Goal: Transaction & Acquisition: Purchase product/service

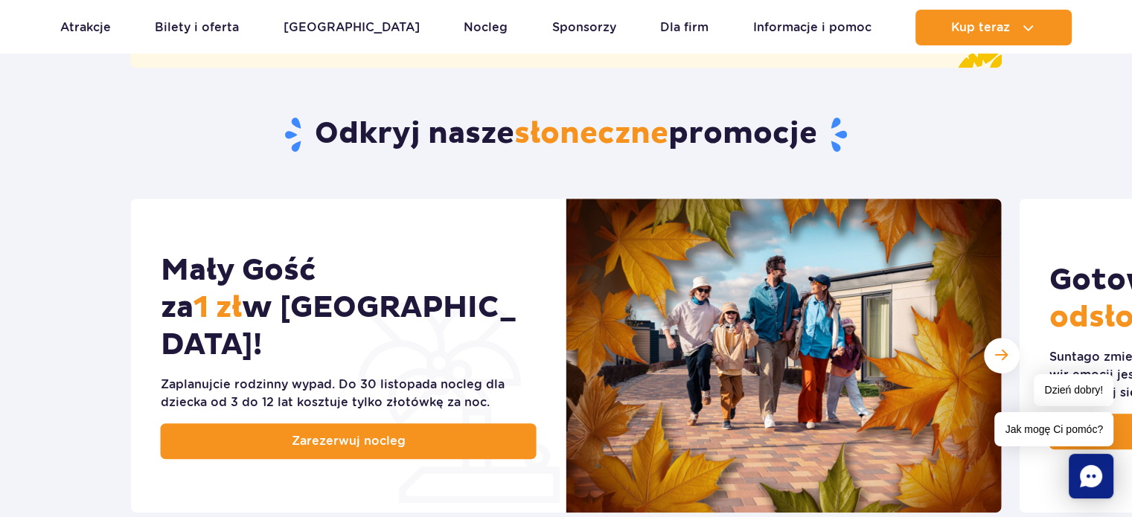
scroll to position [684, 0]
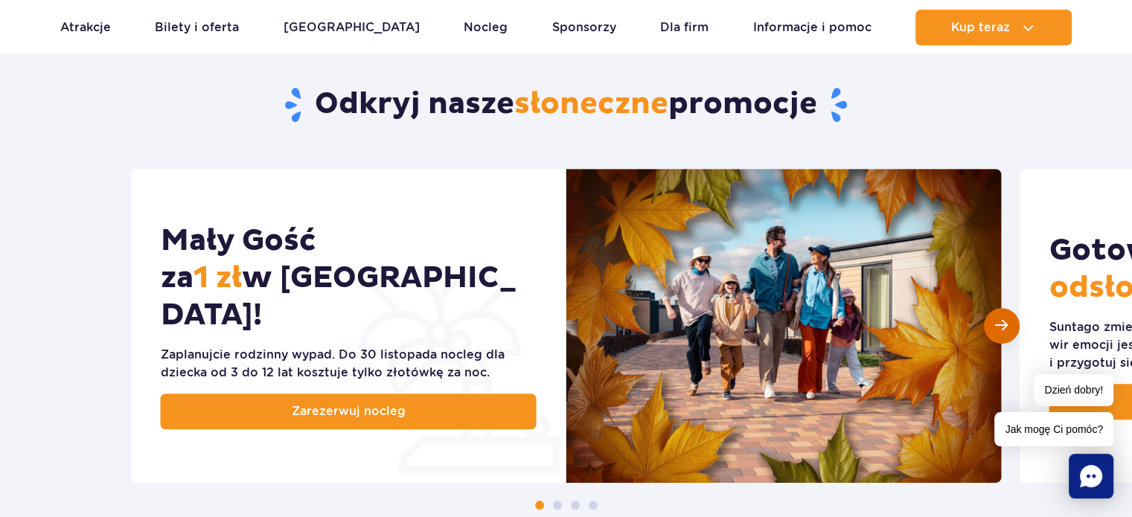
click at [1011, 328] on div "Następny slajd" at bounding box center [1002, 326] width 36 height 36
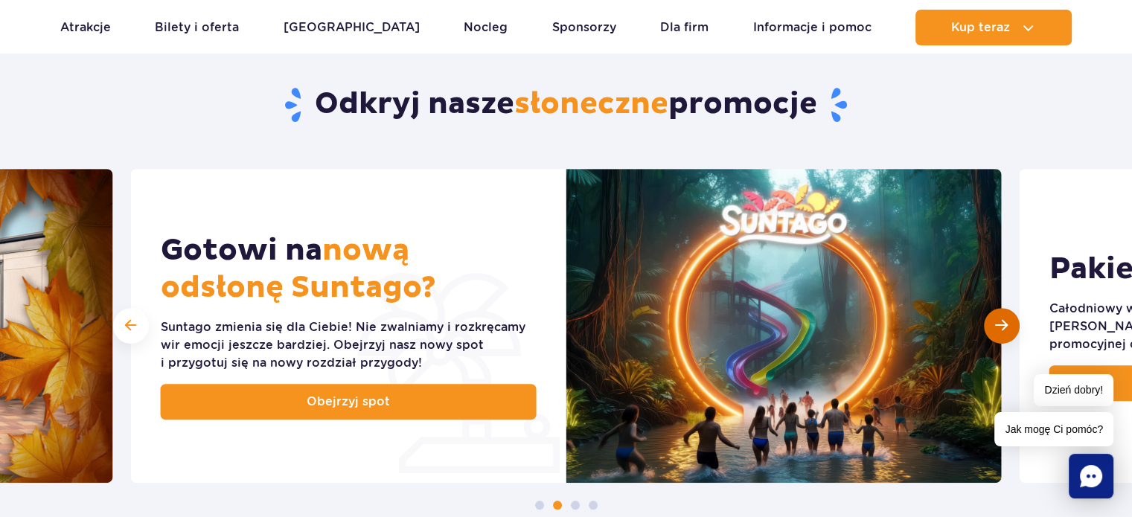
click at [1011, 328] on div "Następny slajd" at bounding box center [1002, 326] width 36 height 36
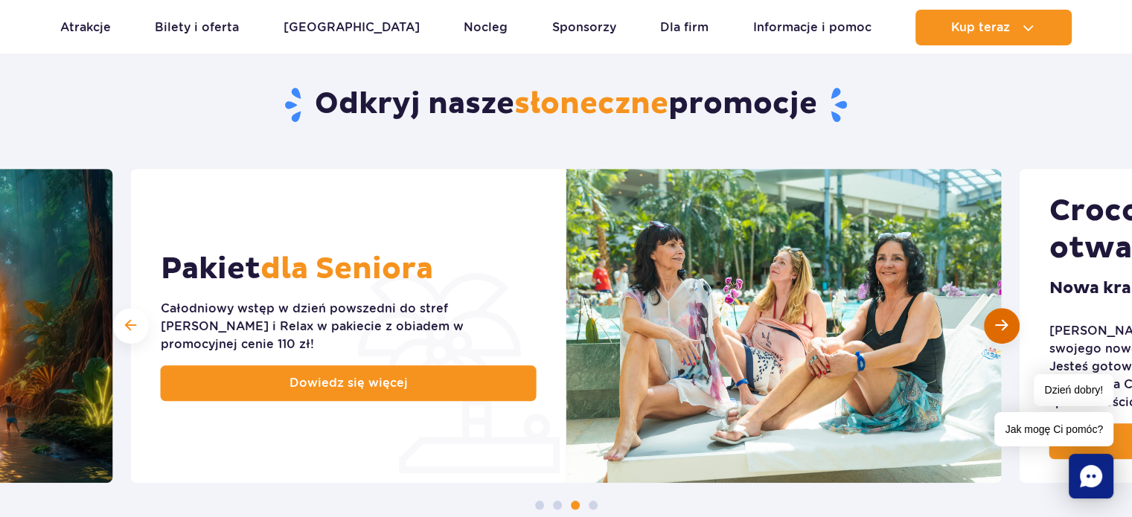
click at [1002, 319] on span "Następny slajd" at bounding box center [1001, 326] width 13 height 14
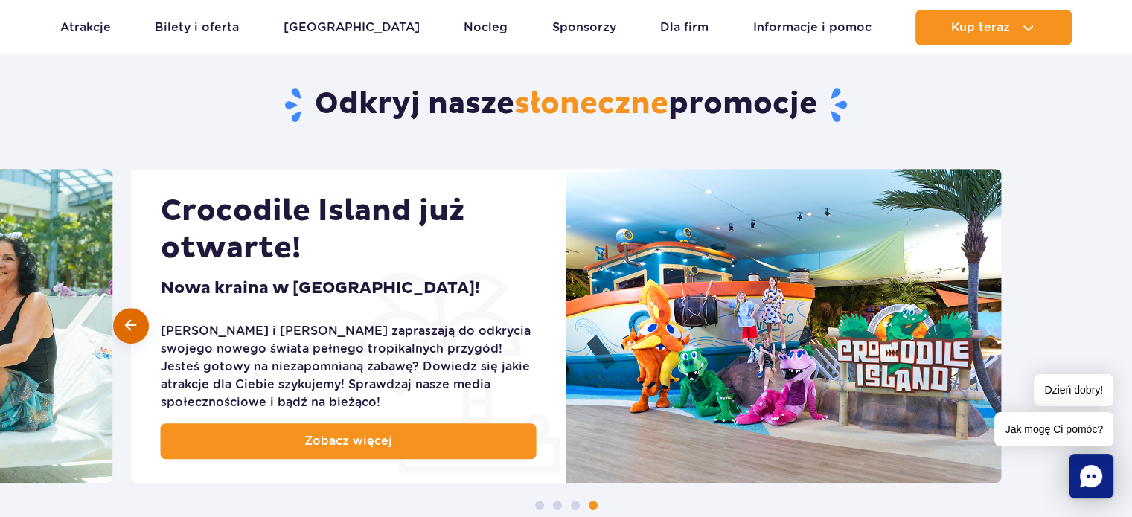
click at [127, 323] on span at bounding box center [130, 326] width 11 height 14
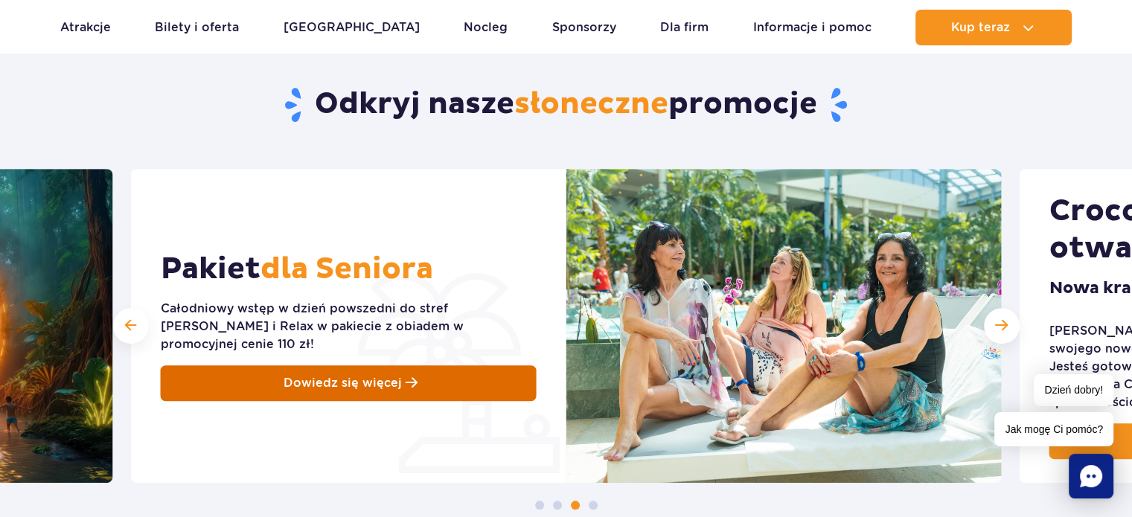
click at [320, 374] on span "Dowiedz się więcej" at bounding box center [343, 383] width 118 height 18
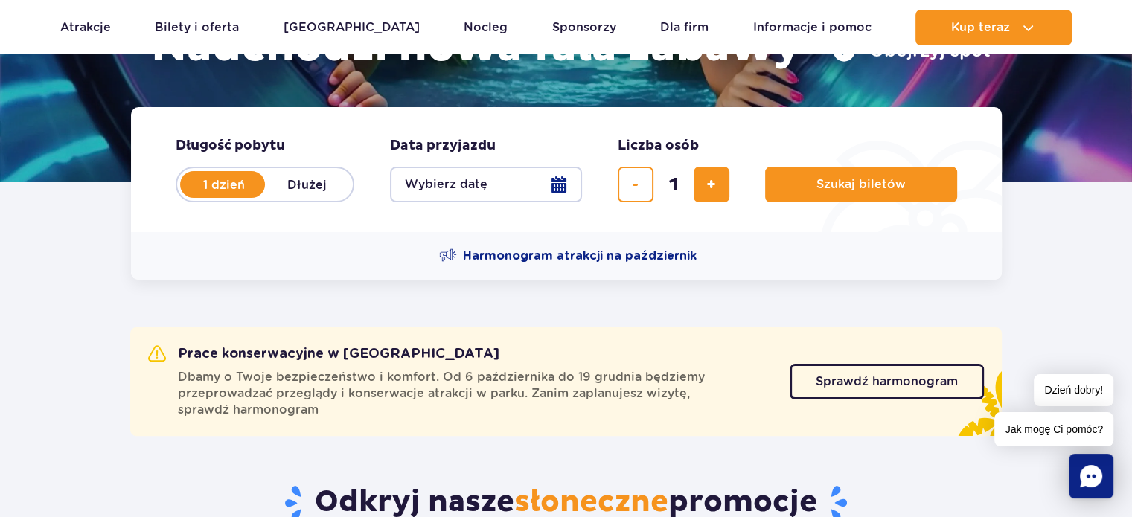
scroll to position [197, 0]
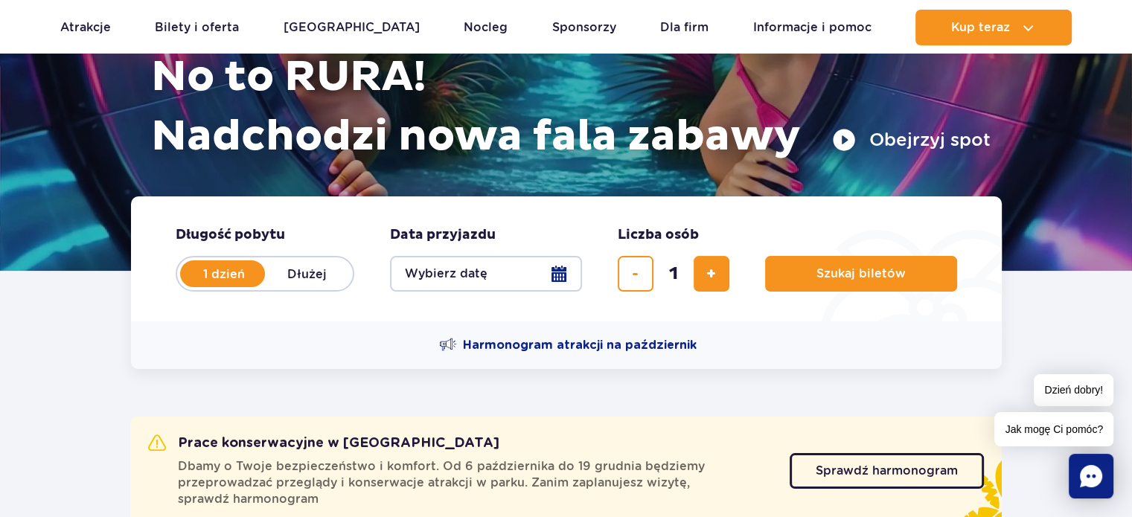
click at [556, 279] on button "Wybierz datę" at bounding box center [486, 274] width 192 height 36
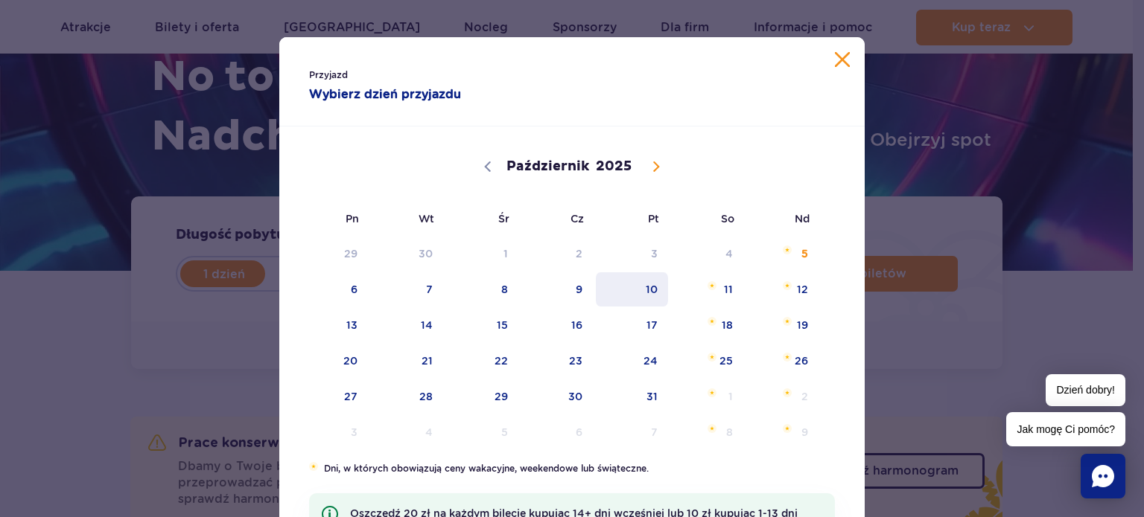
click at [651, 293] on span "10" at bounding box center [631, 289] width 75 height 34
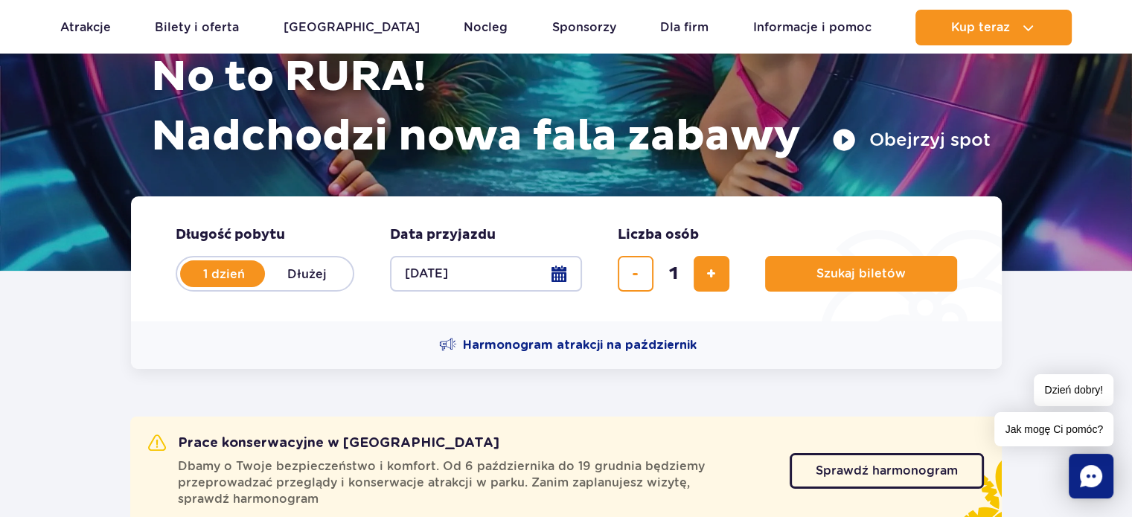
click at [553, 276] on button "10.10.25" at bounding box center [486, 274] width 192 height 36
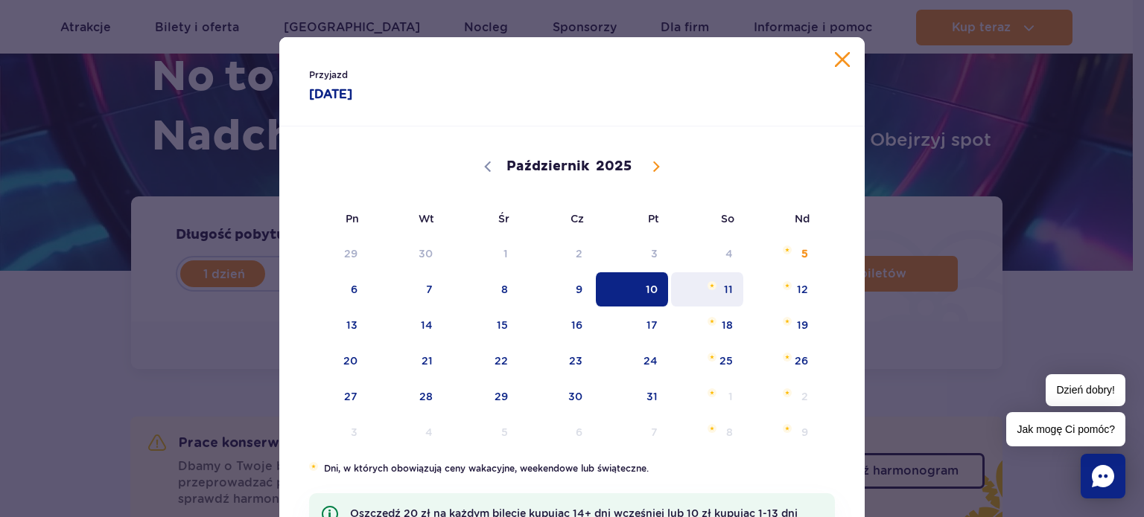
click at [728, 289] on span "11" at bounding box center [706, 289] width 75 height 34
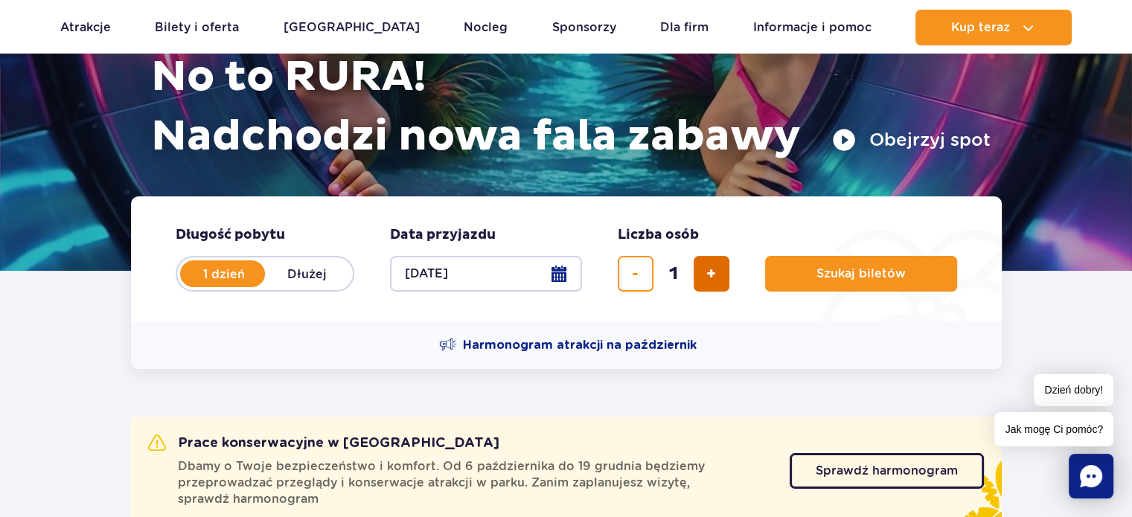
click at [707, 274] on span "dodaj bilet" at bounding box center [712, 274] width 10 height 0
type input "2"
click at [426, 271] on button "11.10.25" at bounding box center [486, 274] width 192 height 36
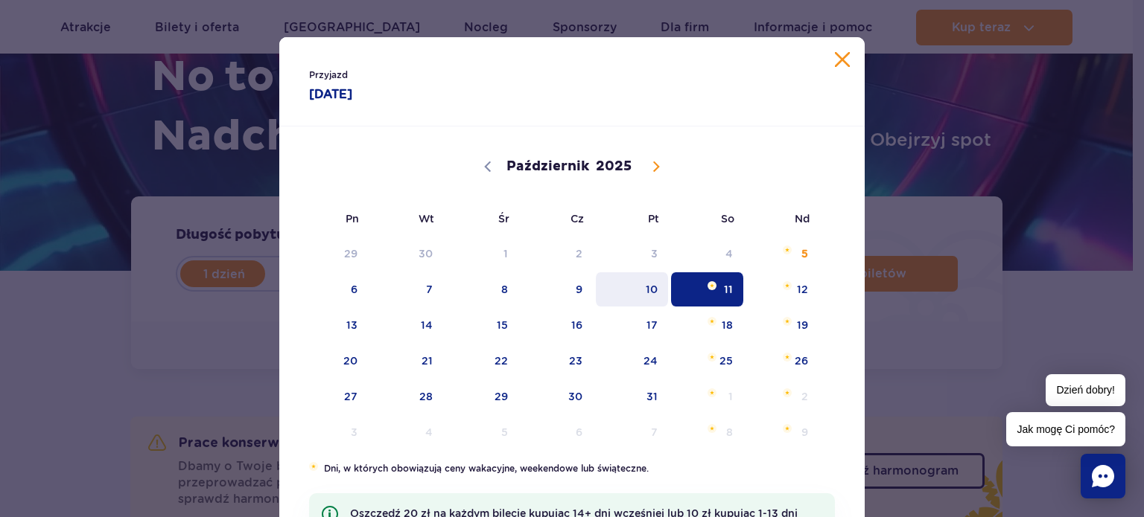
click at [640, 299] on span "10" at bounding box center [631, 289] width 75 height 34
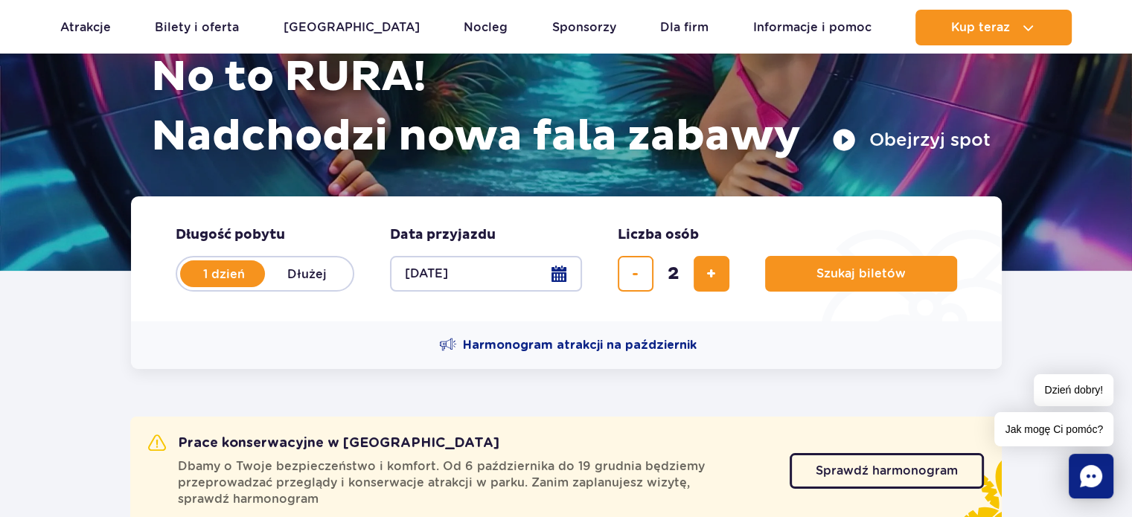
click at [313, 266] on label "Dłużej" at bounding box center [307, 273] width 85 height 31
click at [281, 287] on input "Dłużej" at bounding box center [273, 288] width 16 height 3
radio input "false"
radio input "true"
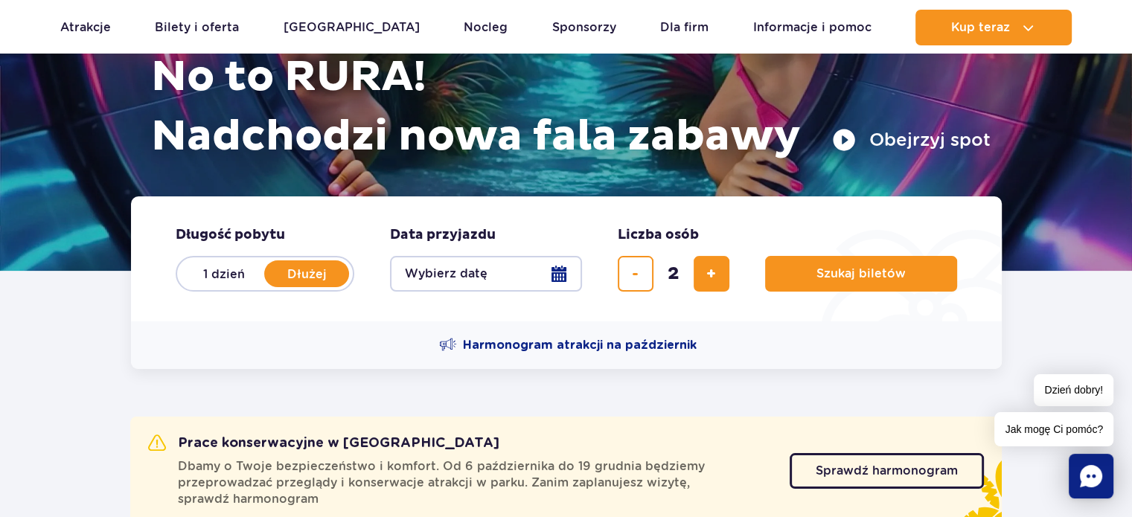
click at [561, 273] on button "Wybierz datę" at bounding box center [486, 274] width 192 height 36
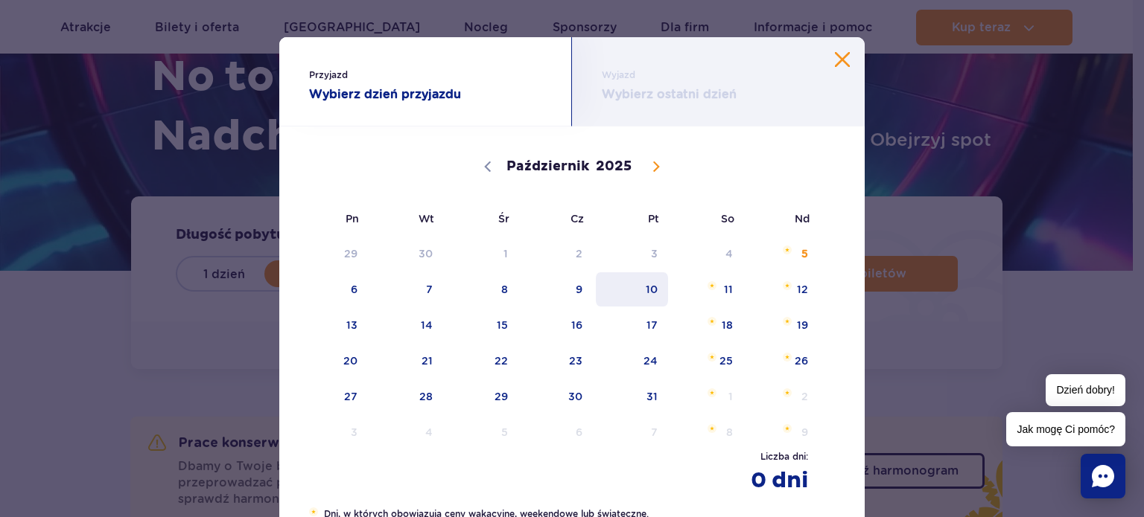
click at [643, 288] on span "10" at bounding box center [631, 289] width 75 height 34
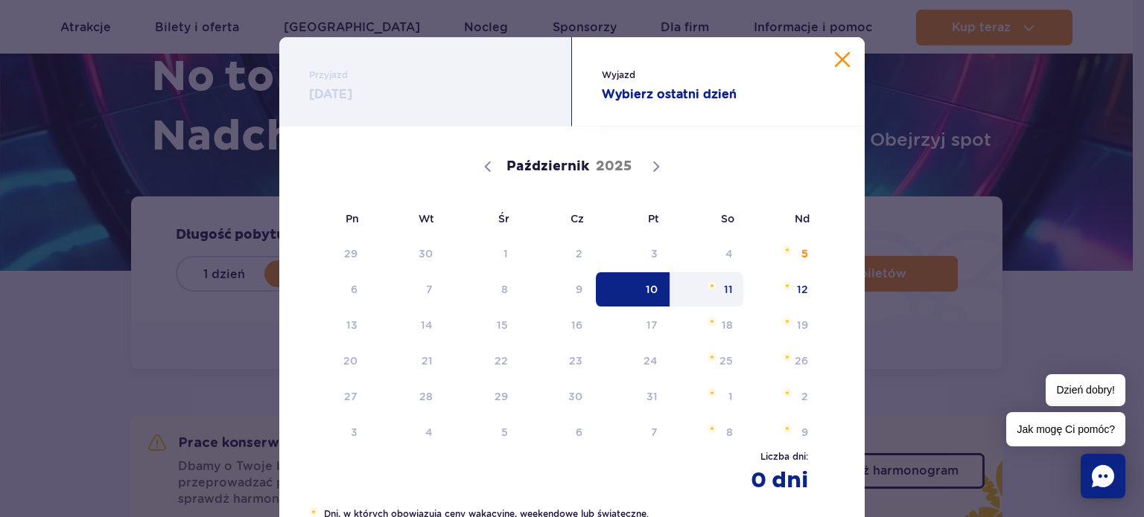
click at [712, 288] on span "11" at bounding box center [706, 289] width 75 height 34
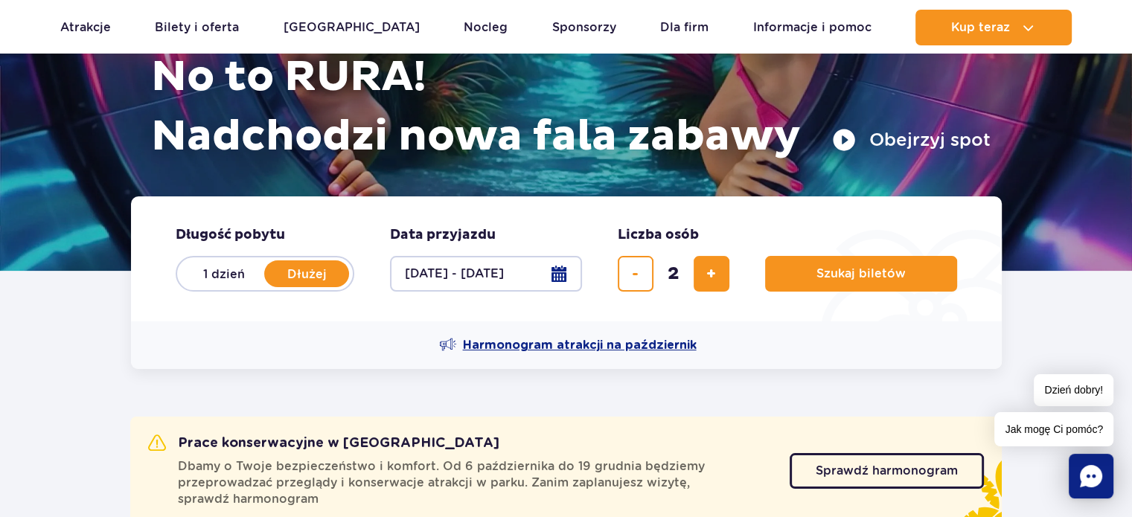
click at [542, 342] on span "Harmonogram atrakcji na październik" at bounding box center [580, 345] width 234 height 16
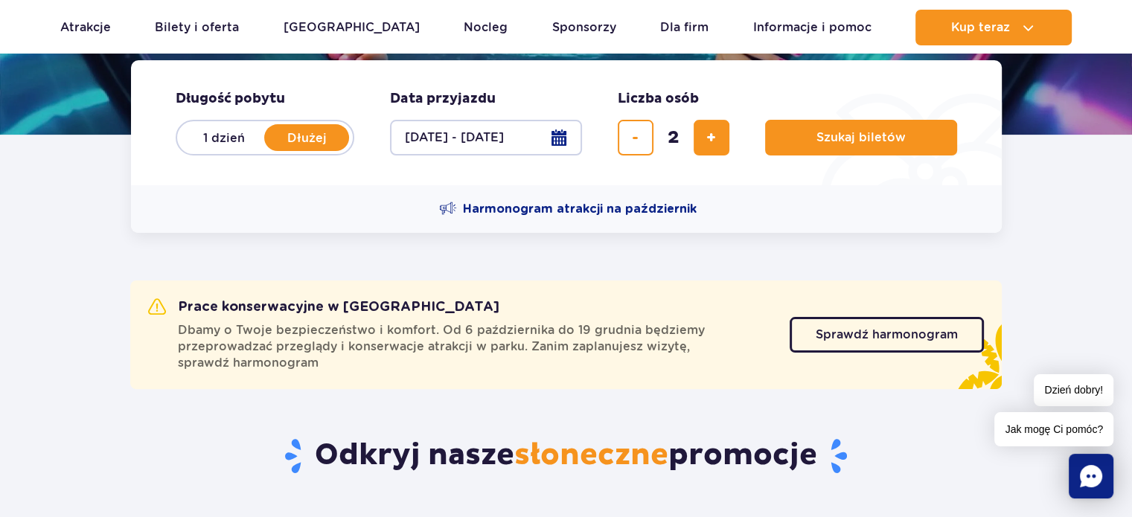
scroll to position [280, 0]
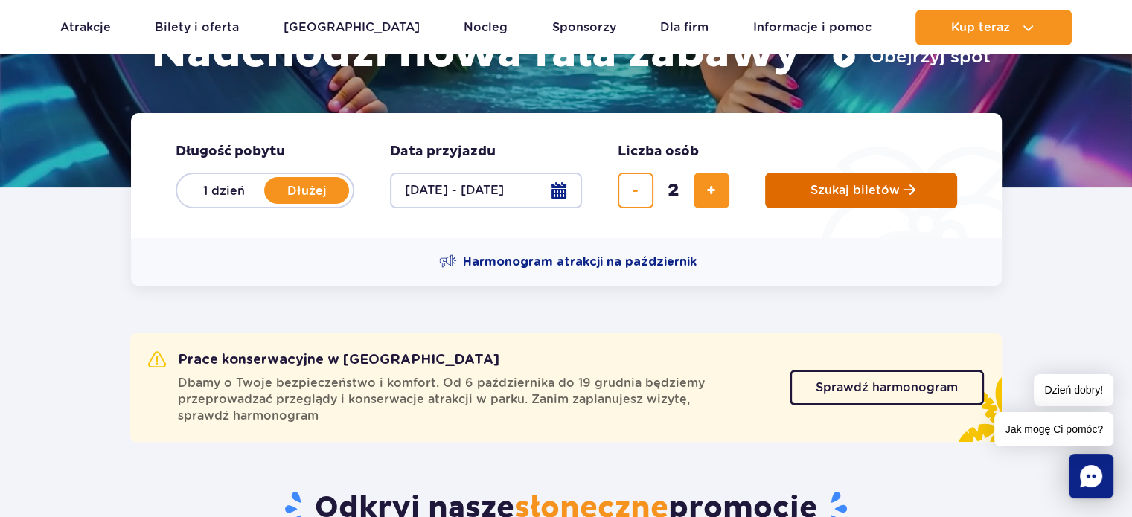
click at [904, 188] on span "Planowanie wizyty w Park of Poland" at bounding box center [910, 190] width 12 height 13
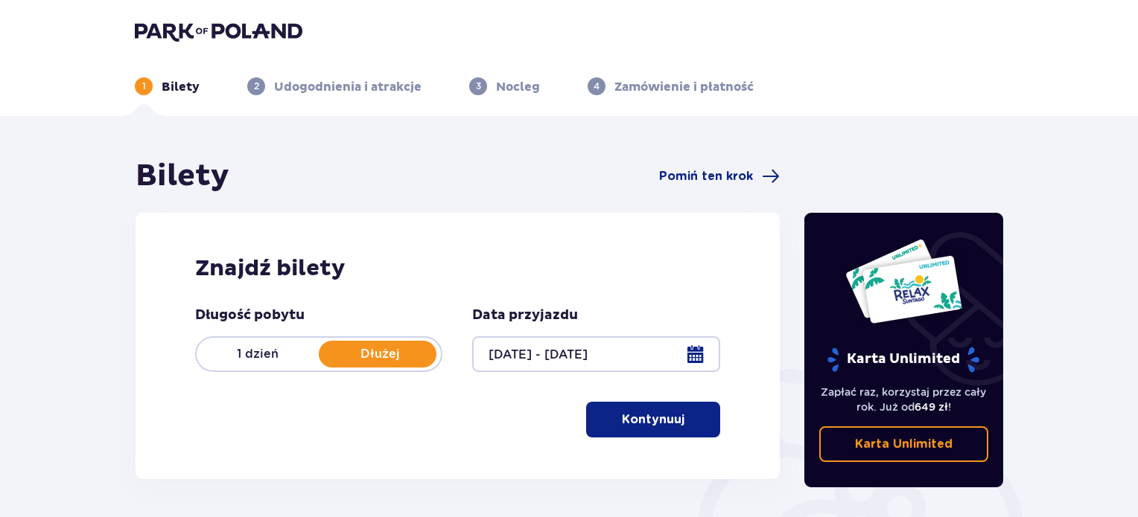
click at [486, 352] on div at bounding box center [595, 355] width 247 height 36
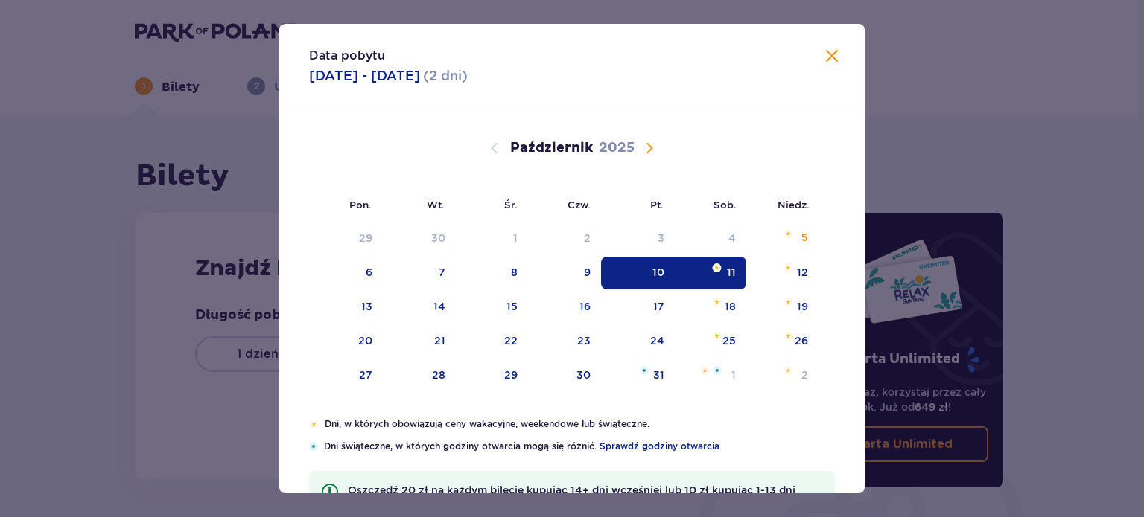
click at [1103, 130] on div "Data pobytu 10.10.2025 - 11.10.2025 ( 2 dni ) Pon. Wt. Śr. Czw. Pt. Sob. Niedz.…" at bounding box center [572, 258] width 1144 height 517
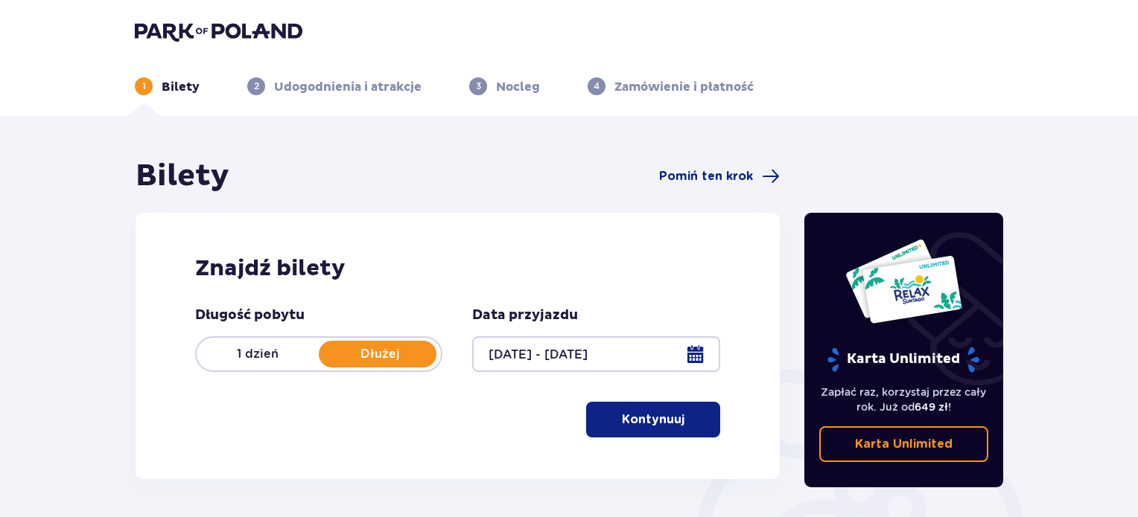
click at [643, 422] on p "Kontynuuj" at bounding box center [653, 420] width 63 height 16
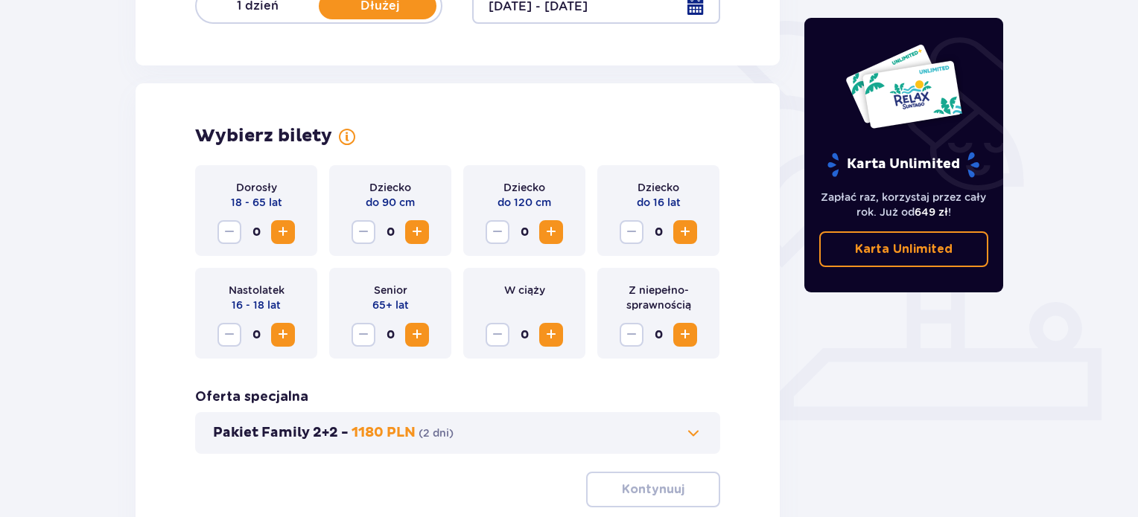
scroll to position [414, 0]
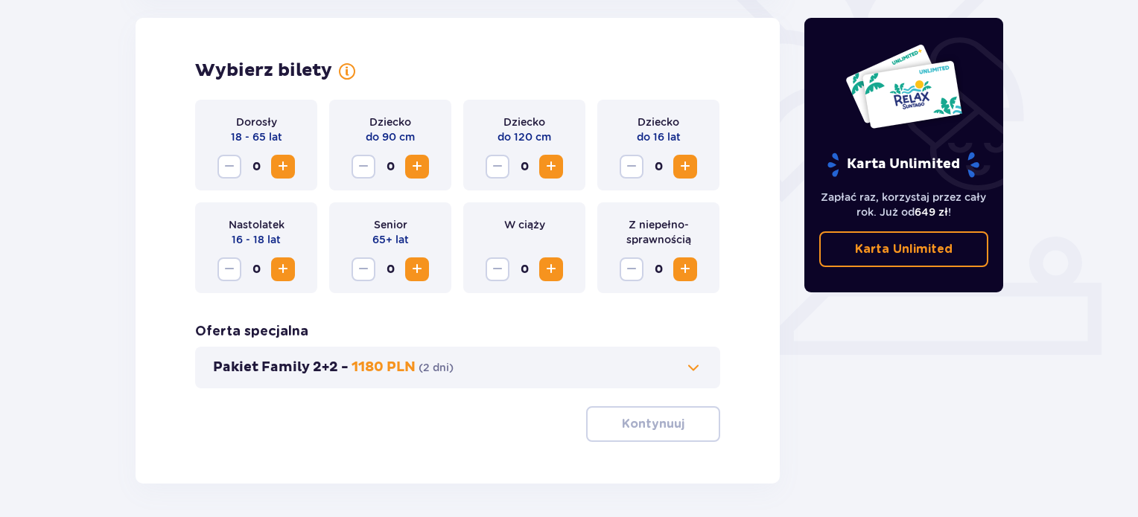
click at [276, 164] on span "Zwiększ" at bounding box center [283, 167] width 18 height 18
click at [651, 412] on button "Kontynuuj" at bounding box center [653, 425] width 134 height 36
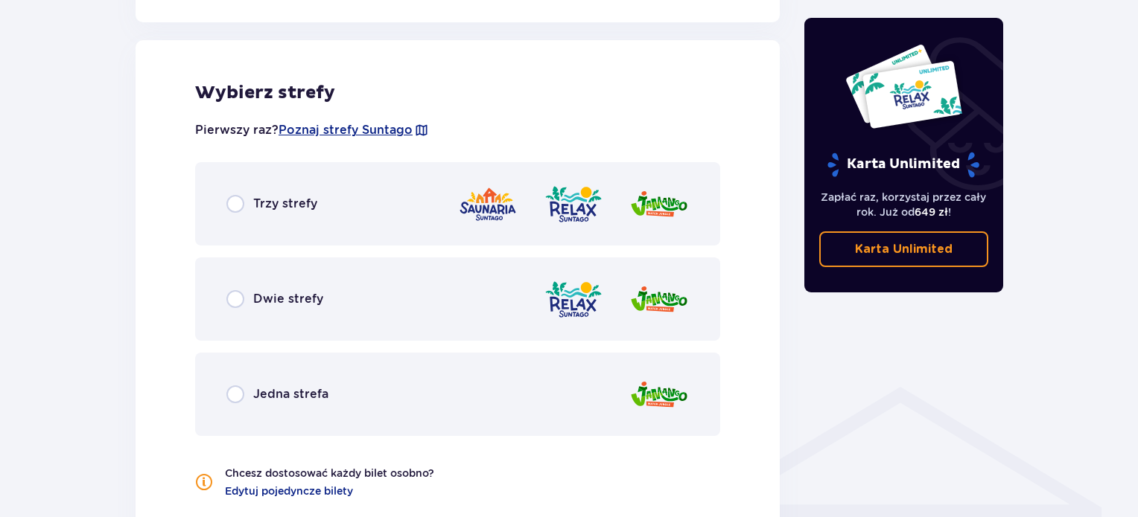
scroll to position [826, 0]
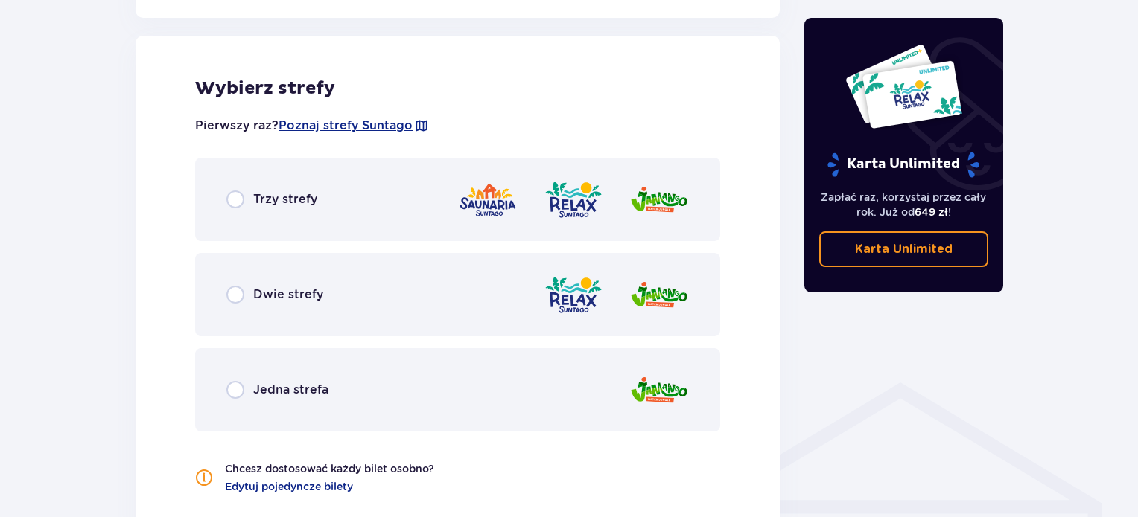
click at [286, 200] on span "Trzy strefy" at bounding box center [285, 199] width 64 height 16
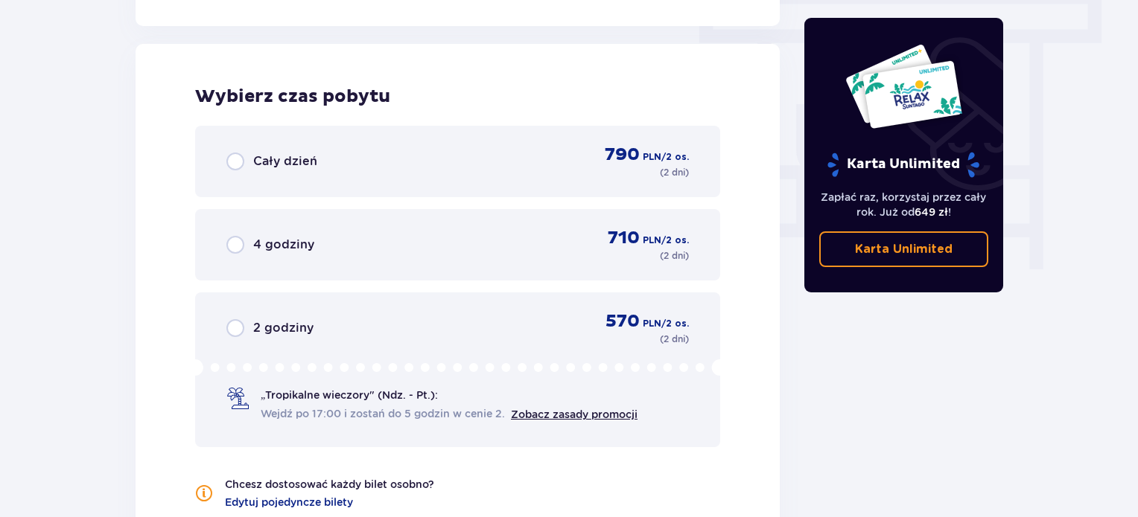
scroll to position [1345, 0]
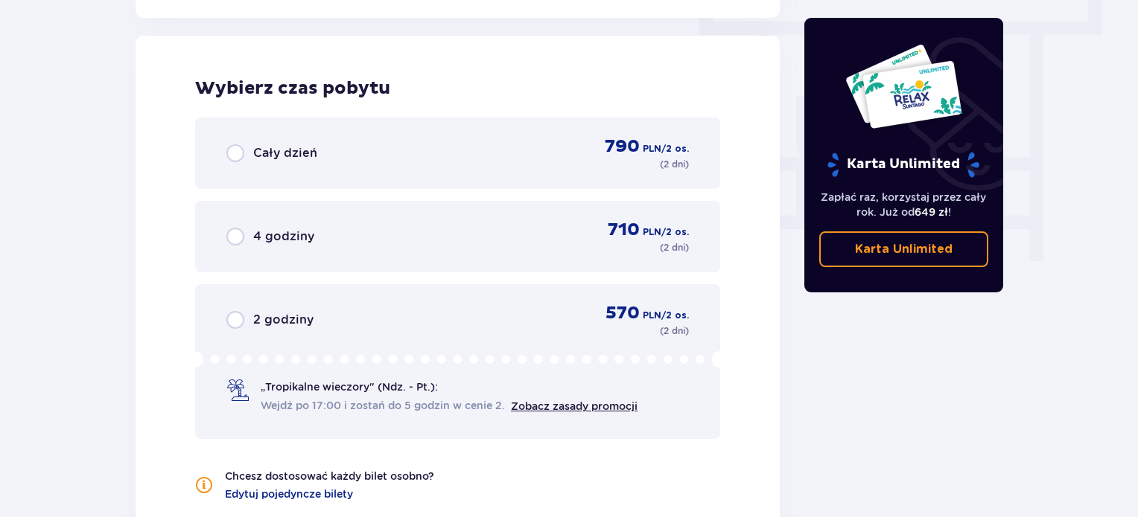
click at [229, 153] on input "radio" at bounding box center [235, 153] width 18 height 18
radio input "true"
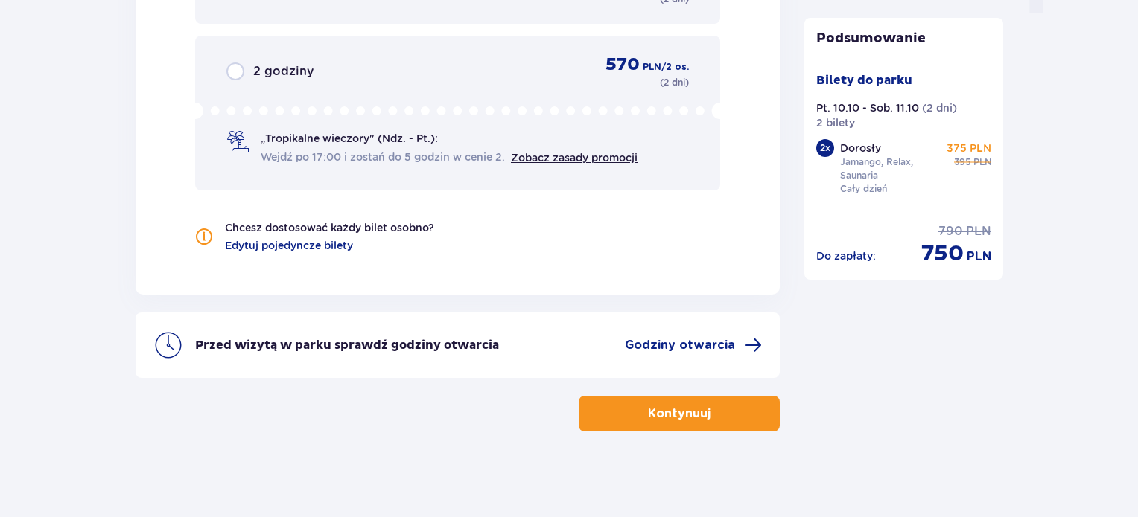
scroll to position [1595, 0]
click at [679, 418] on p "Kontynuuj" at bounding box center [679, 412] width 63 height 16
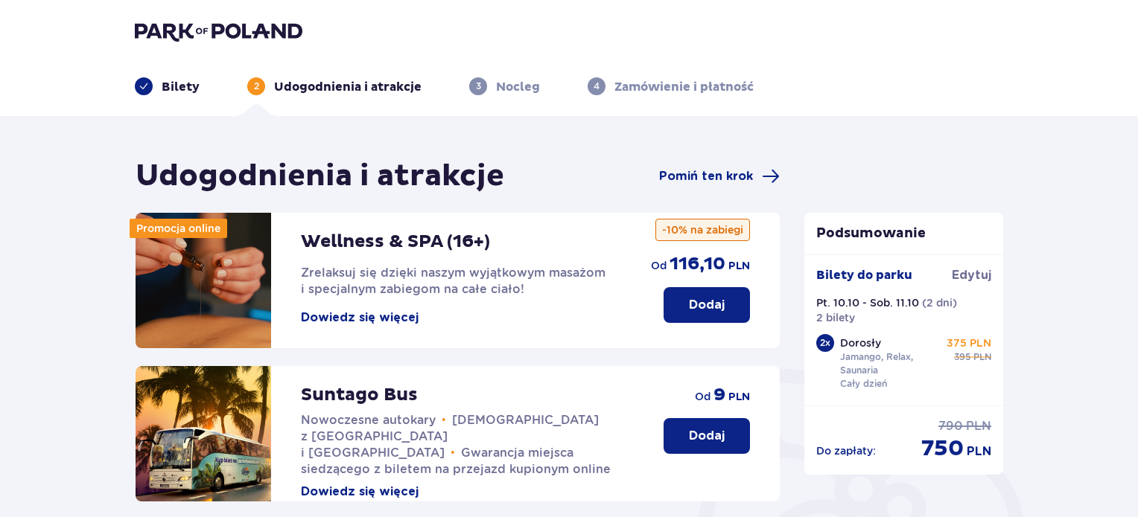
click at [380, 315] on button "Dowiedz się więcej" at bounding box center [360, 318] width 118 height 16
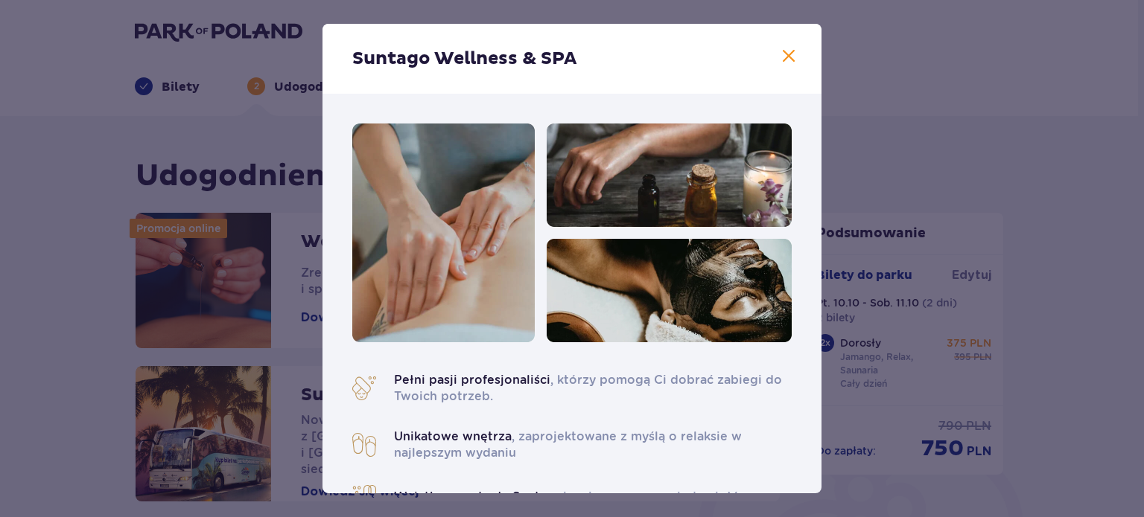
drag, startPoint x: 821, startPoint y: 149, endPoint x: 816, endPoint y: 165, distance: 16.5
click at [816, 165] on div "Suntago Wellness & SPA Pełni pasji profesjonaliści , którzy pomogą Ci dobrać za…" at bounding box center [572, 258] width 1144 height 517
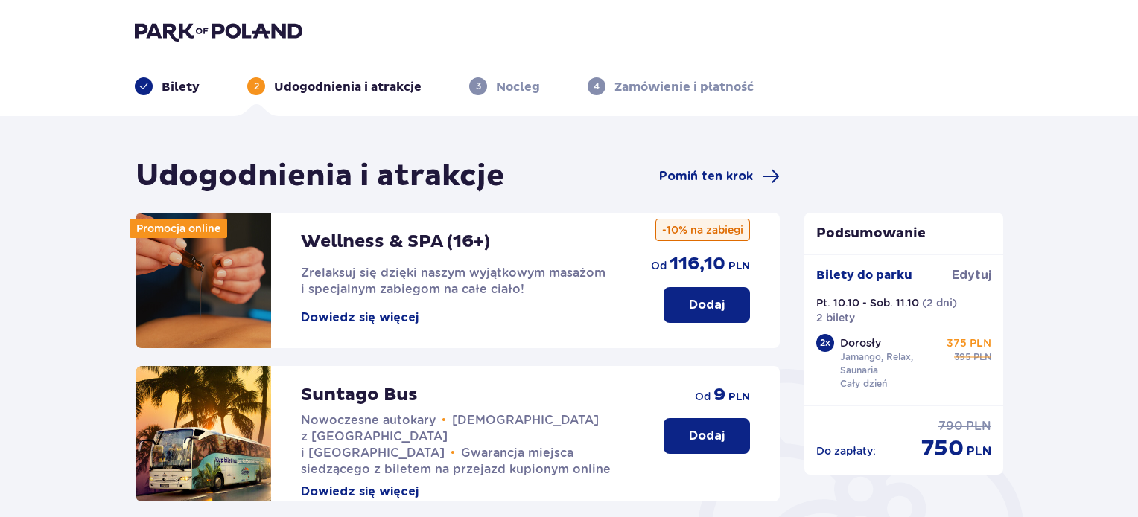
click at [385, 321] on button "Dowiedz się więcej" at bounding box center [360, 318] width 118 height 16
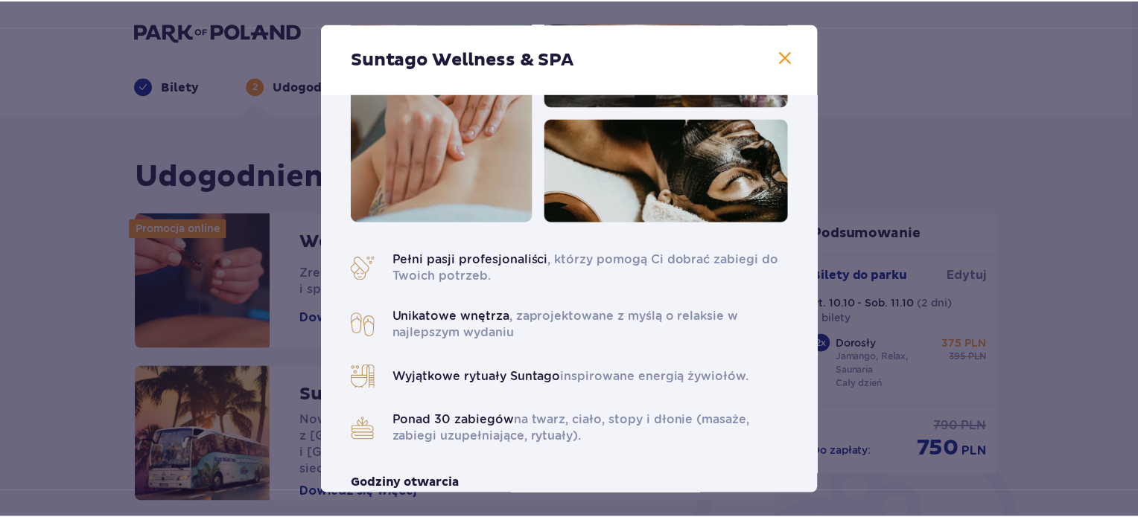
scroll to position [118, 0]
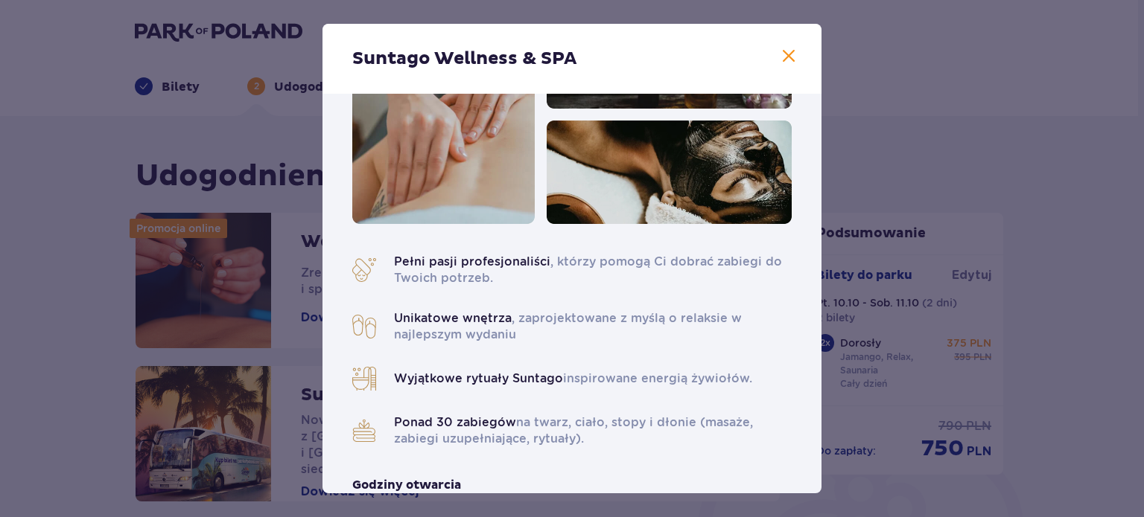
click at [783, 54] on span at bounding box center [788, 57] width 18 height 18
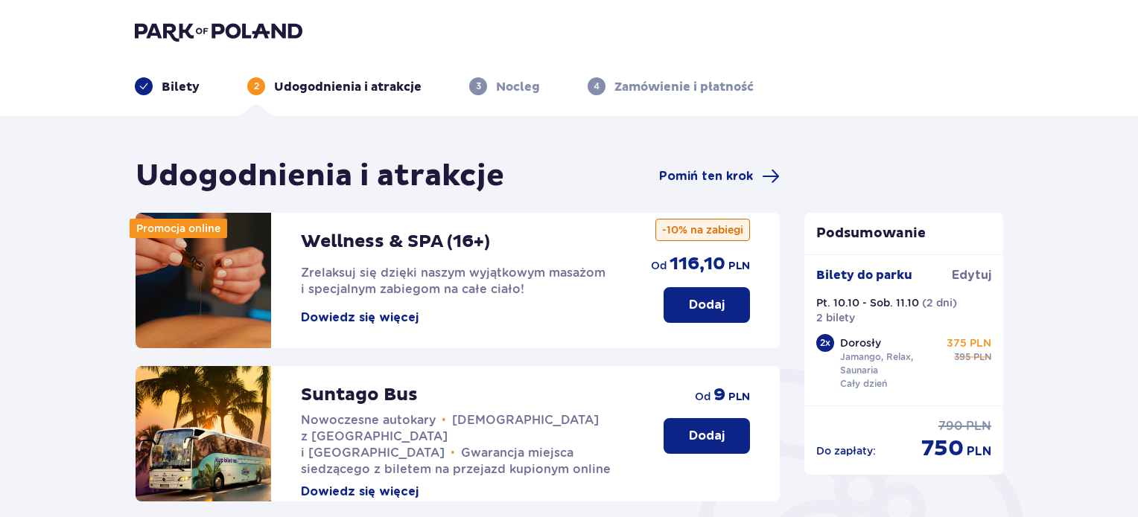
click at [700, 308] on p "Dodaj" at bounding box center [707, 305] width 36 height 16
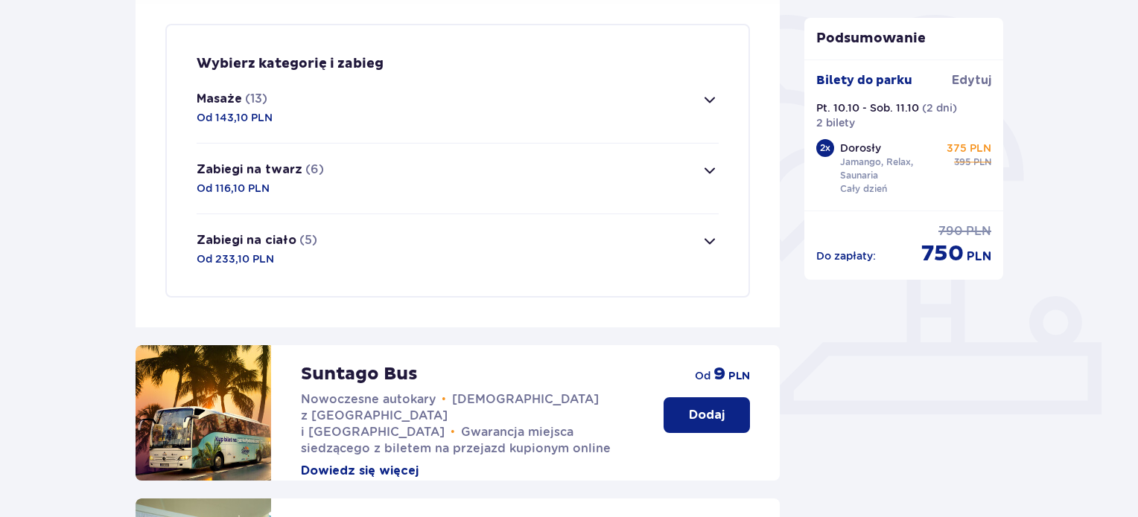
scroll to position [360, 0]
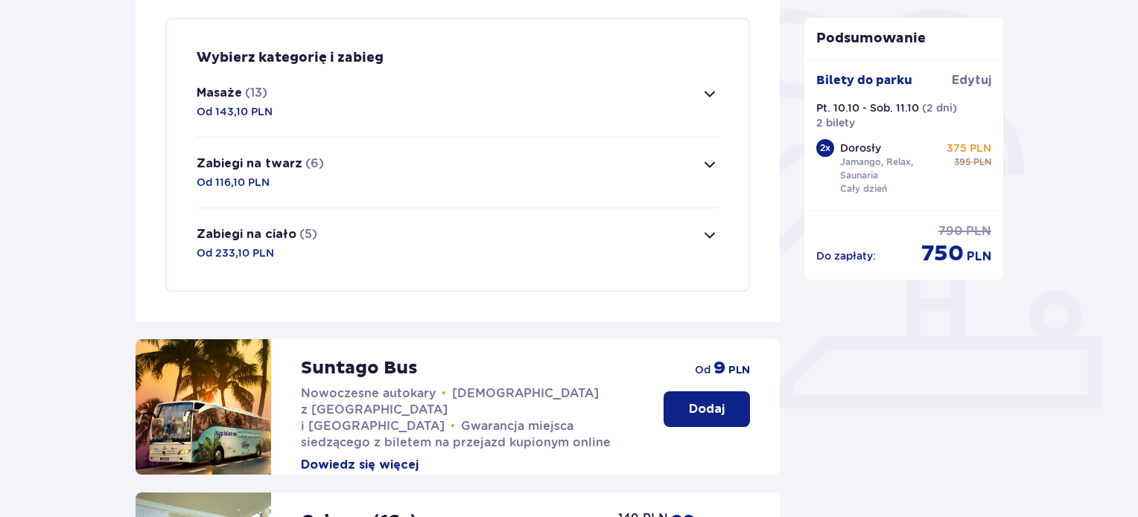
click at [707, 95] on span "button" at bounding box center [710, 94] width 18 height 18
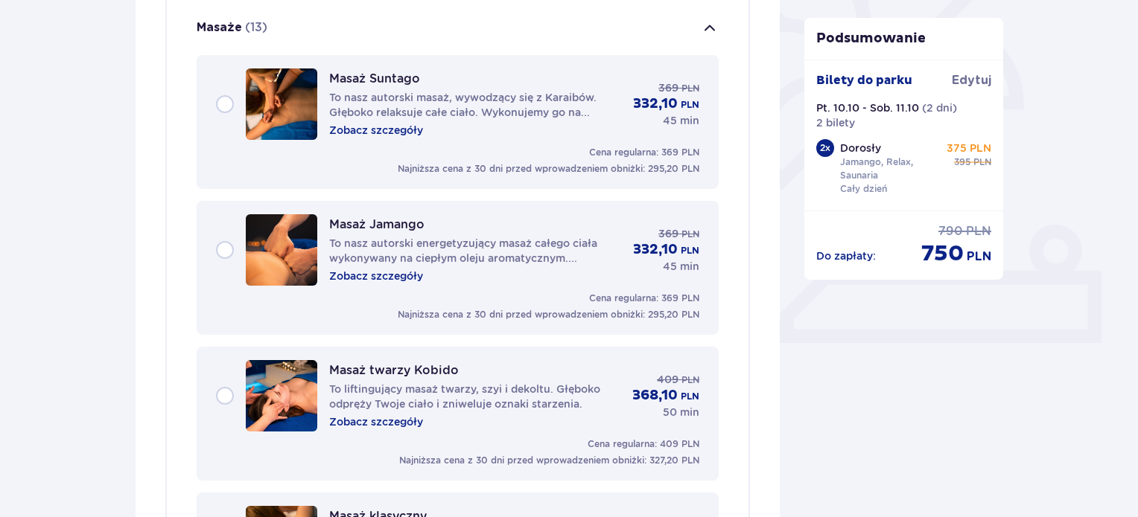
scroll to position [427, 0]
click at [707, 35] on span "button" at bounding box center [710, 28] width 18 height 18
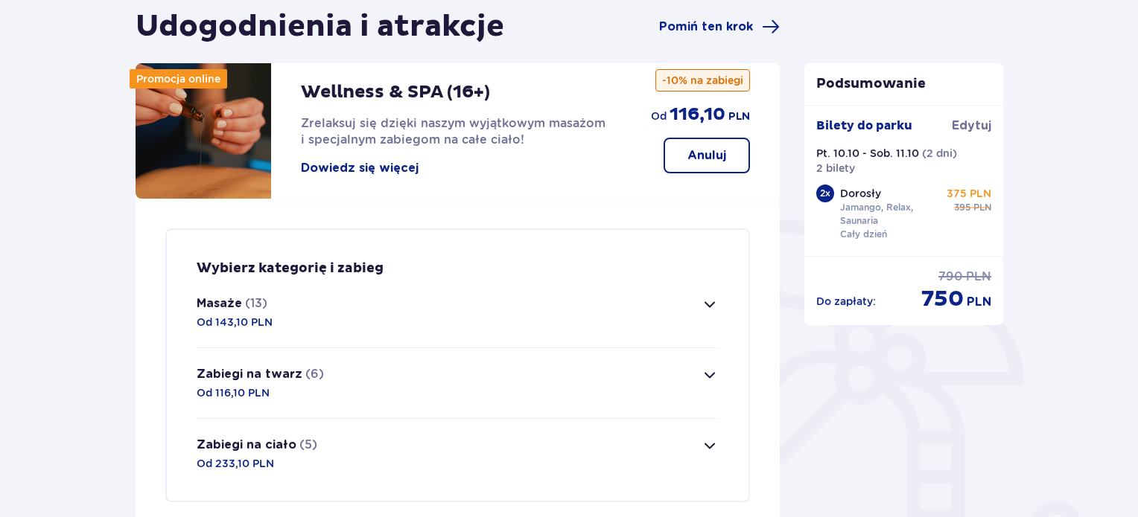
scroll to position [138, 0]
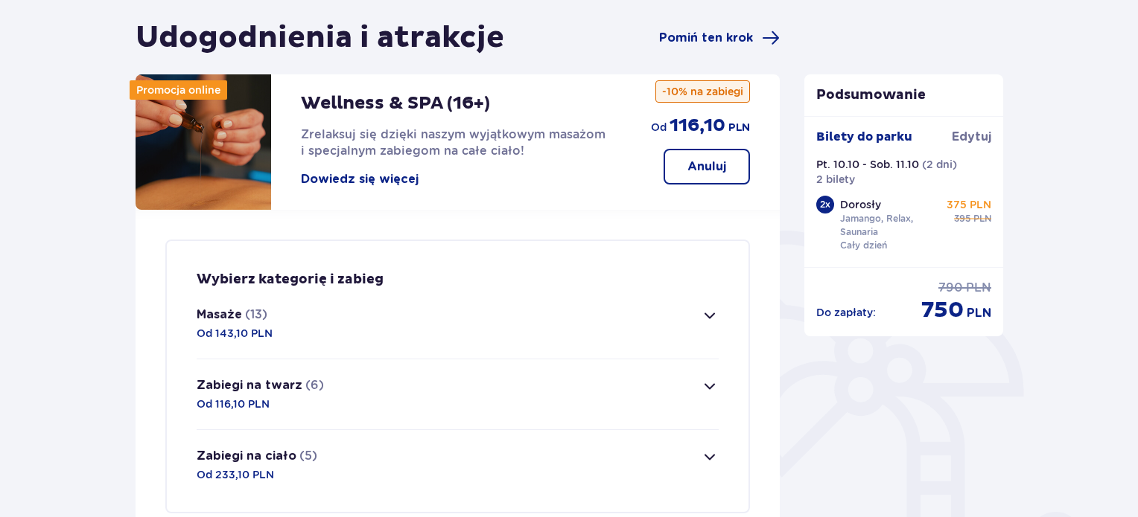
click at [705, 170] on p "Anuluj" at bounding box center [706, 167] width 39 height 16
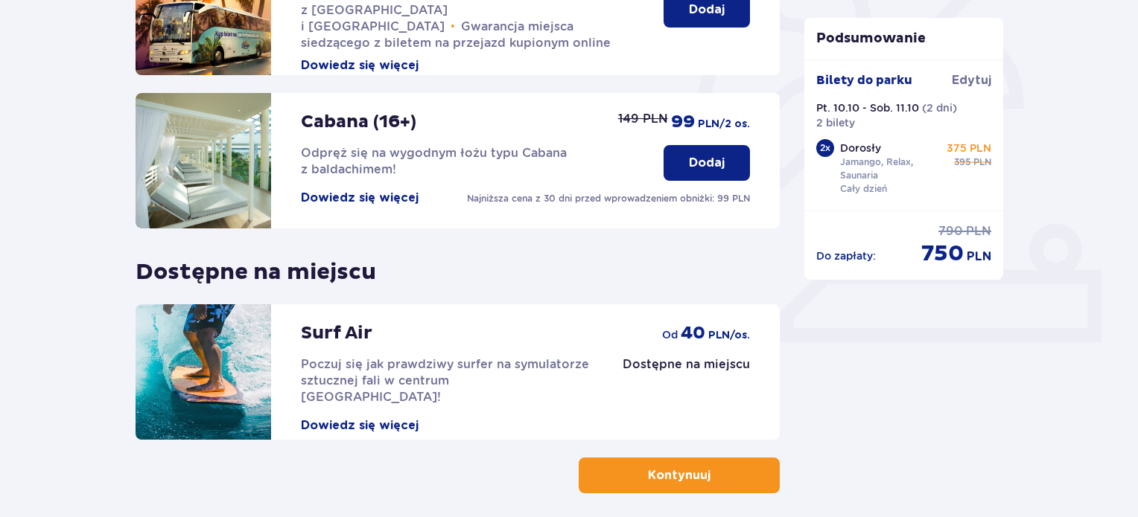
scroll to position [433, 0]
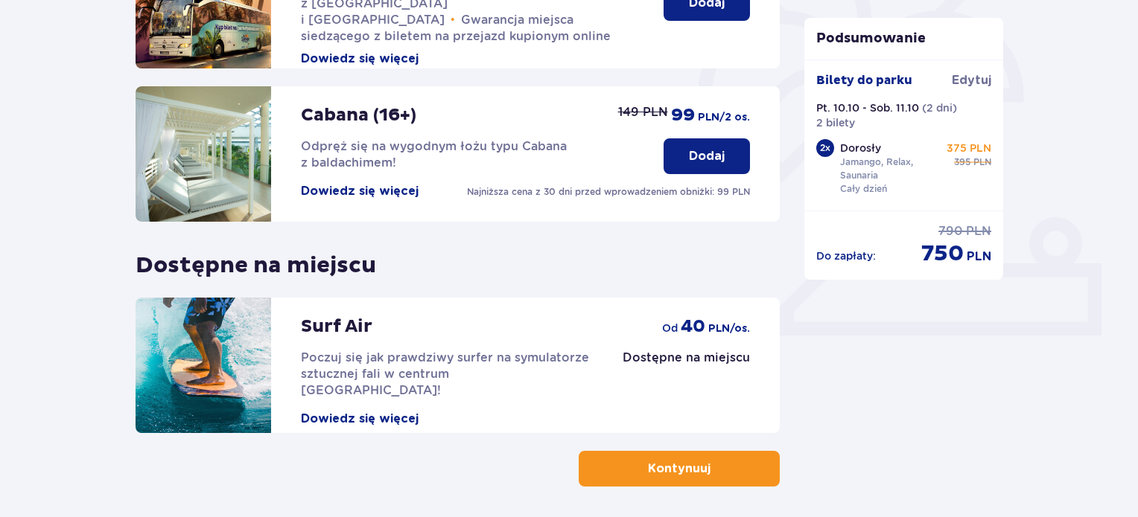
click at [672, 478] on button "Kontynuuj" at bounding box center [678, 469] width 201 height 36
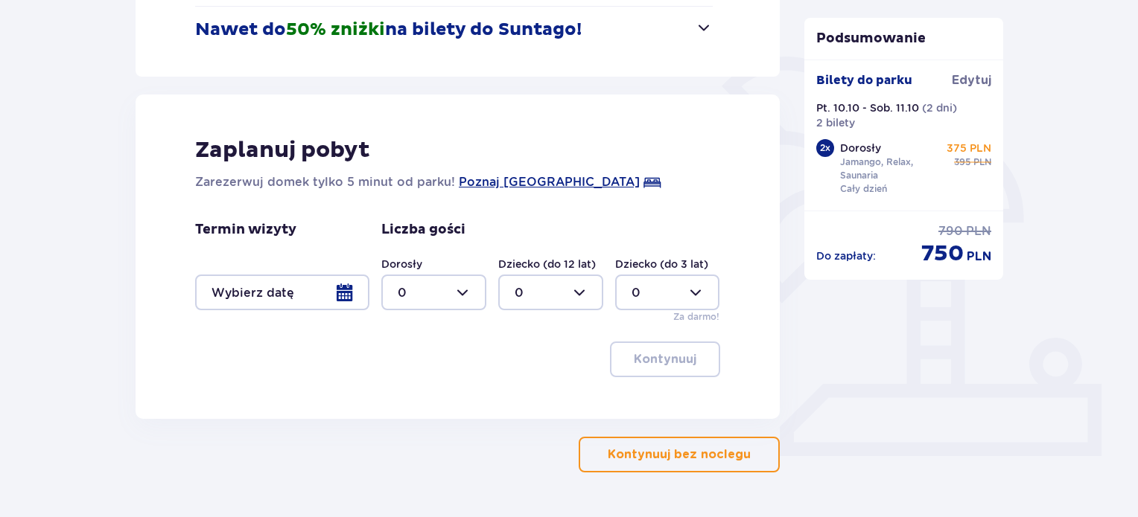
scroll to position [339, 0]
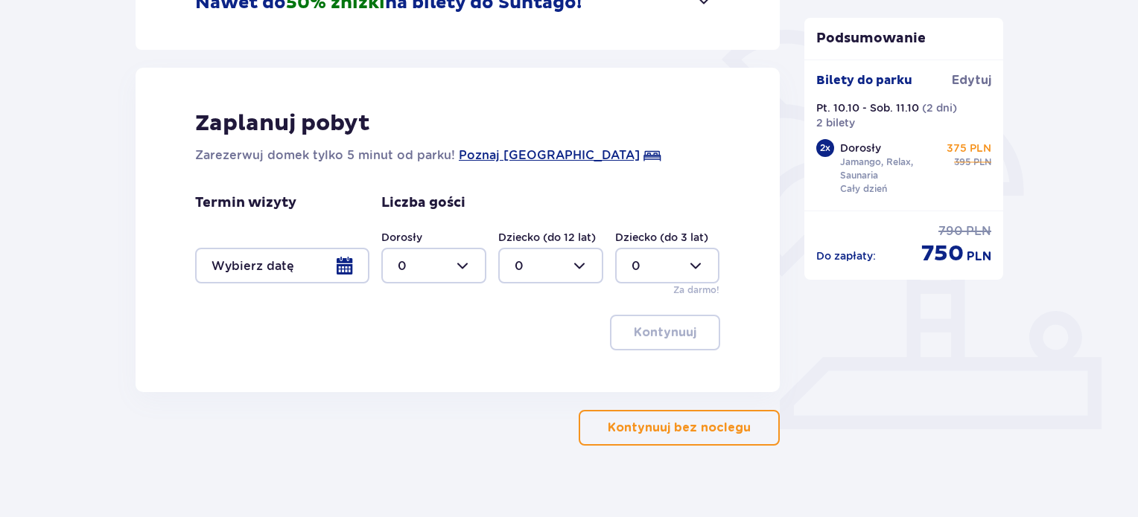
click at [342, 261] on div at bounding box center [282, 266] width 174 height 36
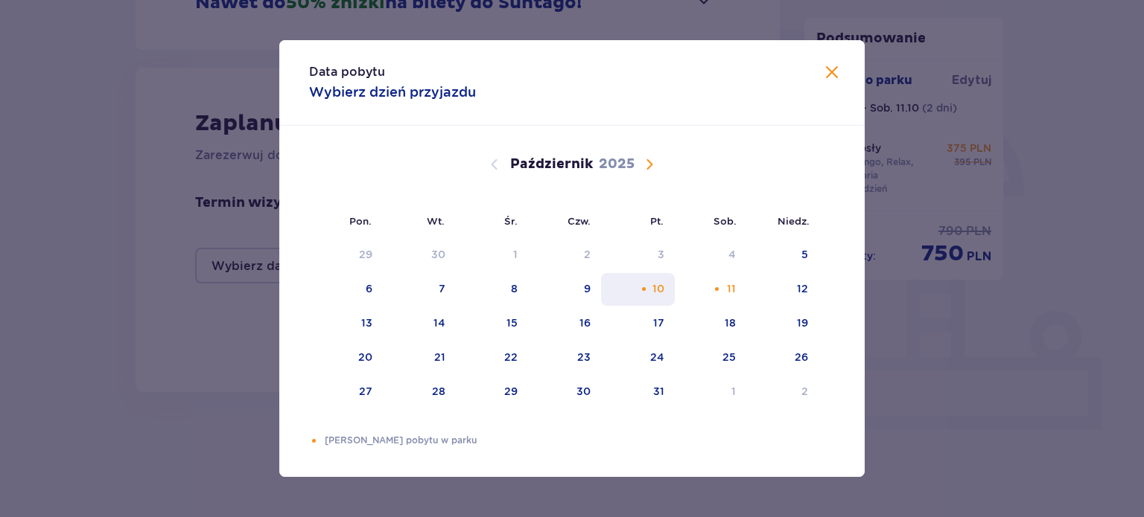
click at [661, 296] on div "10" at bounding box center [638, 289] width 74 height 33
click at [809, 295] on div "12" at bounding box center [782, 289] width 72 height 33
type input "10.10.25 - 12.10.25"
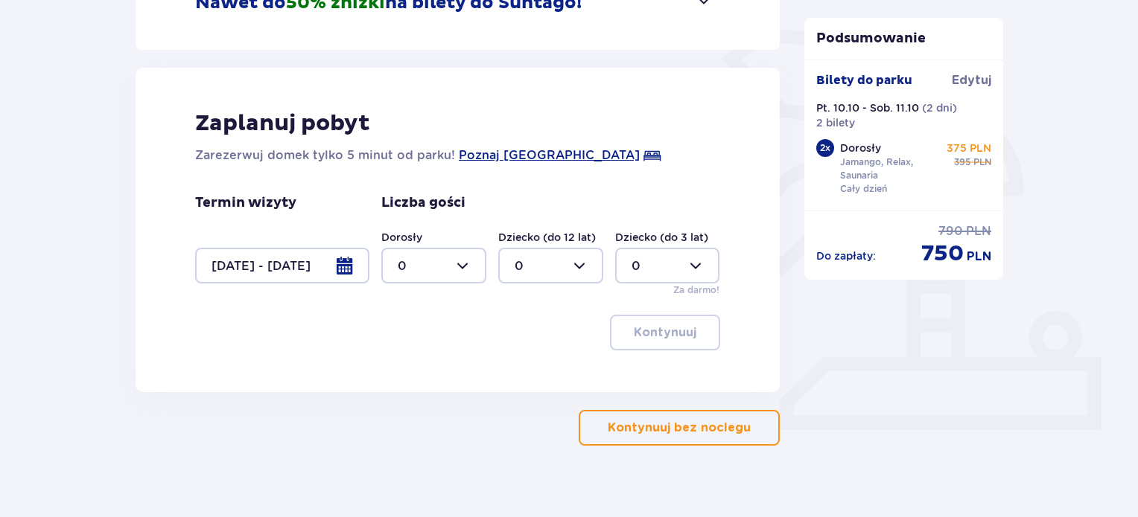
click at [459, 257] on div at bounding box center [433, 266] width 105 height 36
click at [398, 373] on p "2" at bounding box center [401, 374] width 7 height 16
type input "2"
click at [682, 334] on p "Kontynuuj" at bounding box center [665, 333] width 63 height 16
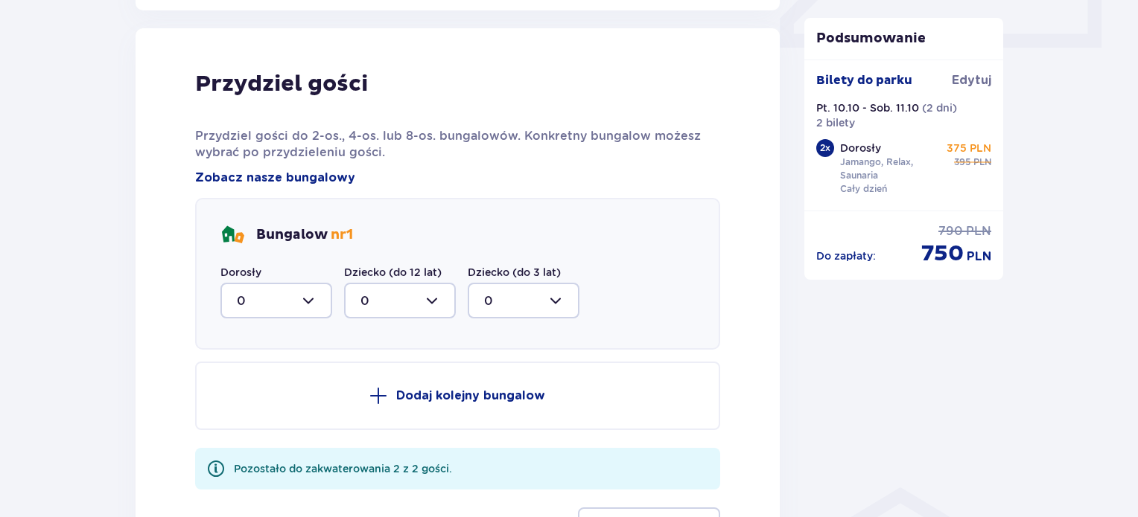
scroll to position [731, 0]
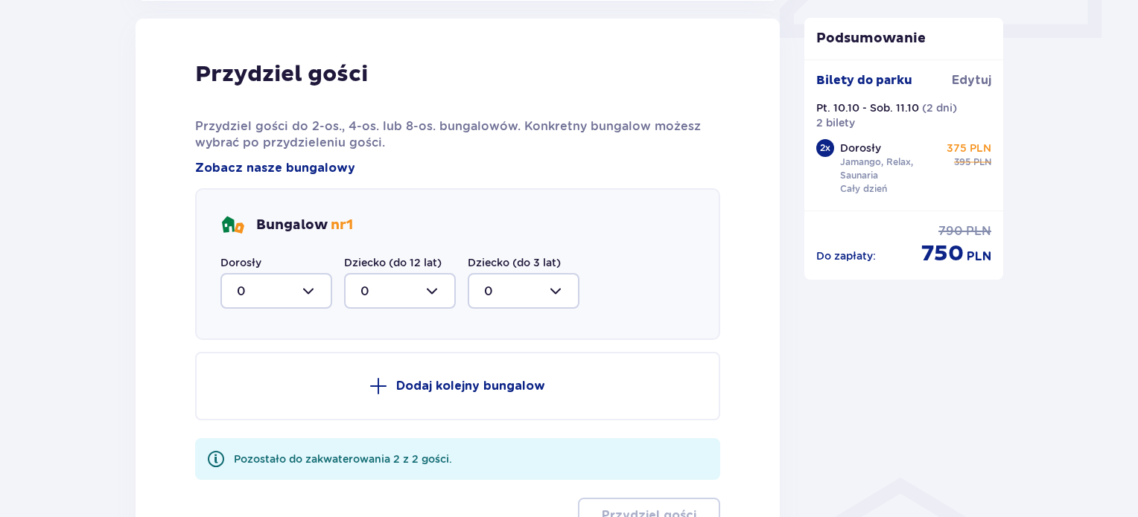
click at [307, 287] on div at bounding box center [276, 291] width 112 height 36
click at [252, 398] on div "2" at bounding box center [276, 399] width 79 height 16
type input "2"
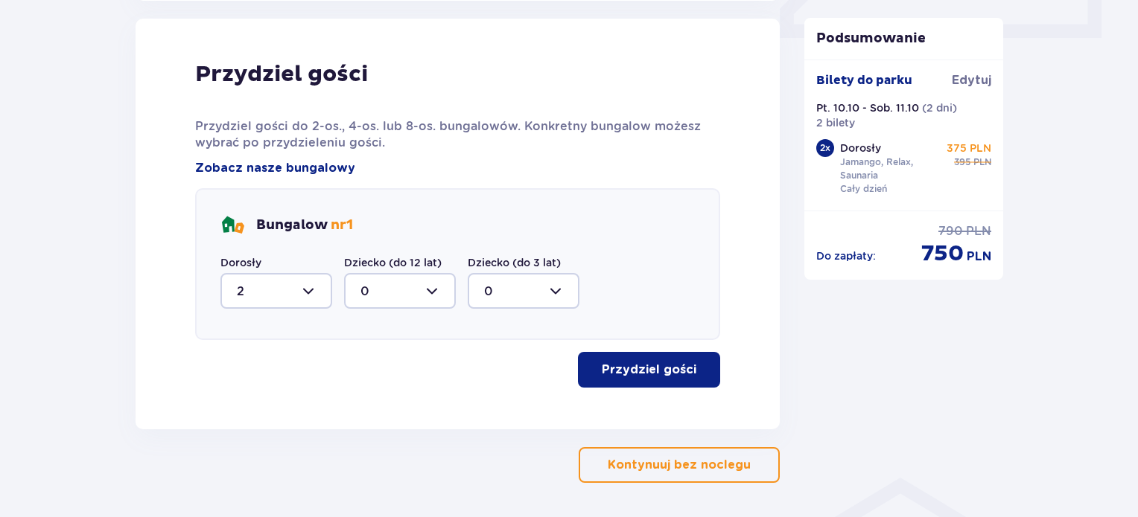
click at [637, 369] on p "Przydziel gości" at bounding box center [649, 370] width 95 height 16
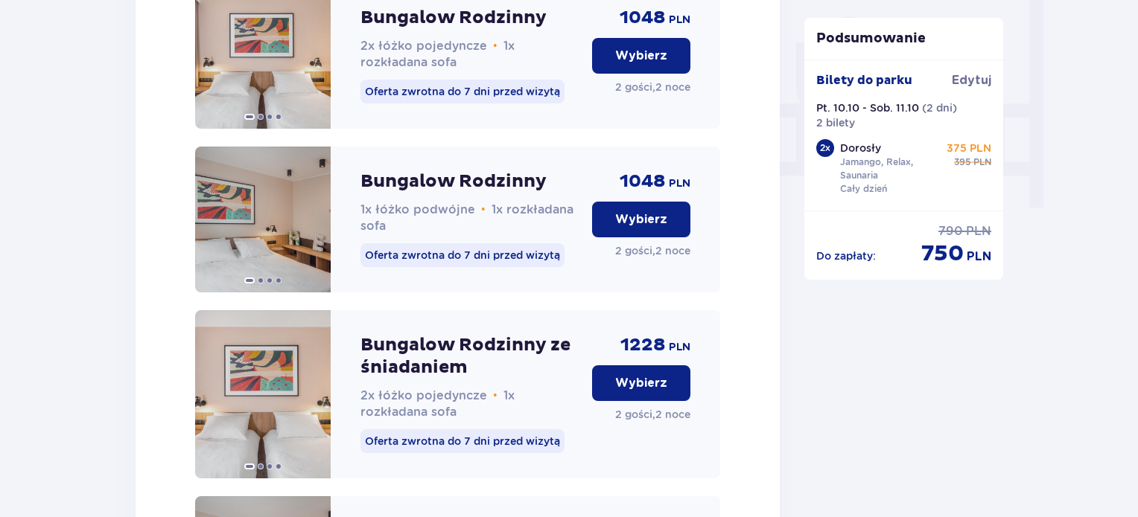
scroll to position [1361, 0]
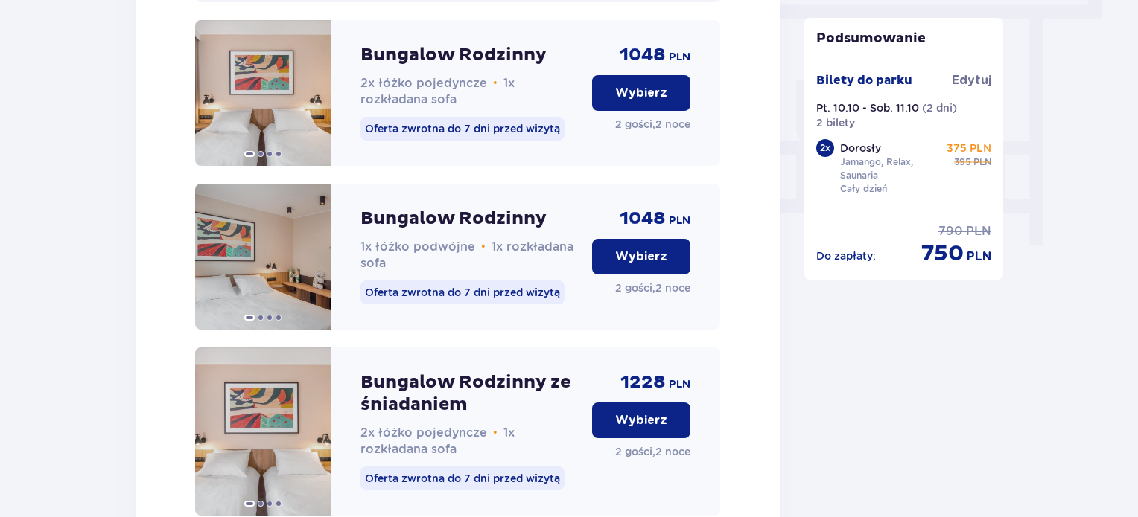
click at [642, 265] on p "Wybierz" at bounding box center [641, 257] width 52 height 16
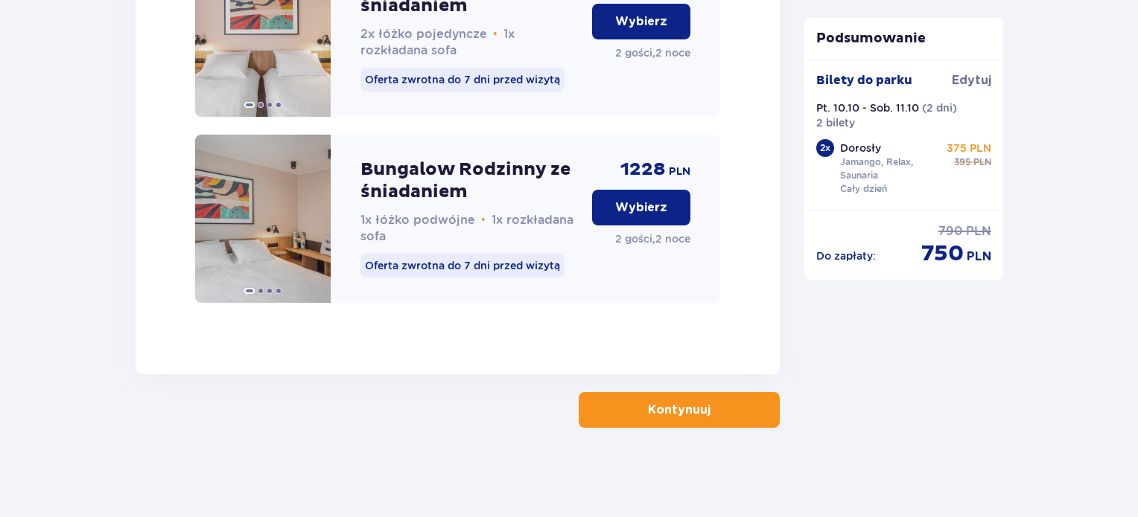
scroll to position [1776, 0]
click at [675, 411] on p "Kontynuuj" at bounding box center [679, 410] width 63 height 16
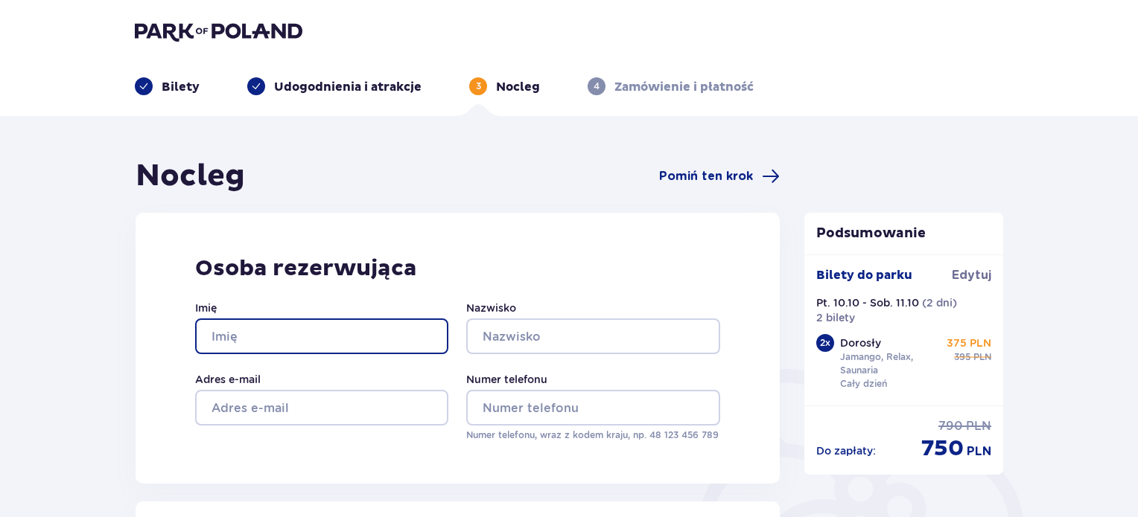
click at [291, 347] on input "Imię" at bounding box center [321, 337] width 253 height 36
type input "PAWEŁ"
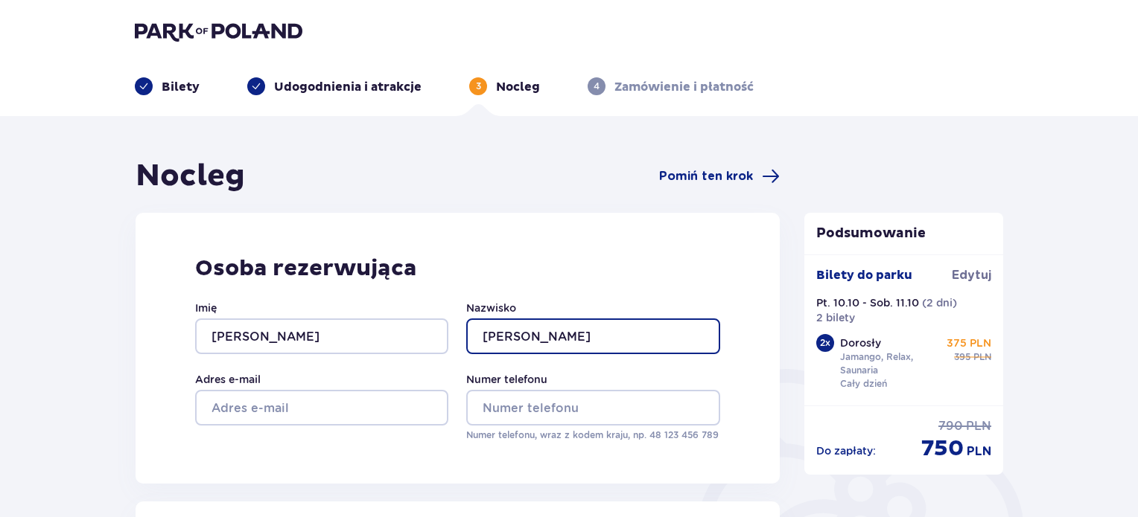
type input "AJEWSKI"
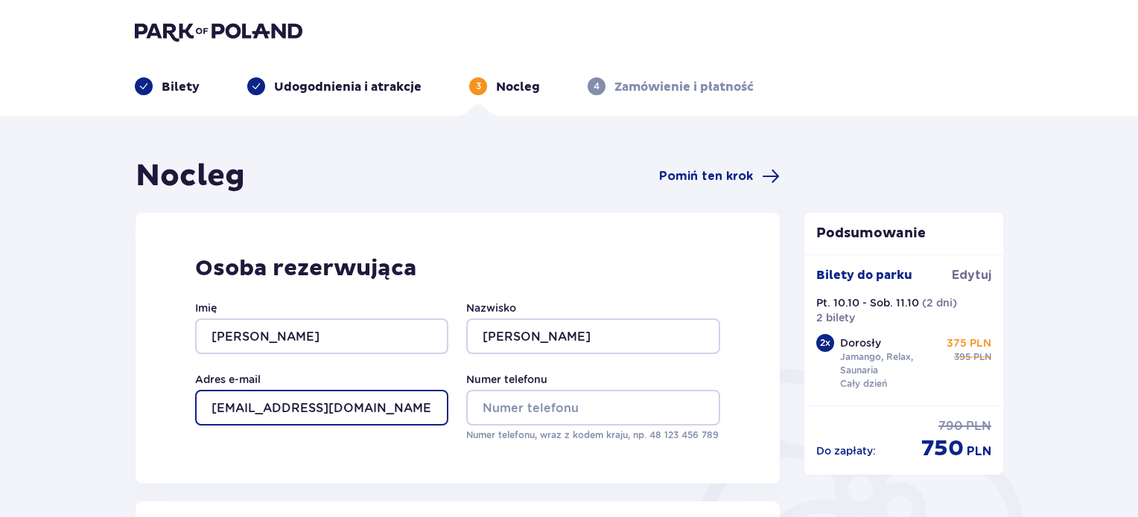
type input "misjonarz1@poczta.onet.pl"
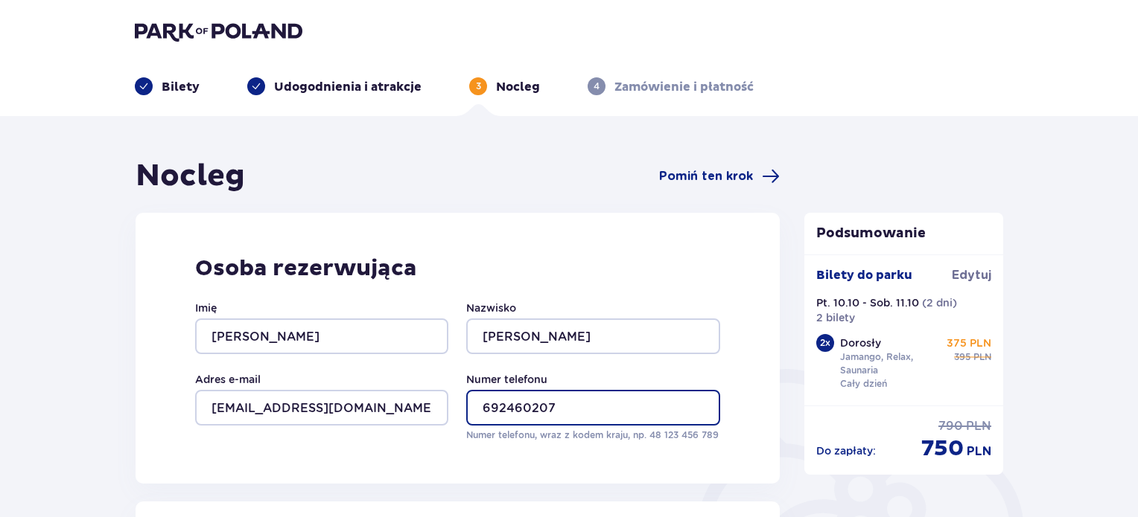
type input "692460207"
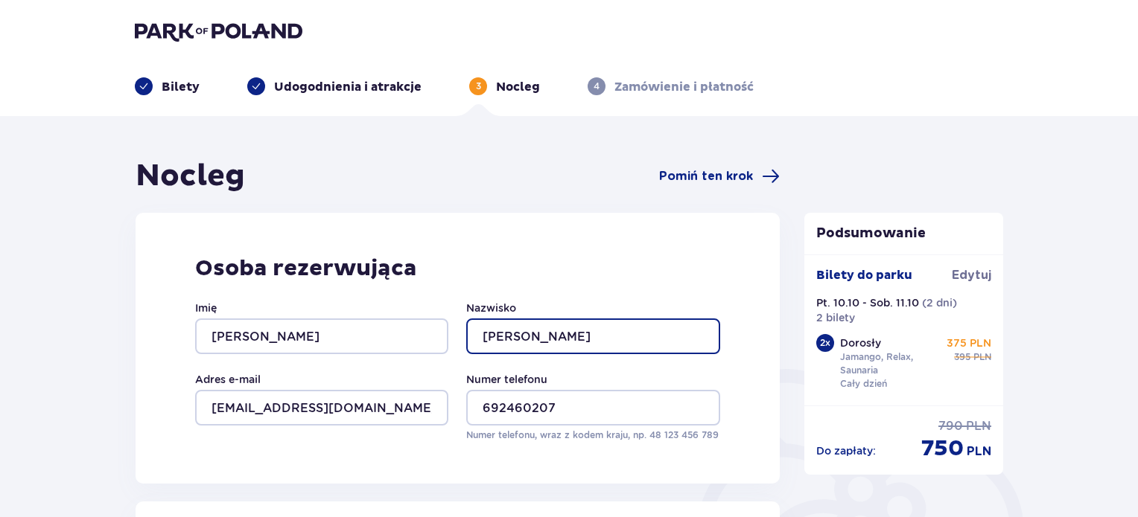
click at [482, 330] on input "AJEWSKI" at bounding box center [592, 337] width 253 height 36
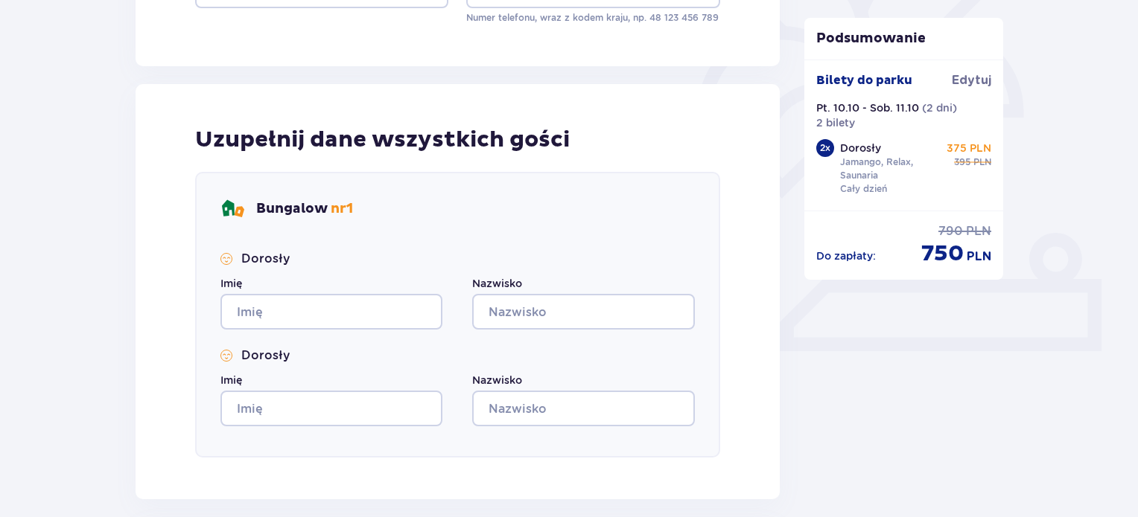
scroll to position [441, 0]
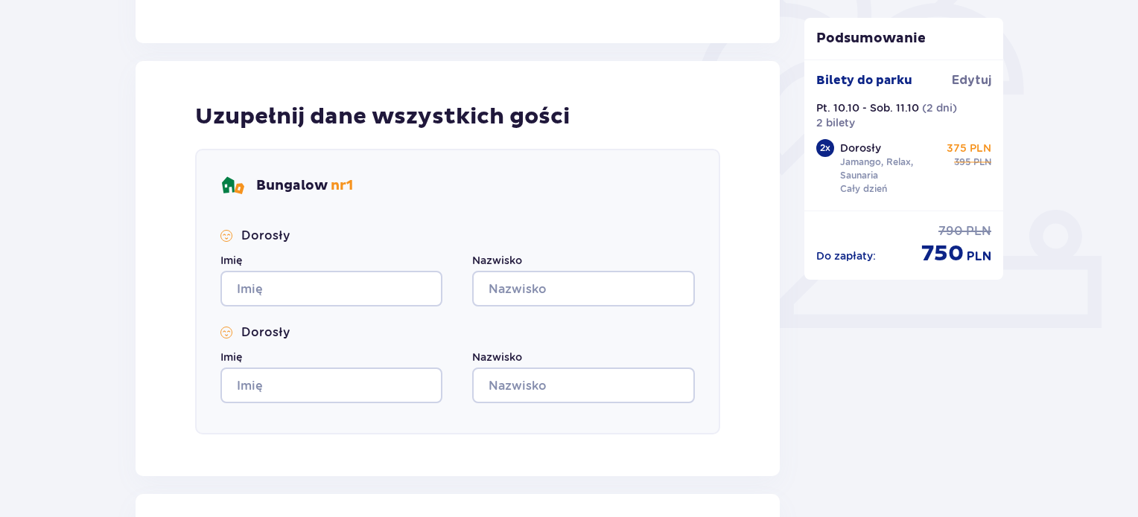
type input "GAJEWSKI"
click at [384, 290] on input "Imię" at bounding box center [331, 289] width 222 height 36
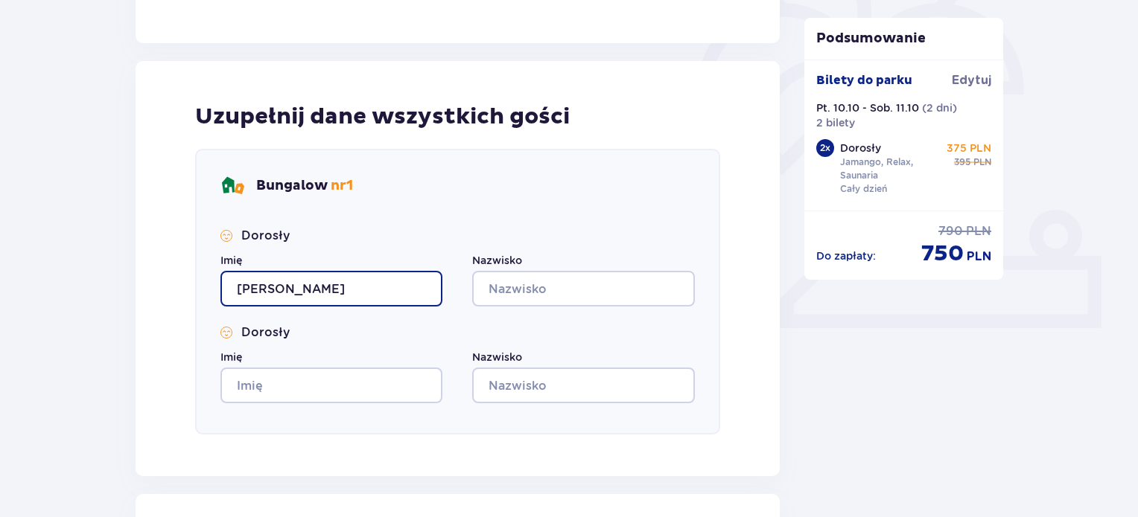
type input "PAWEŁ"
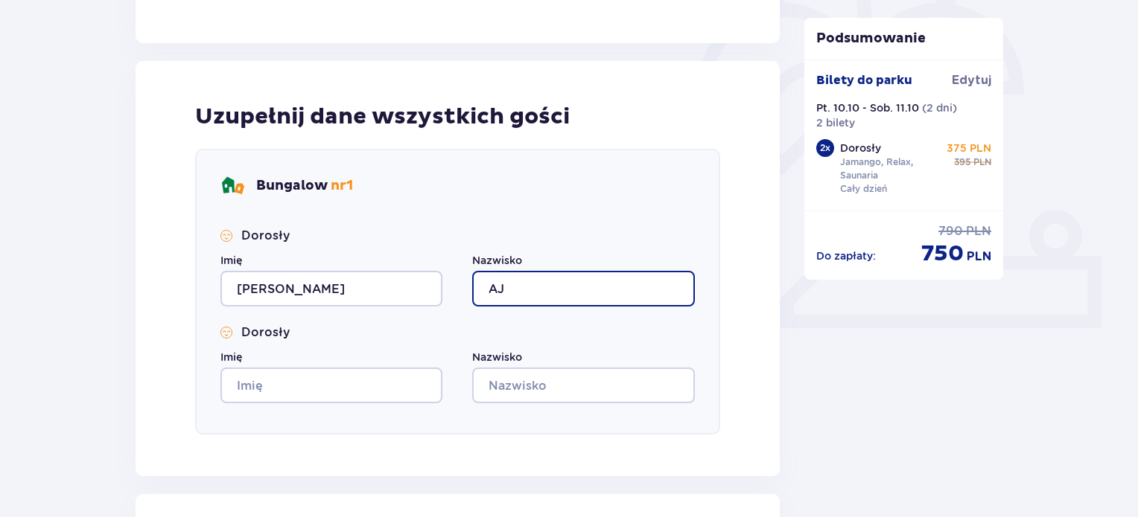
type input "A"
type input "GAJEWSKI"
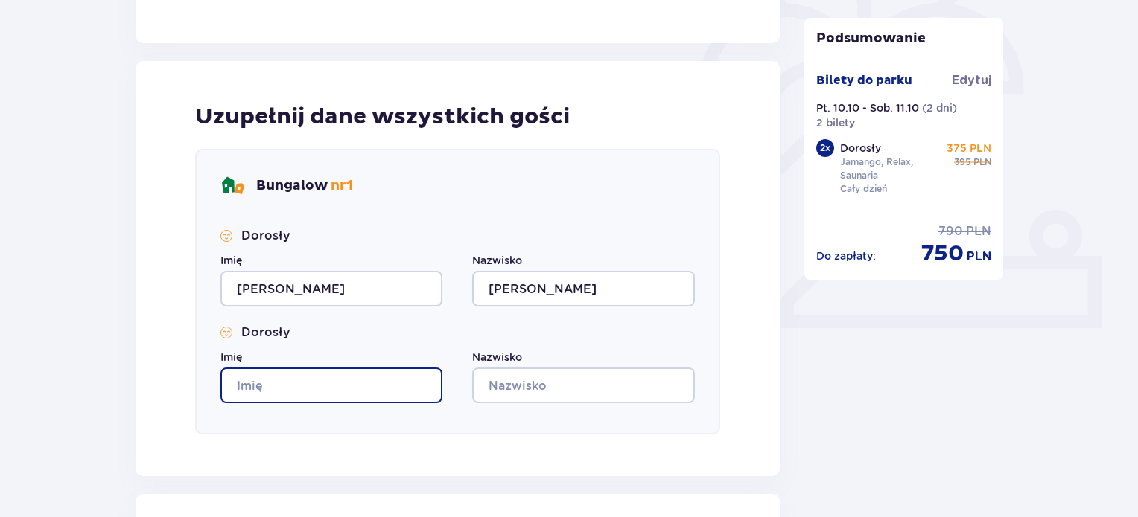
click at [345, 383] on input "Imię" at bounding box center [331, 386] width 222 height 36
type input "KATARZYNA"
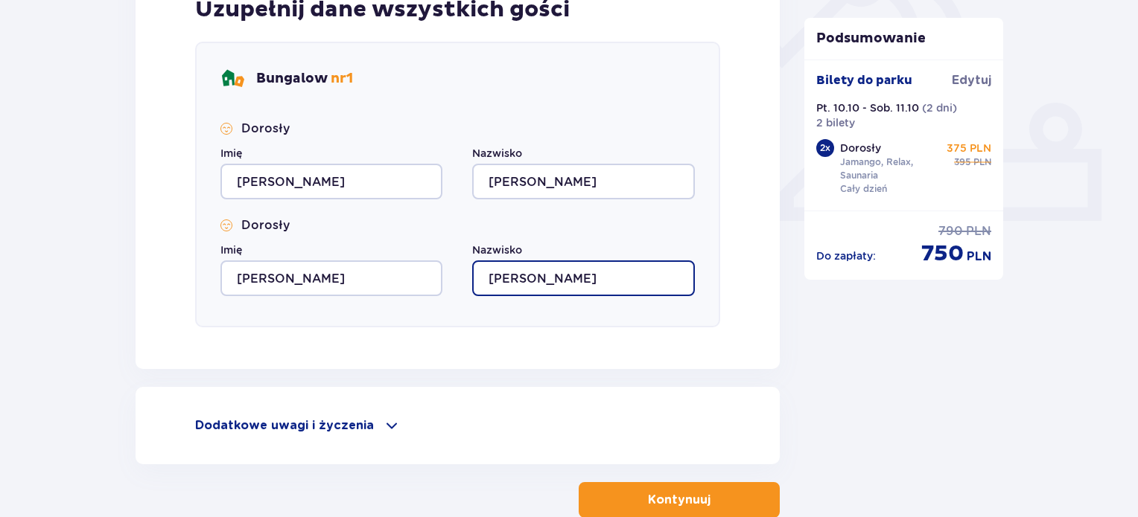
scroll to position [637, 0]
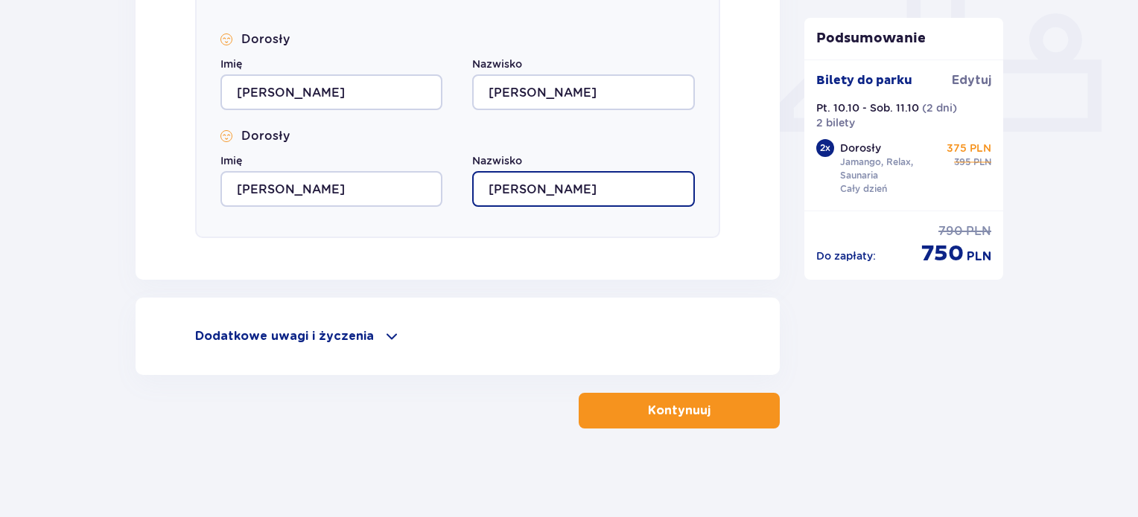
type input "GAJEWSKA"
click at [383, 337] on span at bounding box center [392, 337] width 18 height 18
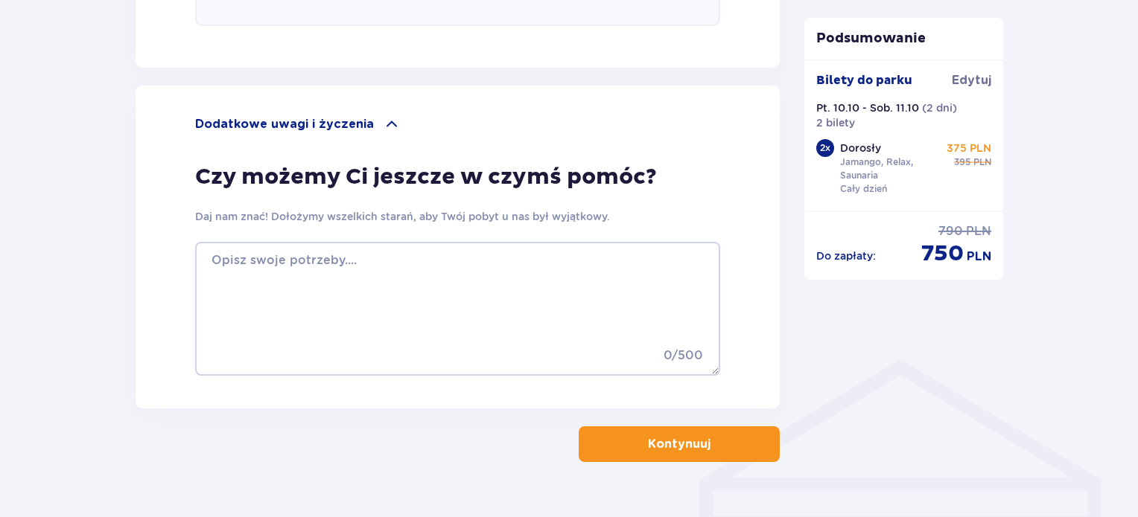
scroll to position [852, 0]
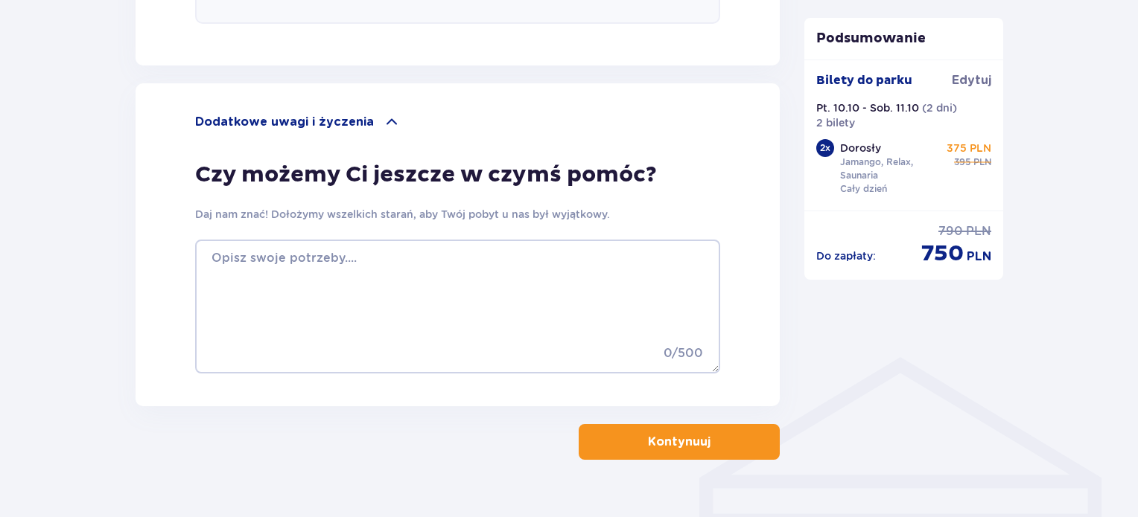
click at [675, 440] on p "Kontynuuj" at bounding box center [679, 442] width 63 height 16
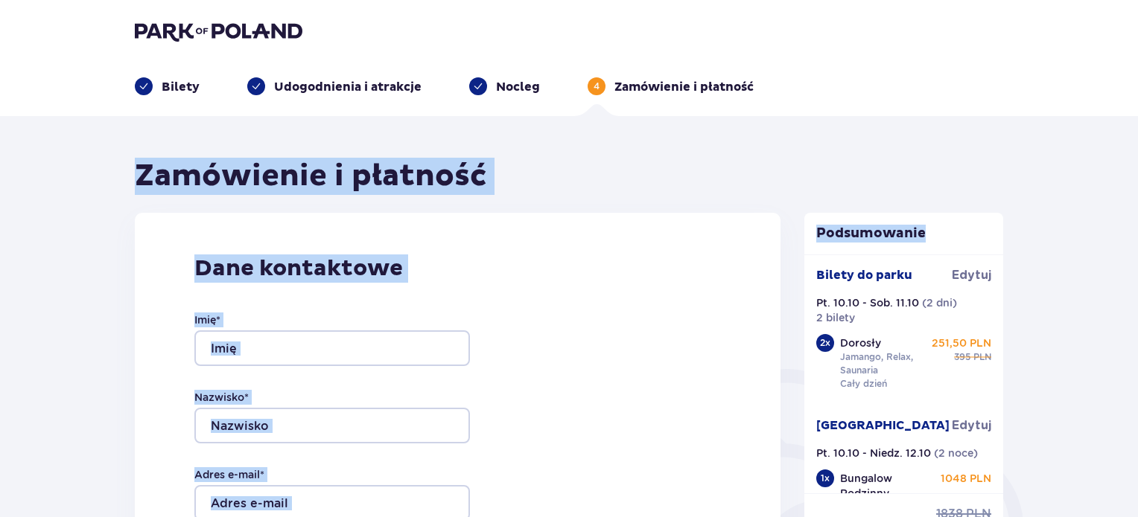
drag, startPoint x: 1137, startPoint y: 98, endPoint x: 1129, endPoint y: 246, distance: 149.1
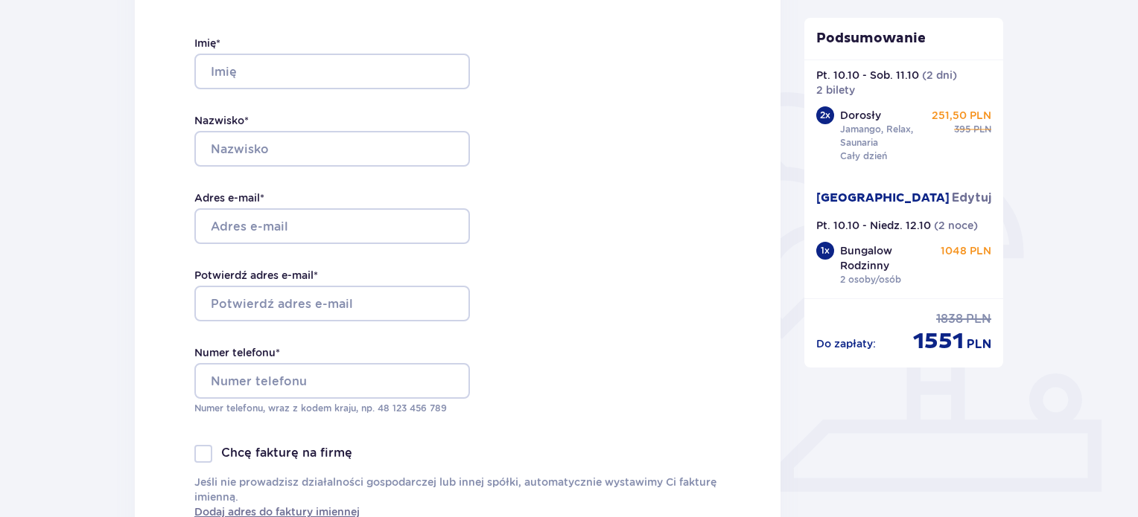
scroll to position [36, 0]
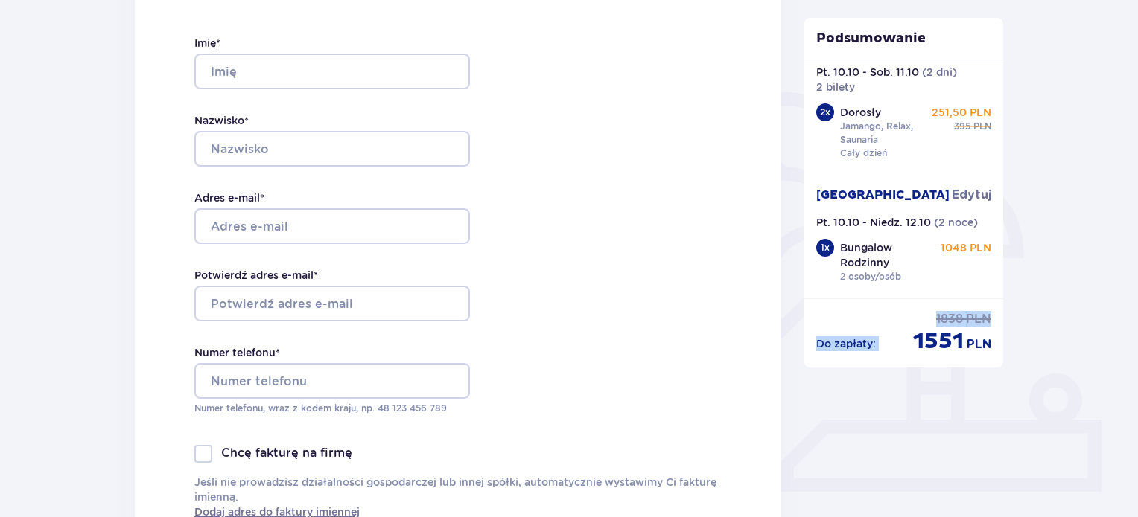
drag, startPoint x: 1003, startPoint y: 151, endPoint x: 1003, endPoint y: 235, distance: 83.4
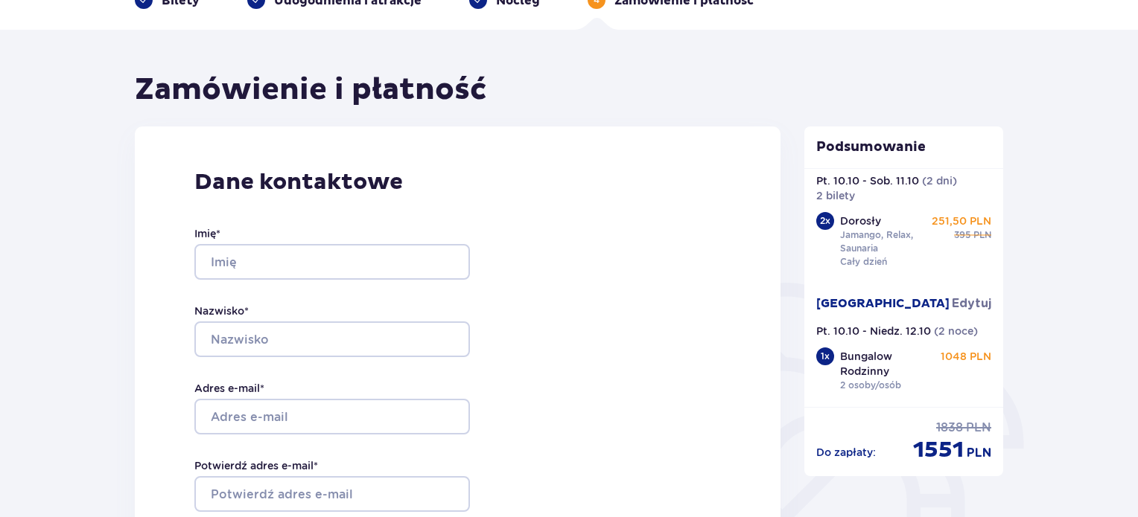
scroll to position [77, 0]
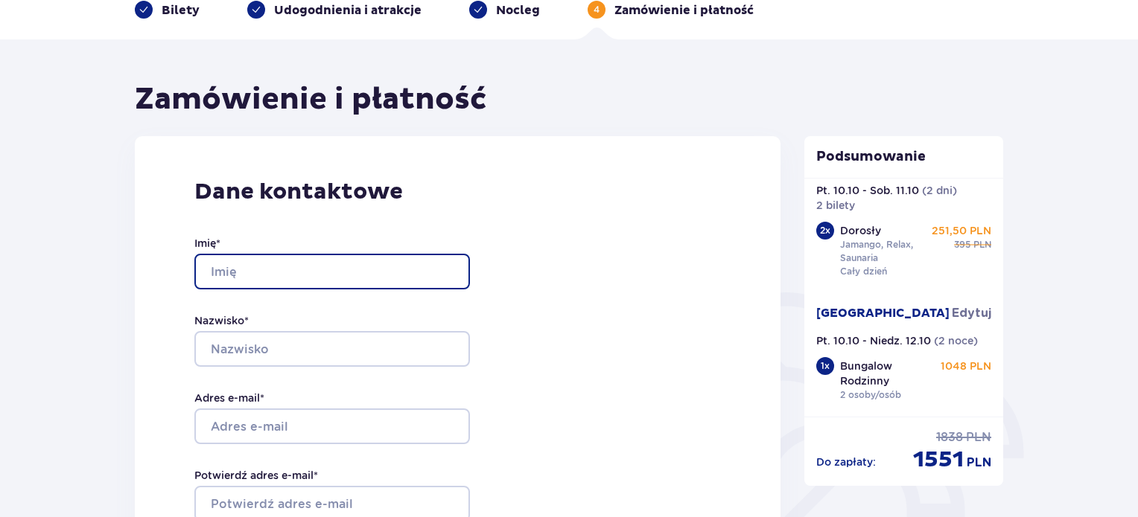
click at [384, 258] on input "Imię *" at bounding box center [331, 272] width 275 height 36
type input "PAWEŁ"
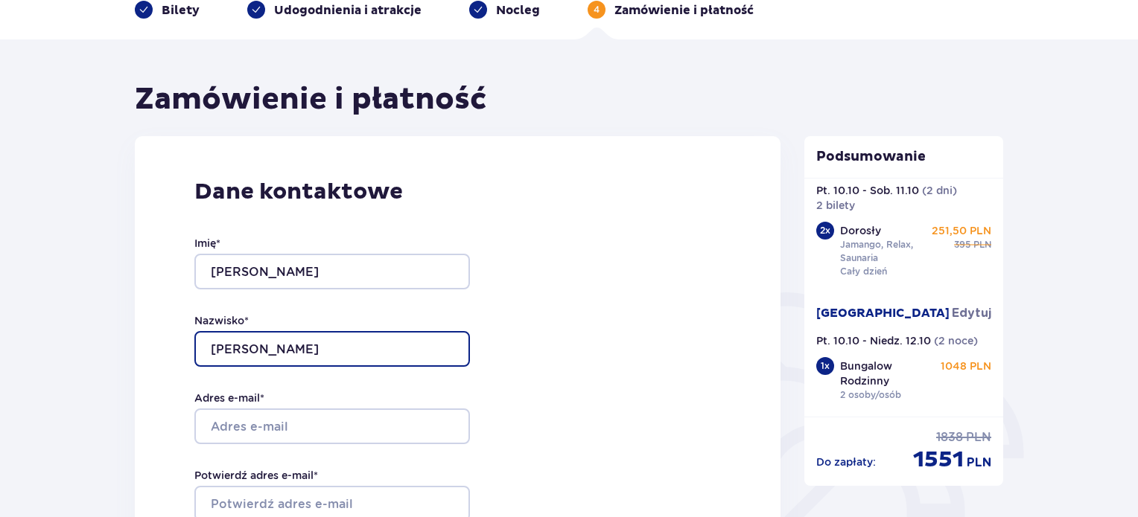
type input "GAJEWSKI"
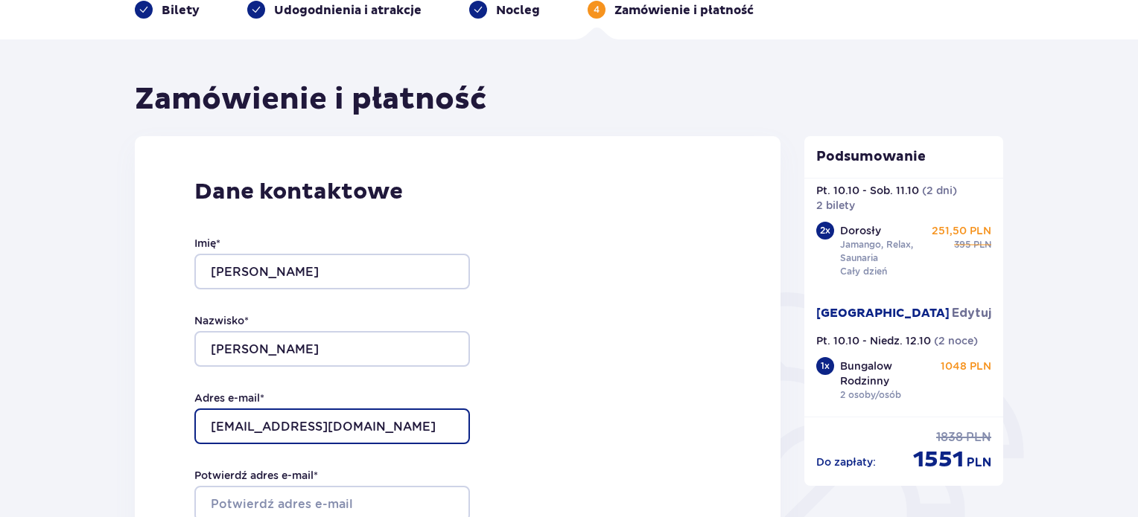
type input "misjonarz1@poczta.onet.pl"
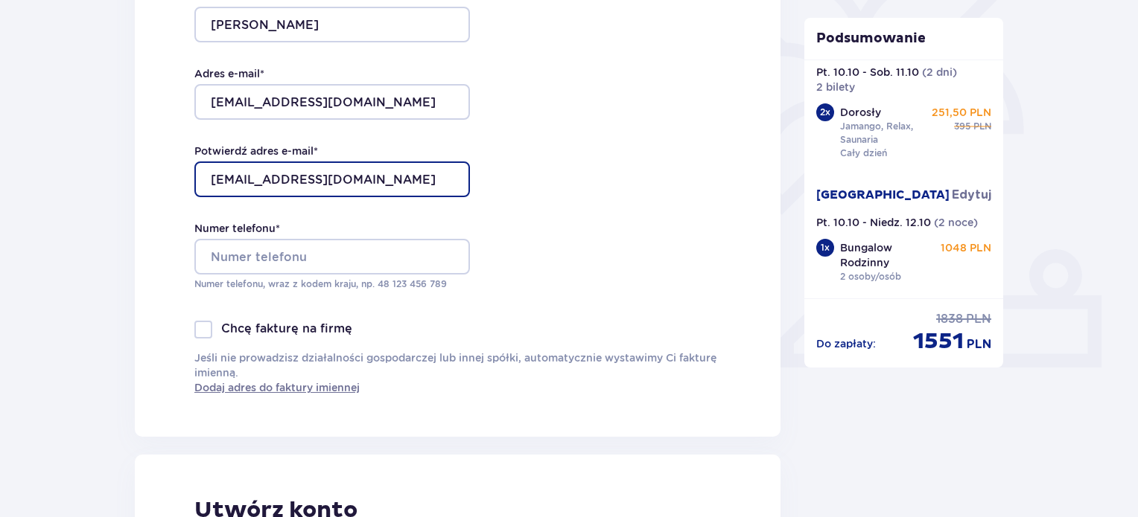
scroll to position [410, 0]
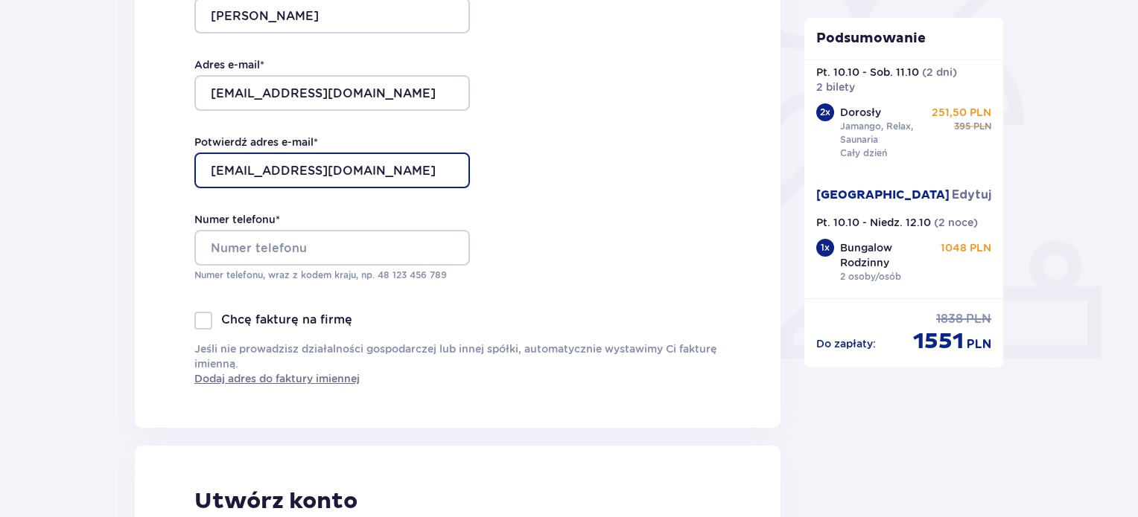
type input "misjonarz1@poczta.onet.pl"
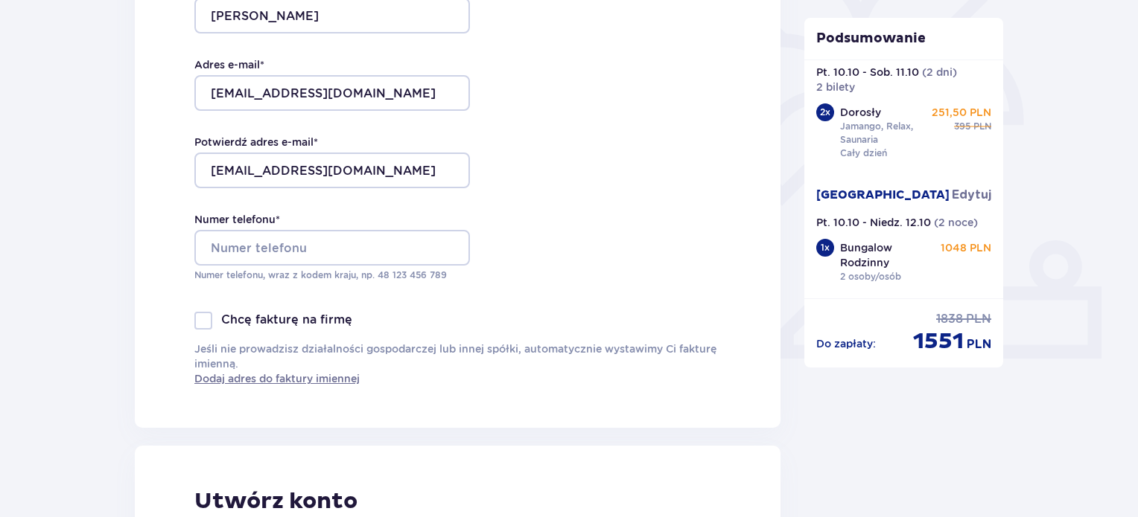
click at [512, 204] on div "Dane kontaktowe Imię * PAWEŁ Nazwisko * GAJEWSKI Adres e-mail * misjonarz1@pocz…" at bounding box center [457, 115] width 645 height 625
click at [375, 237] on input "Numer telefonu *" at bounding box center [331, 248] width 275 height 36
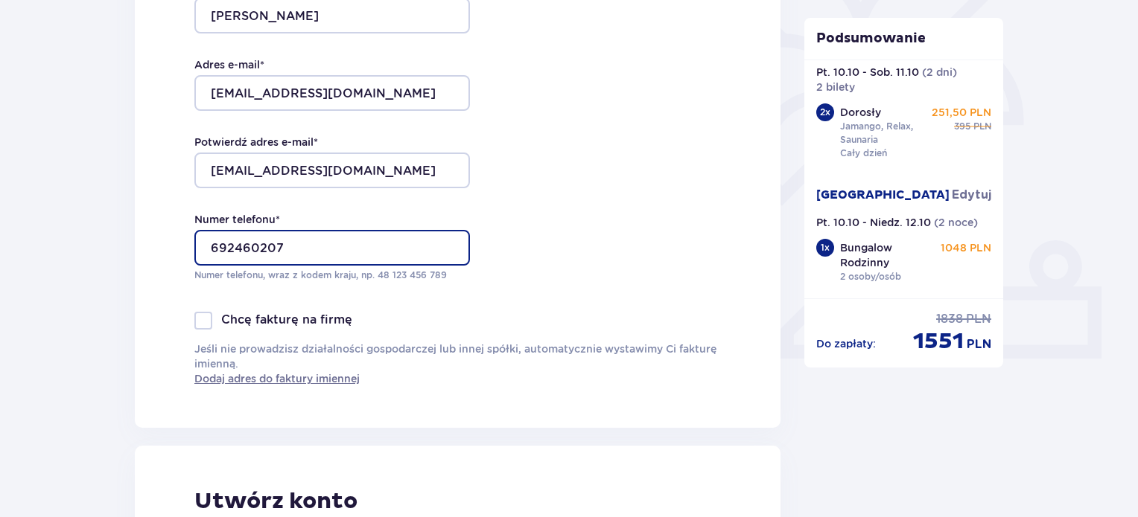
type input "692460207"
click at [599, 254] on div "Dane kontaktowe Imię * PAWEŁ Nazwisko * GAJEWSKI Adres e-mail * misjonarz1@pocz…" at bounding box center [457, 115] width 645 height 625
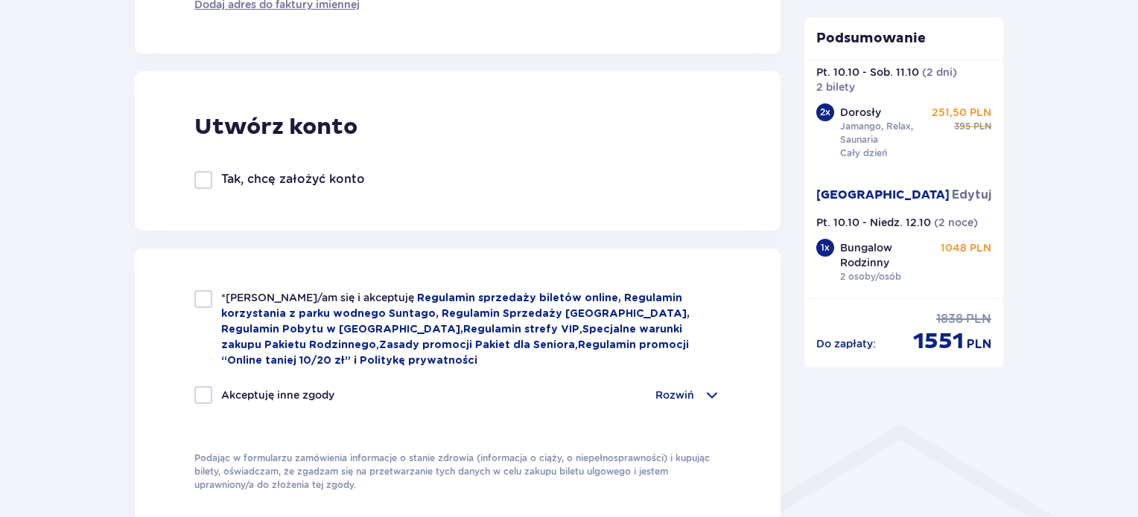
scroll to position [786, 0]
click at [292, 176] on p "Tak, chcę założyć konto" at bounding box center [293, 178] width 144 height 16
checkbox input "true"
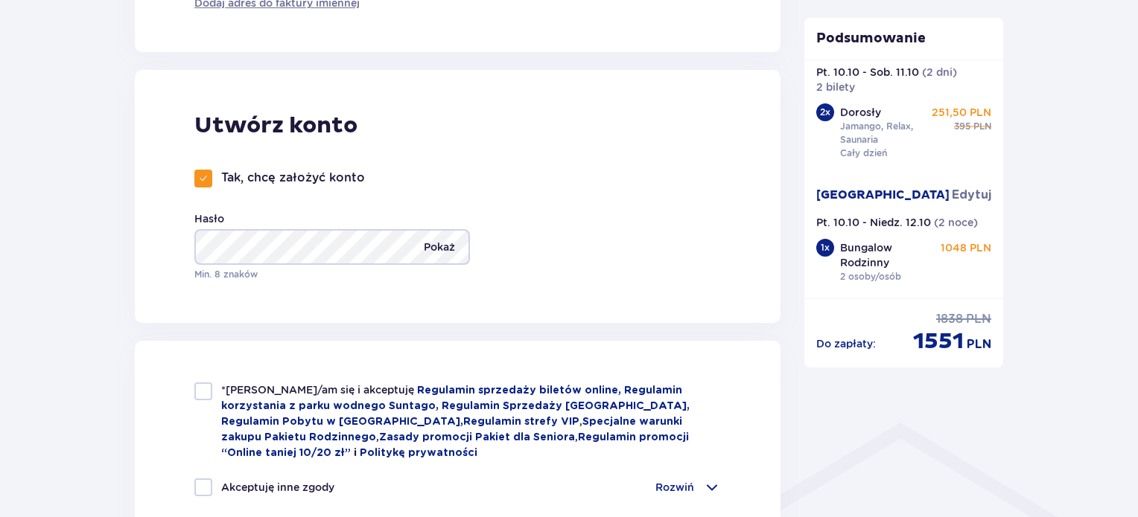
click at [438, 255] on p "Pokaż" at bounding box center [439, 247] width 31 height 36
click at [191, 395] on div "*Zapoznałem/am się i akceptuję Regulamin sprzedaży biletów online, Regulamin ko…" at bounding box center [457, 483] width 645 height 285
click at [205, 389] on div at bounding box center [203, 392] width 18 height 18
checkbox input "true"
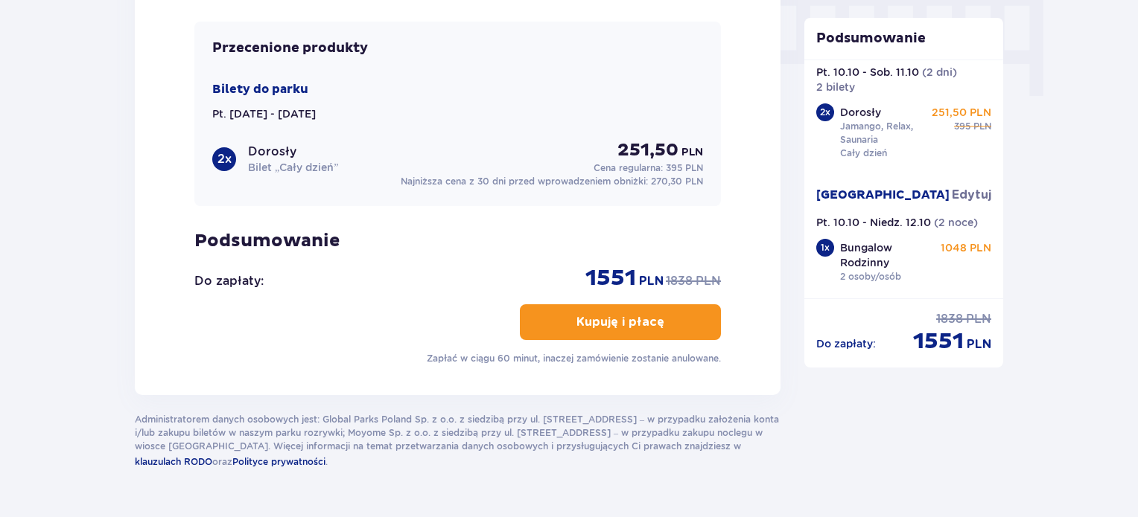
scroll to position [1548, 0]
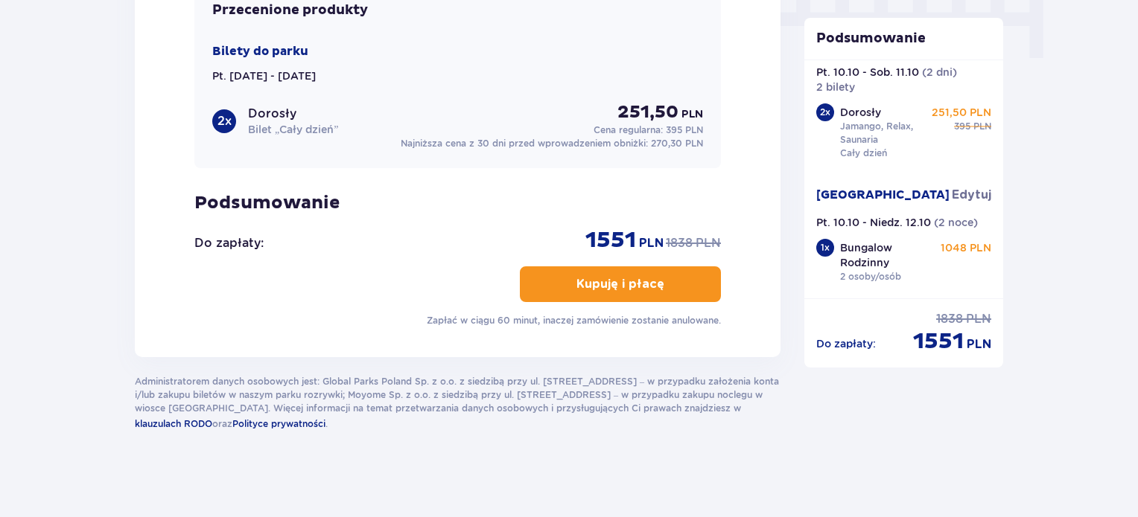
click at [647, 282] on p "Kupuję i płacę" at bounding box center [620, 284] width 88 height 16
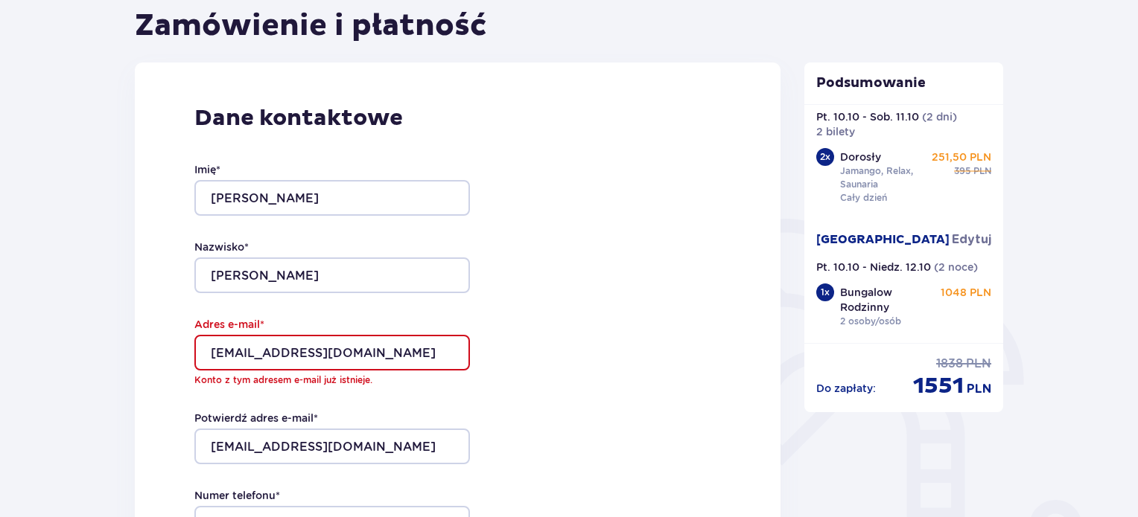
scroll to position [0, 0]
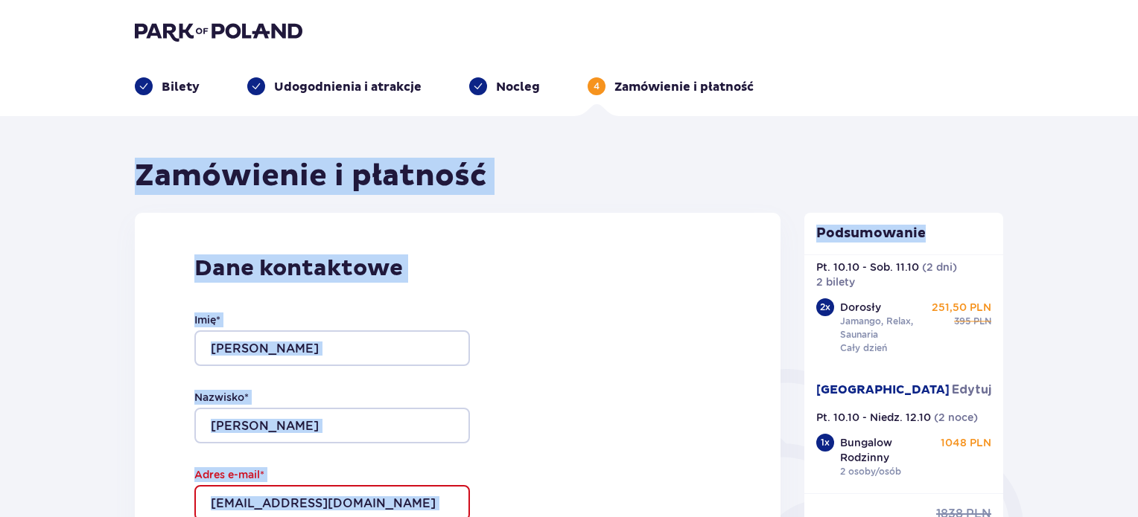
drag, startPoint x: 1132, startPoint y: 52, endPoint x: 1125, endPoint y: 138, distance: 85.9
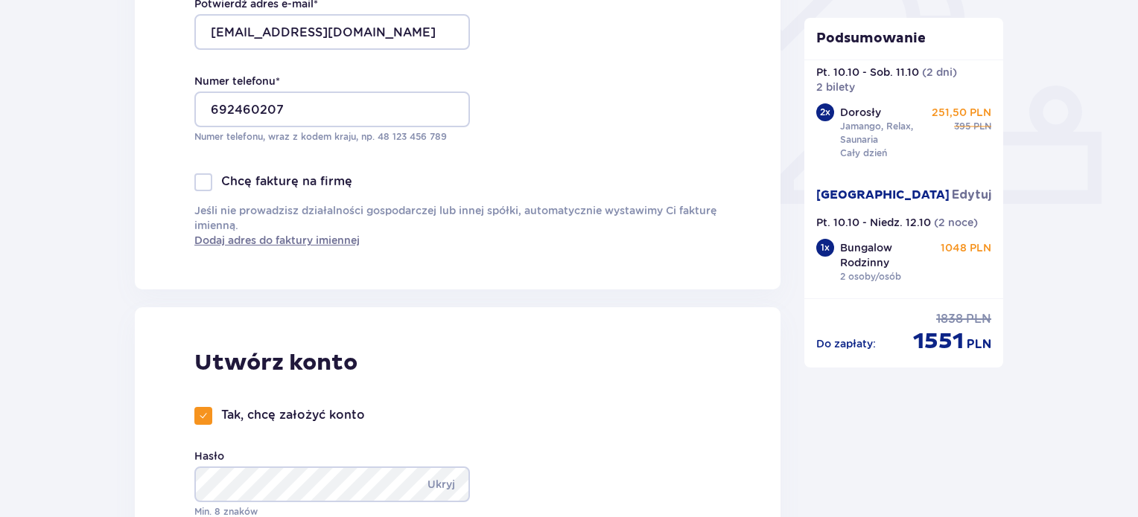
scroll to position [606, 0]
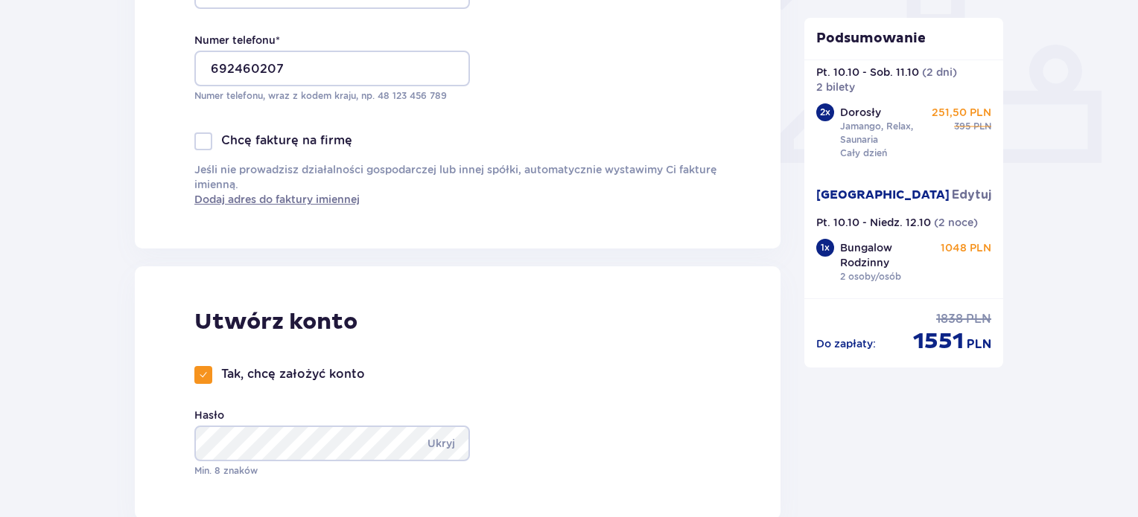
click at [207, 381] on div at bounding box center [203, 375] width 18 height 18
checkbox input "false"
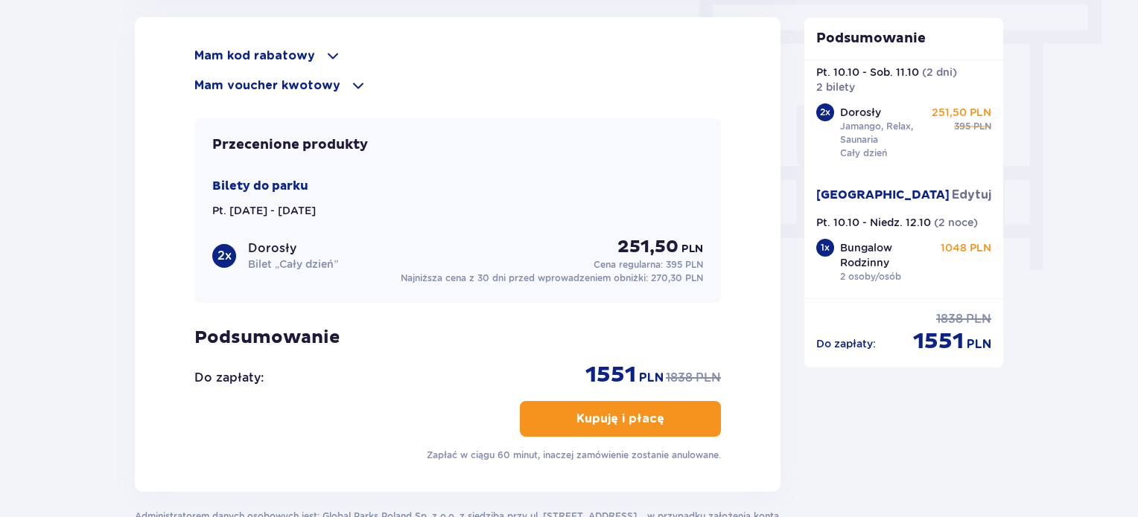
scroll to position [1412, 0]
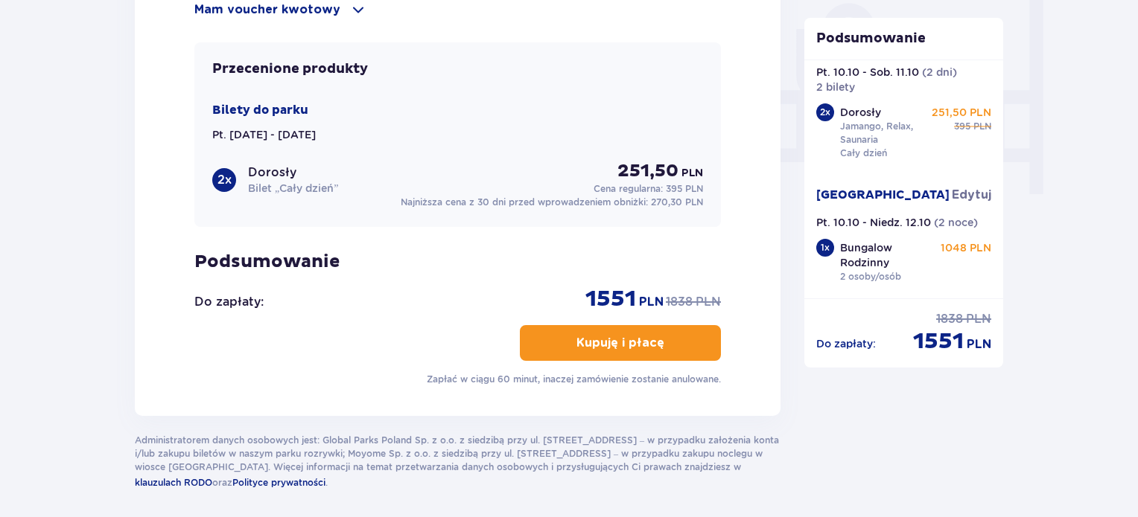
click at [643, 342] on p "Kupuję i płacę" at bounding box center [620, 343] width 88 height 16
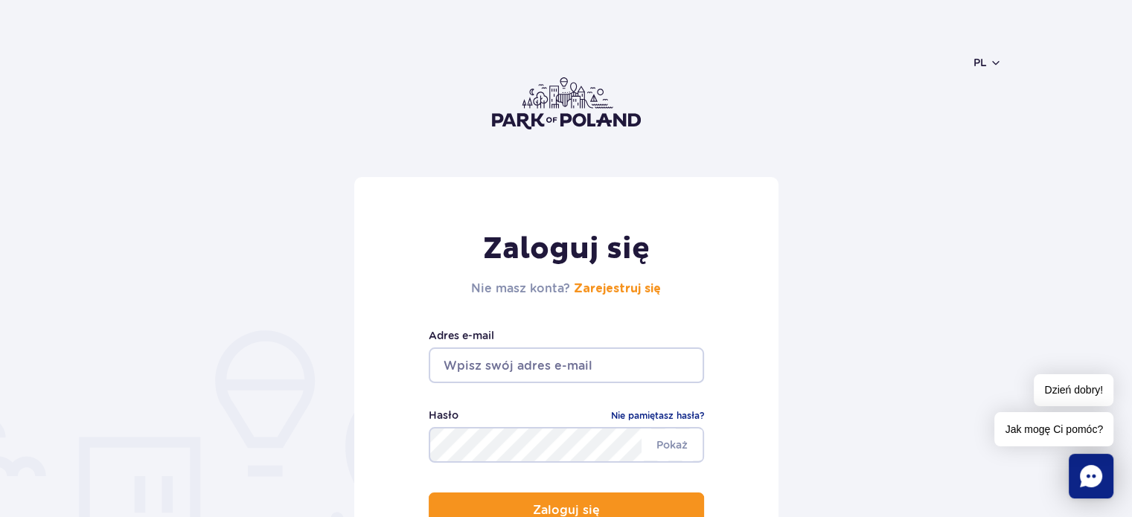
click at [645, 355] on input "email" at bounding box center [566, 366] width 275 height 36
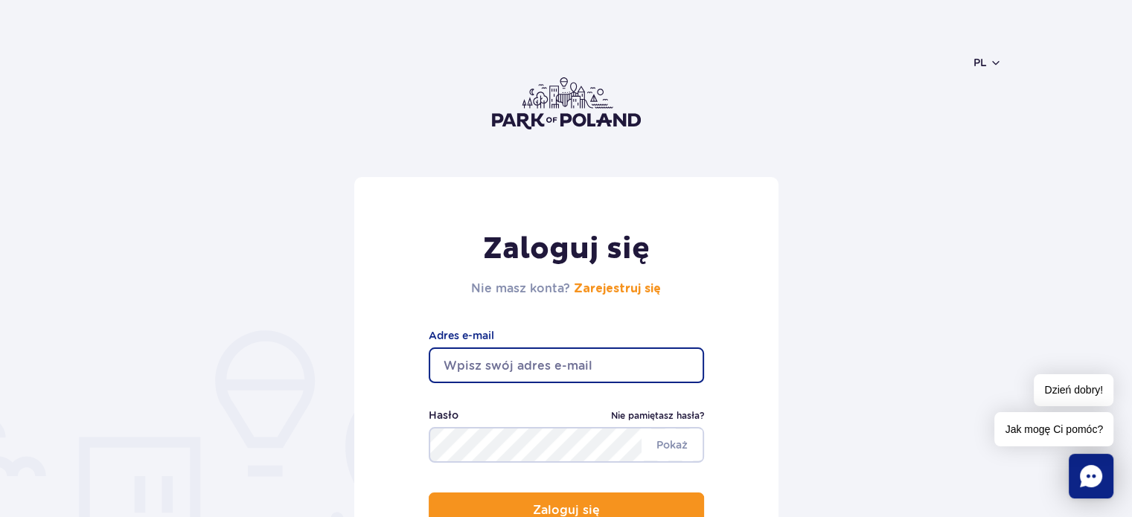
click at [654, 422] on link "Nie pamiętasz hasła?" at bounding box center [657, 416] width 93 height 15
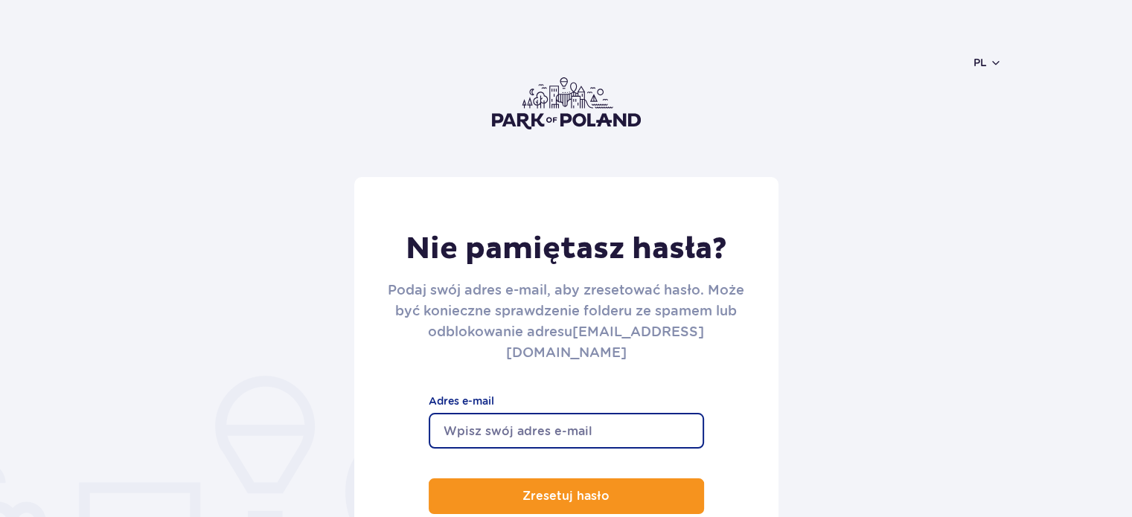
click at [625, 413] on input "Adres e-mail" at bounding box center [566, 431] width 275 height 36
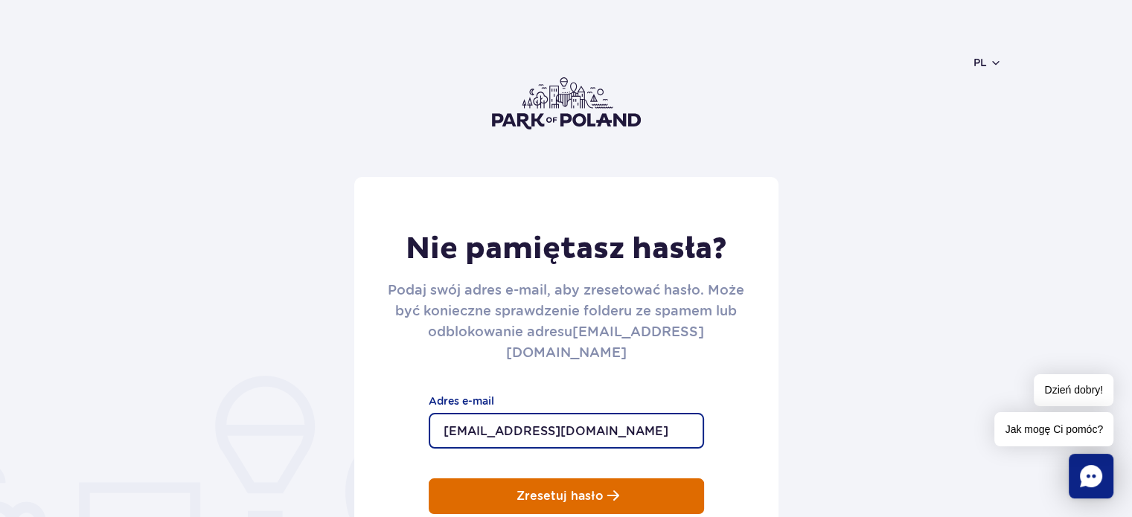
type input "[EMAIL_ADDRESS][DOMAIN_NAME]"
click at [567, 490] on p "Zresetuj hasło" at bounding box center [560, 496] width 87 height 13
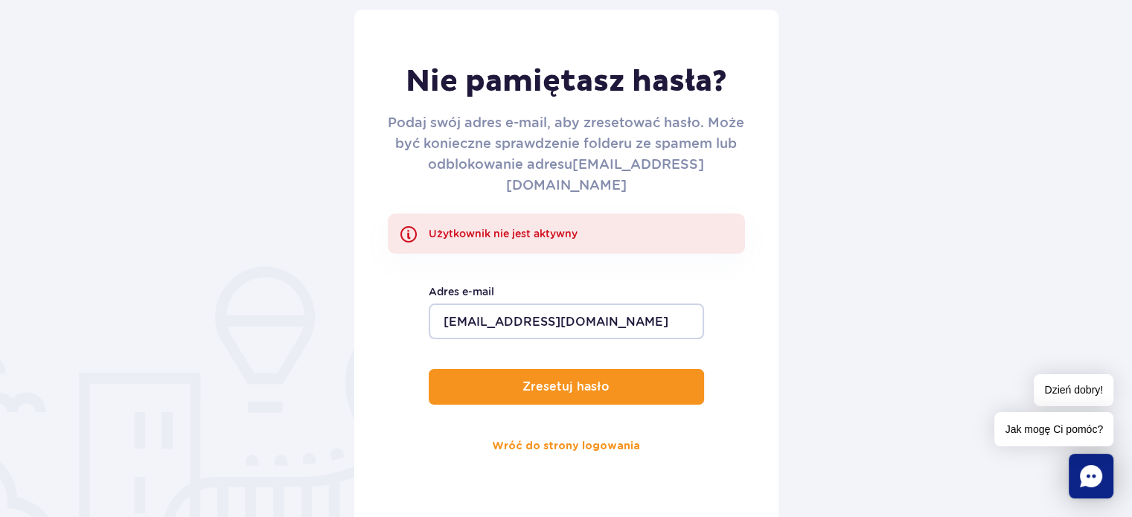
scroll to position [174, 0]
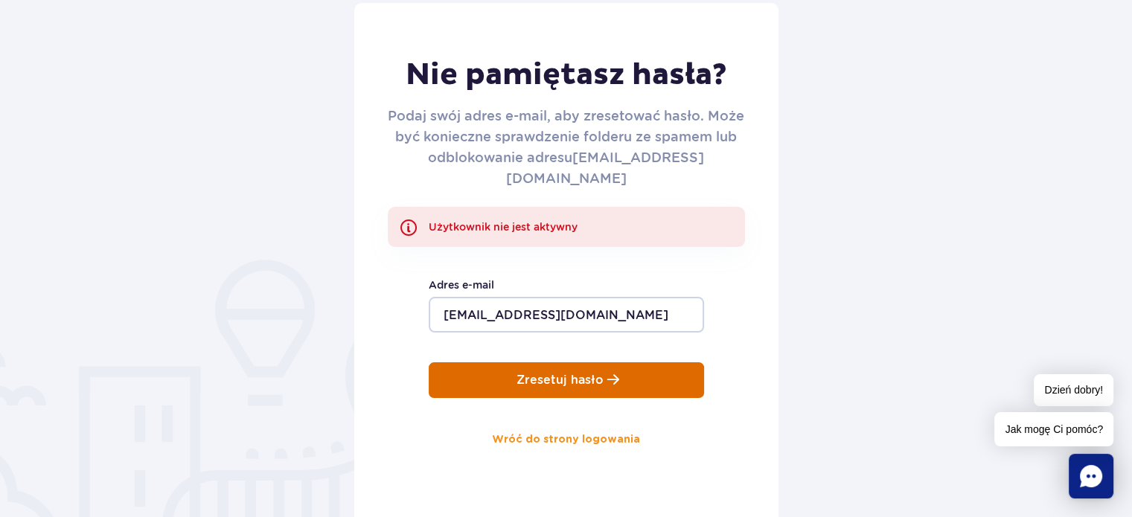
click at [551, 374] on p "Zresetuj hasło" at bounding box center [560, 380] width 87 height 13
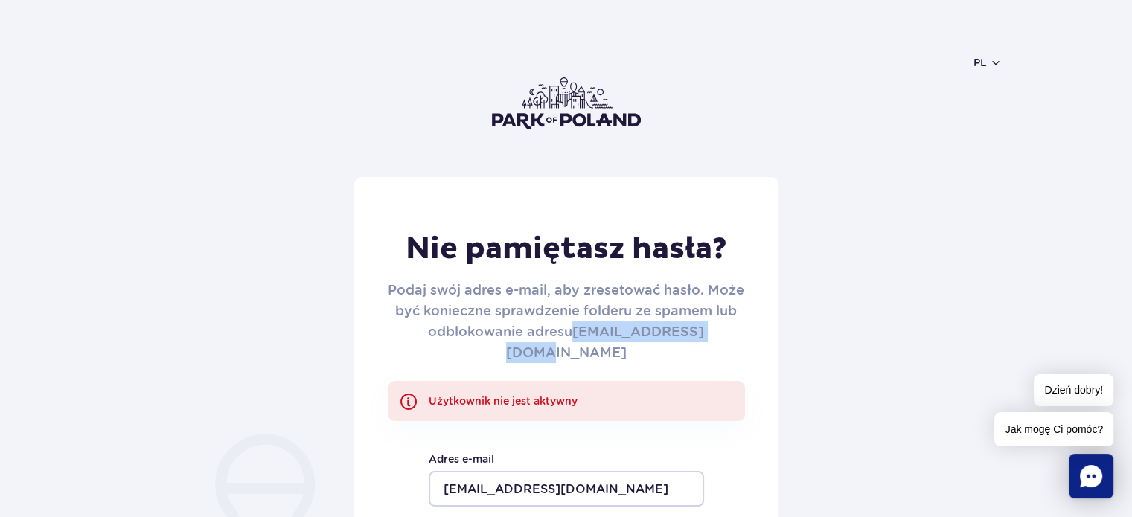
drag, startPoint x: 738, startPoint y: 331, endPoint x: 565, endPoint y: 335, distance: 172.8
click at [565, 335] on p "Podaj swój adres e-mail, aby zresetować hasło. Może być konieczne sprawdzenie f…" at bounding box center [566, 321] width 357 height 83
copy p "[EMAIL_ADDRESS][DOMAIN_NAME]"
click at [873, 205] on form "Nie pamiętasz hasła? Podaj swój adres e-mail, aby zresetować hasło. Może być ko…" at bounding box center [566, 443] width 872 height 532
click at [589, 110] on img at bounding box center [566, 103] width 149 height 52
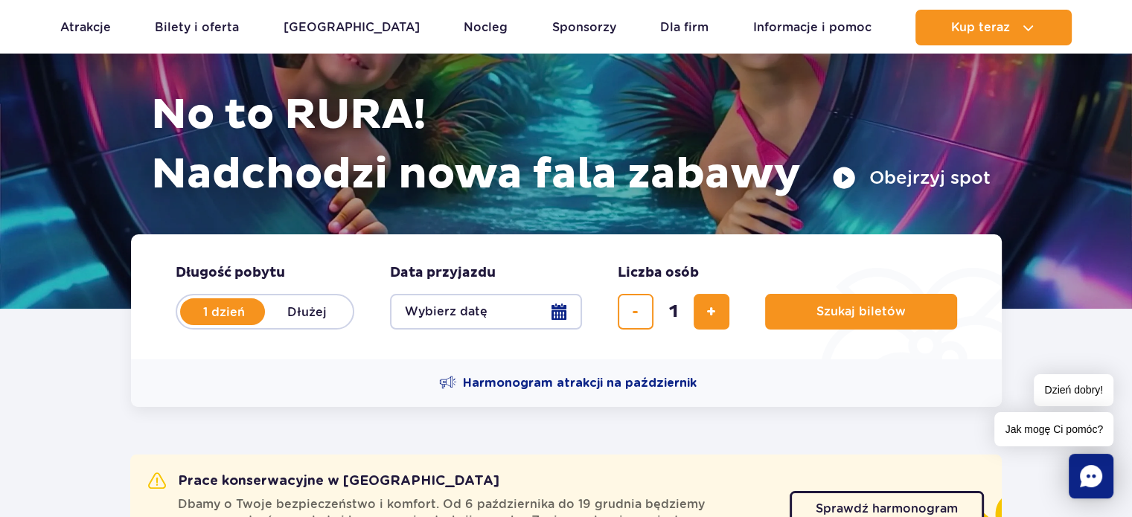
scroll to position [166, 0]
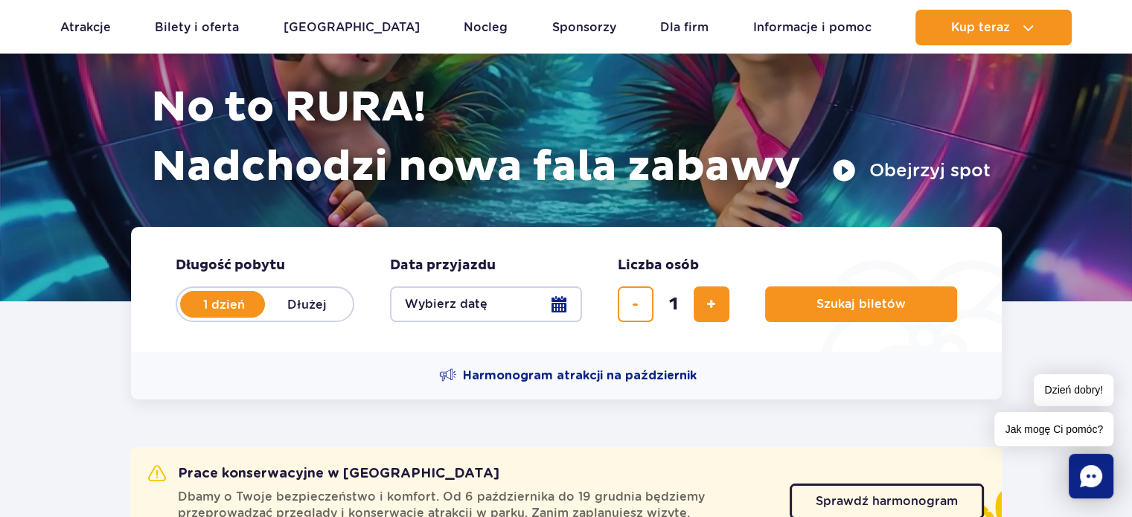
click at [314, 305] on label "Dłużej" at bounding box center [307, 304] width 85 height 31
click at [281, 317] on input "Dłużej" at bounding box center [273, 318] width 16 height 3
radio input "false"
radio input "true"
click at [472, 297] on button "Wybierz datę" at bounding box center [486, 305] width 192 height 36
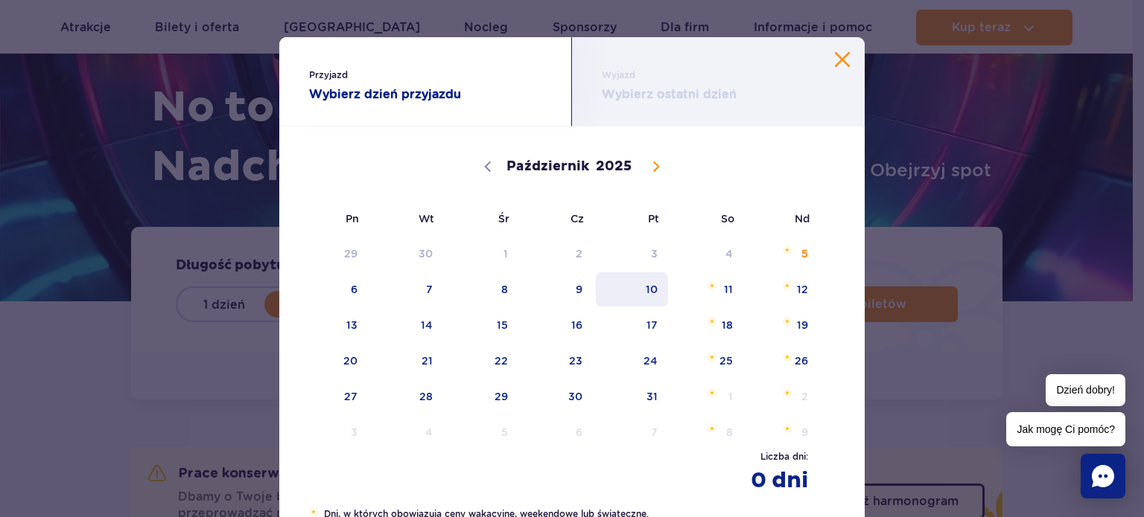
click at [641, 290] on span "10" at bounding box center [631, 289] width 75 height 34
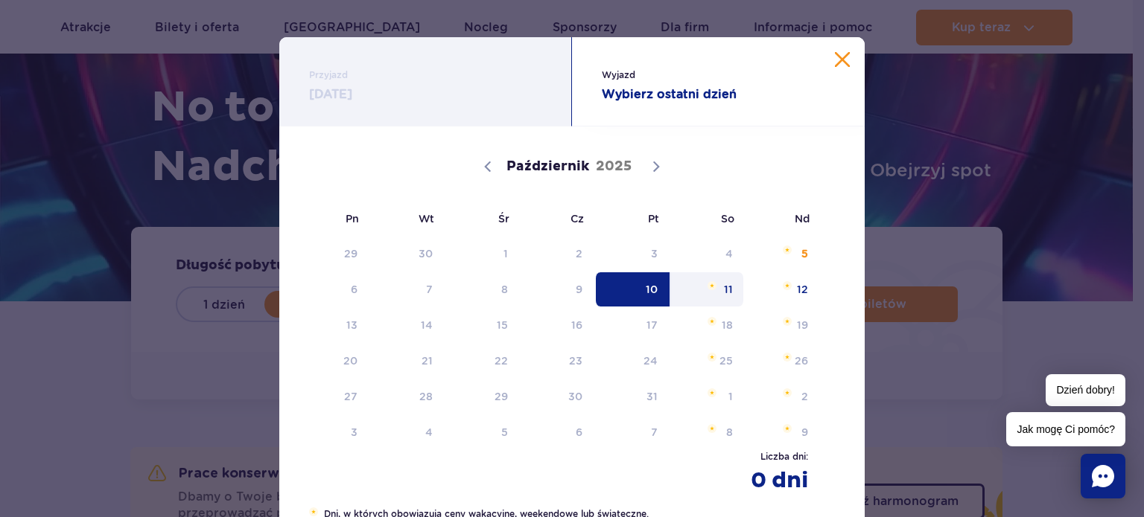
click at [738, 296] on span "11" at bounding box center [706, 289] width 75 height 34
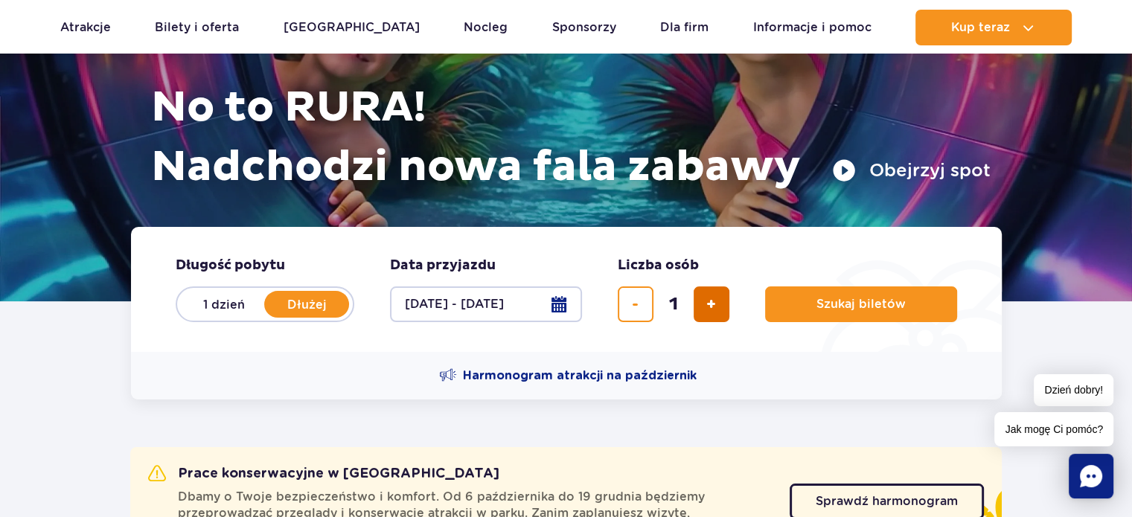
click at [705, 312] on button "dodaj bilet" at bounding box center [712, 305] width 36 height 36
type input "2"
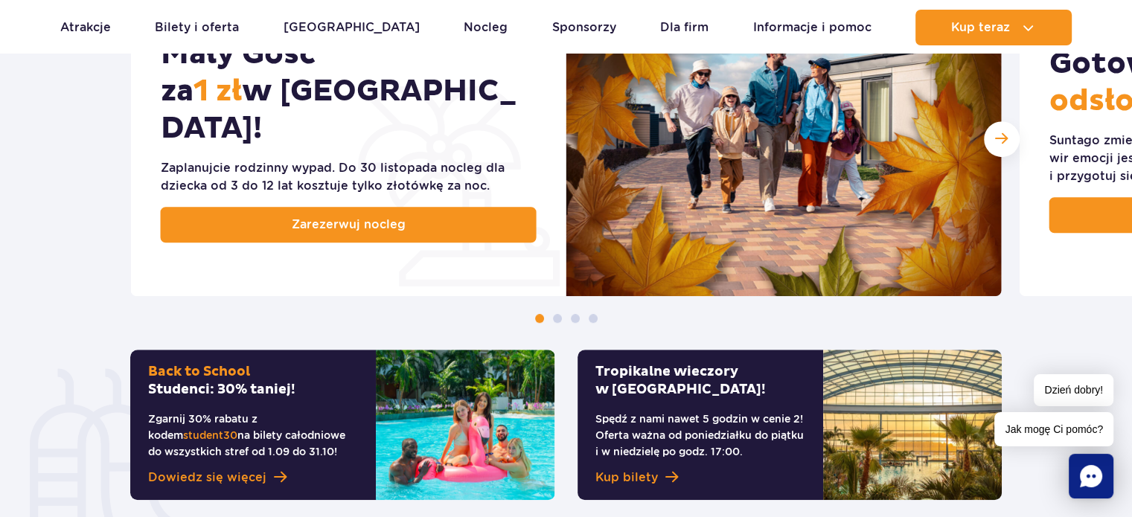
scroll to position [923, 0]
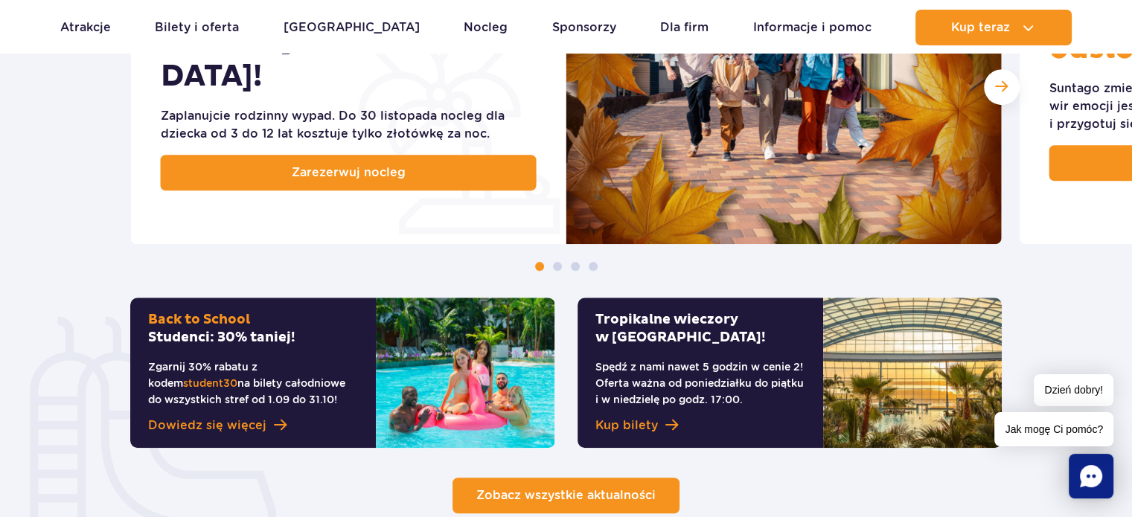
click at [611, 494] on span "Zobacz wszystkie aktualności" at bounding box center [565, 495] width 179 height 14
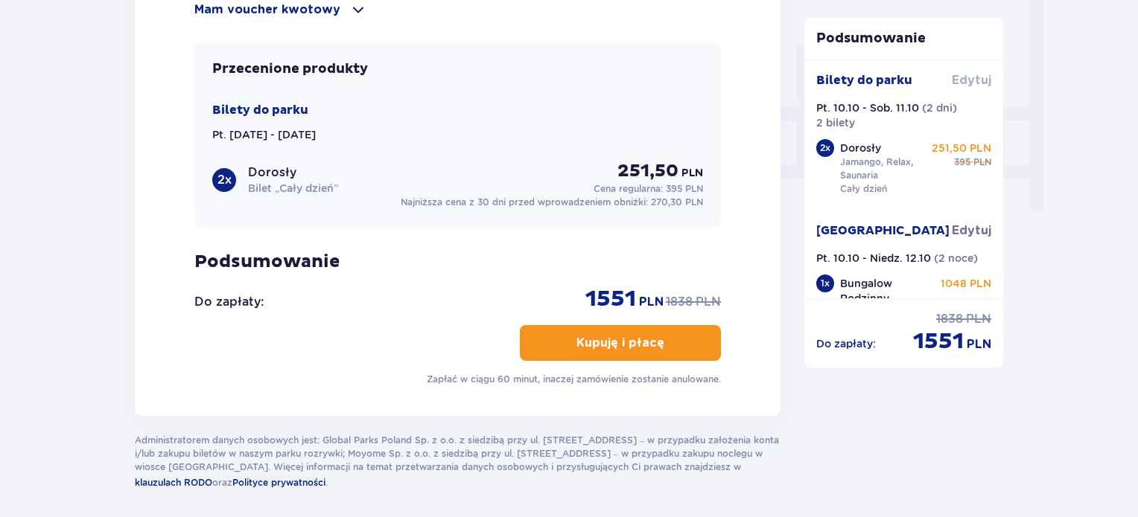
click at [969, 81] on span "Edytuj" at bounding box center [970, 80] width 39 height 16
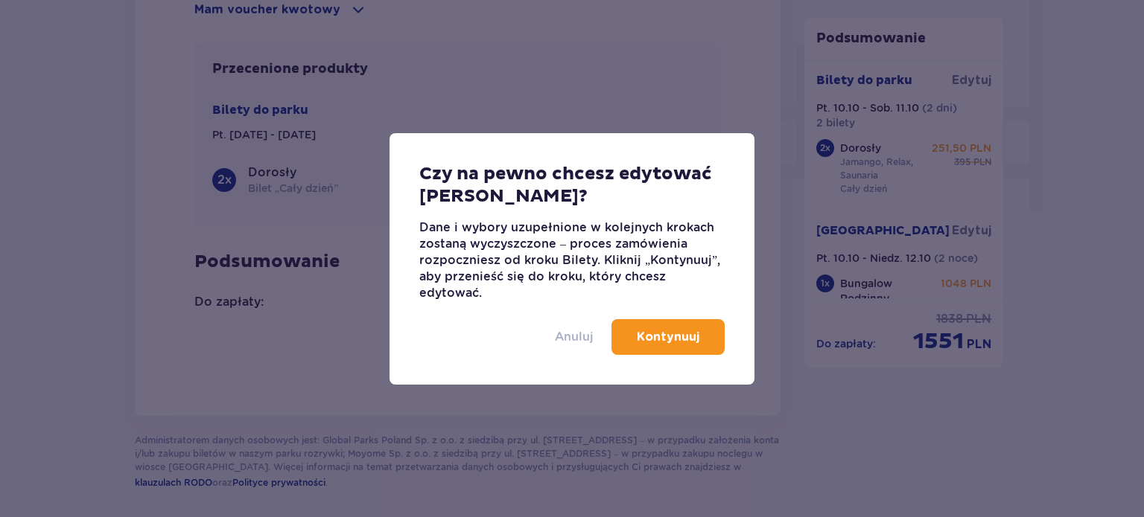
click at [570, 330] on p "Anuluj" at bounding box center [574, 337] width 39 height 16
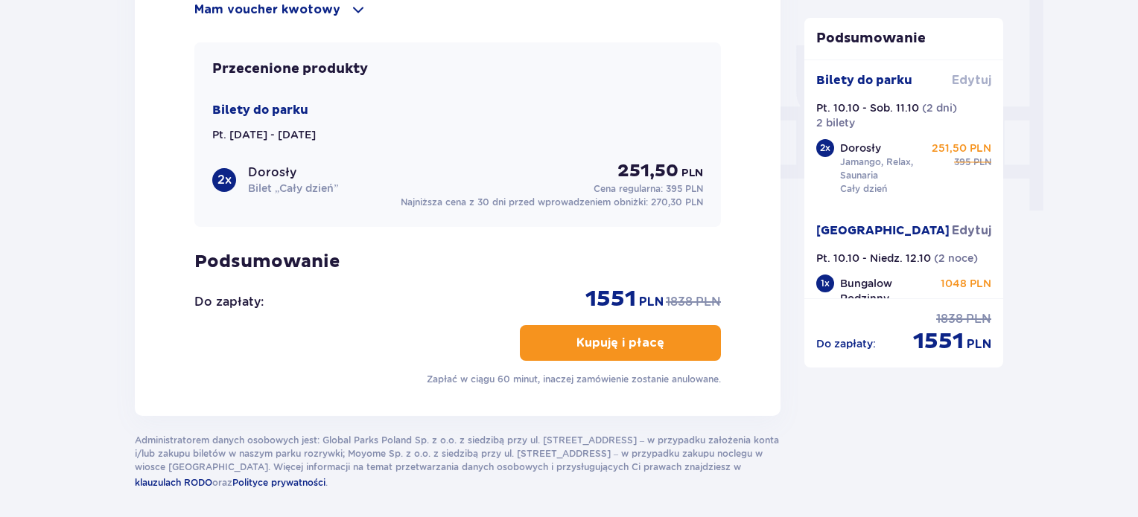
click at [968, 80] on span "Edytuj" at bounding box center [970, 80] width 39 height 16
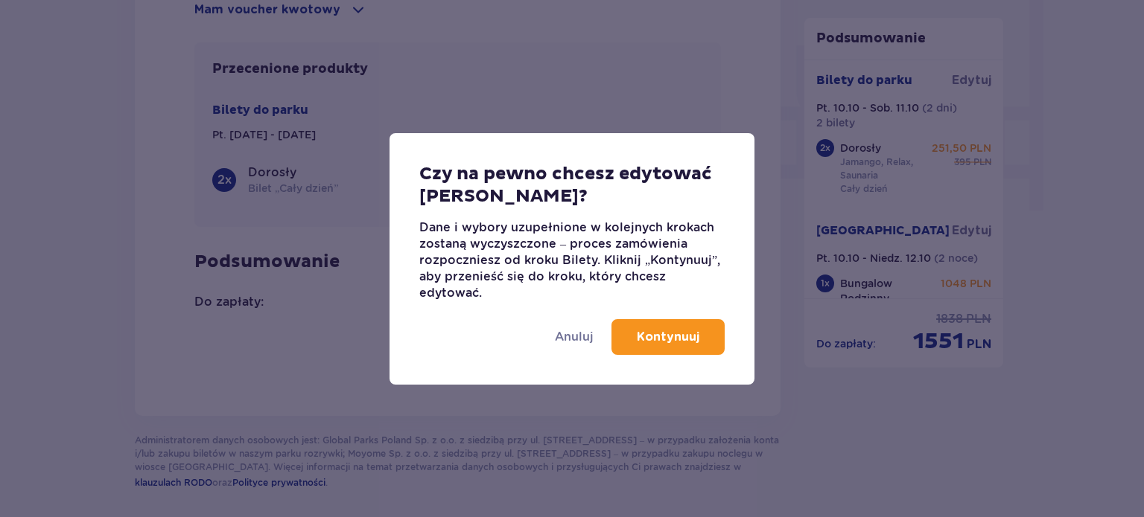
click at [663, 334] on p "Kontynuuj" at bounding box center [668, 337] width 63 height 16
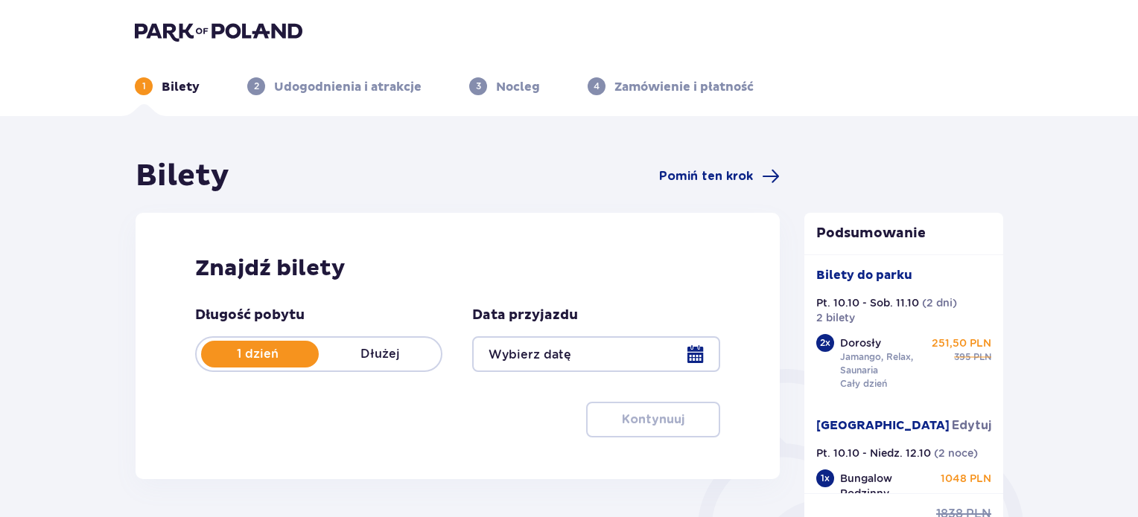
type input "[DATE] - [DATE]"
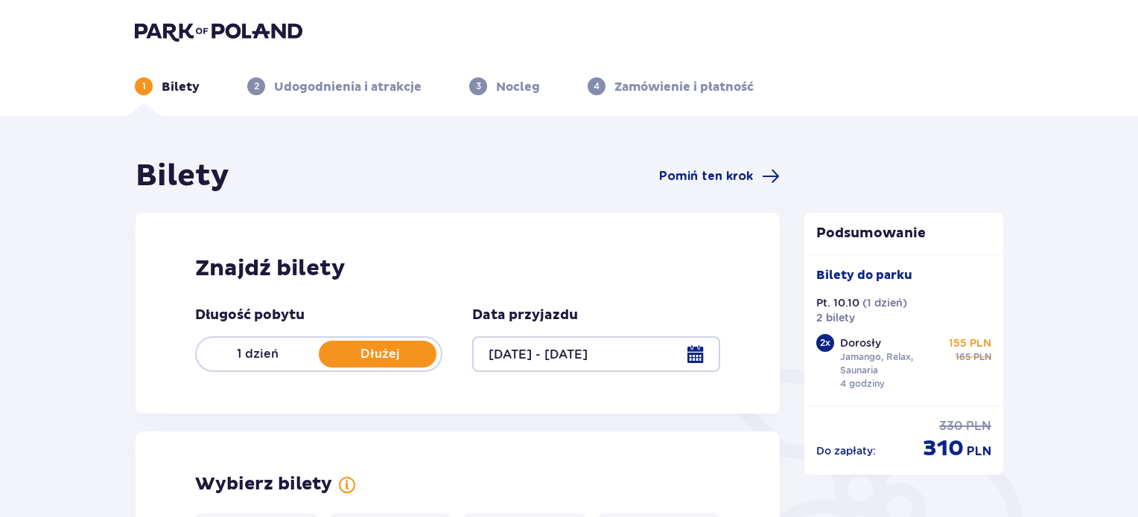
click at [236, 354] on p "1 dzień" at bounding box center [258, 354] width 122 height 16
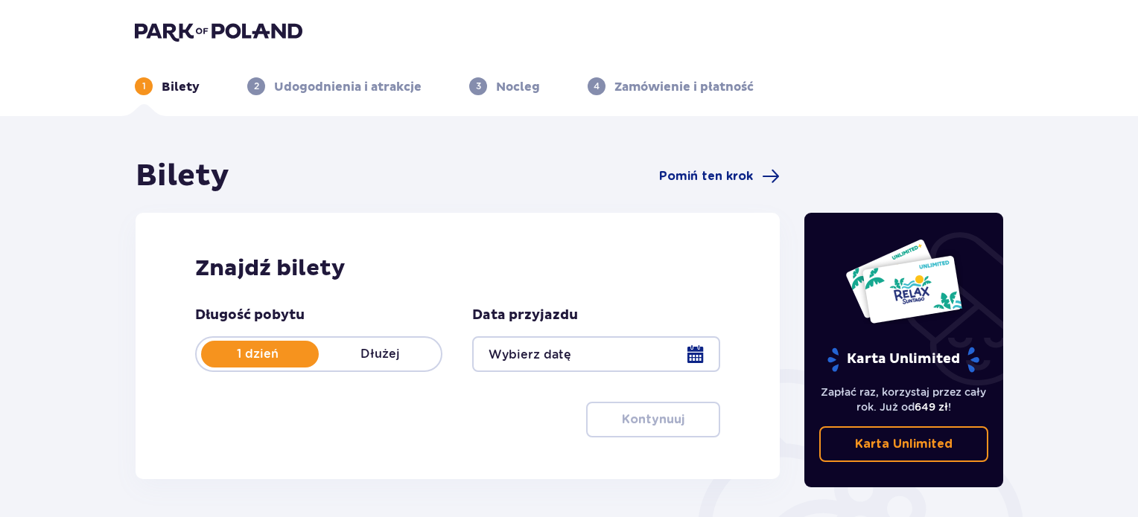
click at [526, 342] on div at bounding box center [595, 355] width 247 height 36
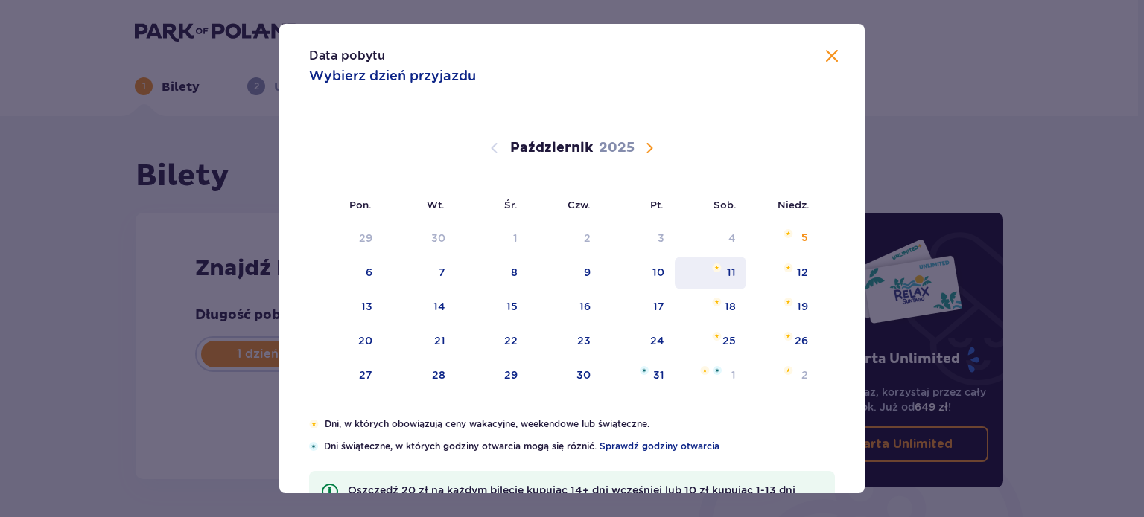
click at [727, 267] on div "11" at bounding box center [731, 272] width 9 height 15
type input "[DATE]"
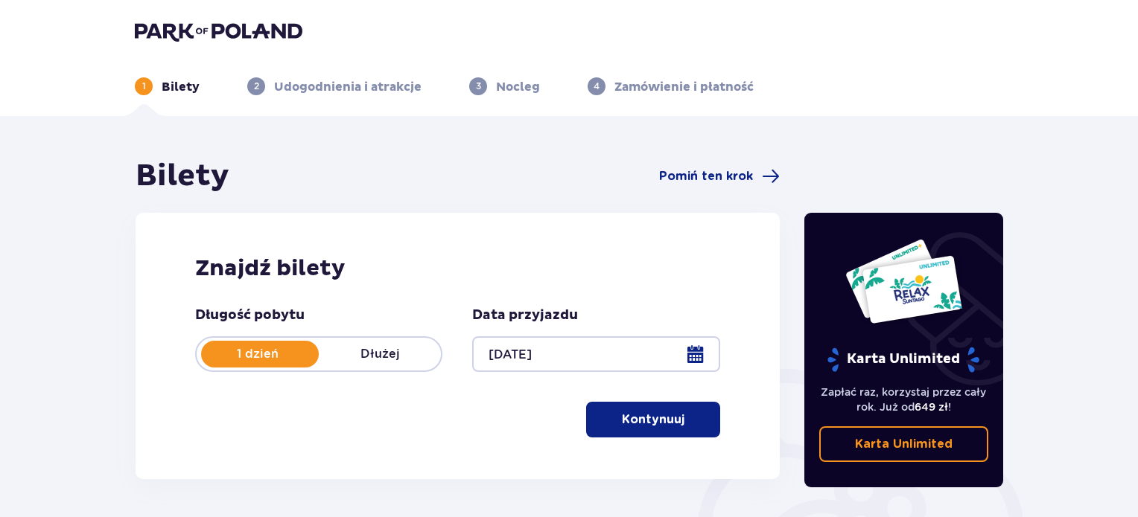
click at [637, 407] on button "Kontynuuj" at bounding box center [653, 420] width 134 height 36
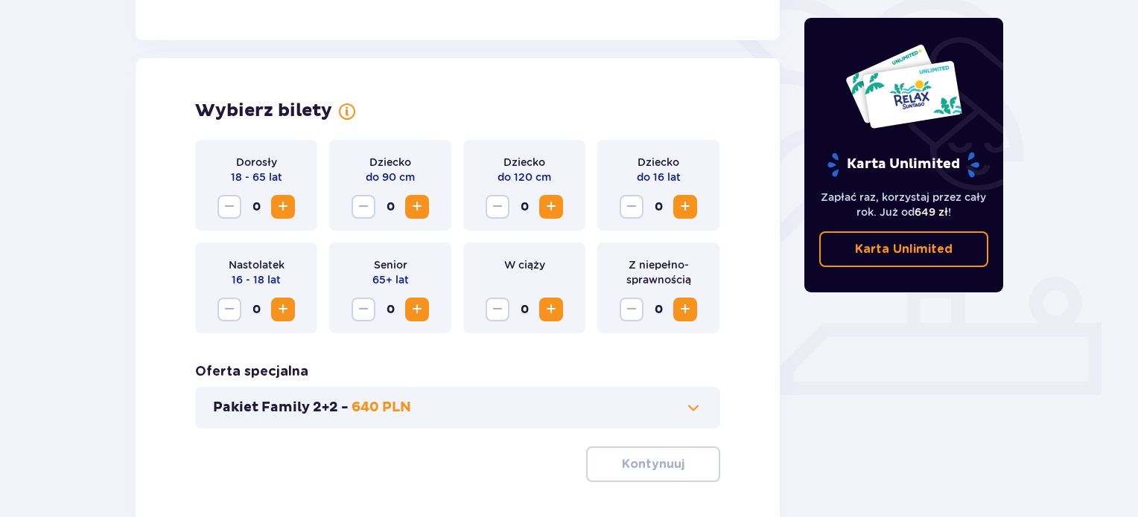
scroll to position [414, 0]
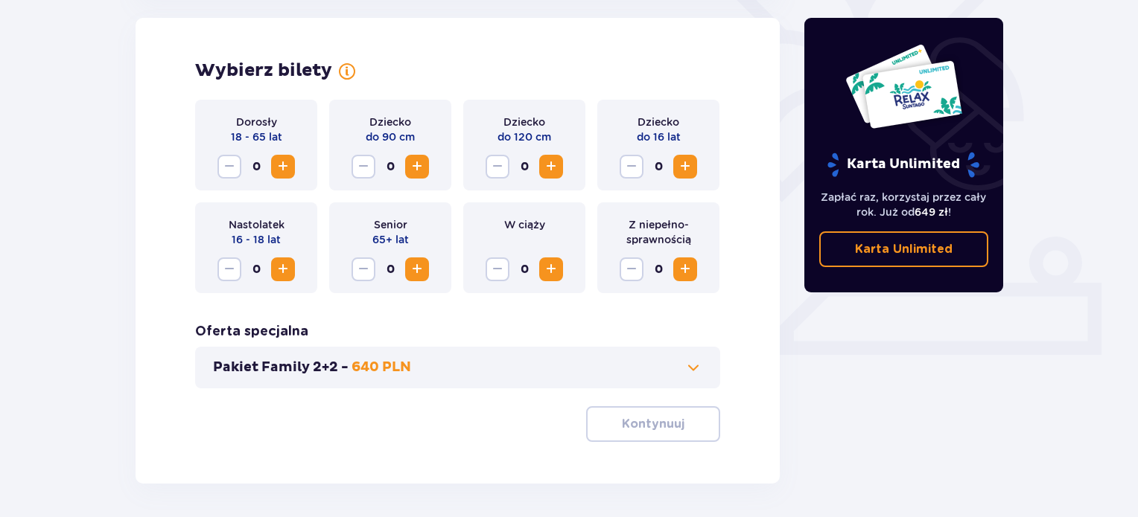
click at [277, 165] on span "Zwiększ" at bounding box center [283, 167] width 18 height 18
click at [669, 427] on p "Kontynuuj" at bounding box center [653, 424] width 63 height 16
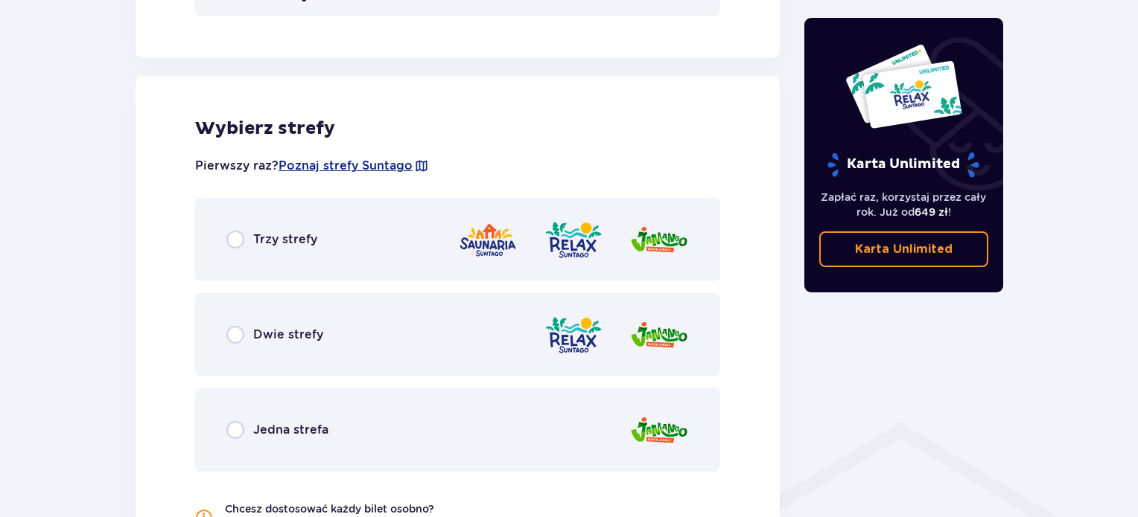
scroll to position [826, 0]
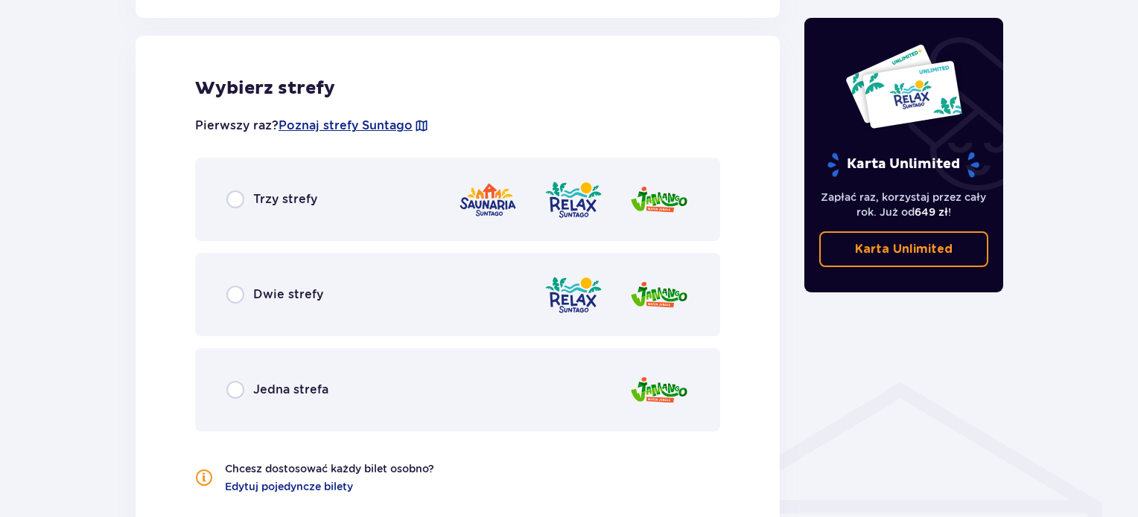
click at [249, 200] on div "Trzy strefy" at bounding box center [271, 200] width 91 height 18
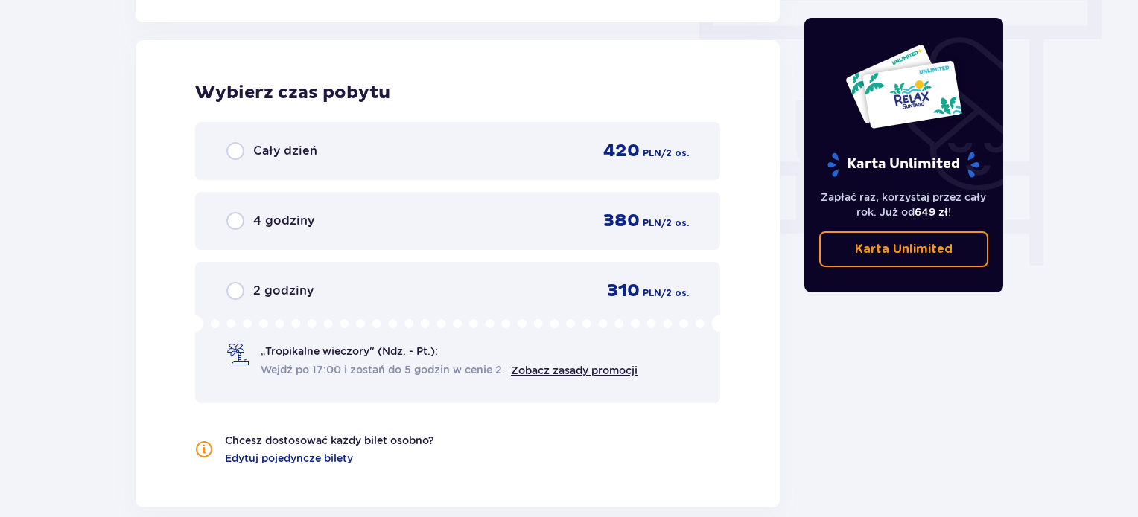
scroll to position [1345, 0]
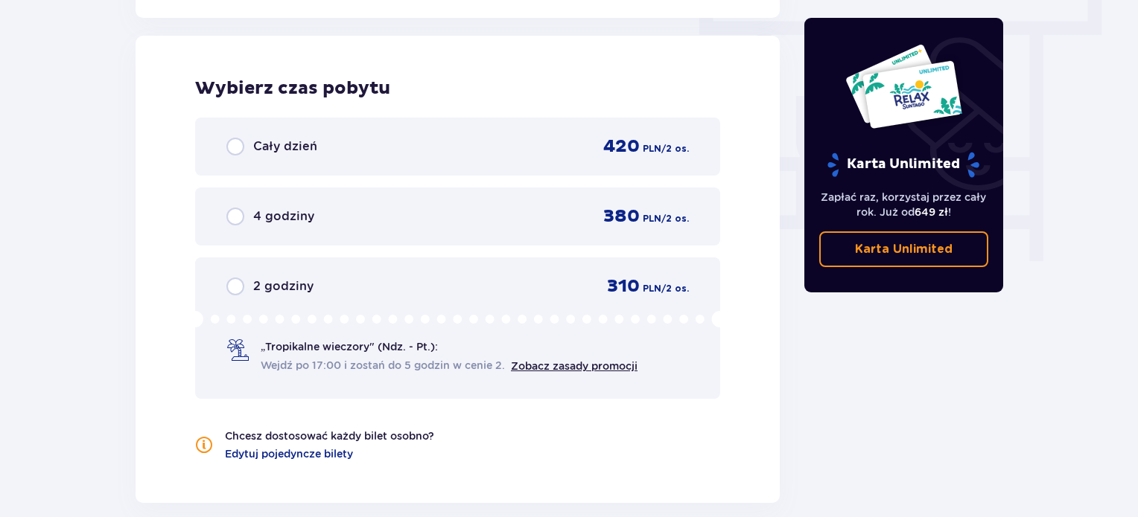
click at [259, 147] on span "Cały dzień" at bounding box center [285, 146] width 64 height 16
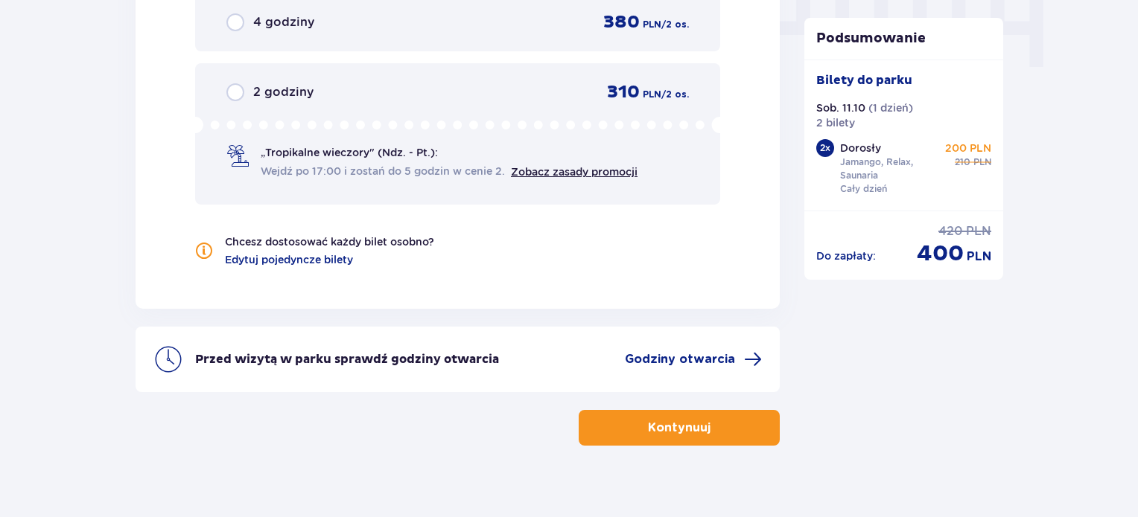
scroll to position [1555, 0]
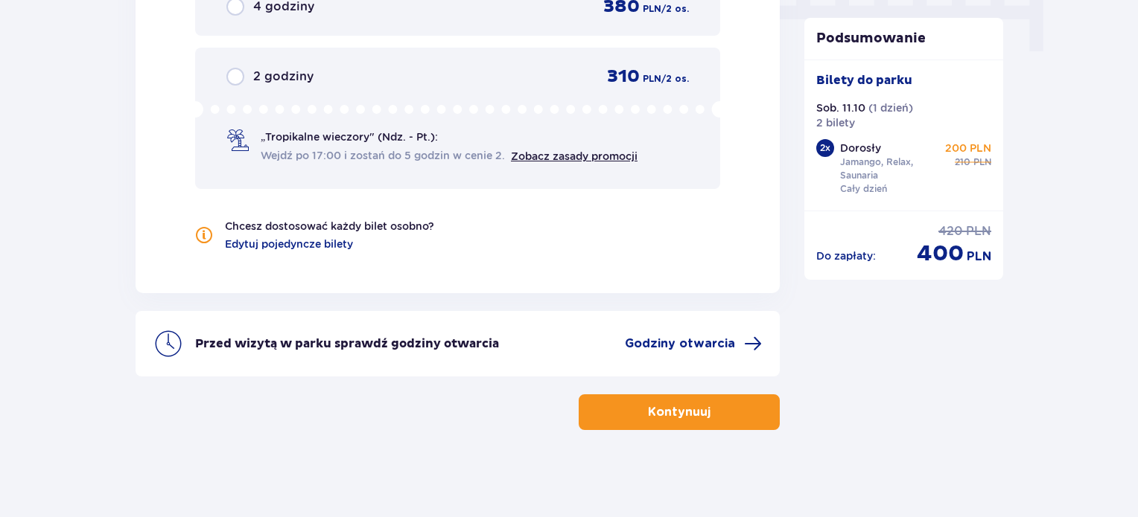
click at [695, 412] on p "Kontynuuj" at bounding box center [679, 412] width 63 height 16
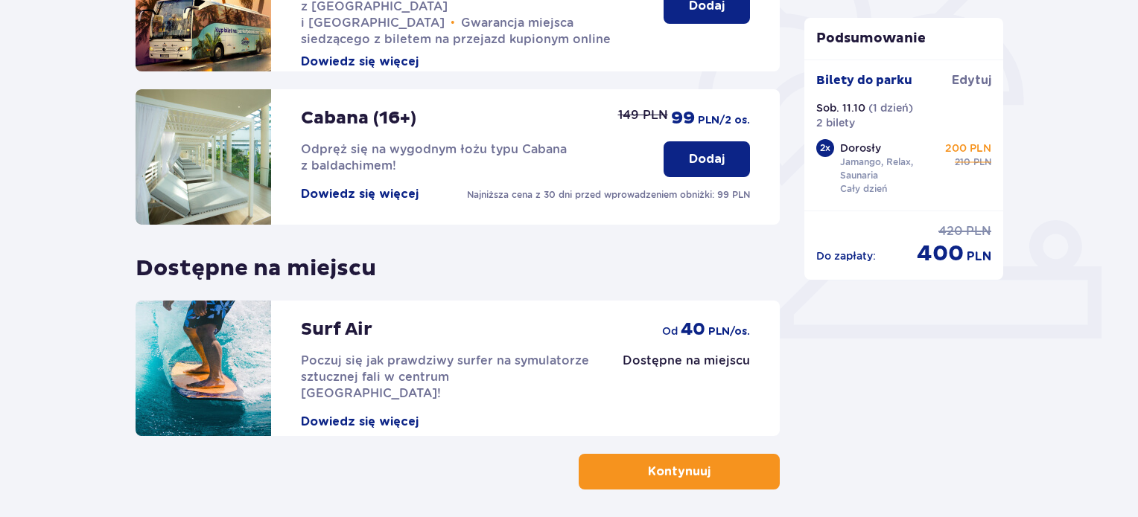
scroll to position [491, 0]
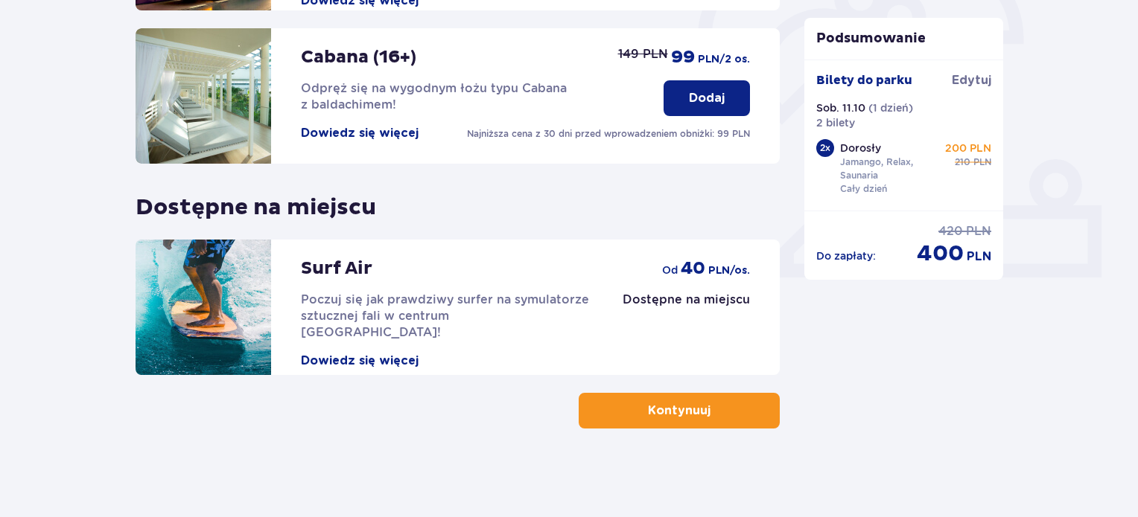
click at [689, 414] on p "Kontynuuj" at bounding box center [679, 411] width 63 height 16
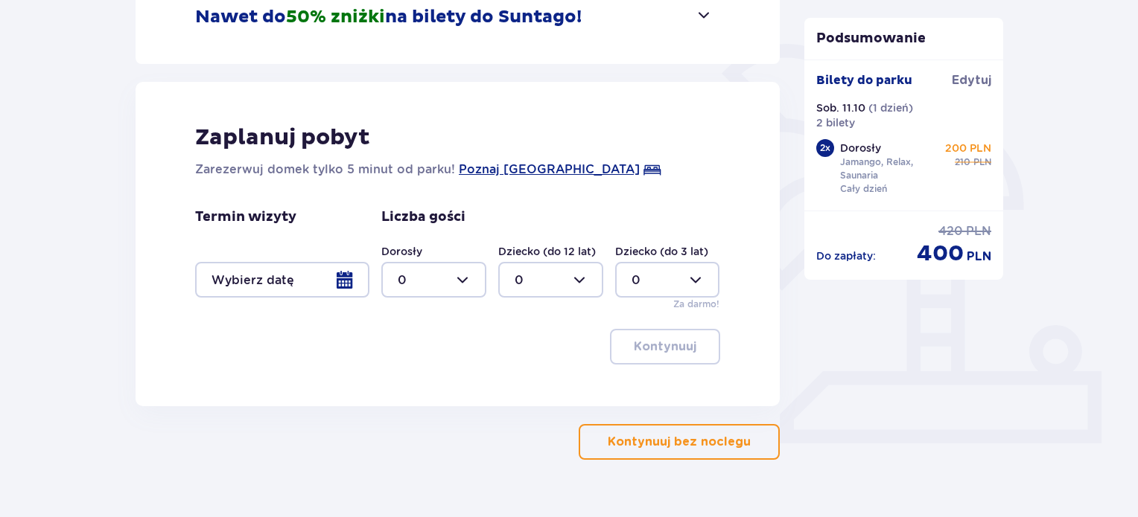
scroll to position [334, 0]
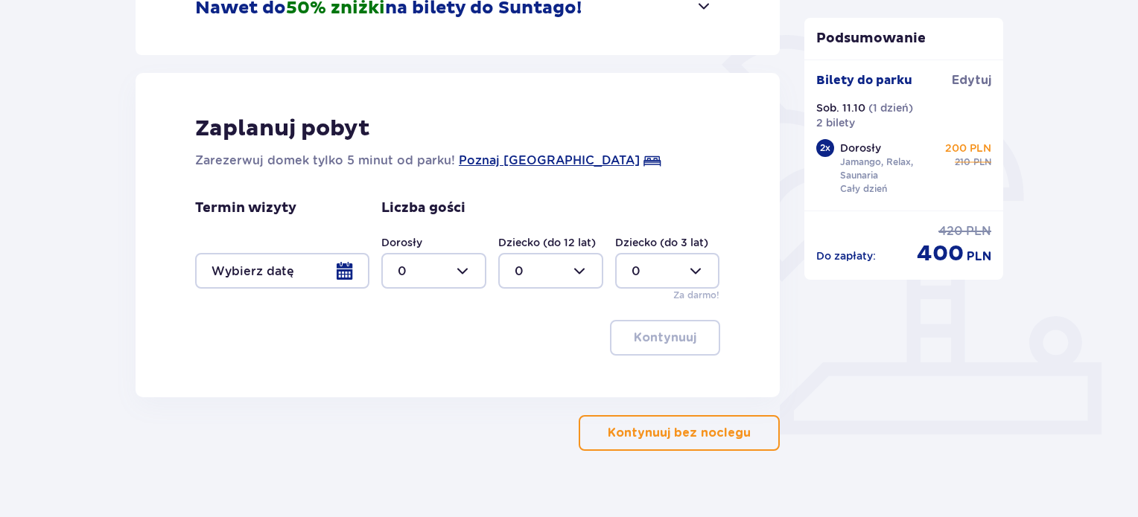
click at [339, 267] on div at bounding box center [282, 271] width 174 height 36
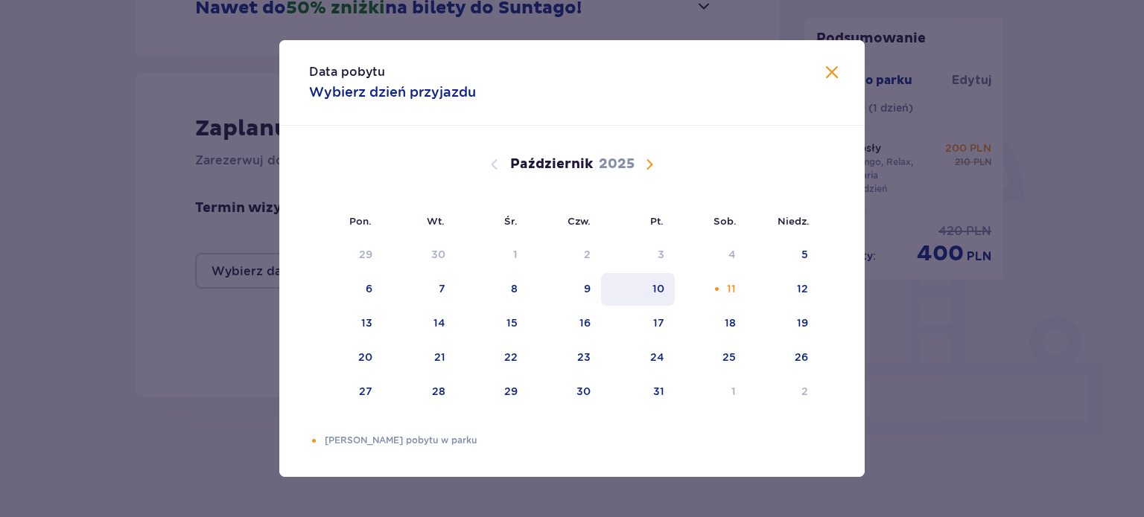
click at [646, 293] on div "10" at bounding box center [638, 289] width 74 height 33
click at [812, 285] on div "12" at bounding box center [782, 289] width 72 height 33
type input "10.10.25 - 12.10.25"
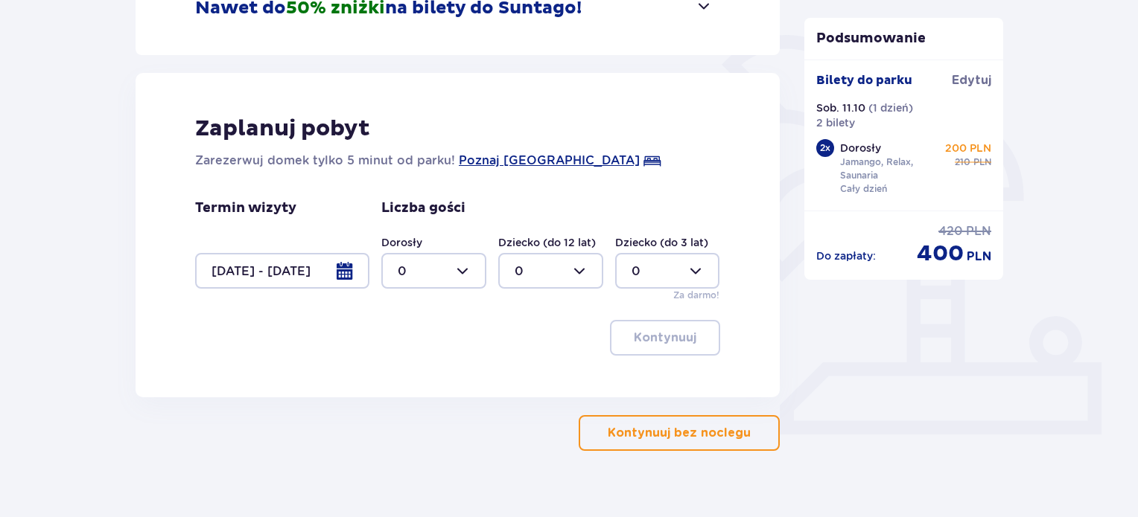
click at [465, 276] on div at bounding box center [433, 271] width 105 height 36
click at [410, 380] on div "2" at bounding box center [434, 379] width 72 height 16
type input "2"
click at [681, 330] on p "Kontynuuj" at bounding box center [665, 338] width 63 height 16
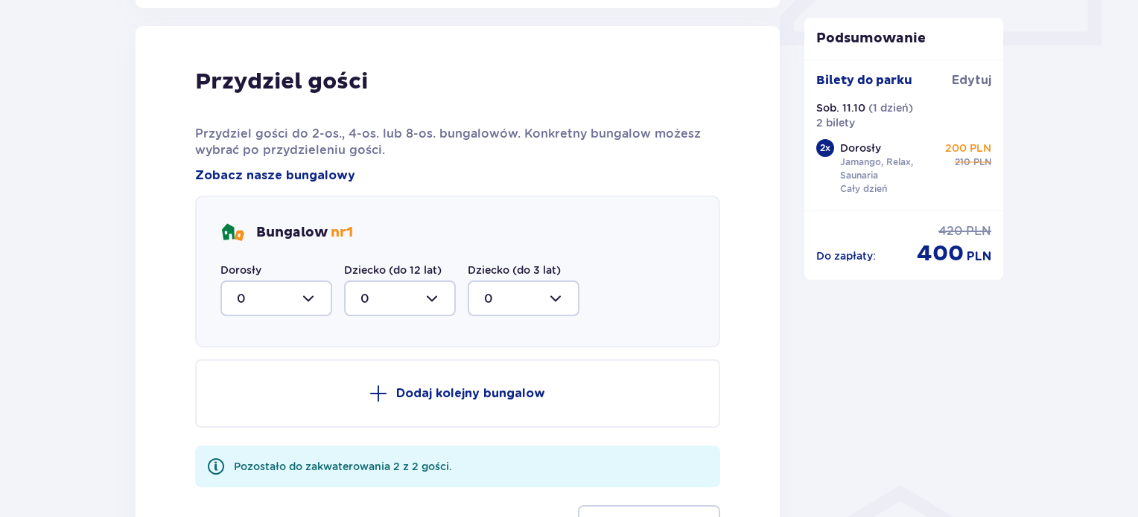
scroll to position [731, 0]
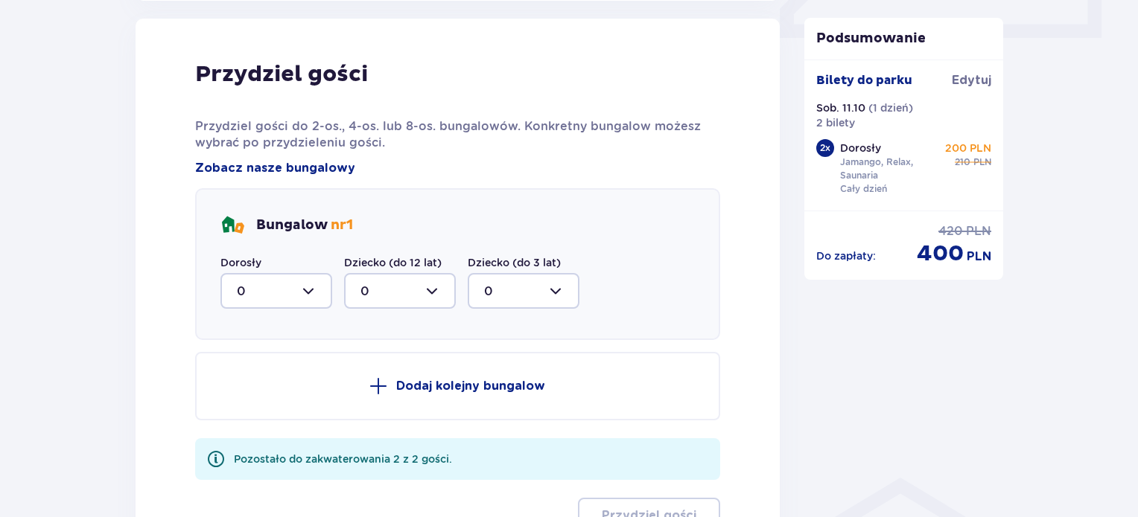
click at [304, 286] on div at bounding box center [276, 291] width 112 height 36
click at [245, 395] on div "2" at bounding box center [276, 399] width 79 height 16
type input "2"
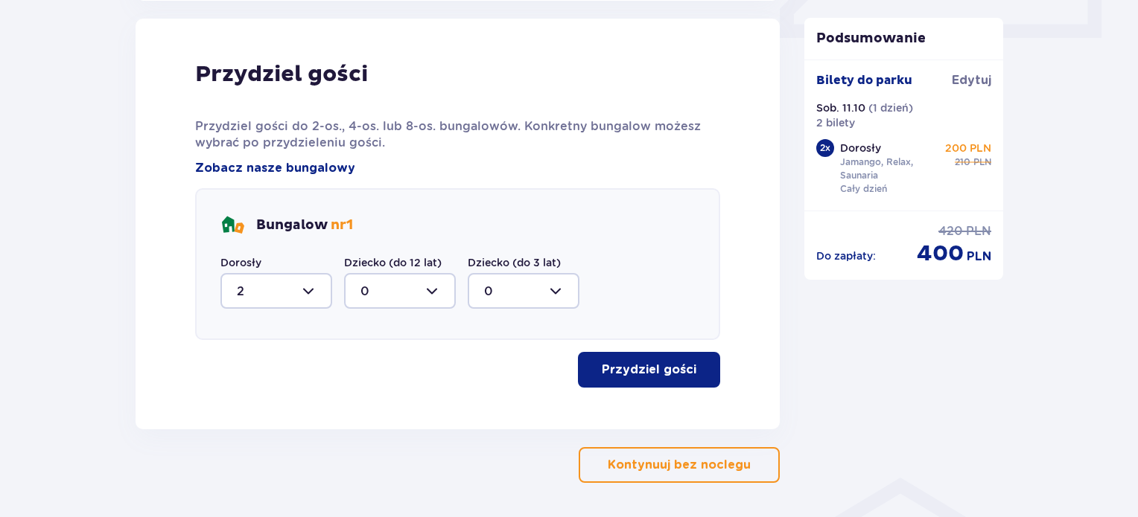
click at [667, 367] on p "Przydziel gości" at bounding box center [649, 370] width 95 height 16
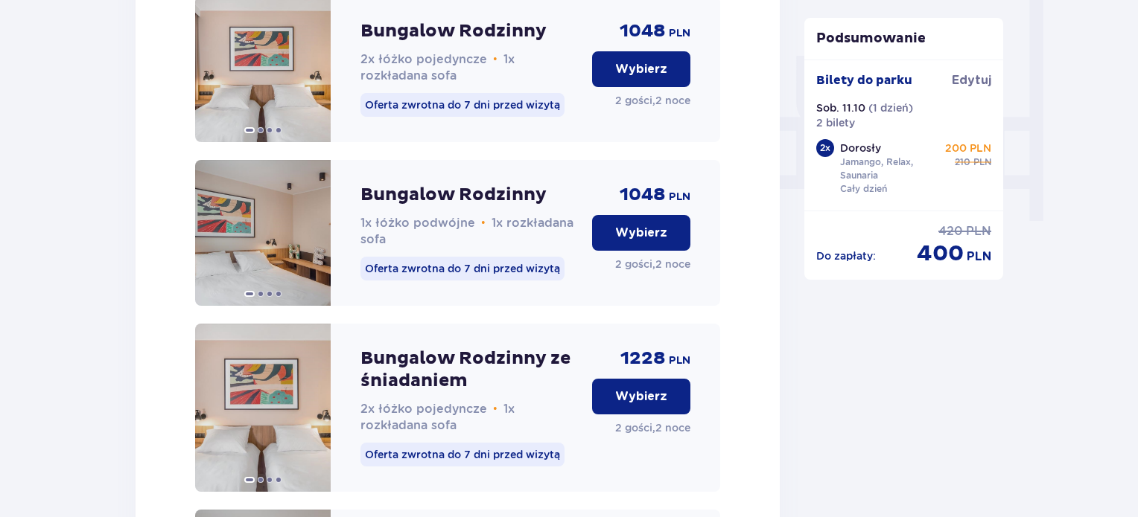
scroll to position [1327, 0]
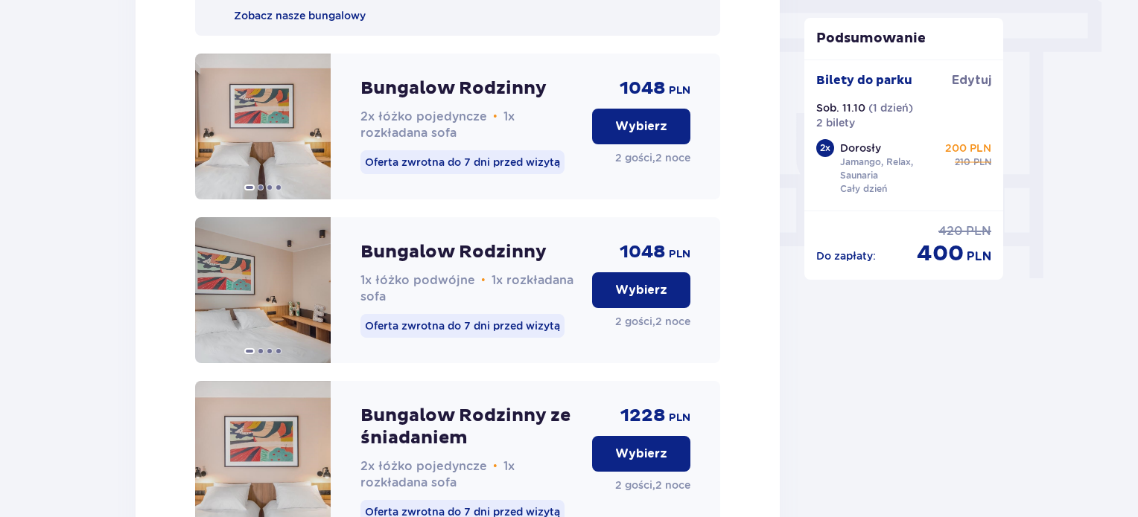
click at [654, 299] on p "Wybierz" at bounding box center [641, 290] width 52 height 16
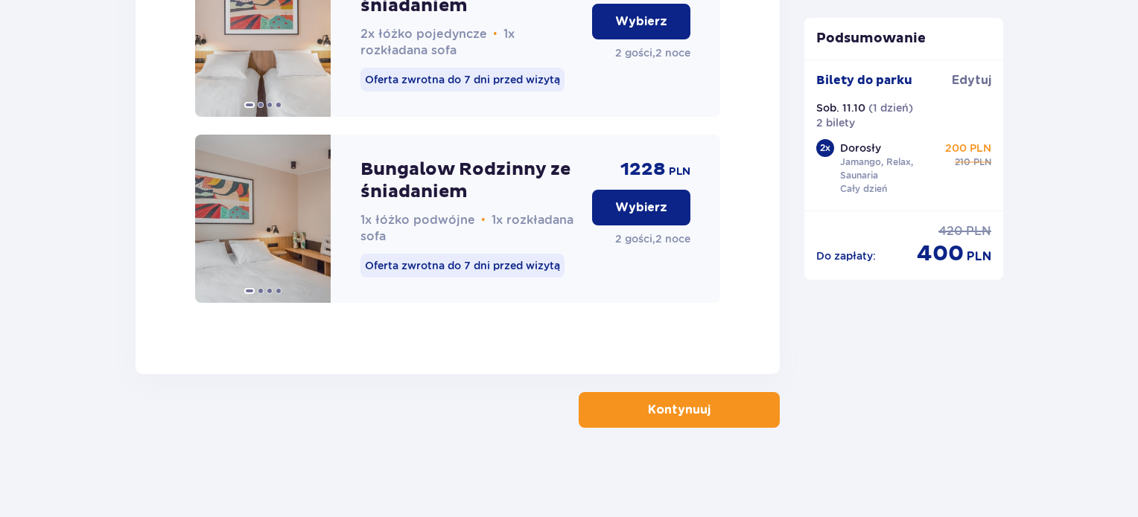
scroll to position [1776, 0]
click at [685, 410] on p "Kontynuuj" at bounding box center [679, 410] width 63 height 16
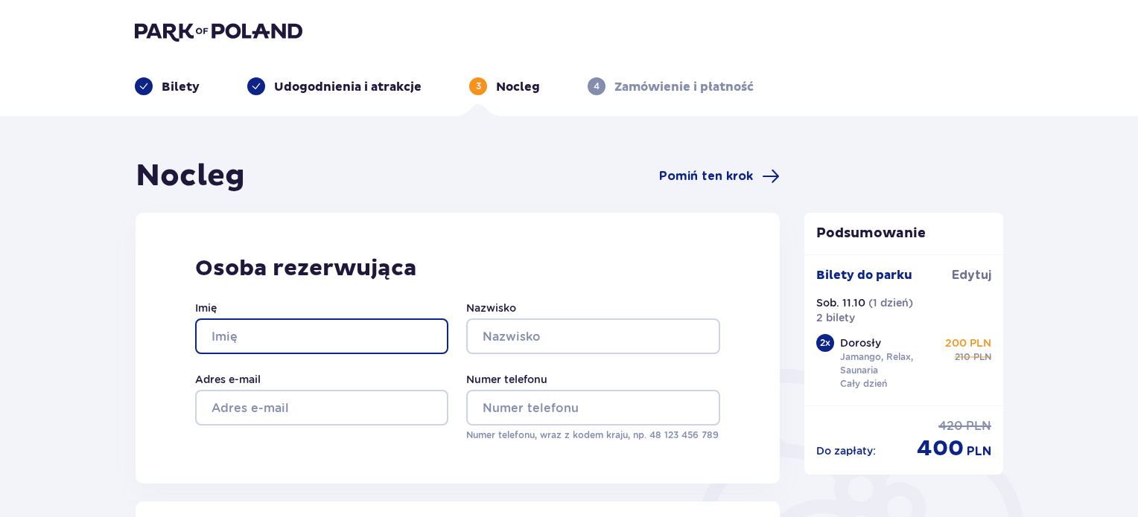
click at [377, 332] on input "Imię" at bounding box center [321, 337] width 253 height 36
type input "PAWEŁ"
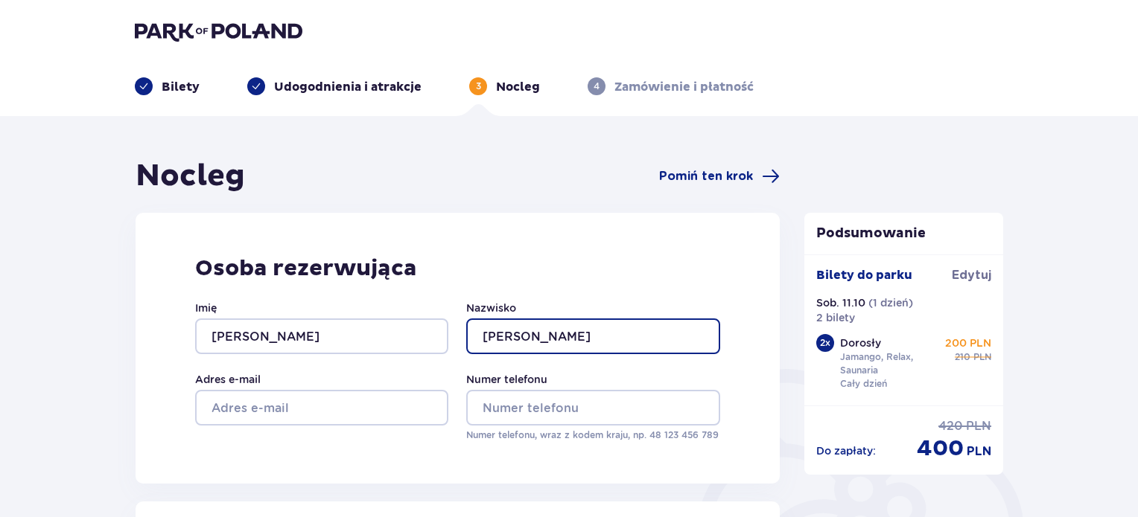
type input "GAJEWSKI"
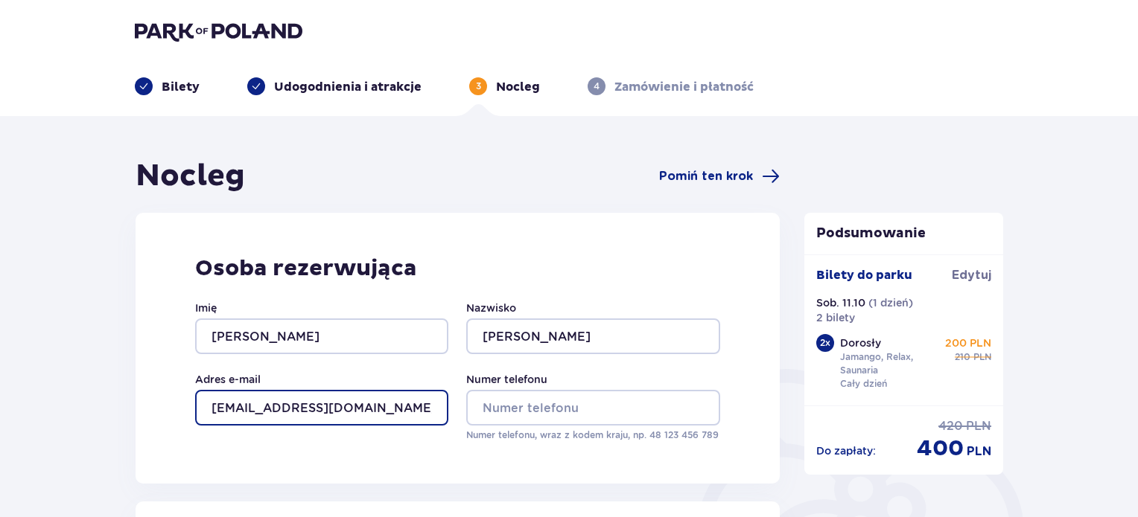
type input "misjonarz1@poczta.onet.pl"
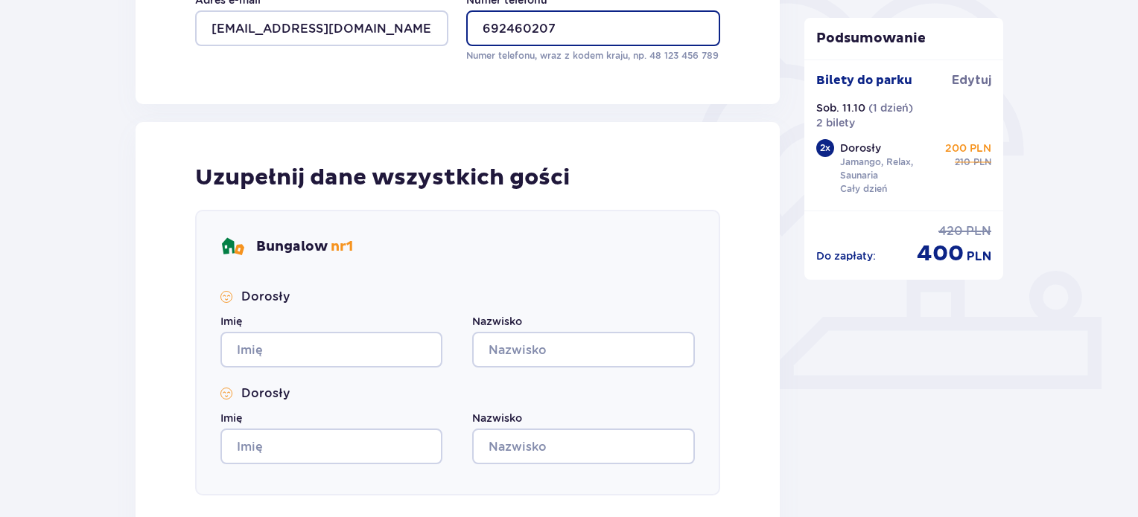
scroll to position [384, 0]
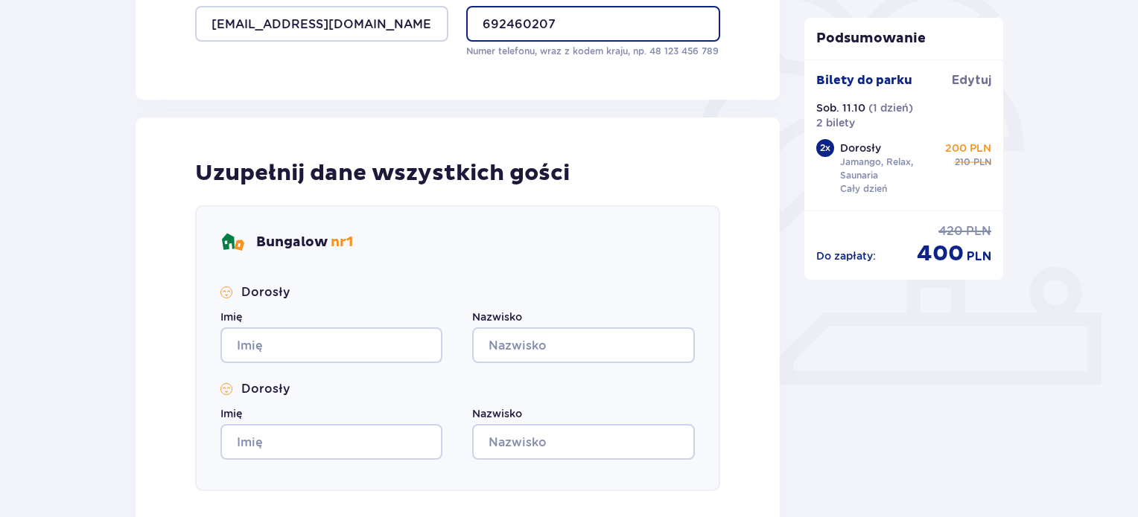
type input "692460207"
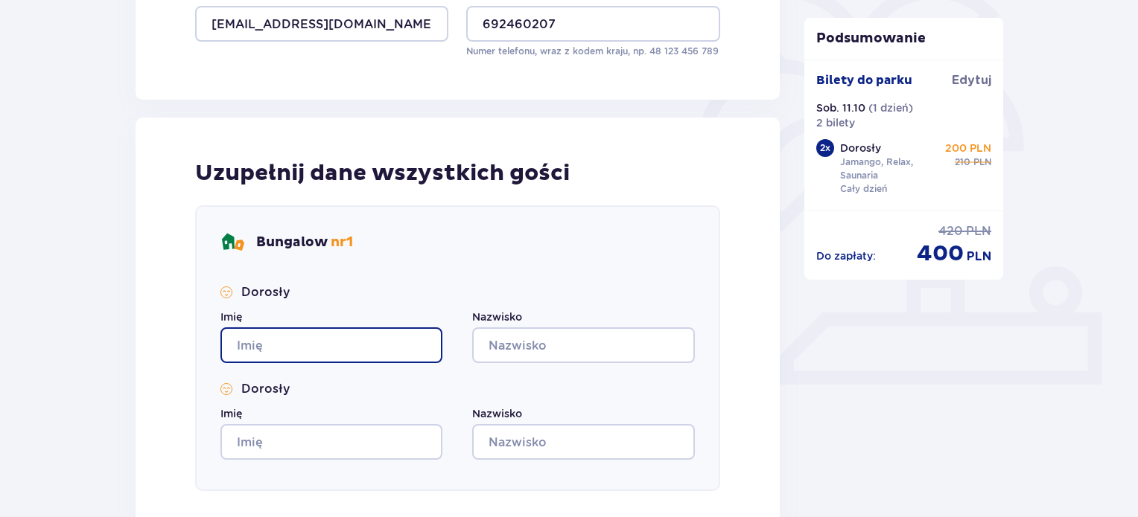
click at [339, 345] on input "Imię" at bounding box center [331, 346] width 222 height 36
type input "PAWEŁ"
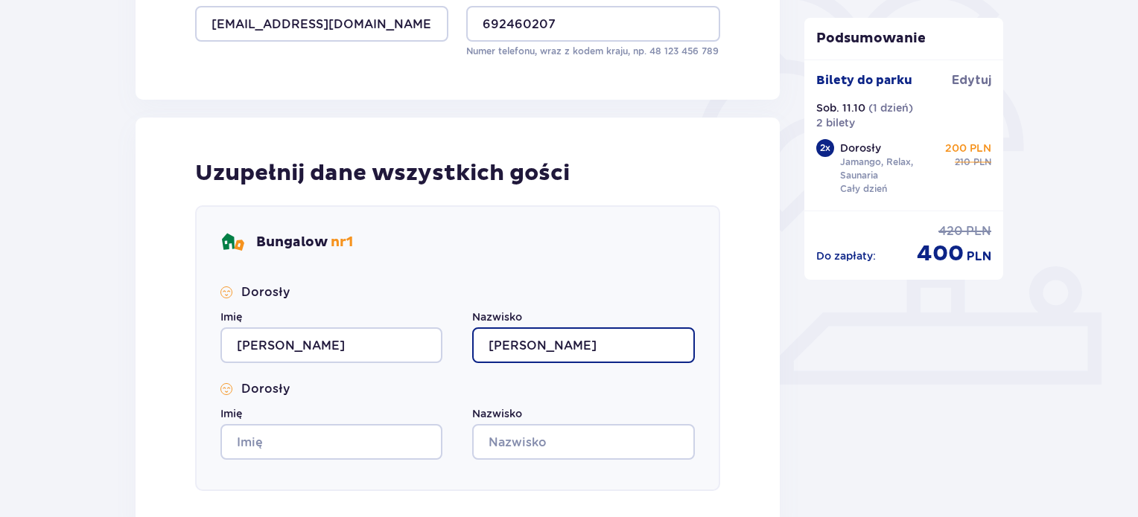
click at [488, 341] on input "AJEWSKI" at bounding box center [583, 346] width 222 height 36
type input "GAJEWSKI"
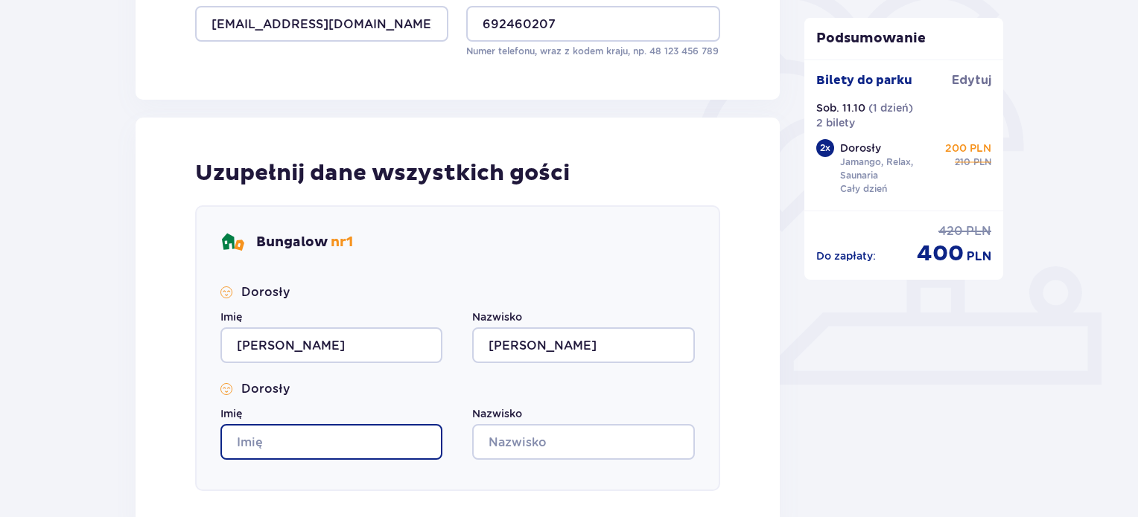
click at [373, 431] on input "Imię" at bounding box center [331, 442] width 222 height 36
type input "KATARZYNA"
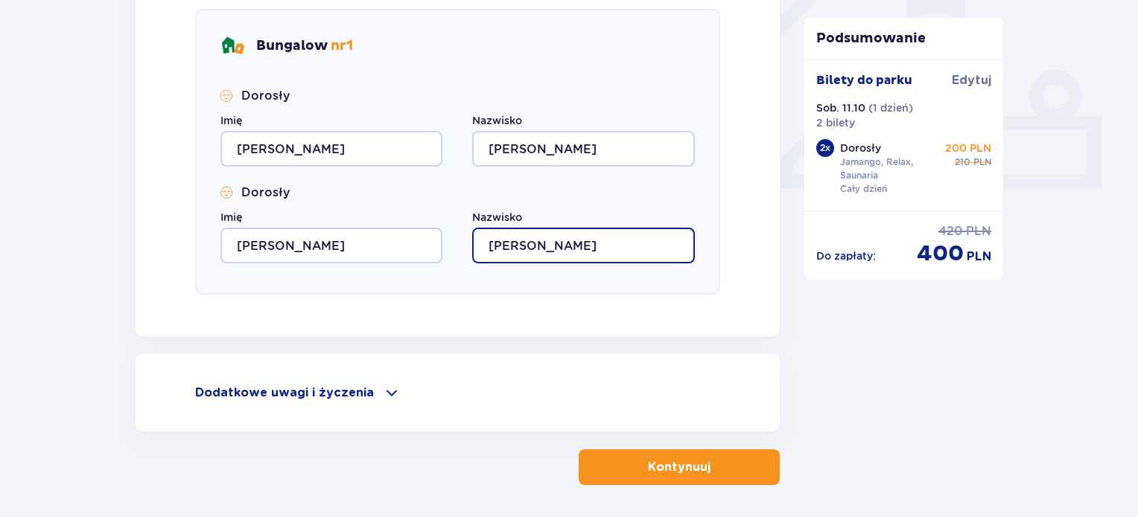
scroll to position [637, 0]
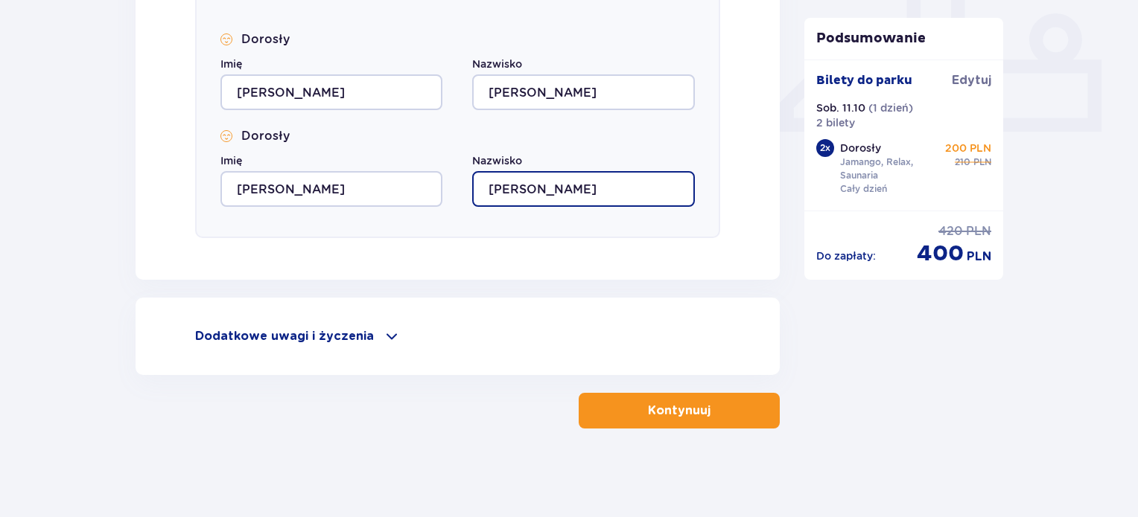
type input "GAJEWSKA"
click at [694, 415] on p "Kontynuuj" at bounding box center [679, 411] width 63 height 16
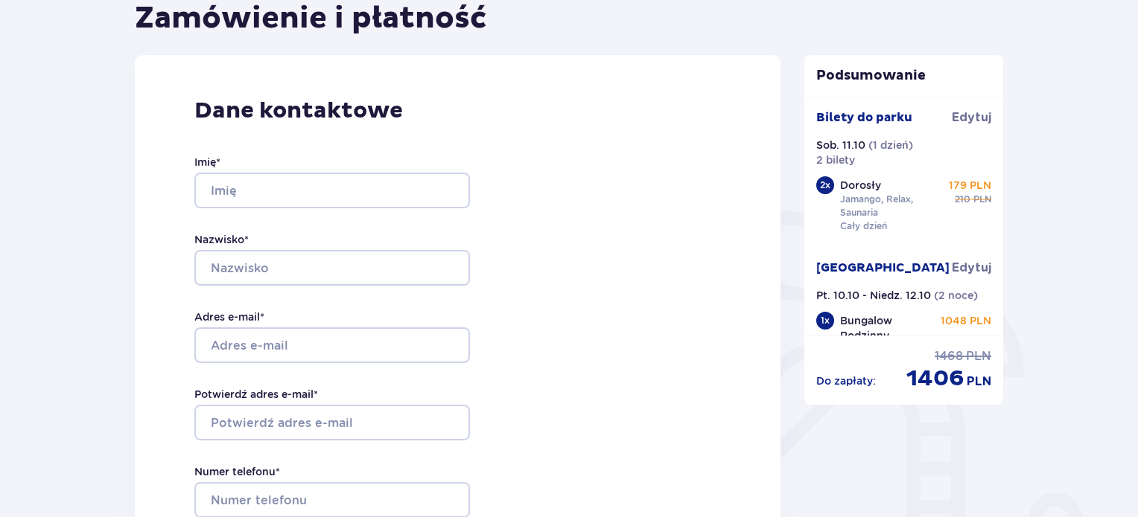
scroll to position [173, 0]
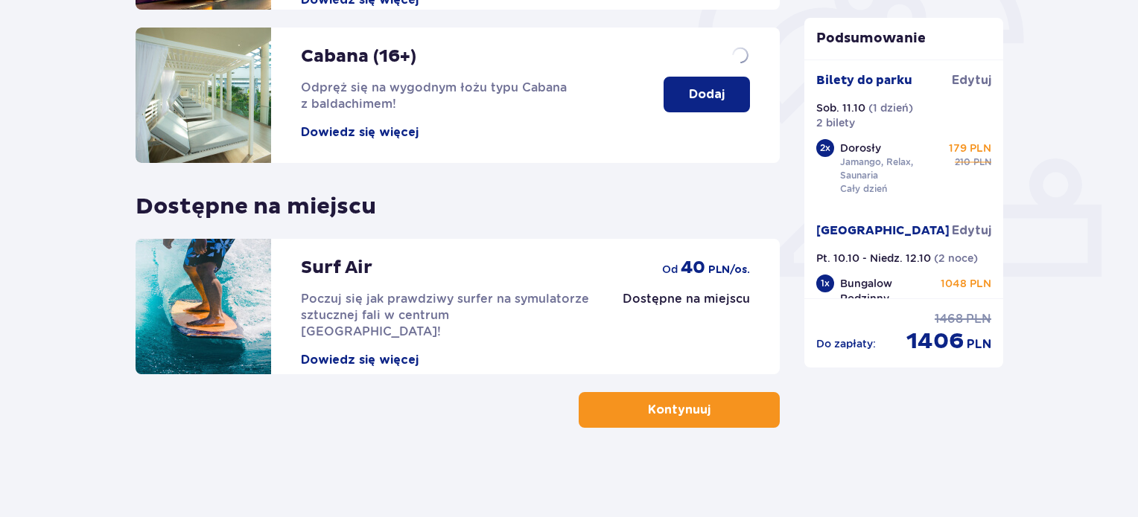
scroll to position [491, 0]
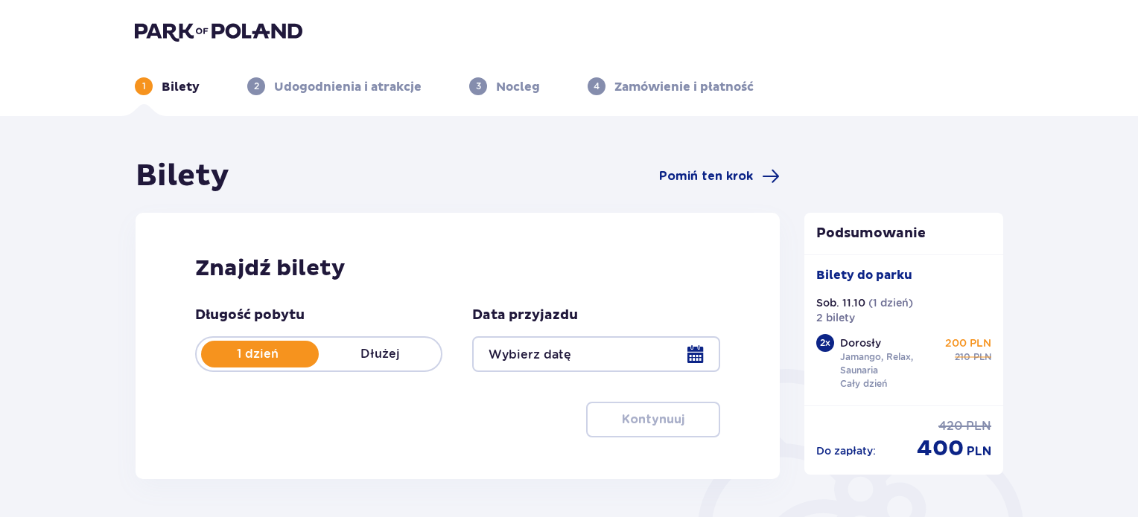
type input "11.10.25"
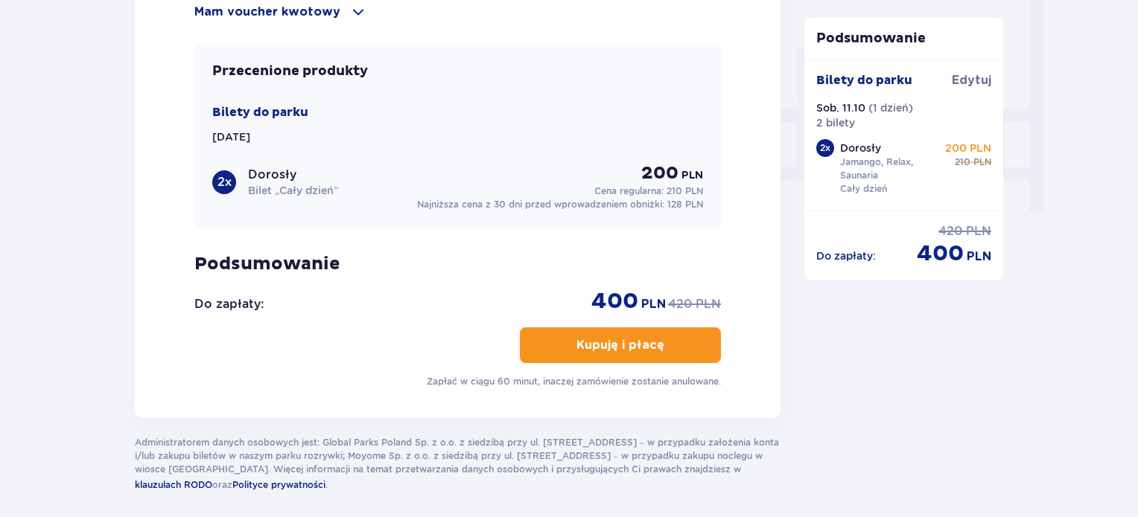
scroll to position [1395, 0]
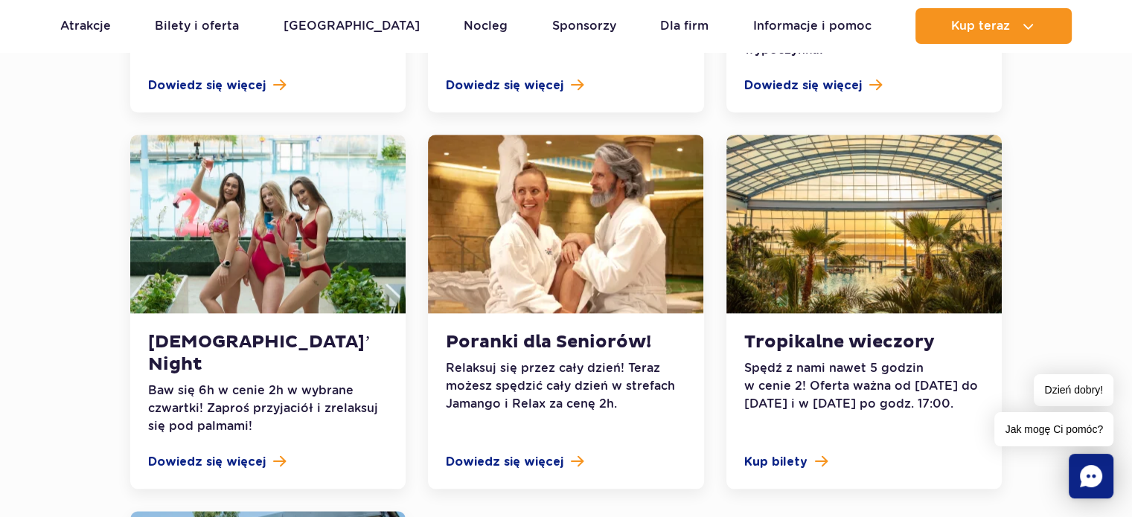
scroll to position [1494, 0]
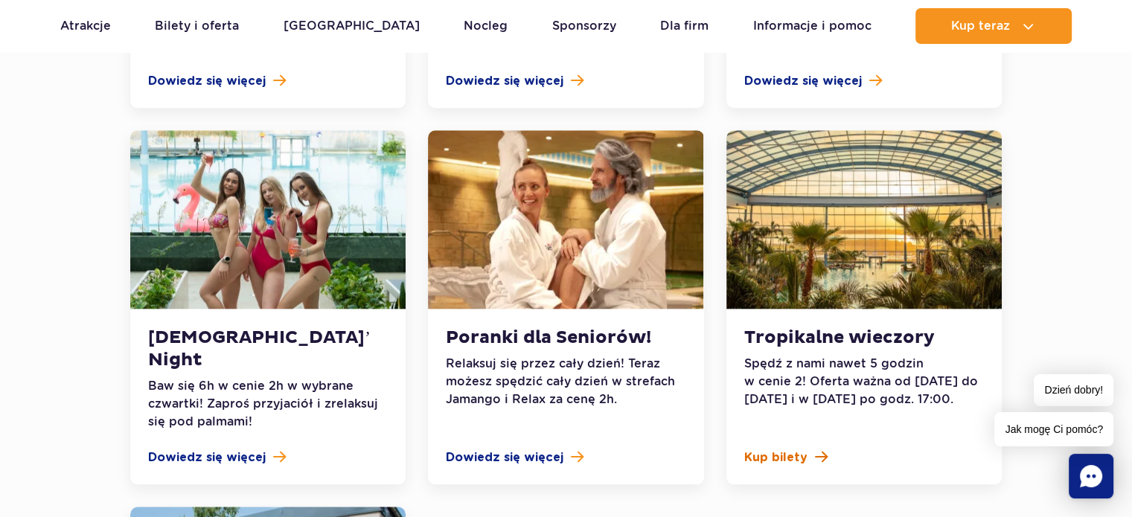
click at [800, 449] on span "Kup bilety" at bounding box center [776, 458] width 63 height 18
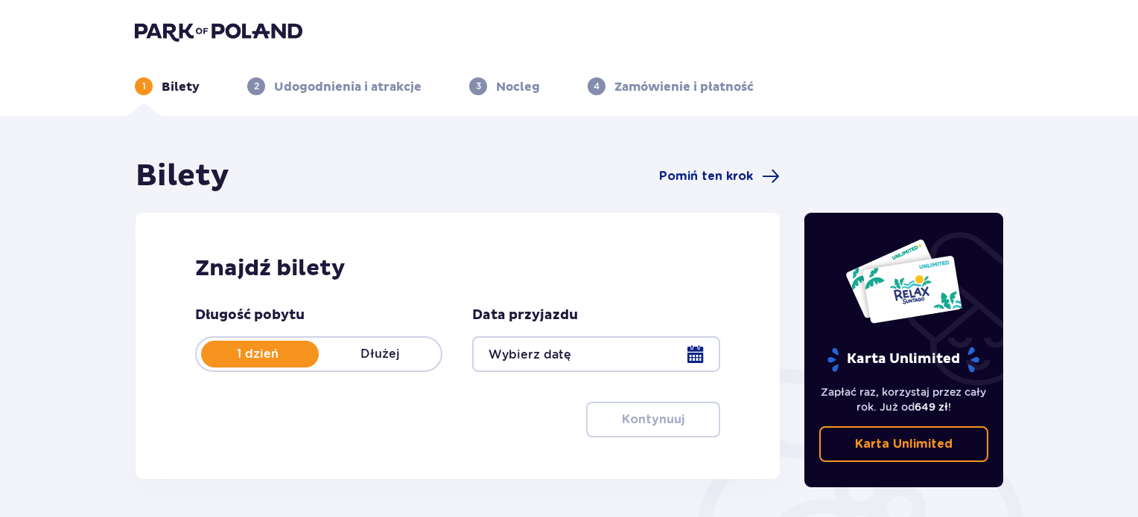
click at [393, 354] on p "Dłużej" at bounding box center [380, 354] width 122 height 16
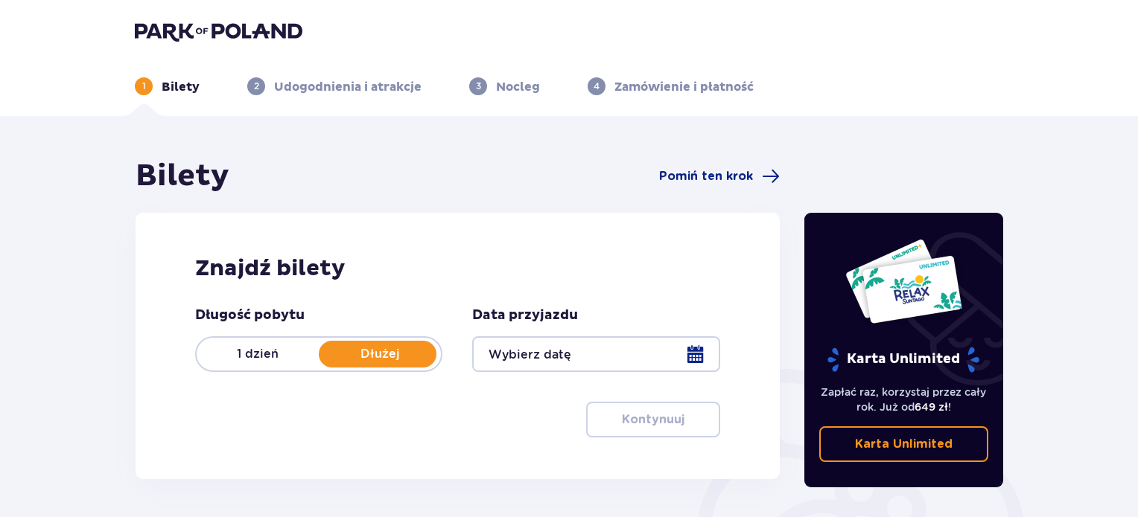
click at [691, 351] on div at bounding box center [595, 355] width 247 height 36
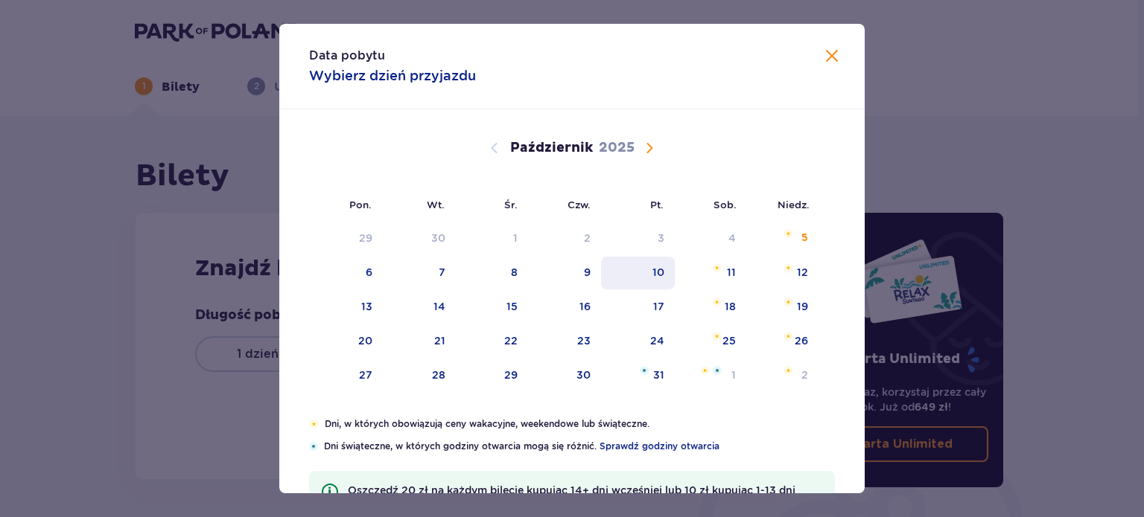
click at [660, 272] on div "10" at bounding box center [658, 272] width 12 height 15
click at [830, 59] on span "Zamknij" at bounding box center [832, 57] width 18 height 18
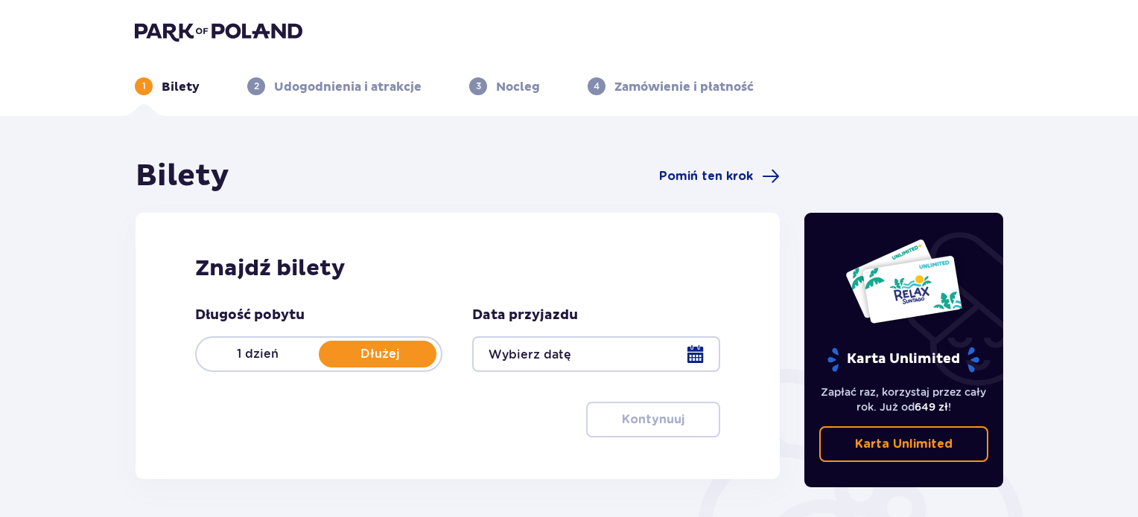
click at [698, 351] on div at bounding box center [595, 355] width 247 height 36
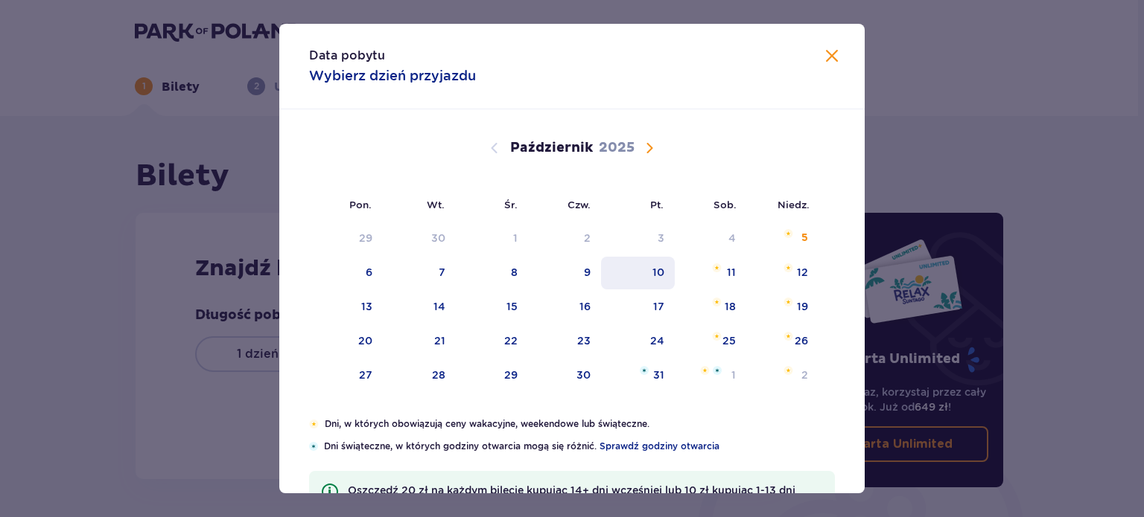
click at [661, 272] on div "10" at bounding box center [658, 272] width 12 height 15
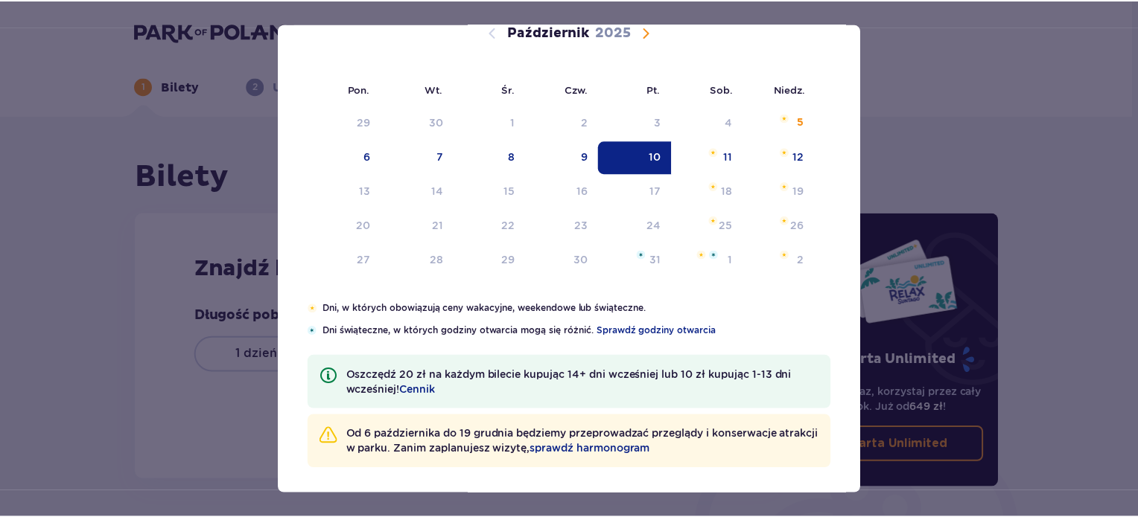
scroll to position [120, 0]
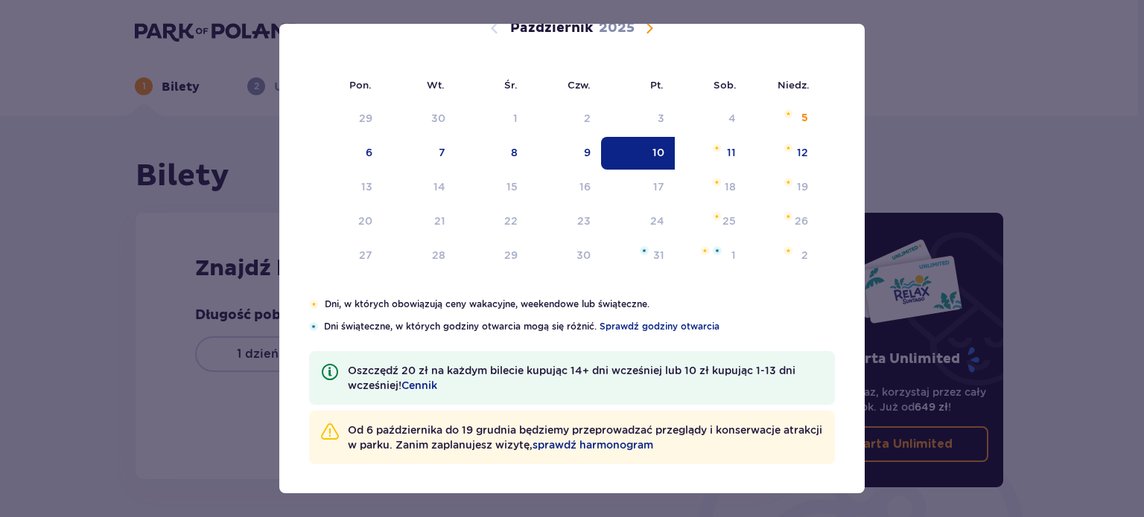
click at [627, 148] on div "10" at bounding box center [638, 153] width 74 height 33
type input "10.10.25"
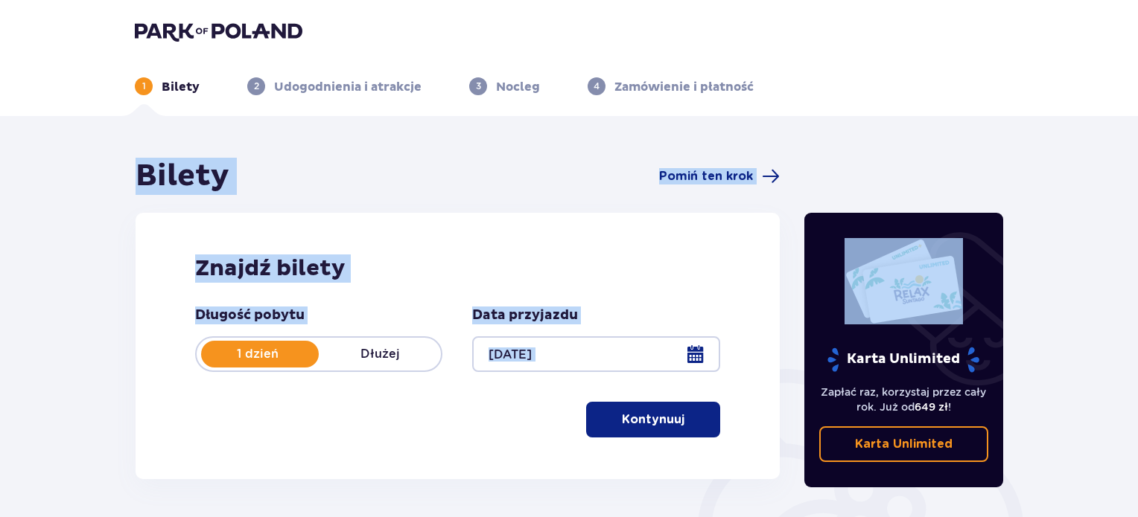
drag, startPoint x: 627, startPoint y: 148, endPoint x: 876, endPoint y: 60, distance: 264.4
click at [876, 60] on div "1 Bilety 2 Udogodnienia i atrakcje 3 Nocleg 4 Zamówienie i płatność Bilety Pomi…" at bounding box center [569, 379] width 1138 height 759
click at [955, 127] on div "Bilety Pomiń ten krok Znajdź bilety Długość pobytu 1 dzień Dłużej Data przyjazd…" at bounding box center [569, 437] width 1138 height 643
drag, startPoint x: 1135, startPoint y: 110, endPoint x: 1138, endPoint y: 223, distance: 113.2
click at [1138, 223] on html "1 Bilety 2 Udogodnienia i atrakcje 3 Nocleg 4 Zamówienie i płatność Bilety Pomi…" at bounding box center [569, 258] width 1138 height 517
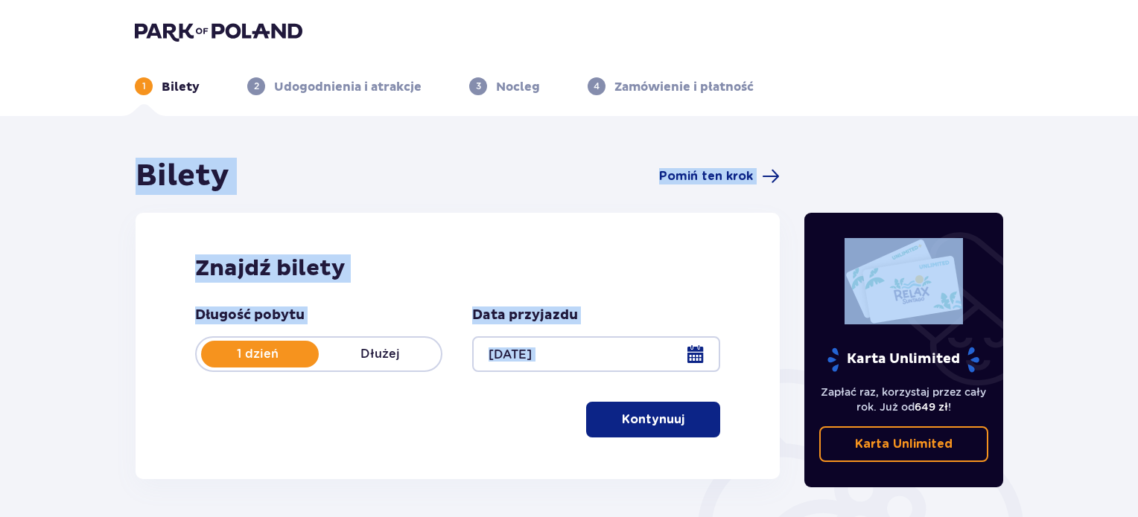
click at [1016, 126] on div "Bilety Pomiń ten krok Znajdź bilety Długość pobytu 1 dzień Dłużej Data przyjazd…" at bounding box center [569, 437] width 1138 height 643
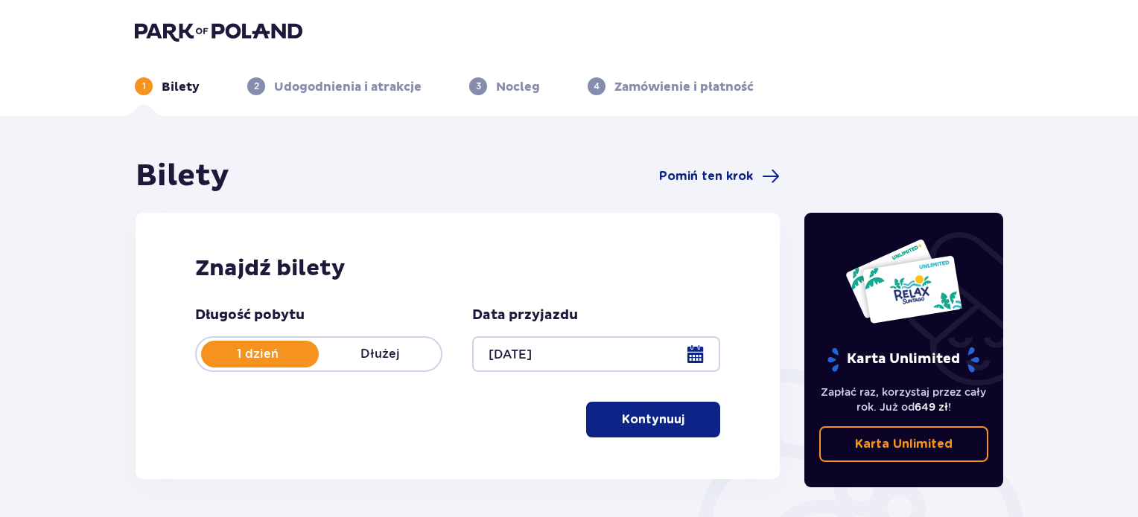
click at [668, 428] on p "Kontynuuj" at bounding box center [653, 420] width 63 height 16
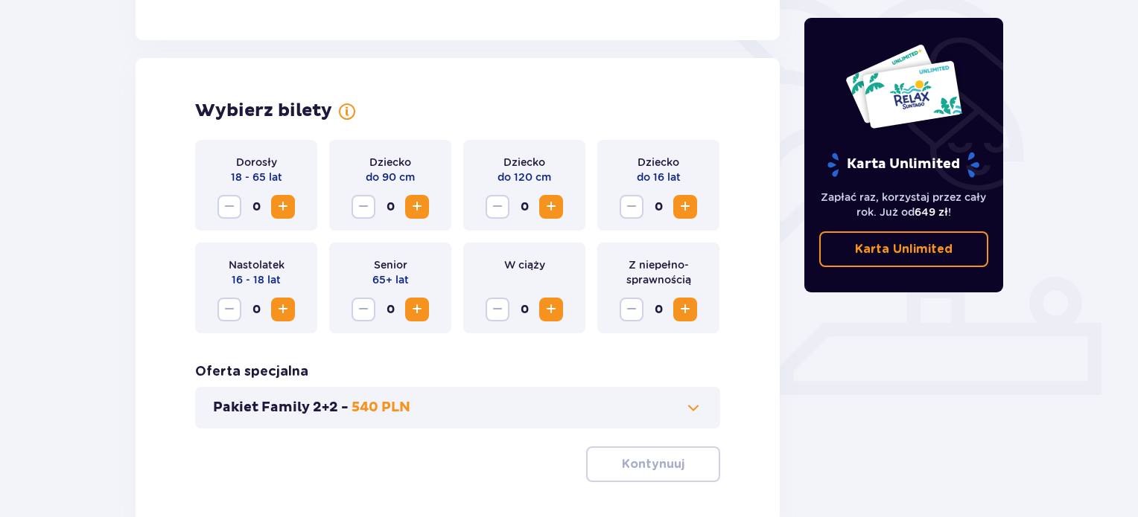
scroll to position [414, 0]
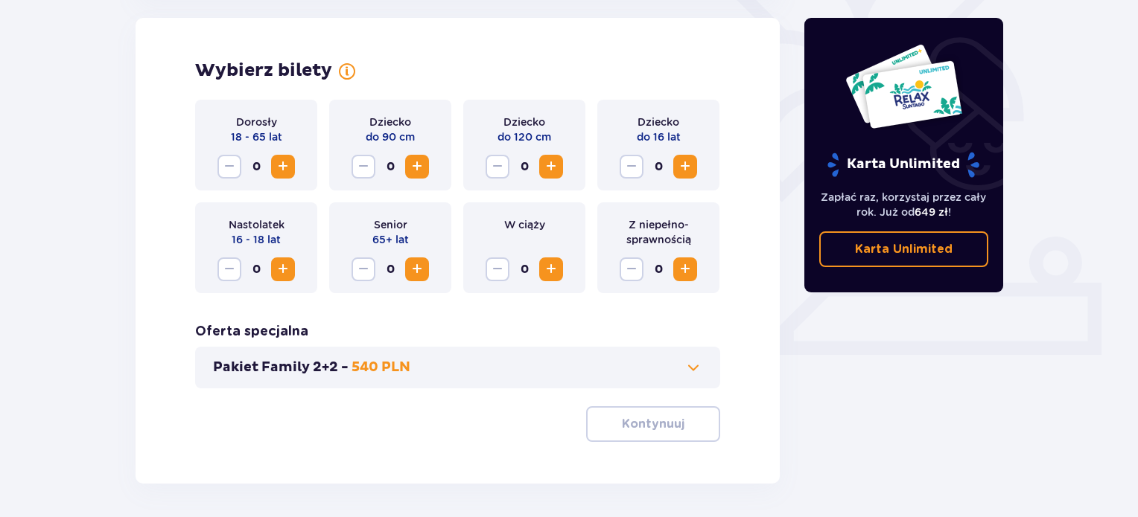
click at [279, 164] on span "Zwiększ" at bounding box center [283, 167] width 18 height 18
click at [657, 427] on p "Kontynuuj" at bounding box center [653, 424] width 63 height 16
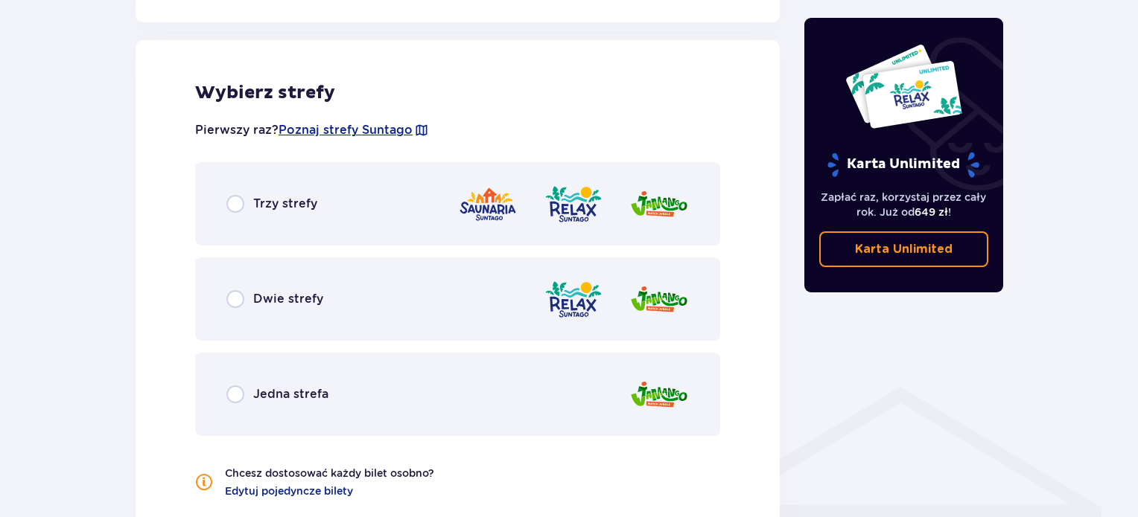
scroll to position [826, 0]
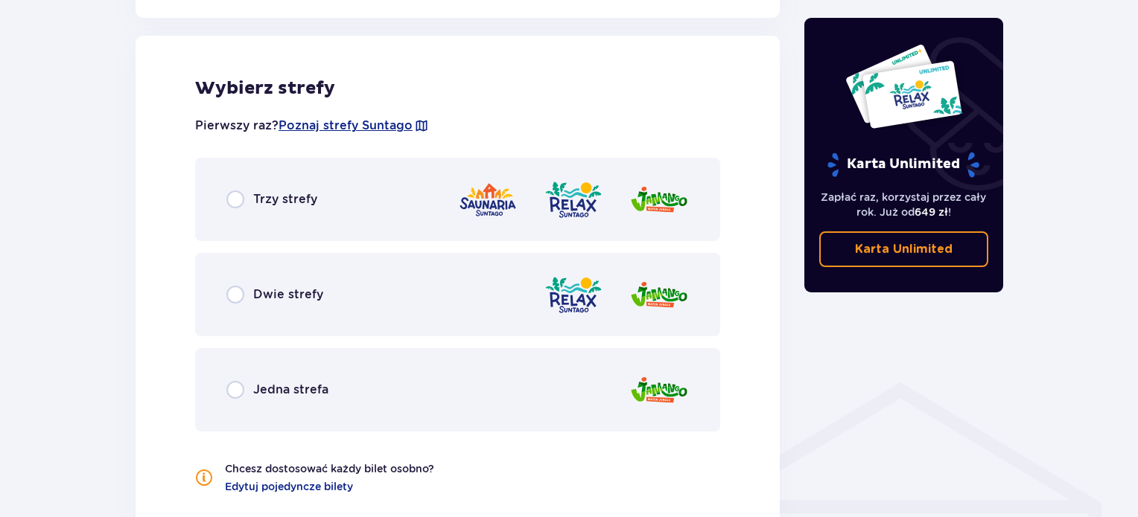
click at [240, 194] on input "radio" at bounding box center [235, 200] width 18 height 18
radio input "true"
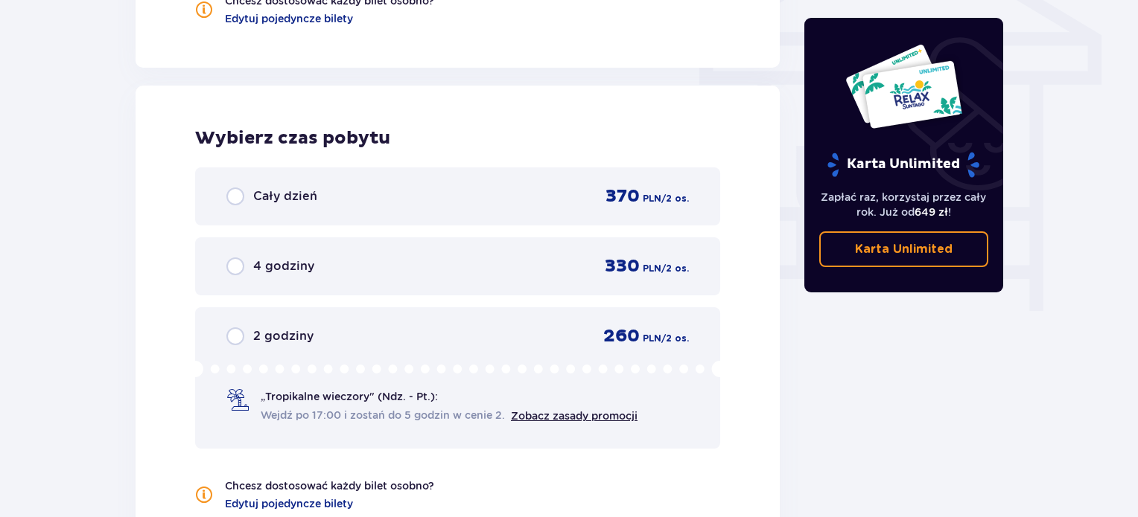
scroll to position [1345, 0]
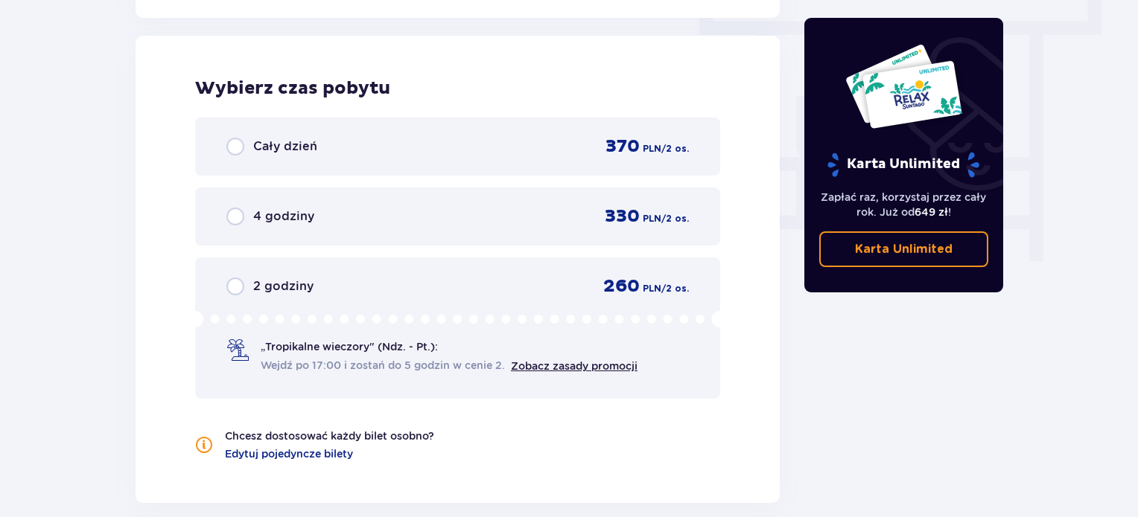
click at [236, 218] on input "radio" at bounding box center [235, 217] width 18 height 18
radio input "true"
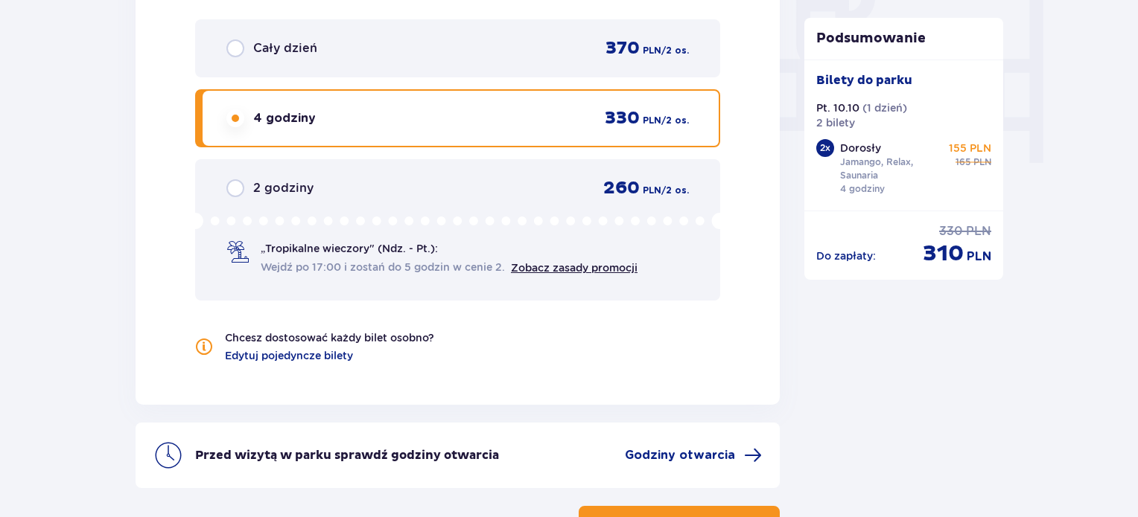
scroll to position [1469, 0]
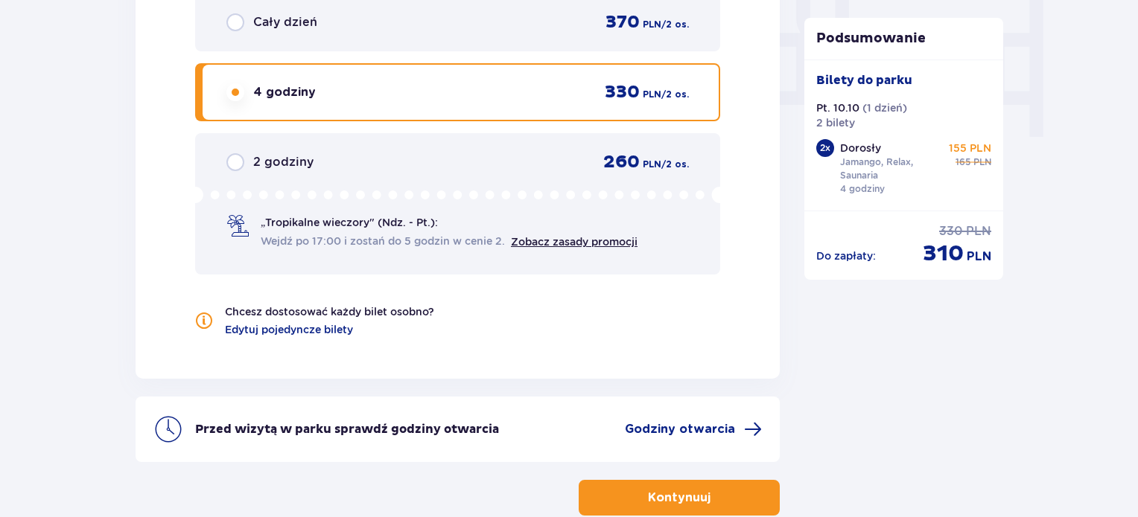
click at [706, 489] on span "button" at bounding box center [713, 498] width 18 height 18
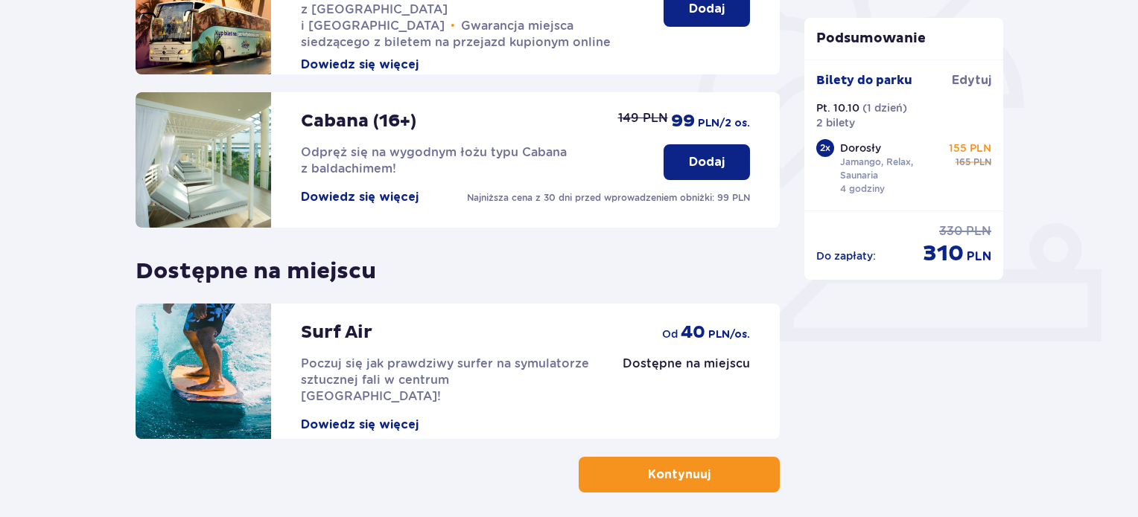
scroll to position [456, 0]
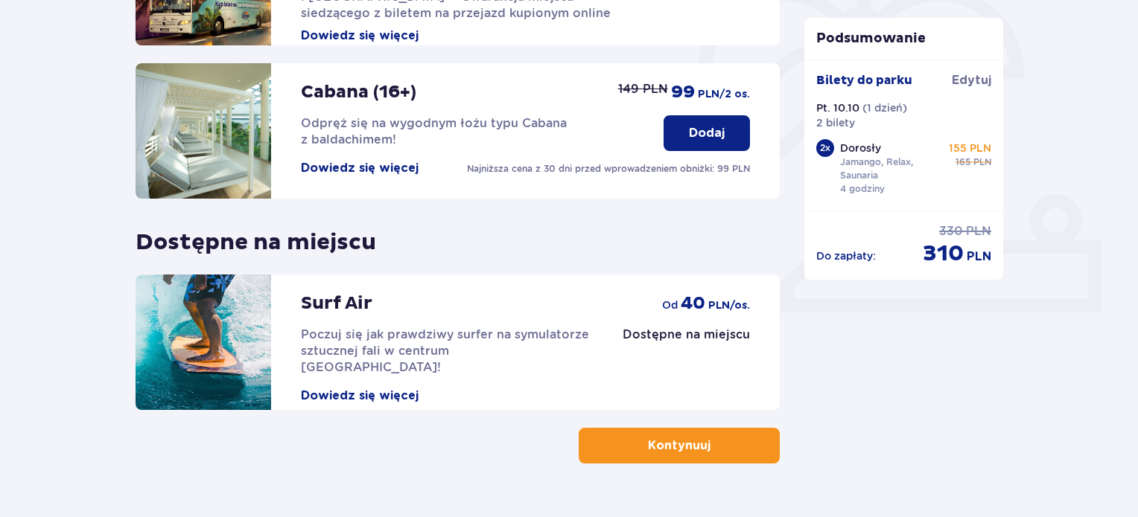
click at [680, 450] on p "Kontynuuj" at bounding box center [679, 446] width 63 height 16
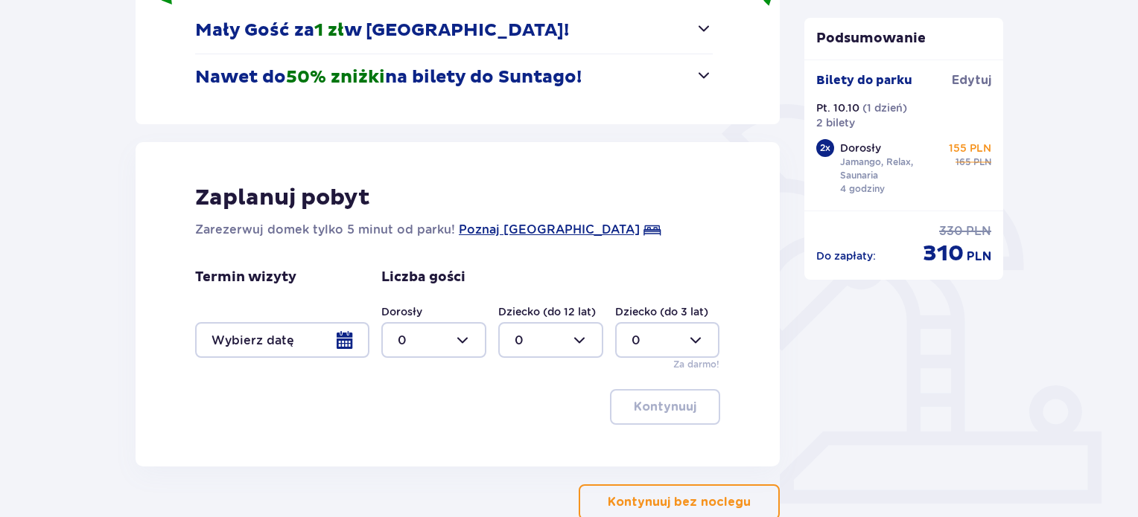
scroll to position [273, 0]
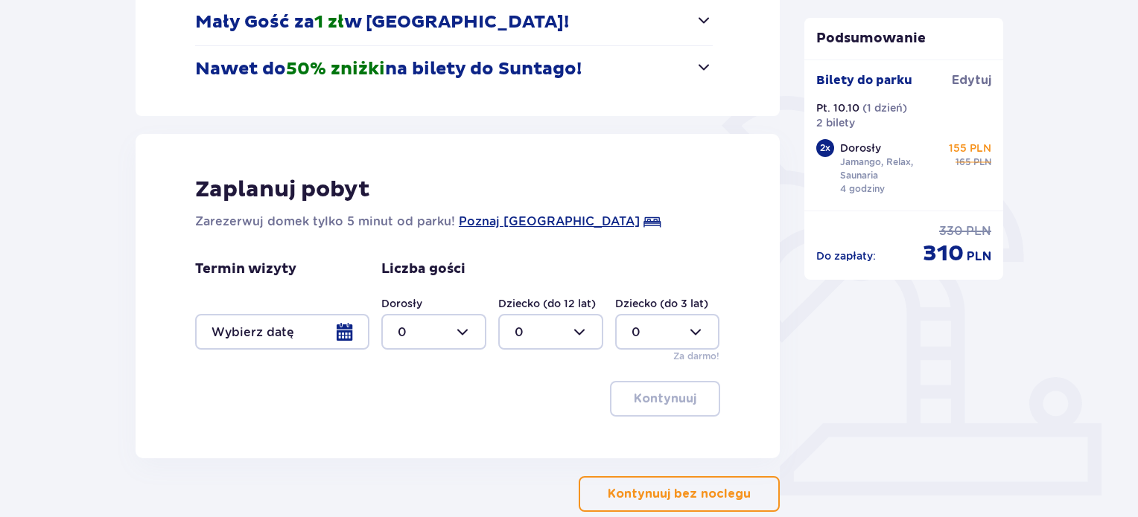
click at [348, 333] on div at bounding box center [282, 332] width 174 height 36
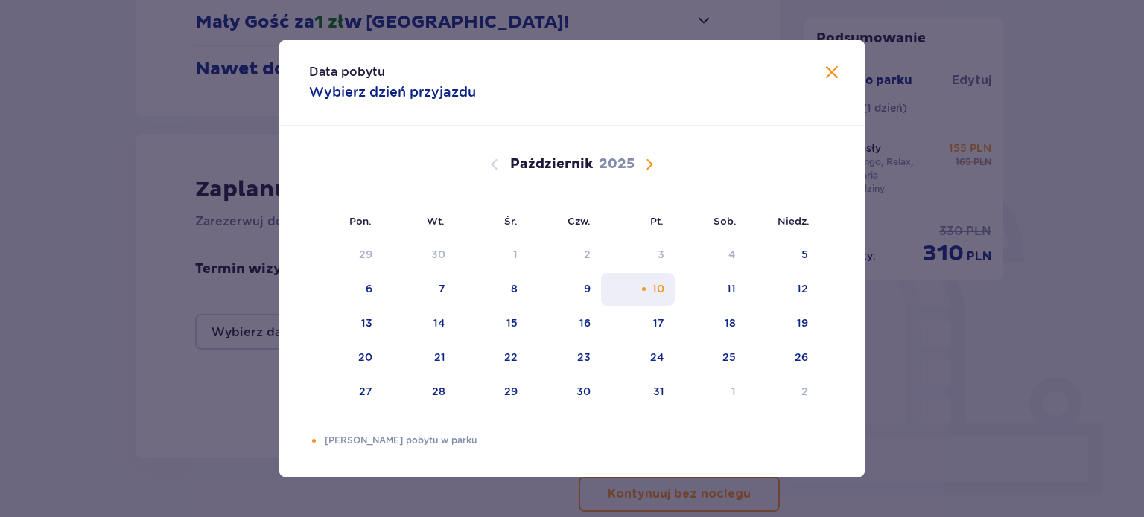
click at [643, 289] on div "Pomarańczowa kropka" at bounding box center [644, 289] width 10 height 10
click at [964, 330] on div "Data pobytu Wybierz dzień przyjazdu Pon. Wt. Śr. Czw. Pt. Sob. Niedz. Wrzesień …" at bounding box center [572, 258] width 1144 height 517
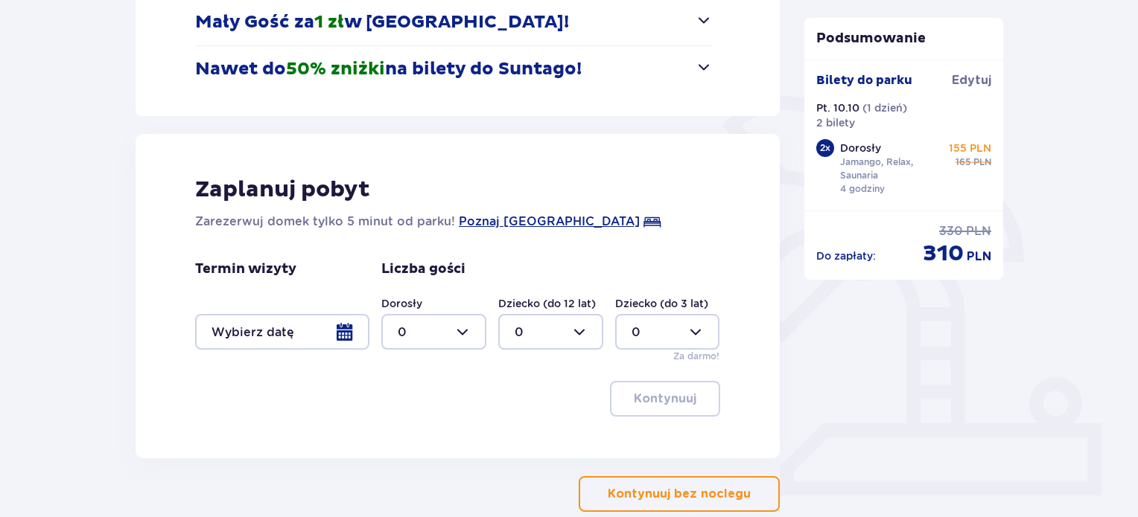
click at [468, 328] on div at bounding box center [433, 332] width 105 height 36
click at [425, 441] on div "2" at bounding box center [434, 440] width 72 height 16
type input "2"
click at [935, 380] on div "Podsumowanie Dodano bilety do zamówienia Bilety do parku Edytuj Pt. 10.10 ( 1 d…" at bounding box center [903, 199] width 223 height 628
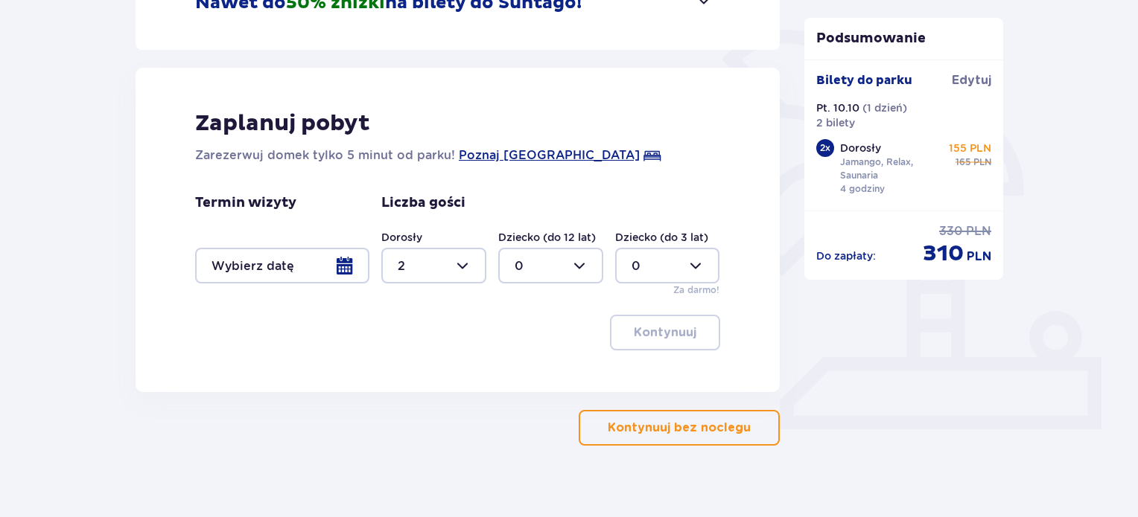
scroll to position [354, 0]
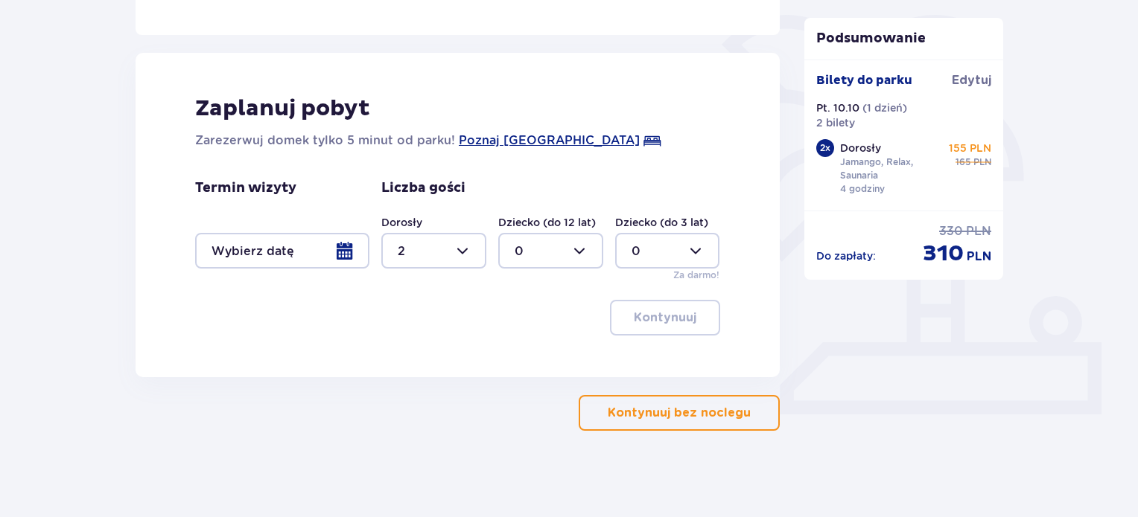
click at [331, 243] on div at bounding box center [282, 251] width 174 height 36
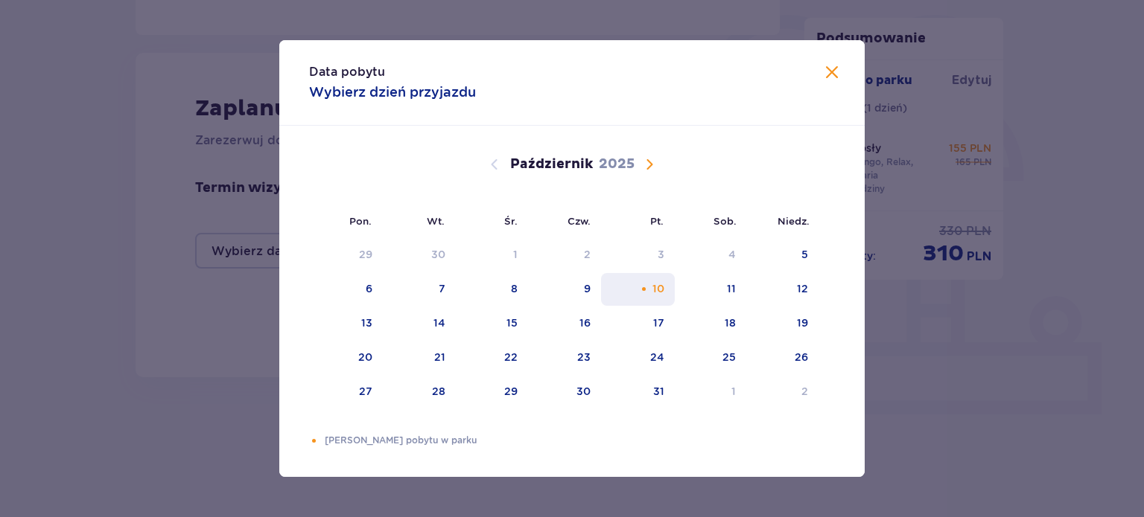
click at [643, 281] on div "10" at bounding box center [638, 289] width 74 height 33
click at [647, 293] on div "Pomarańczowa kropka" at bounding box center [644, 289] width 10 height 10
click at [1031, 336] on div "Data pobytu Wybierz dzień przyjazdu Pon. Wt. Śr. Czw. Pt. Sob. Niedz. Wrzesień …" at bounding box center [572, 258] width 1144 height 517
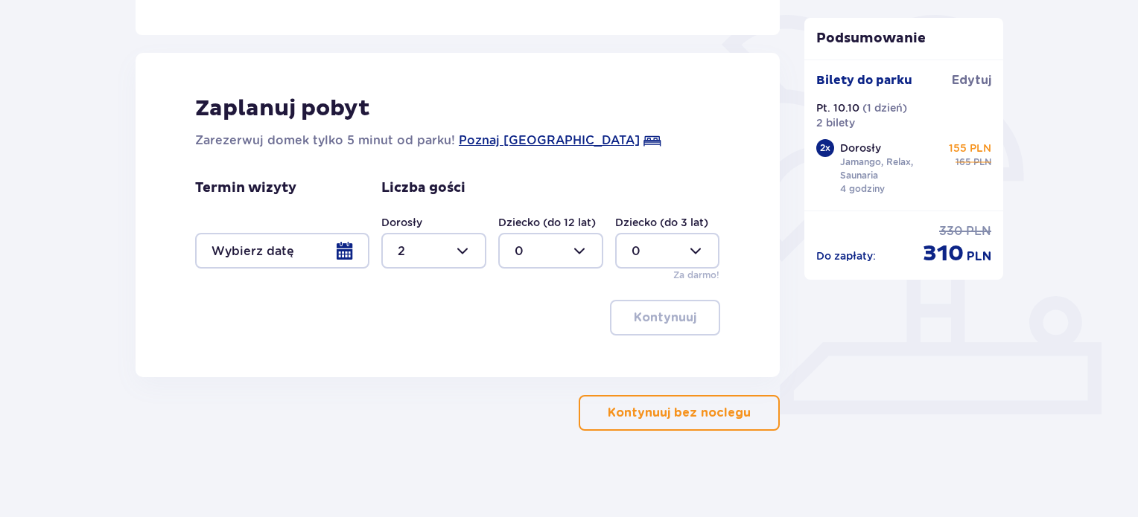
click at [697, 414] on p "Kontynuuj bez noclegu" at bounding box center [679, 413] width 143 height 16
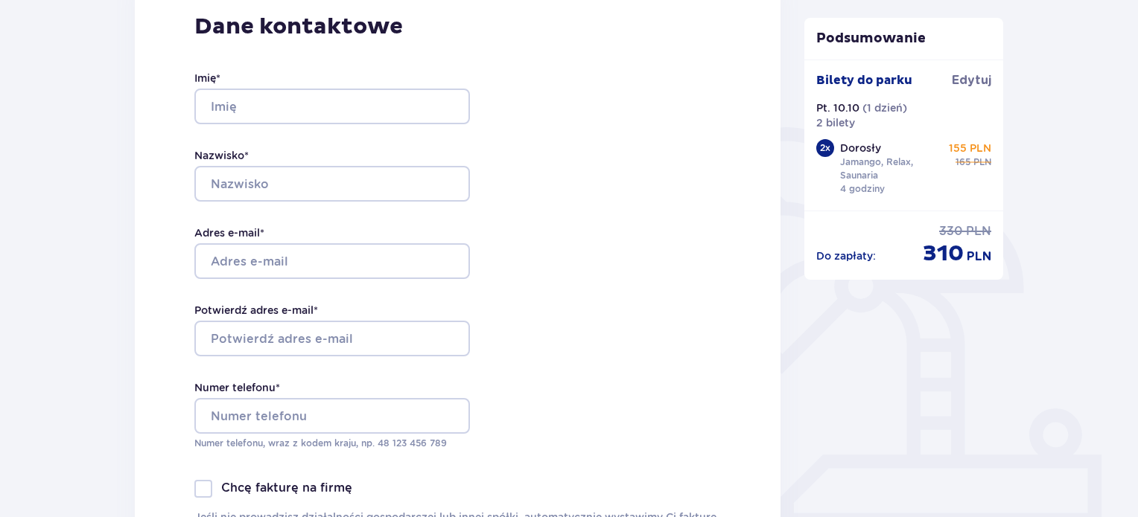
scroll to position [217, 0]
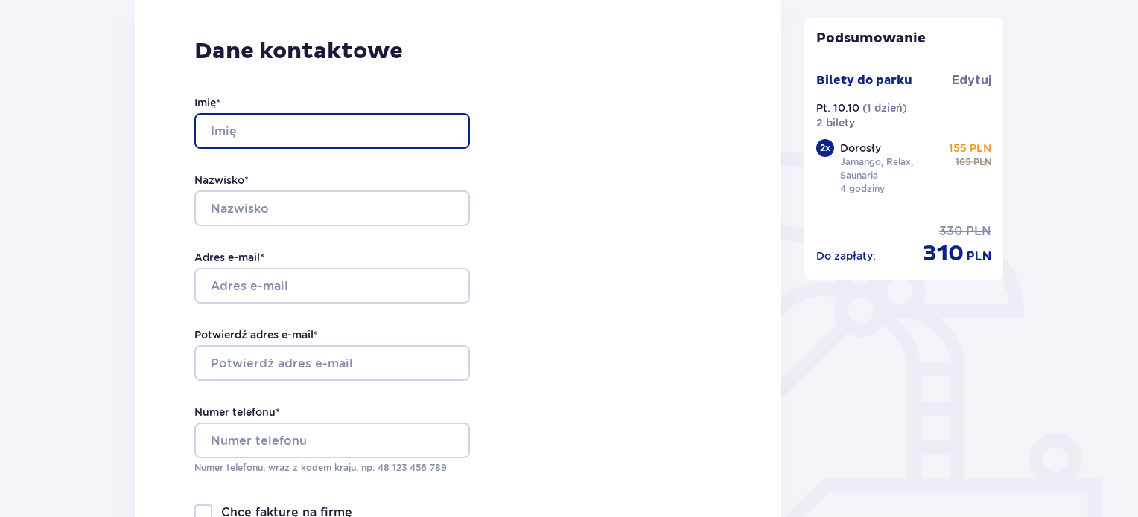
click at [354, 125] on input "Imię *" at bounding box center [331, 131] width 275 height 36
type input "[PERSON_NAME]"
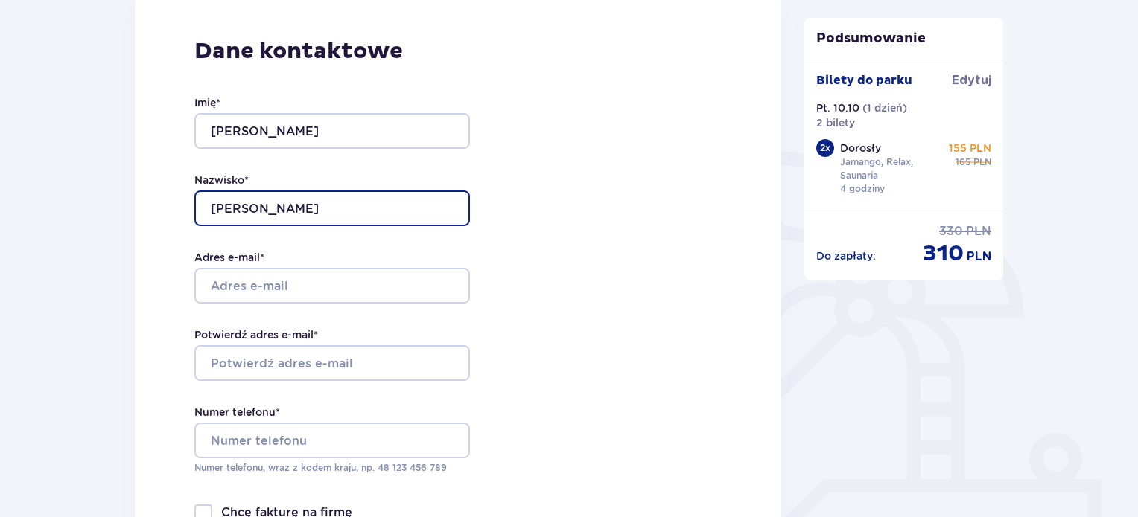
type input "[PERSON_NAME]"
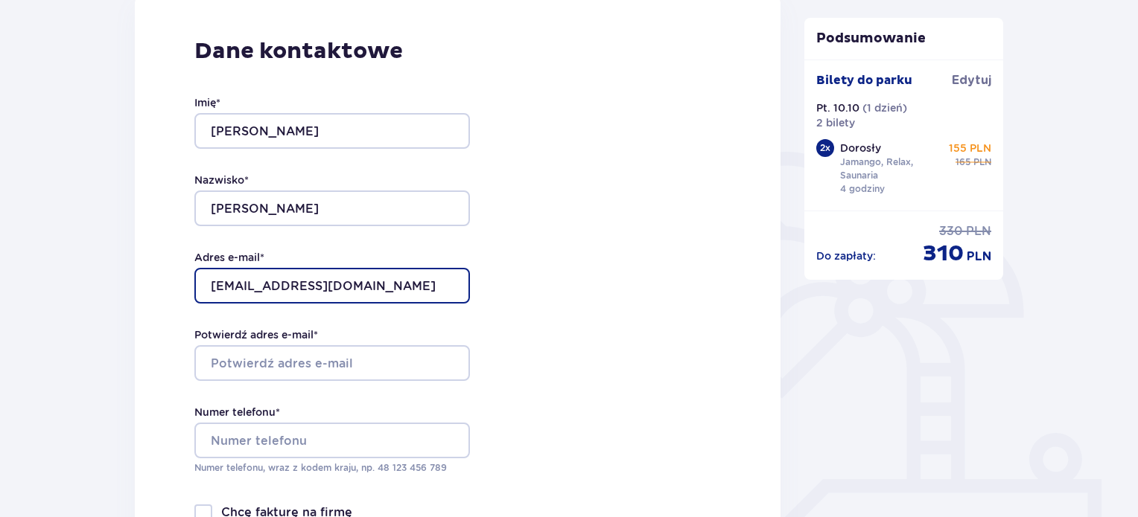
type input "[EMAIL_ADDRESS][DOMAIN_NAME]"
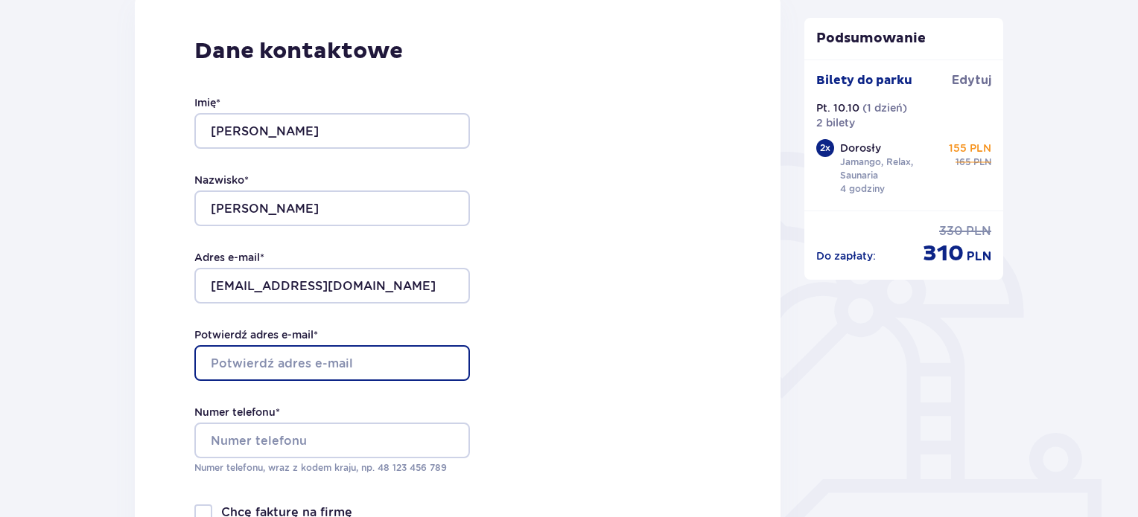
type input ","
type input "[EMAIL_ADDRESS][DOMAIN_NAME]"
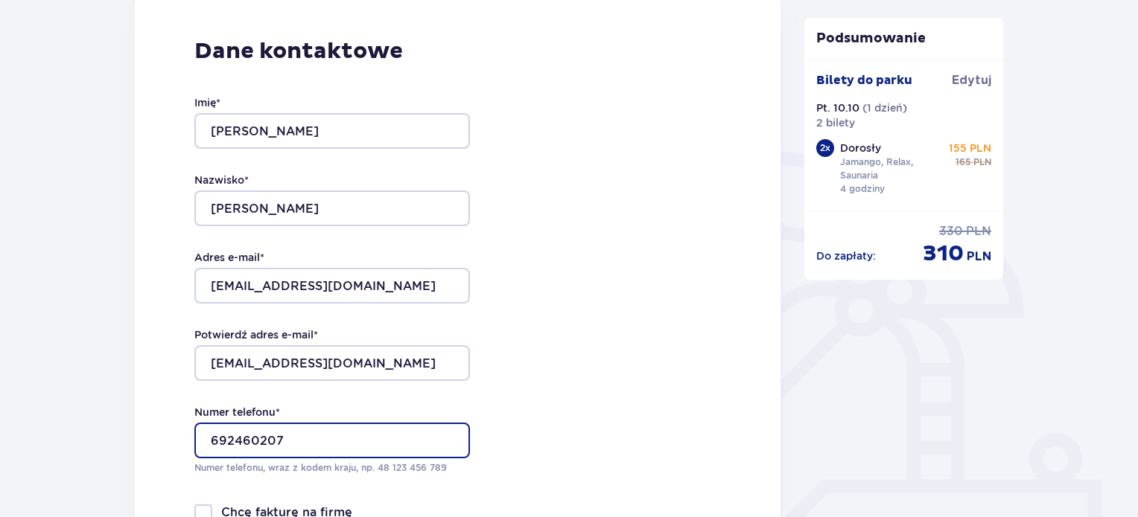
type input "692460207"
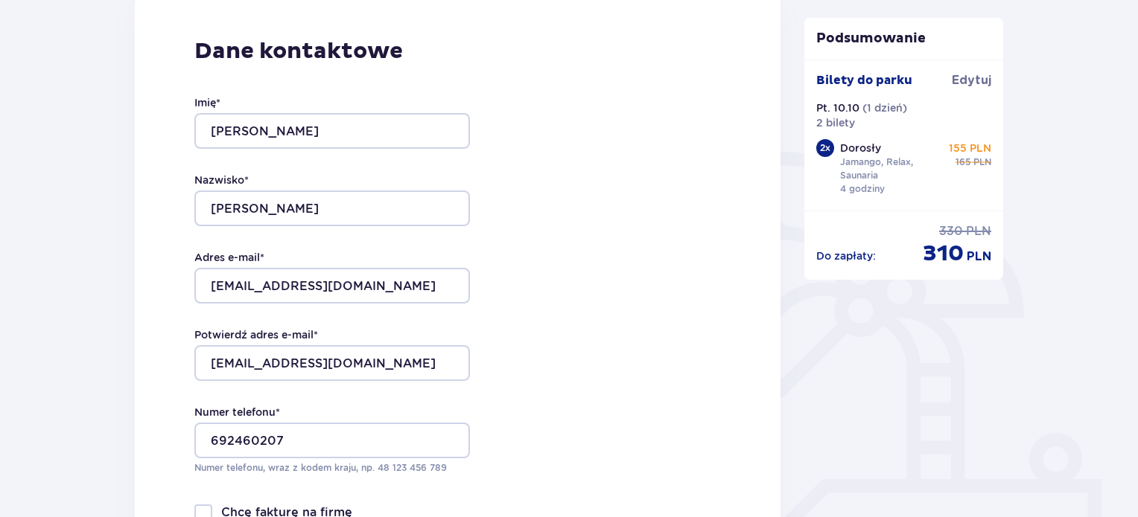
click at [610, 211] on div "Dane kontaktowe Imię * PAWEŁ Nazwisko * GAJEWSKI Adres e-mail * misjonarz1@pocz…" at bounding box center [457, 308] width 645 height 625
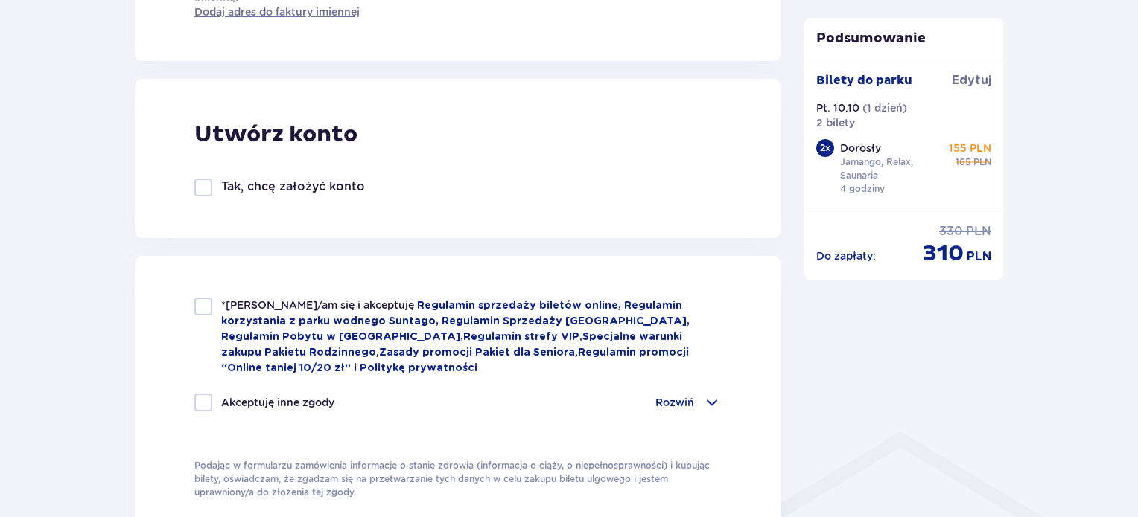
scroll to position [812, 0]
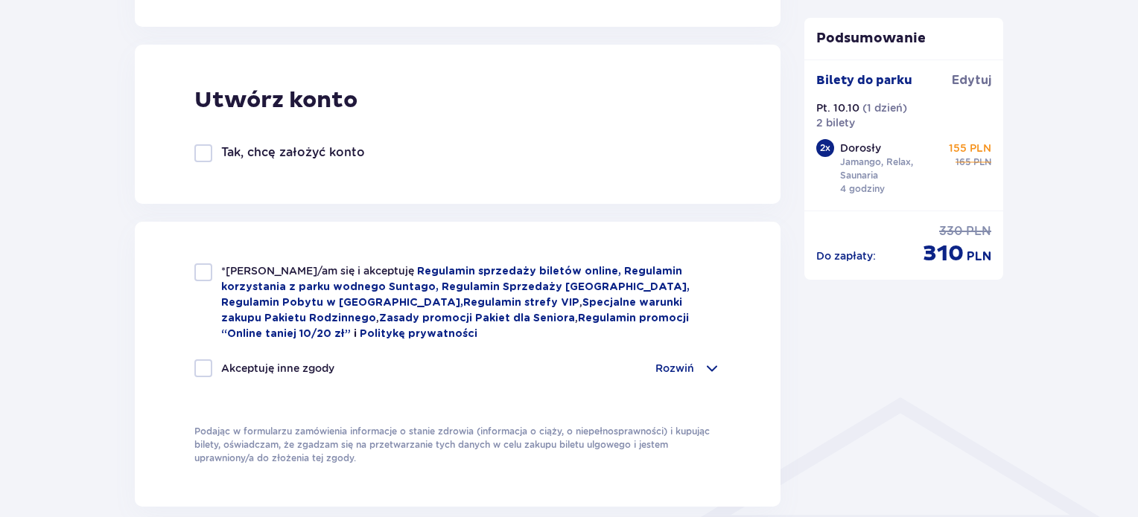
click at [203, 275] on div at bounding box center [203, 273] width 18 height 18
checkbox input "true"
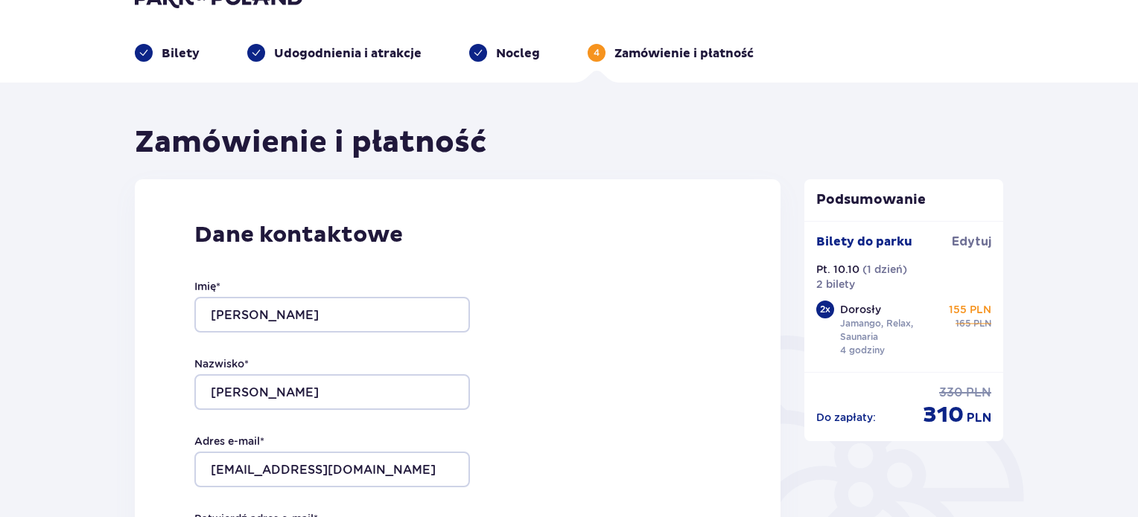
scroll to position [0, 0]
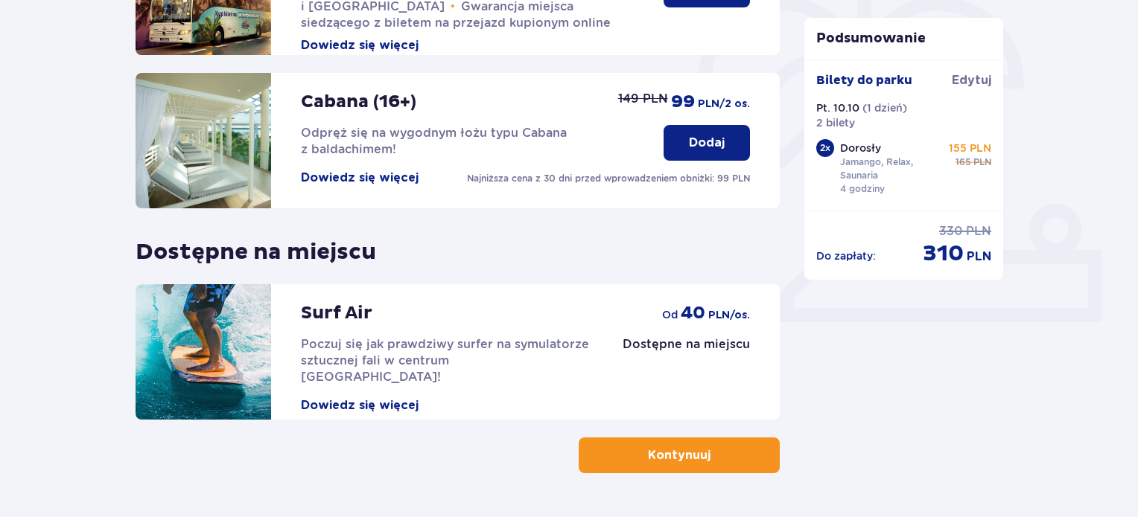
scroll to position [456, 0]
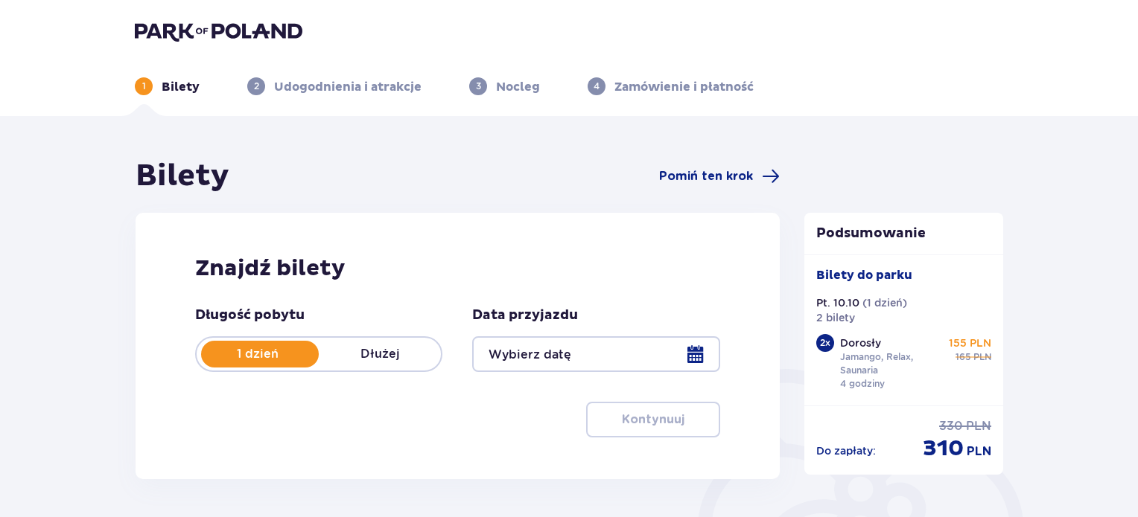
type input "10.10.25"
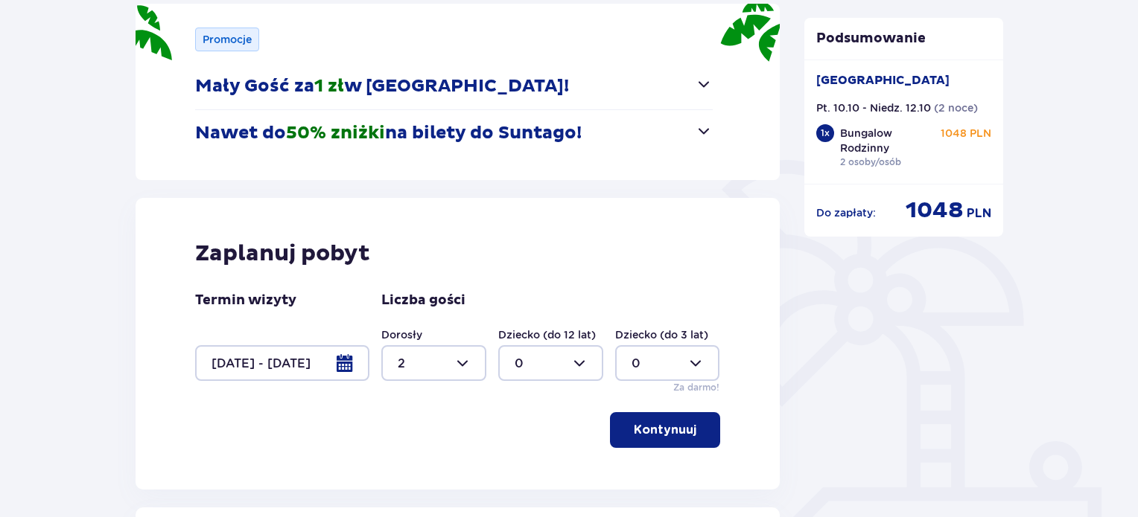
scroll to position [270, 0]
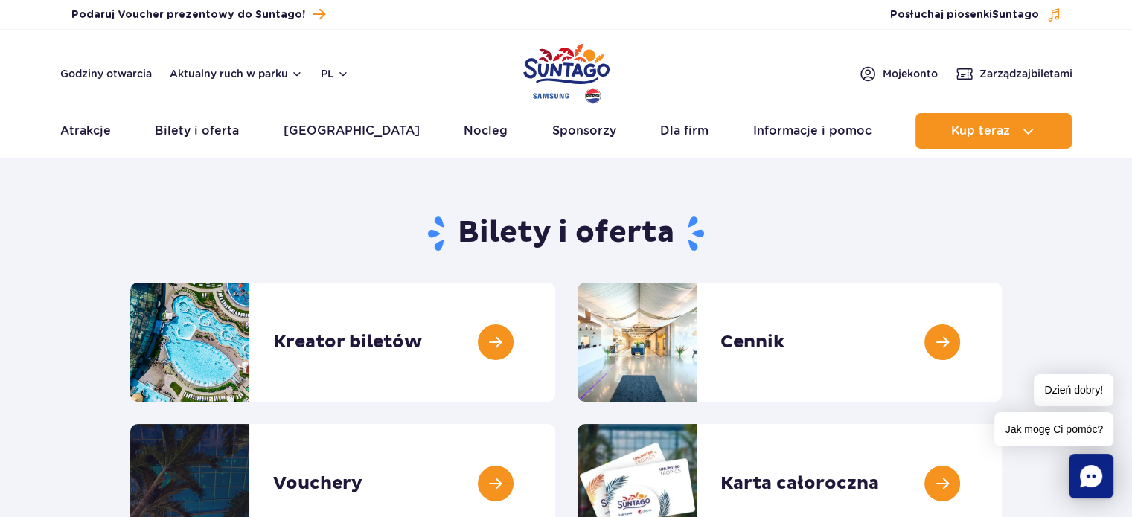
click at [557, 68] on img "Park of Poland" at bounding box center [566, 73] width 86 height 68
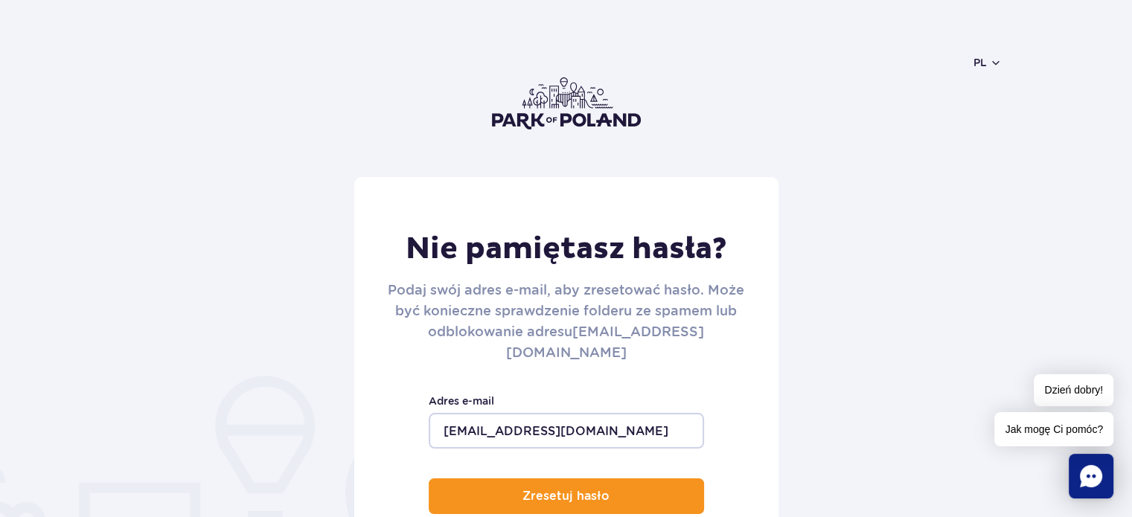
click at [584, 117] on img at bounding box center [566, 103] width 149 height 52
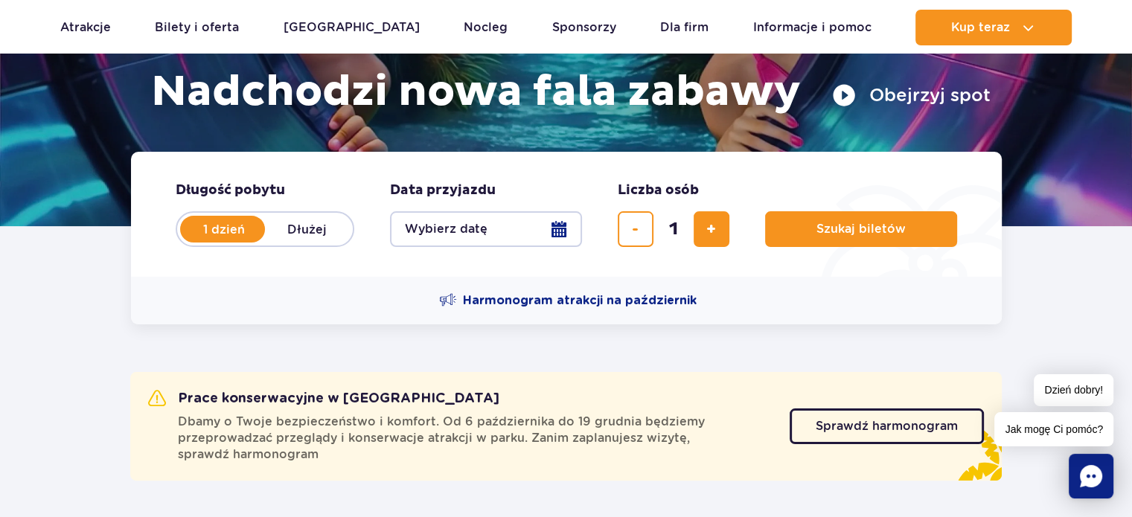
scroll to position [249, 0]
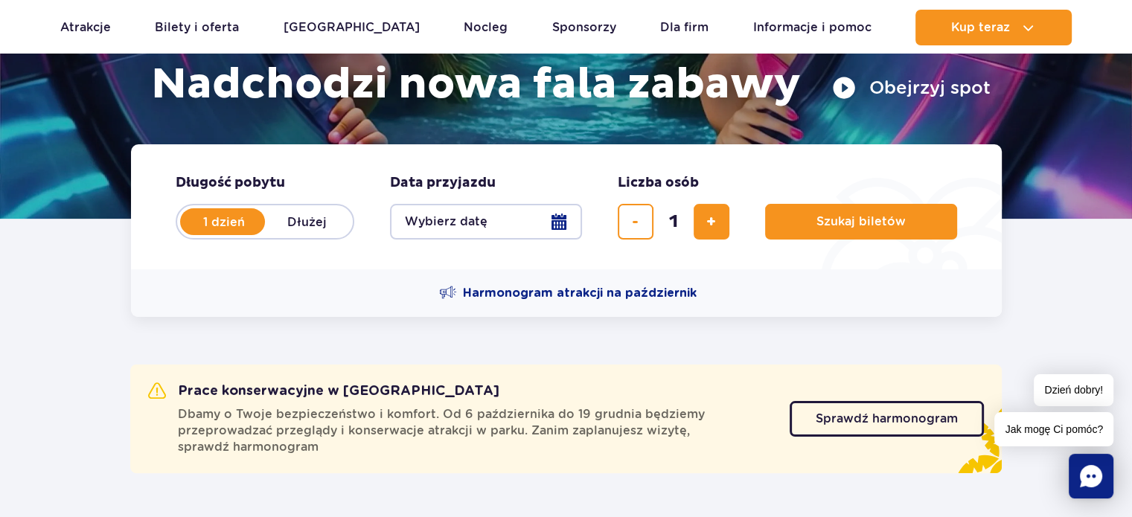
click at [302, 220] on label "Dłużej" at bounding box center [307, 221] width 85 height 31
click at [281, 235] on input "Dłużej" at bounding box center [273, 236] width 16 height 3
radio input "false"
radio input "true"
click at [570, 220] on button "Wybierz datę" at bounding box center [486, 222] width 192 height 36
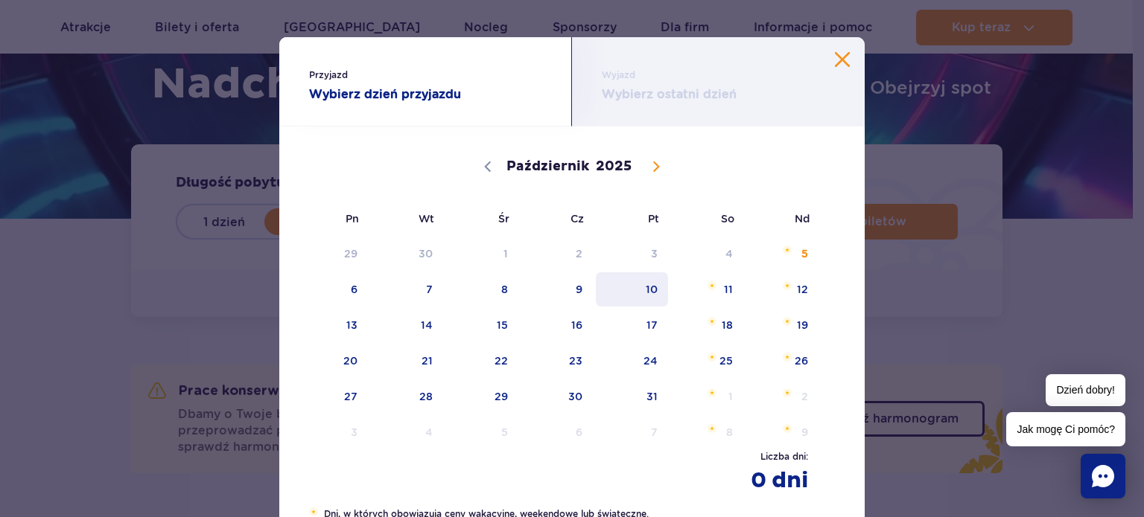
click at [652, 292] on span "10" at bounding box center [631, 289] width 75 height 34
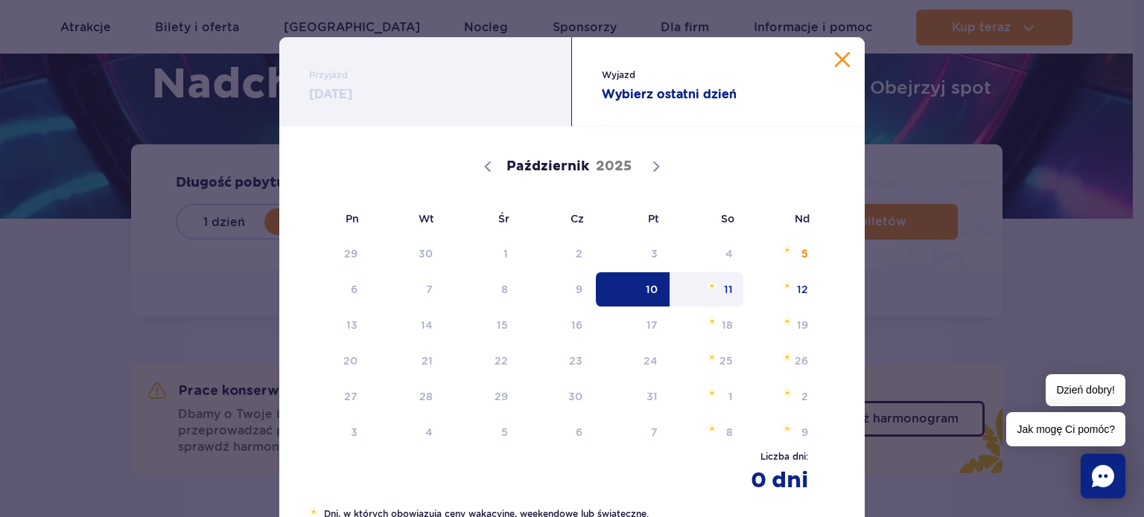
click at [730, 292] on span "11" at bounding box center [706, 289] width 75 height 34
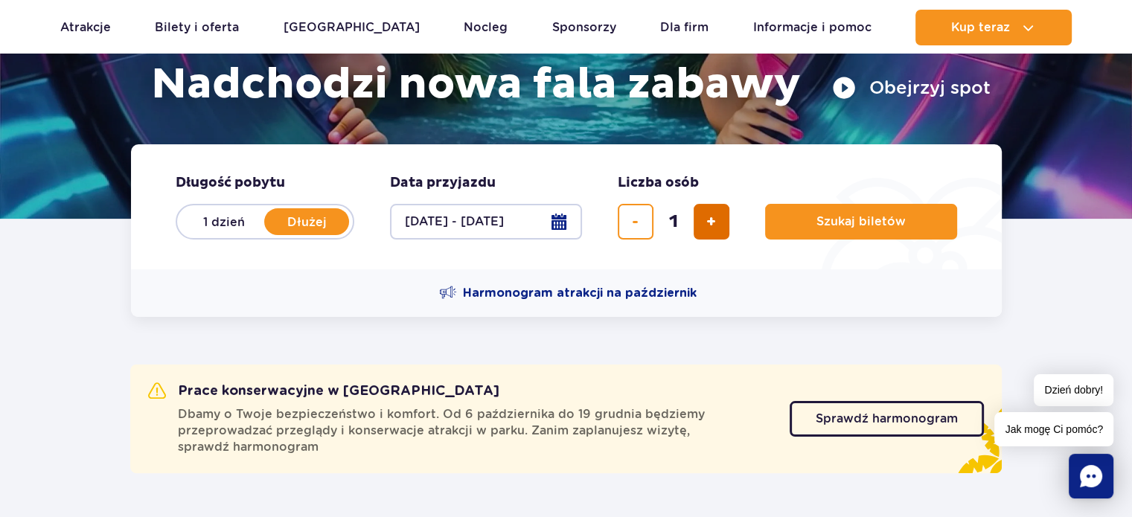
click at [709, 222] on span "dodaj bilet" at bounding box center [712, 222] width 10 height 0
type input "2"
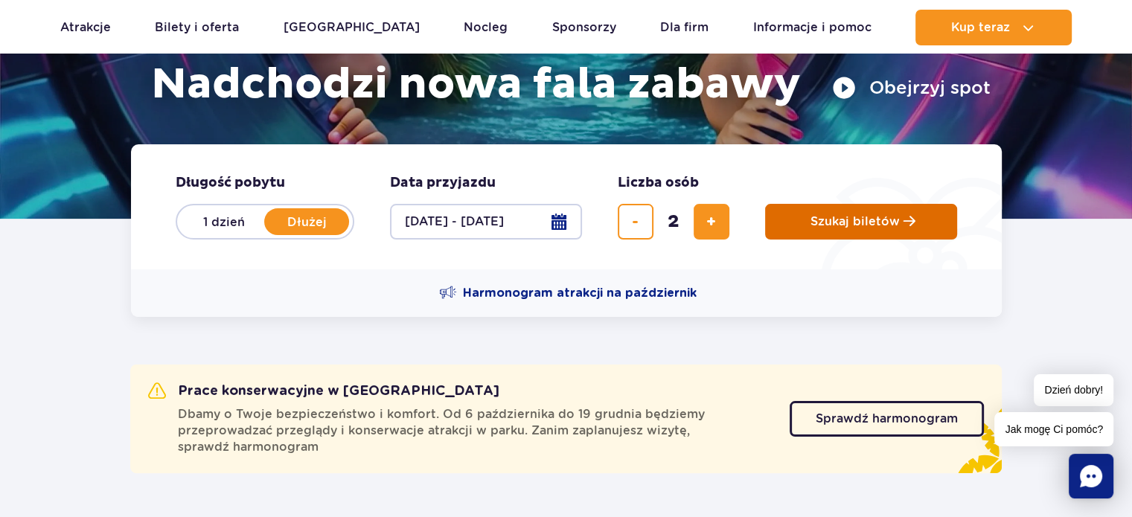
click at [857, 223] on span "Szukaj biletów" at bounding box center [855, 221] width 89 height 13
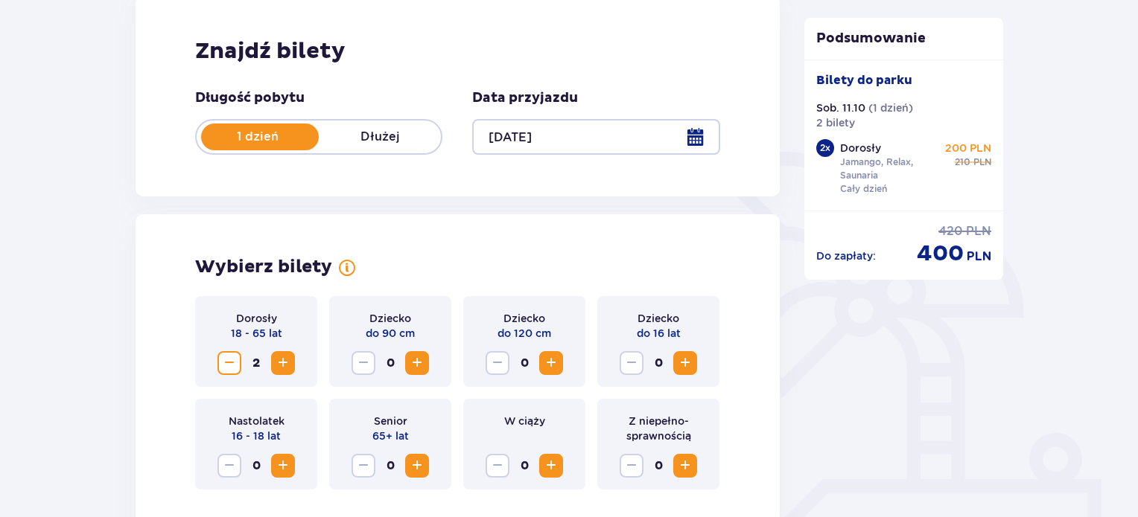
scroll to position [222, 0]
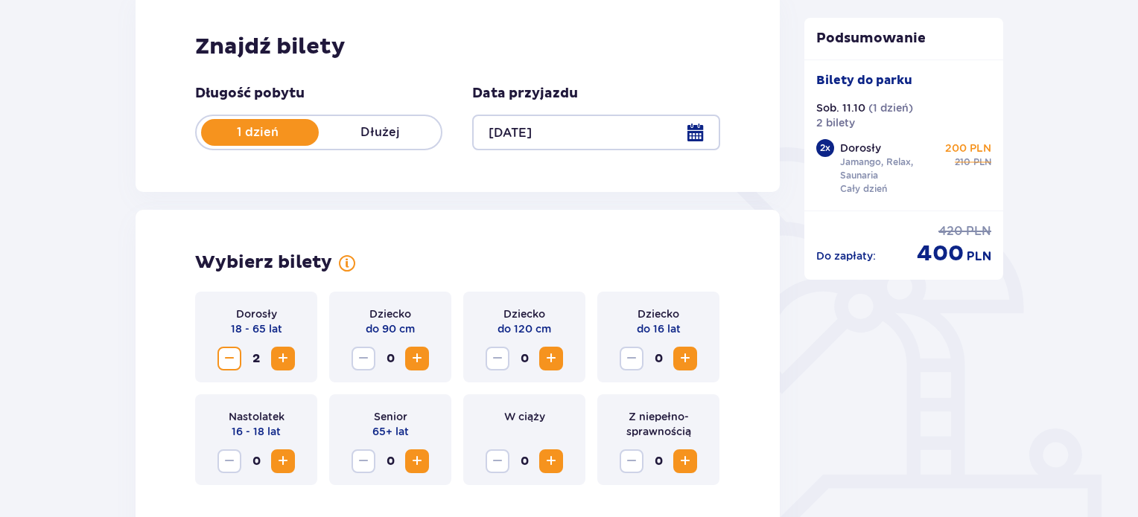
click at [382, 138] on p "Dłużej" at bounding box center [380, 132] width 122 height 16
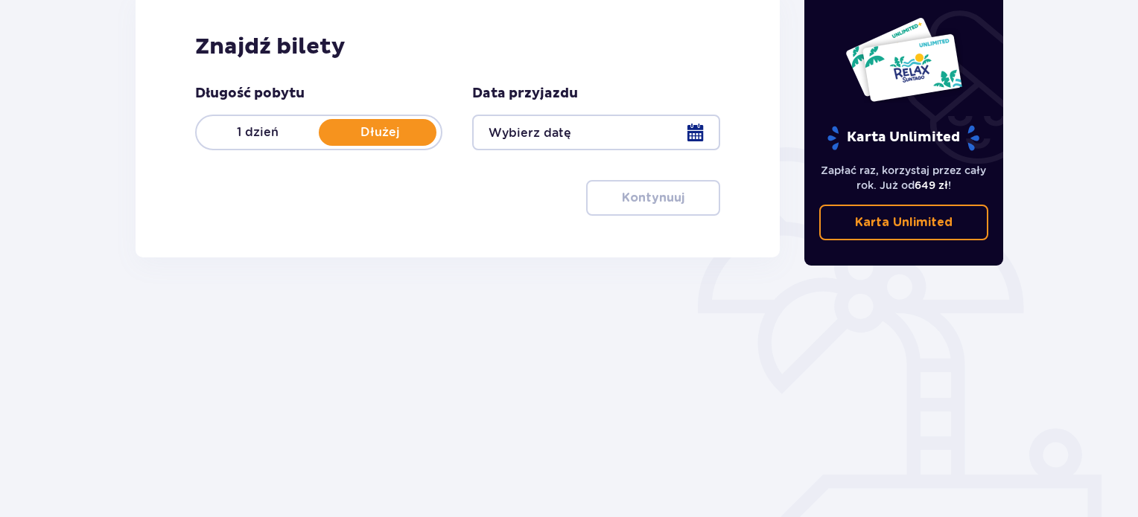
click at [695, 139] on div at bounding box center [595, 133] width 247 height 36
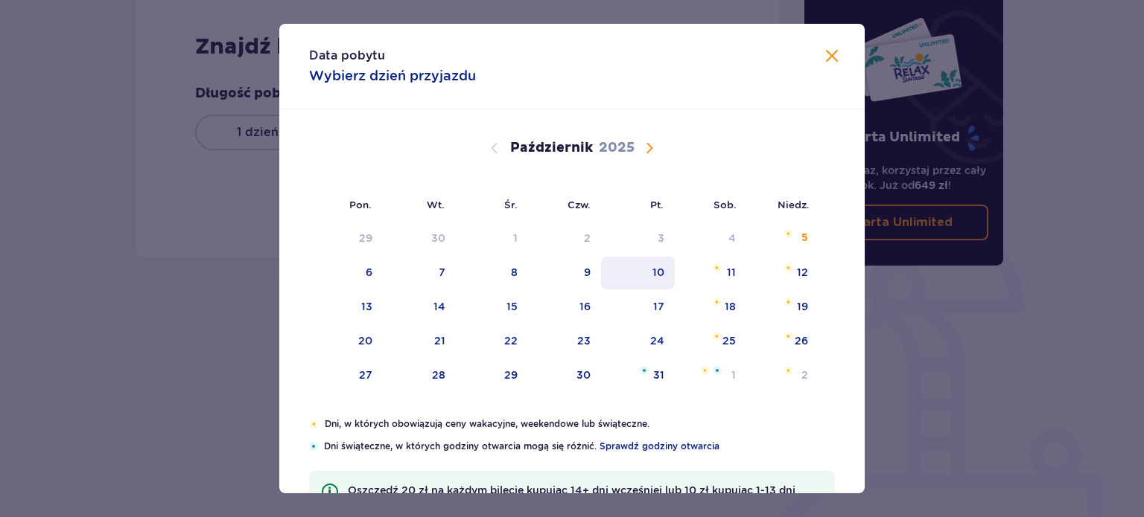
click at [652, 275] on div "10" at bounding box center [658, 272] width 12 height 15
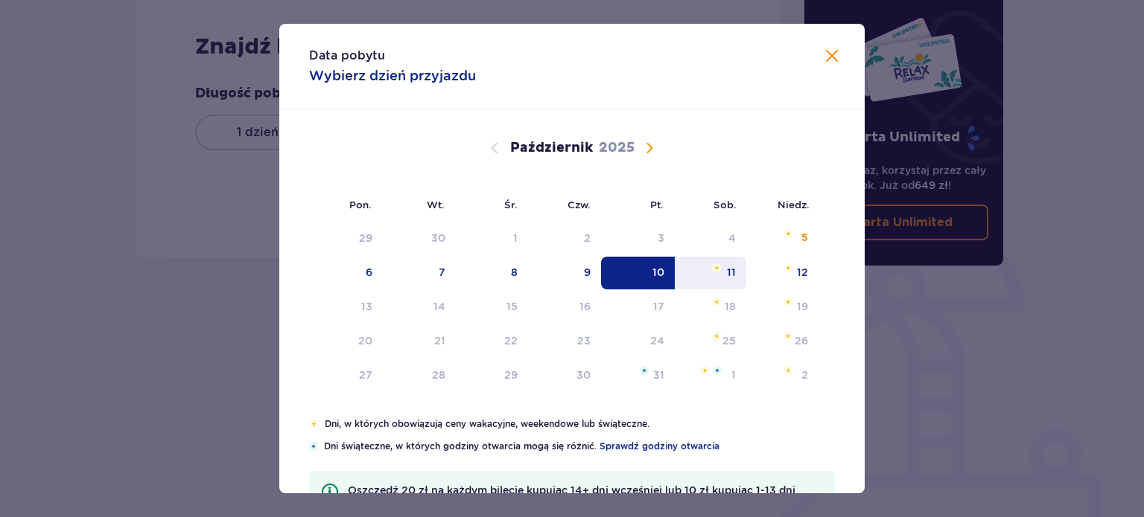
click at [720, 275] on div "11" at bounding box center [711, 273] width 72 height 33
type input "10.10.25 - 11.10.25"
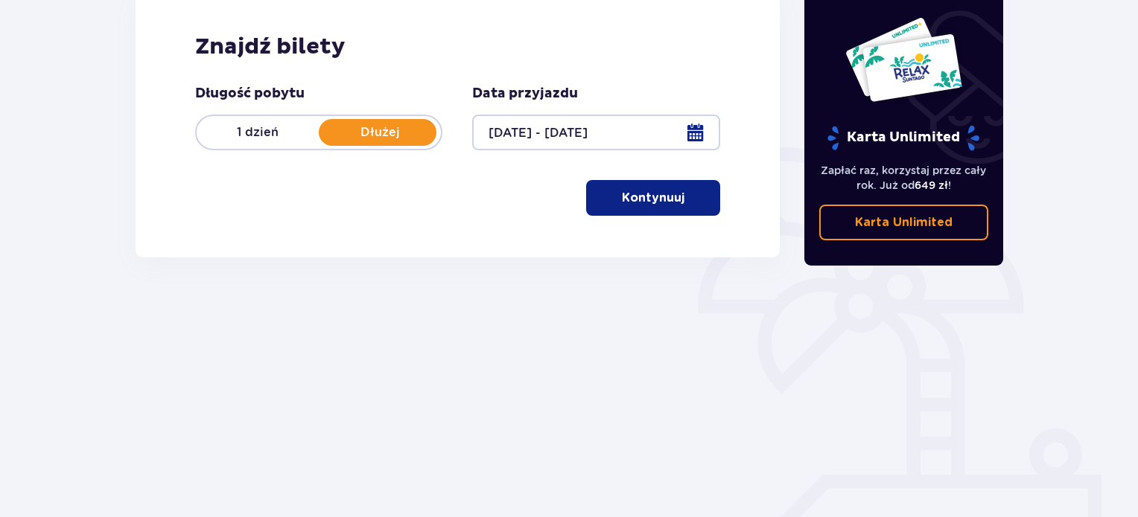
click at [634, 205] on p "Kontynuuj" at bounding box center [653, 198] width 63 height 16
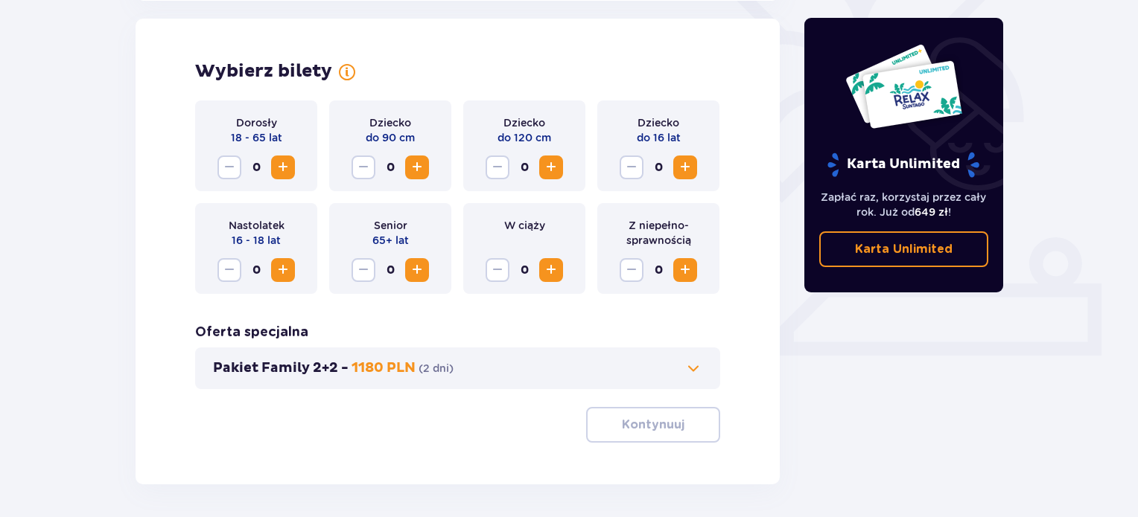
scroll to position [414, 0]
click at [284, 171] on span "Zwiększ" at bounding box center [283, 167] width 18 height 18
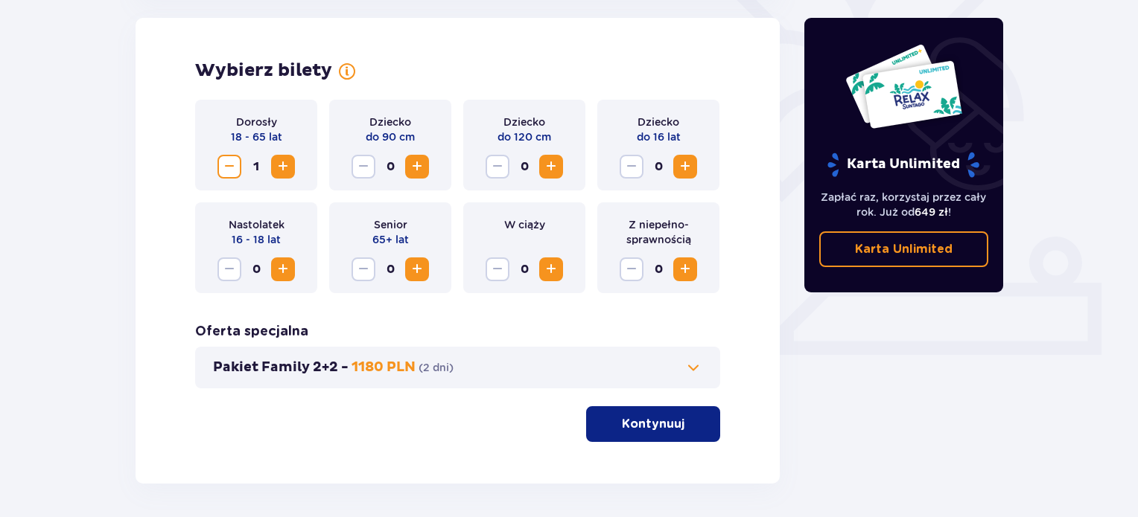
click at [284, 171] on span "Zwiększ" at bounding box center [283, 167] width 18 height 18
click at [666, 423] on p "Kontynuuj" at bounding box center [653, 424] width 63 height 16
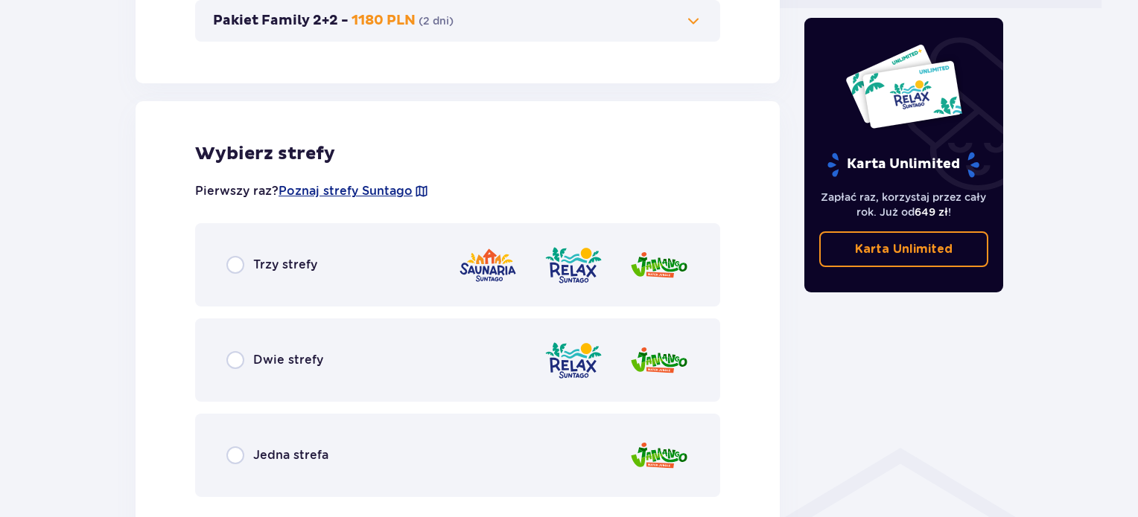
scroll to position [826, 0]
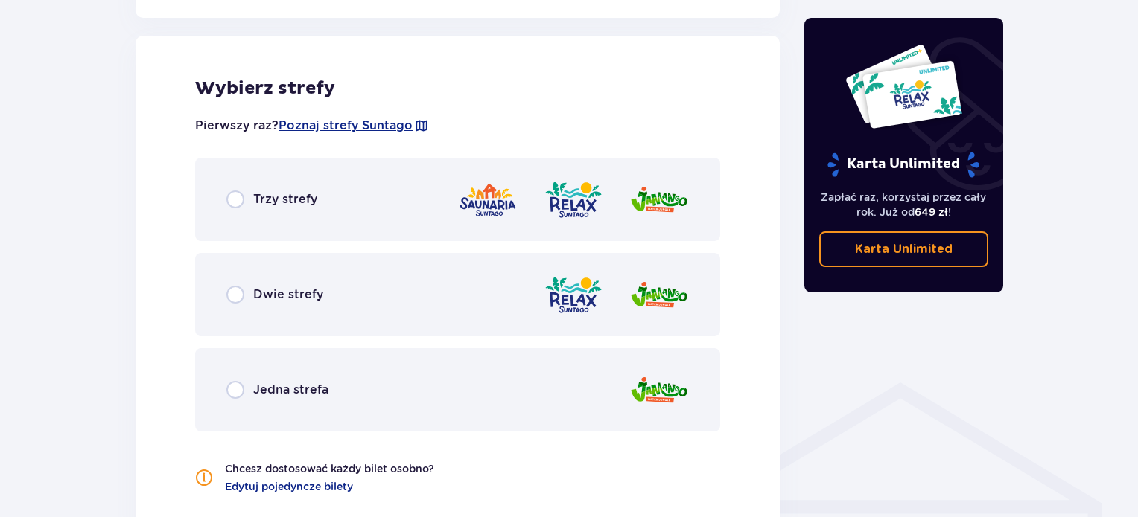
click at [262, 208] on div "Trzy strefy" at bounding box center [271, 200] width 91 height 18
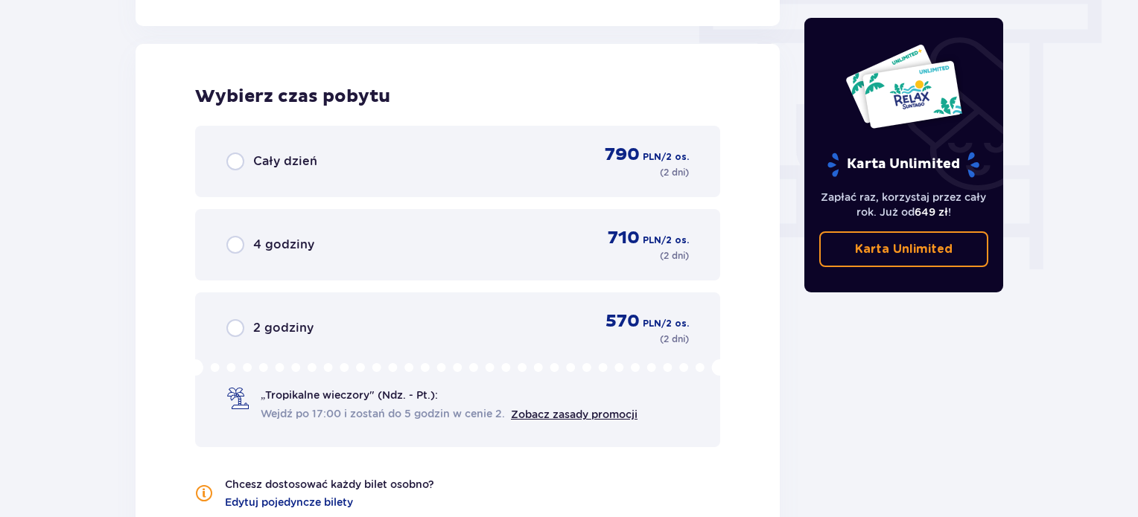
scroll to position [1345, 0]
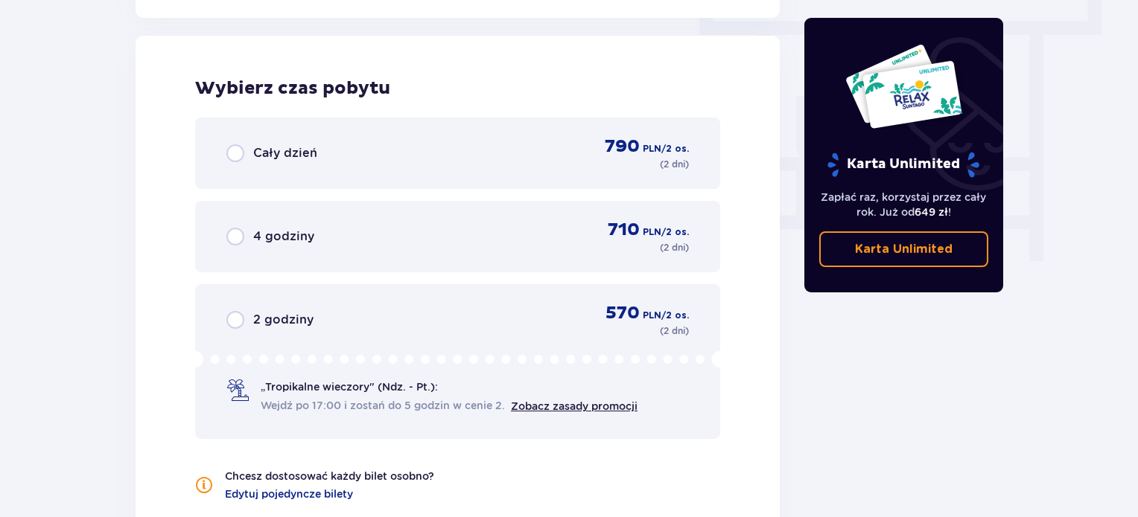
click at [277, 154] on span "Cały dzień" at bounding box center [285, 153] width 64 height 16
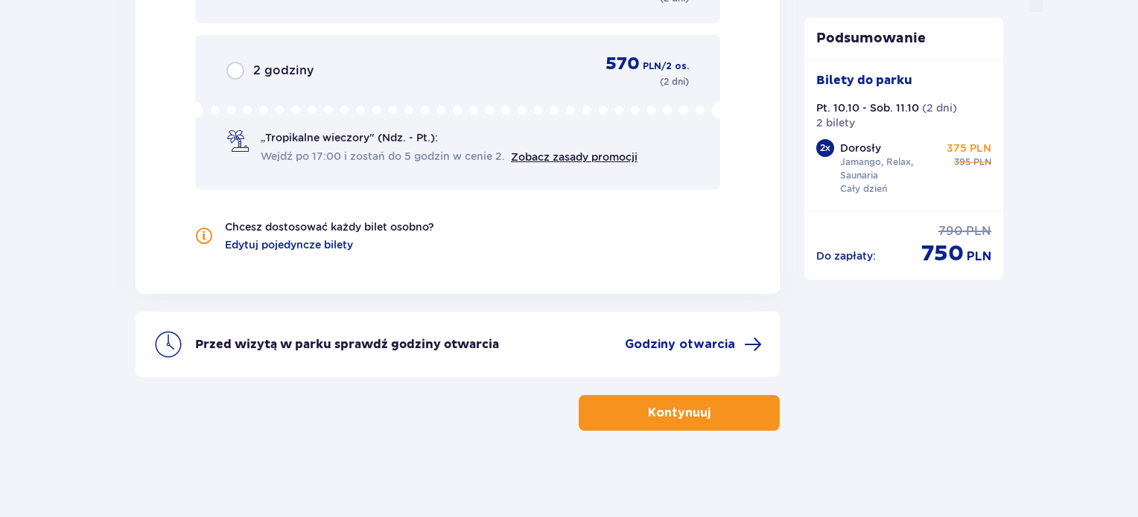
scroll to position [1595, 0]
click at [675, 415] on p "Kontynuuj" at bounding box center [679, 412] width 63 height 16
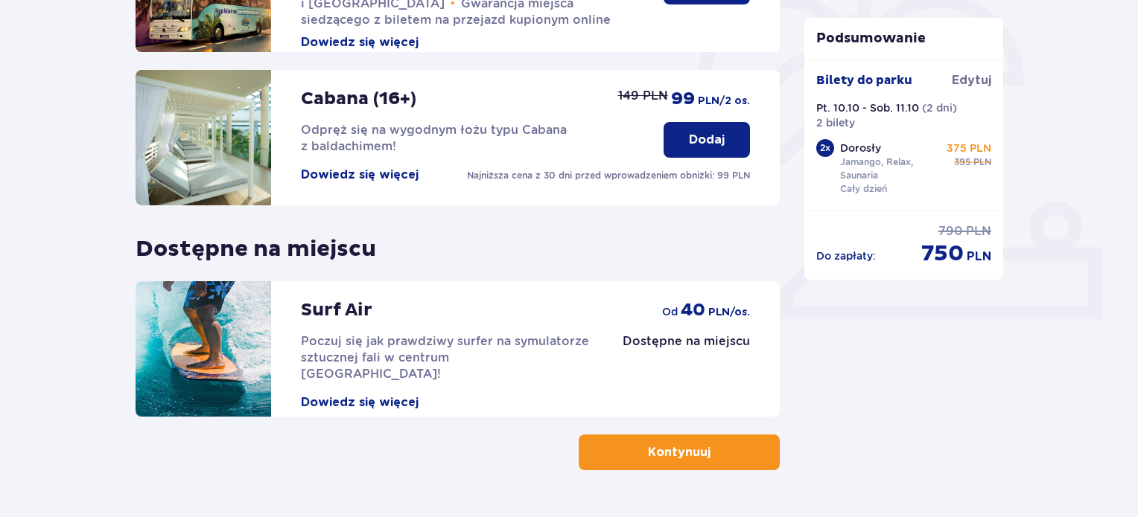
scroll to position [491, 0]
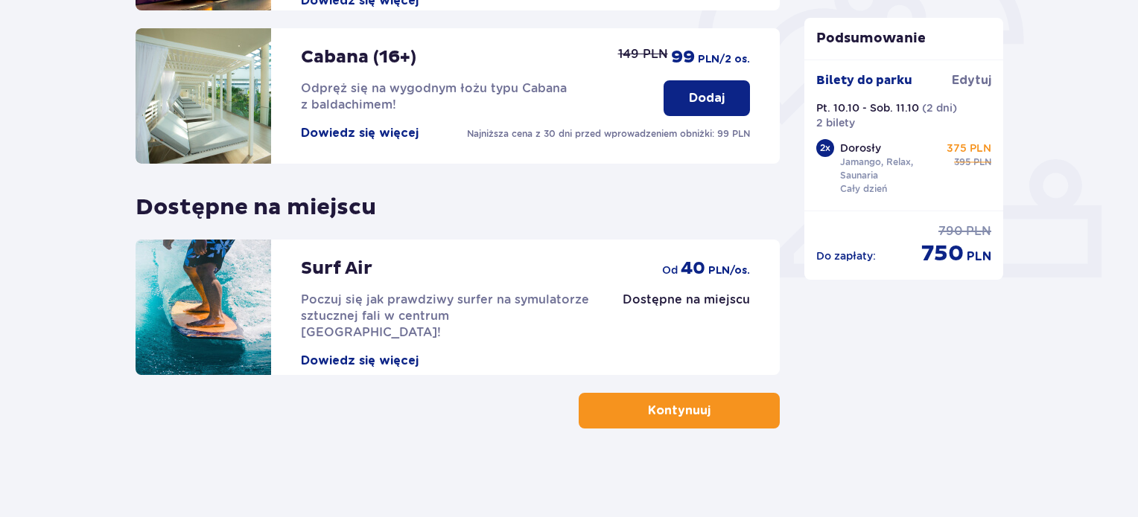
click at [685, 424] on button "Kontynuuj" at bounding box center [678, 411] width 201 height 36
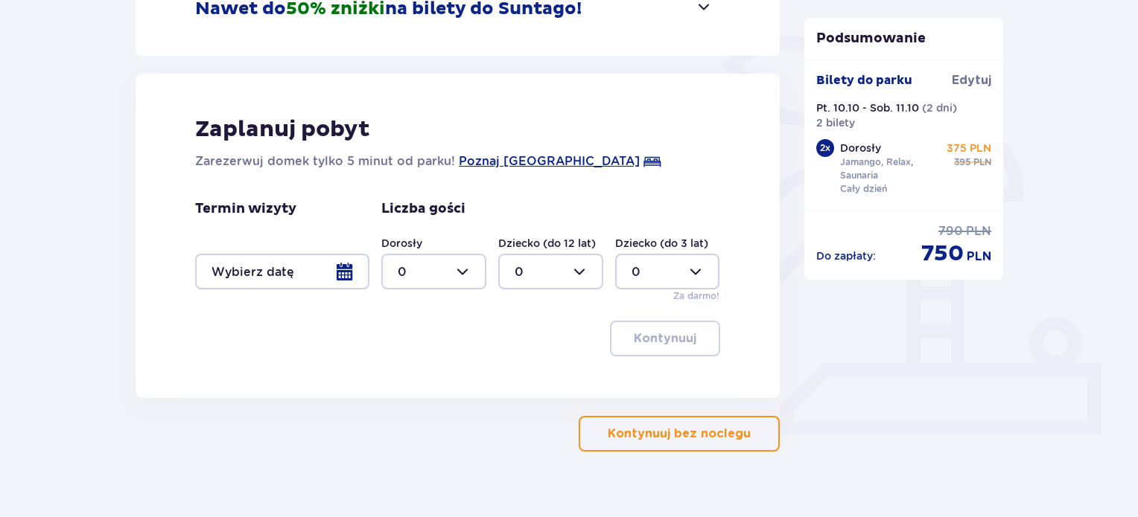
scroll to position [357, 0]
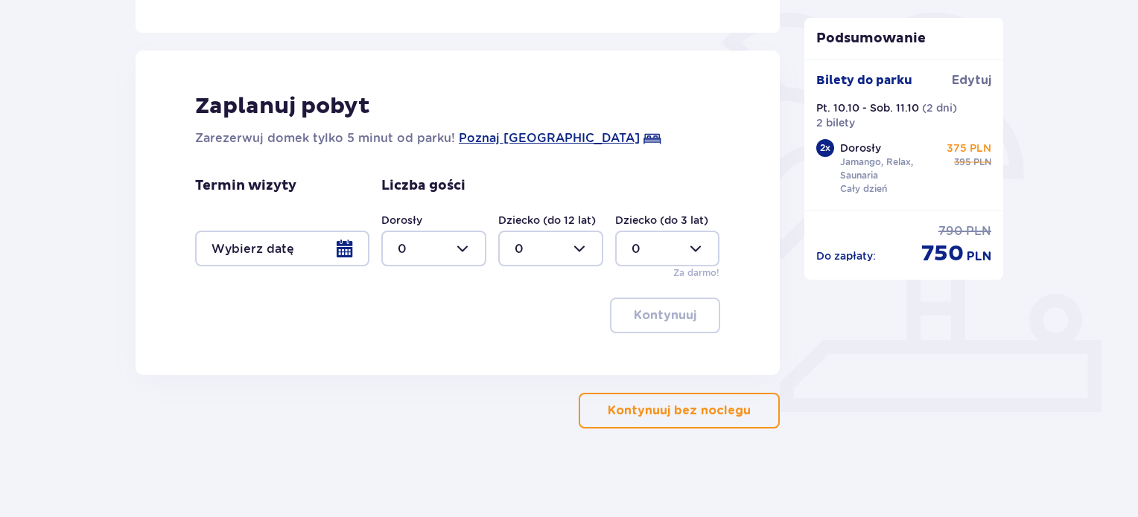
click at [342, 249] on div at bounding box center [282, 249] width 174 height 36
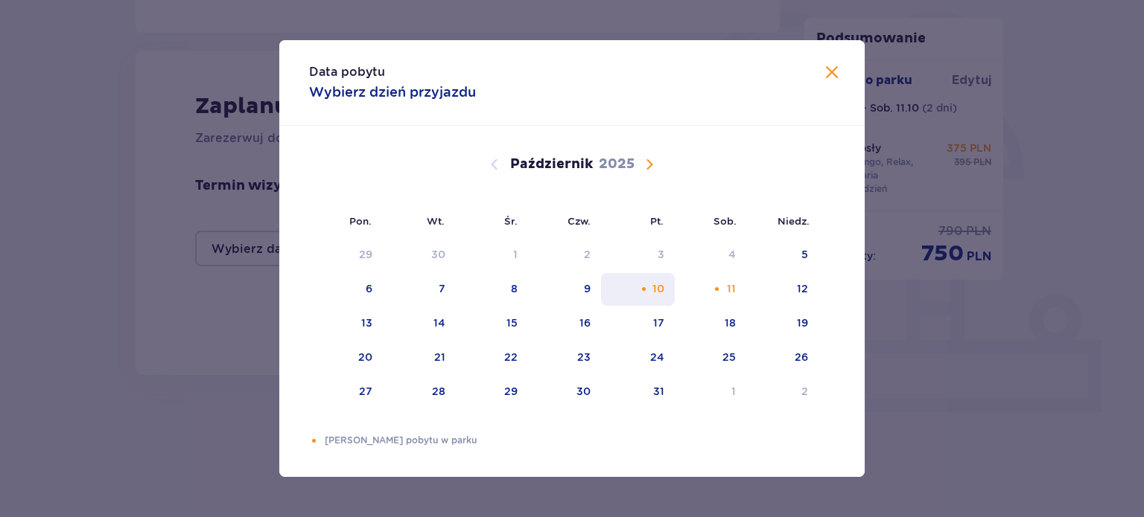
click at [657, 300] on div "10" at bounding box center [638, 289] width 74 height 33
click at [816, 293] on div "12" at bounding box center [782, 289] width 72 height 33
type input "10.10.25 - 12.10.25"
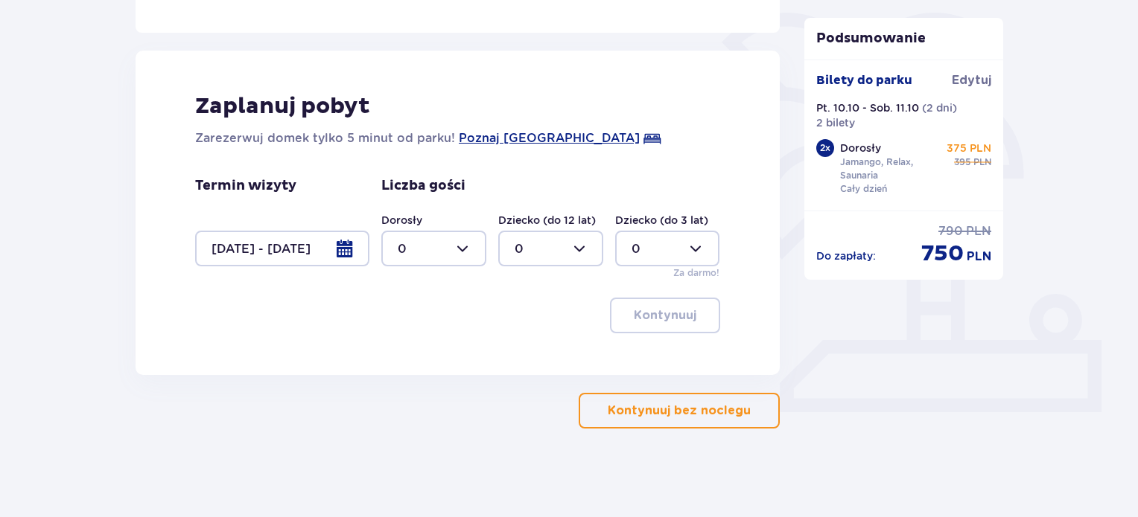
click at [459, 243] on div at bounding box center [433, 249] width 105 height 36
click at [402, 355] on p "2" at bounding box center [401, 356] width 7 height 16
type input "2"
click at [682, 314] on p "Kontynuuj" at bounding box center [665, 315] width 63 height 16
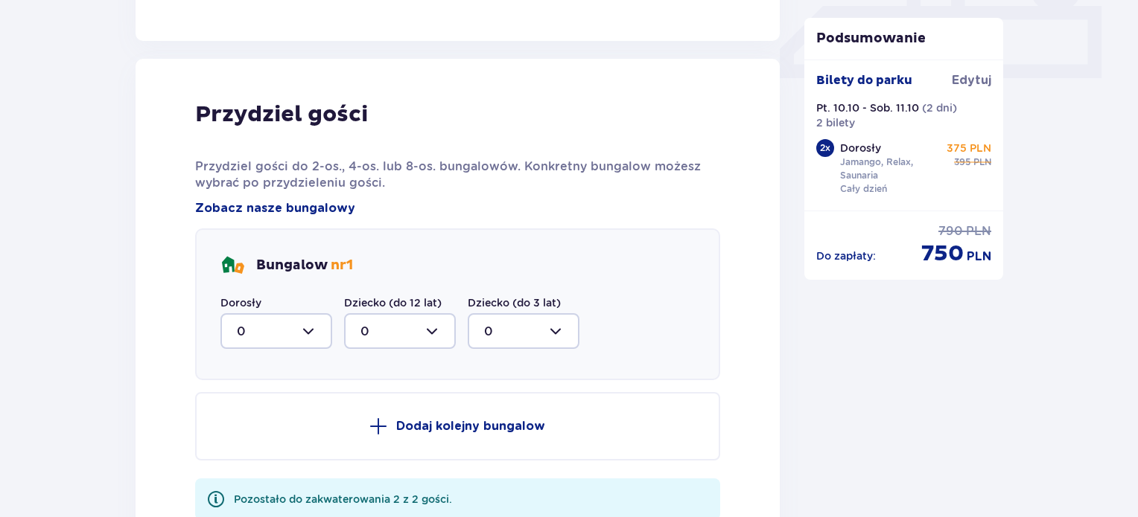
scroll to position [731, 0]
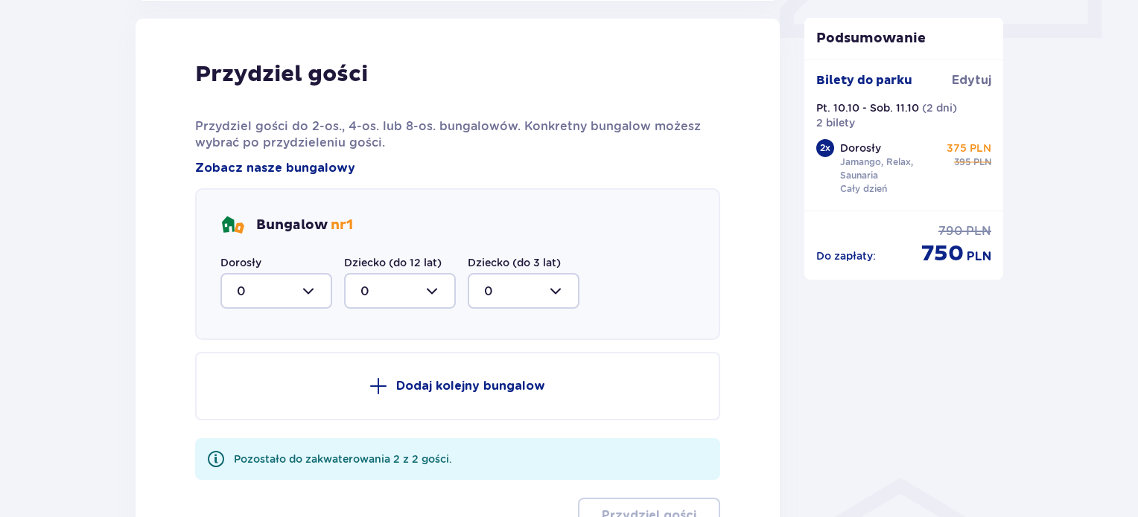
click at [308, 289] on div at bounding box center [276, 291] width 112 height 36
click at [255, 397] on div "2" at bounding box center [276, 399] width 79 height 16
type input "2"
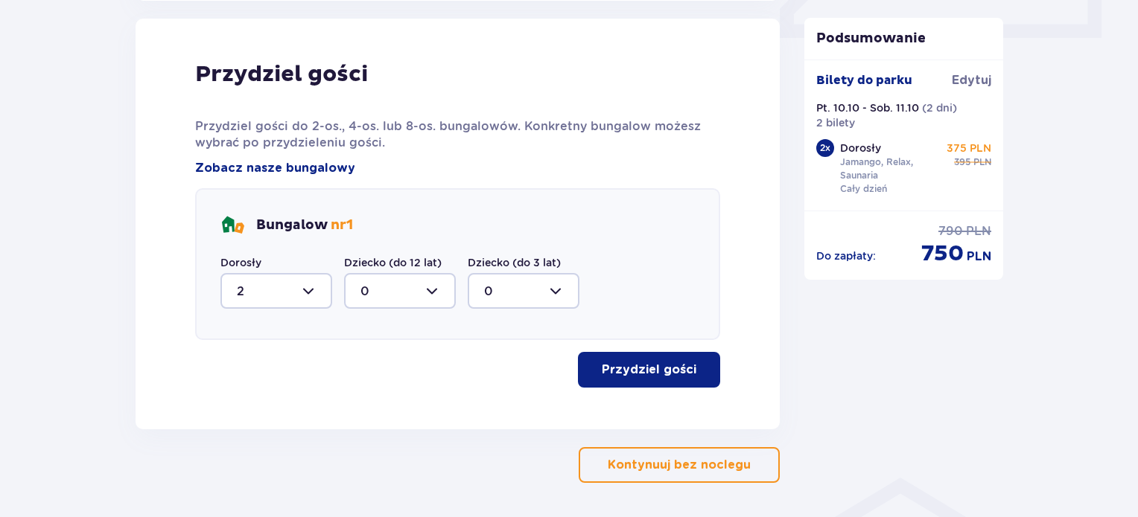
click at [650, 367] on p "Przydziel gości" at bounding box center [649, 370] width 95 height 16
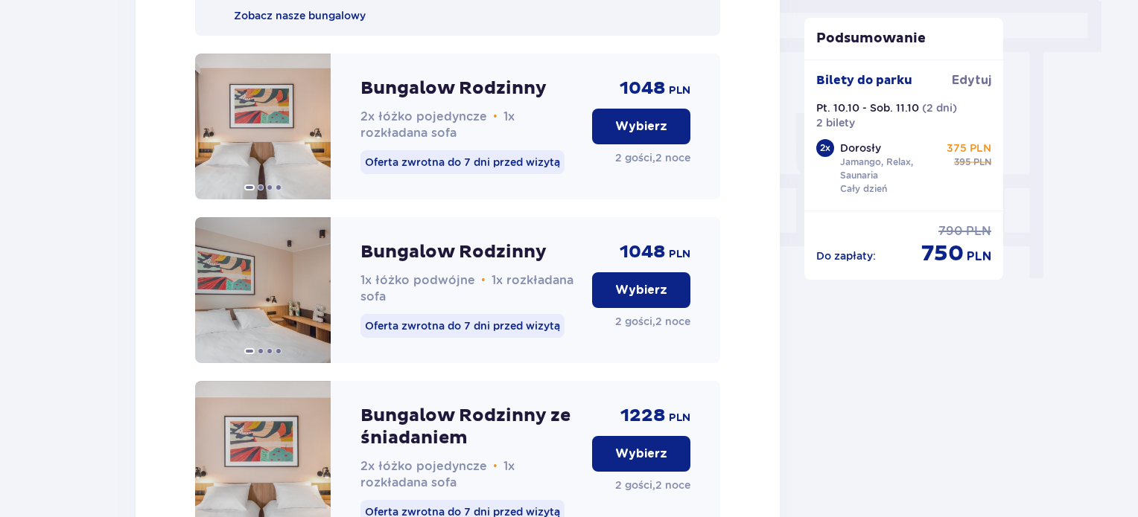
scroll to position [1380, 0]
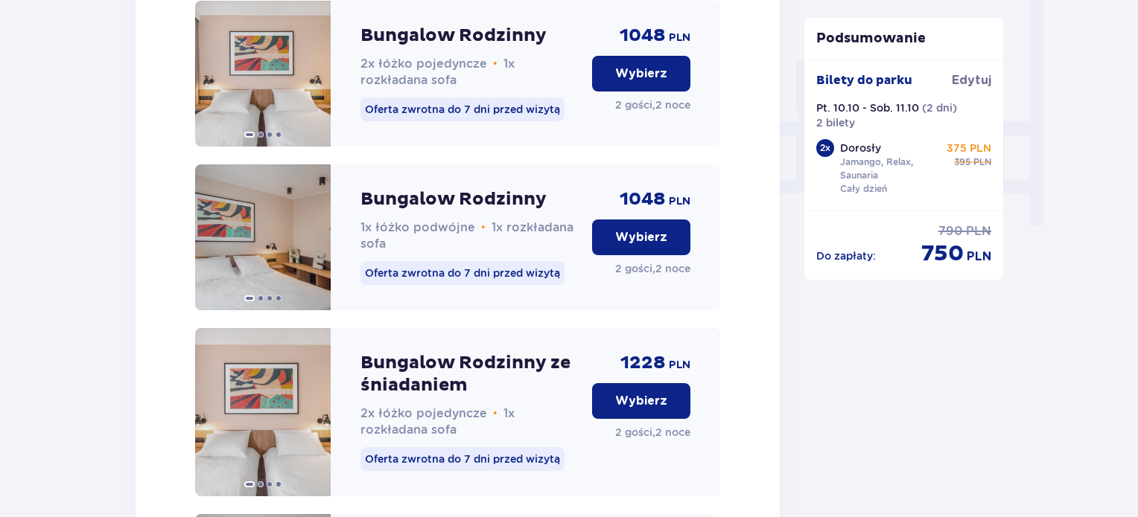
click at [658, 246] on p "Wybierz" at bounding box center [641, 237] width 52 height 16
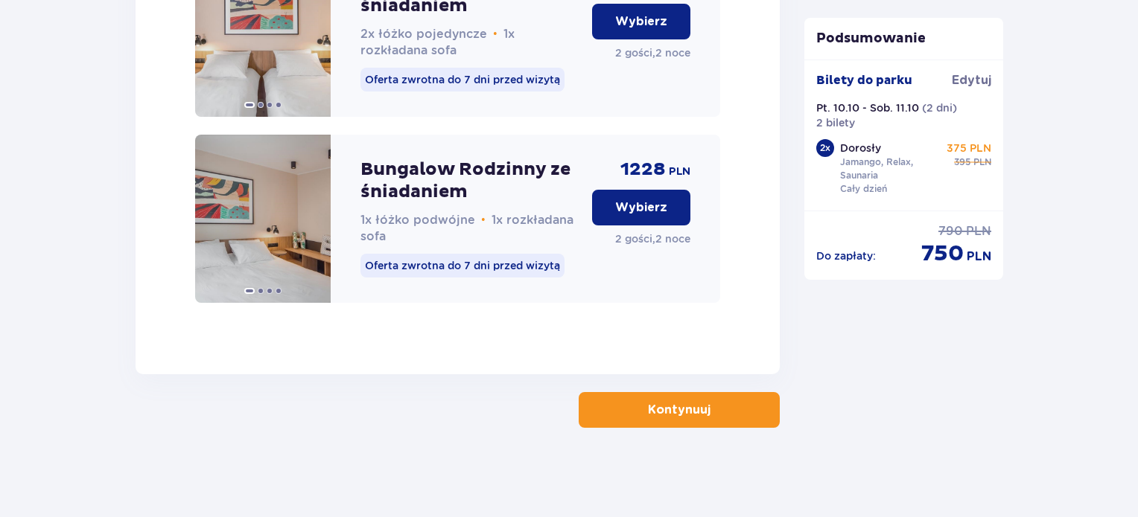
scroll to position [1776, 0]
click at [690, 418] on p "Kontynuuj" at bounding box center [679, 410] width 63 height 16
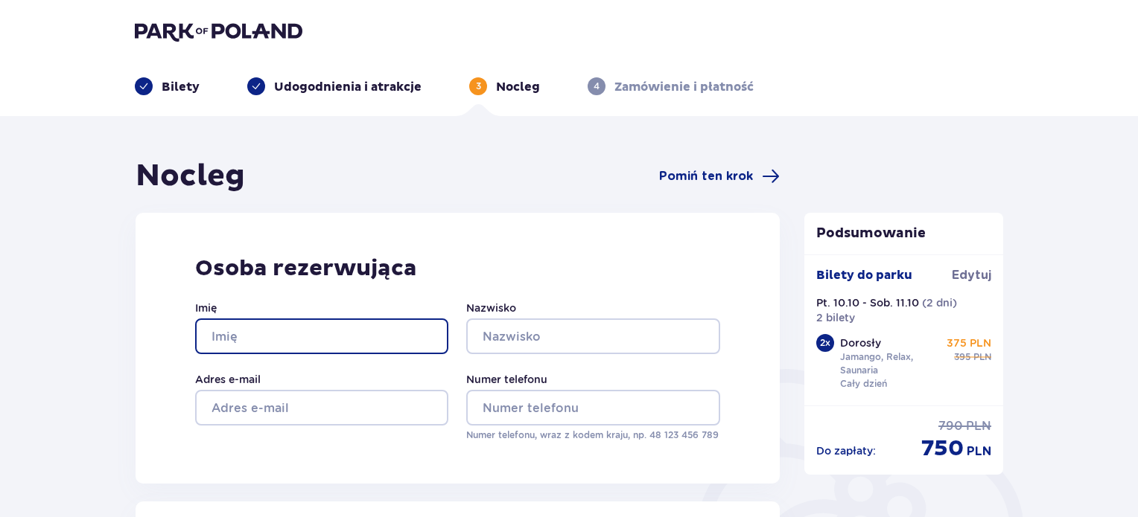
click at [327, 334] on input "Imię" at bounding box center [321, 337] width 253 height 36
click at [327, 334] on input "KATARZYN" at bounding box center [321, 337] width 253 height 36
type input "KATARZYNA"
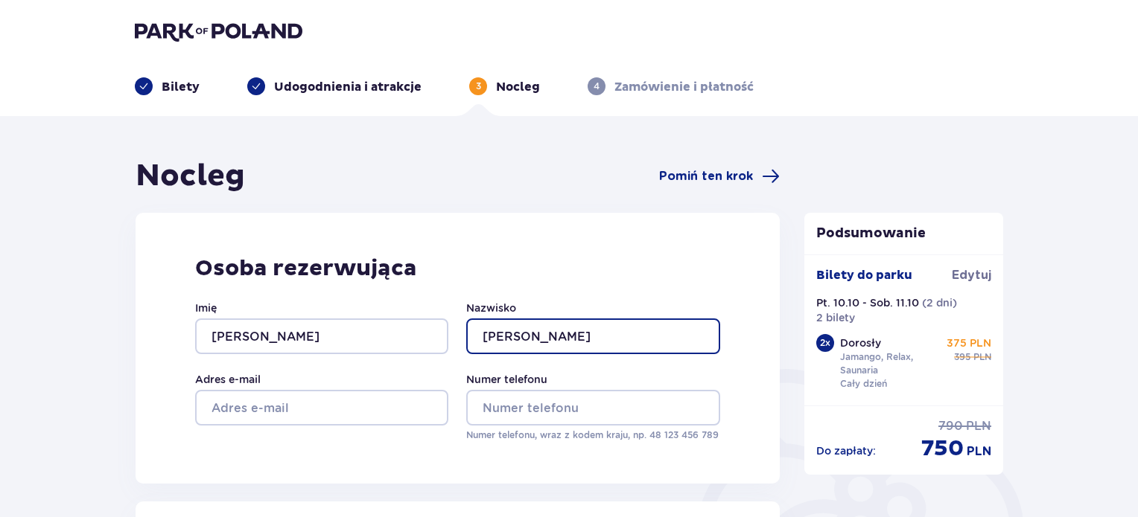
type input "GAJEWSKA"
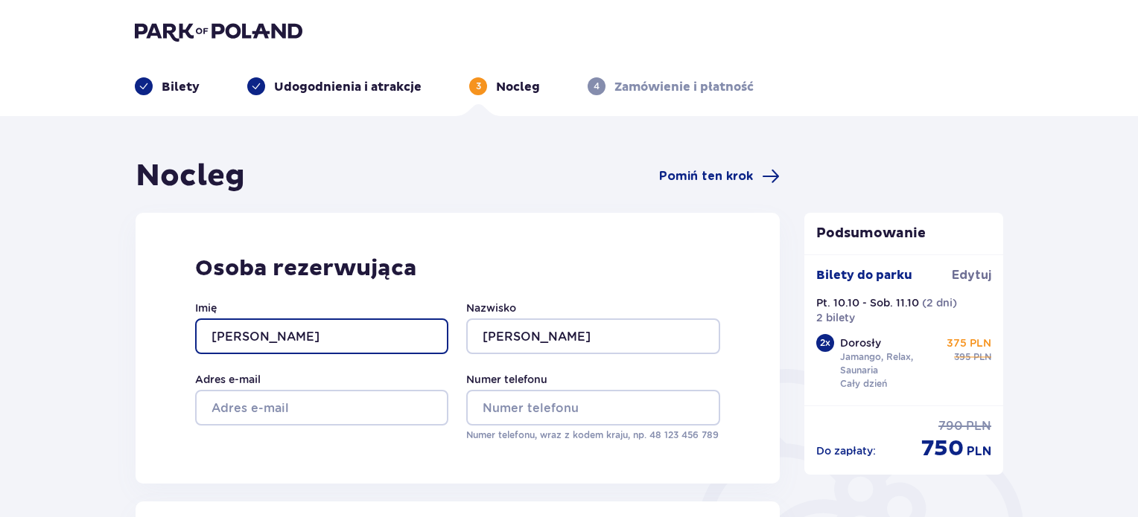
click at [327, 334] on input "KATARZYNA" at bounding box center [321, 337] width 253 height 36
type input "K"
type input "PAWEŁ"
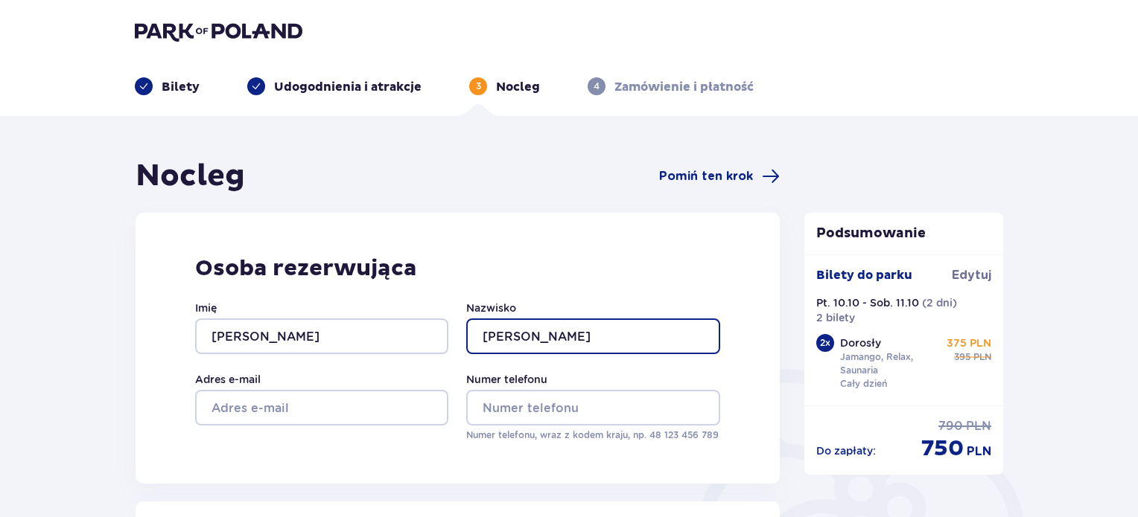
click at [567, 324] on input "GAJEWSKA" at bounding box center [592, 337] width 253 height 36
type input "GAJEWSKI"
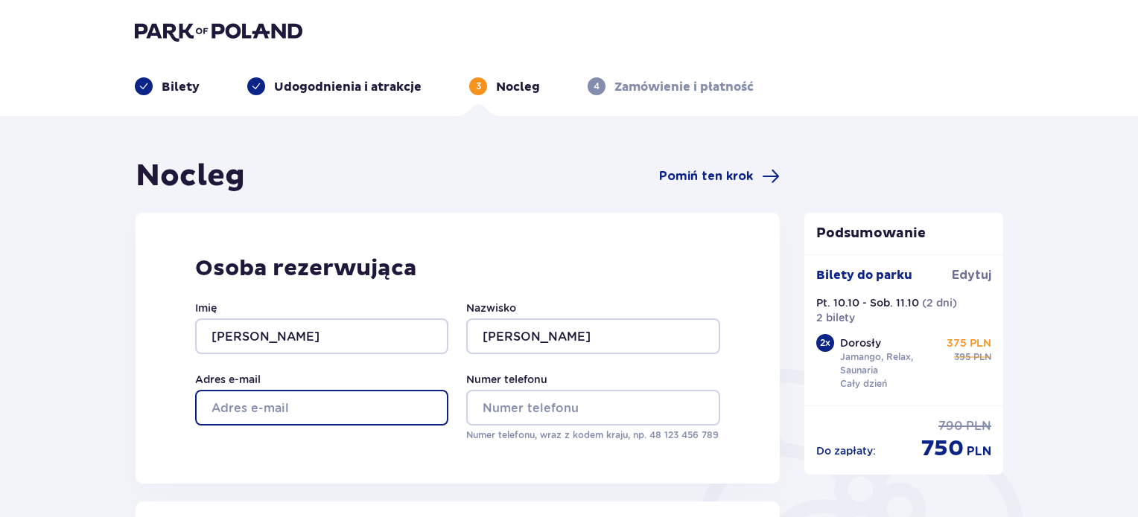
click at [398, 406] on input "Adres e-mail" at bounding box center [321, 408] width 253 height 36
type input "misjonarz1@poczta.onet.pl"
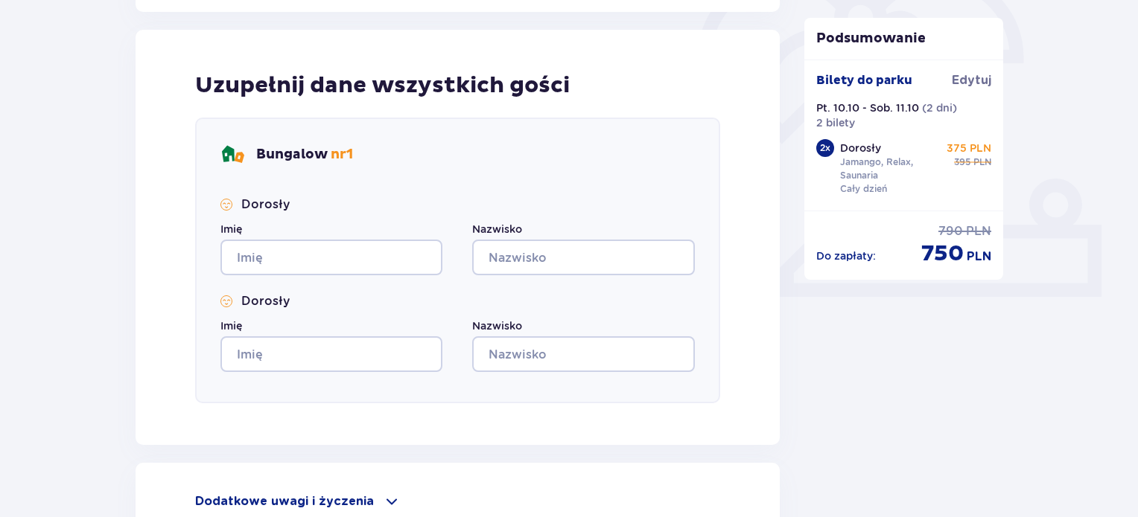
scroll to position [483, 0]
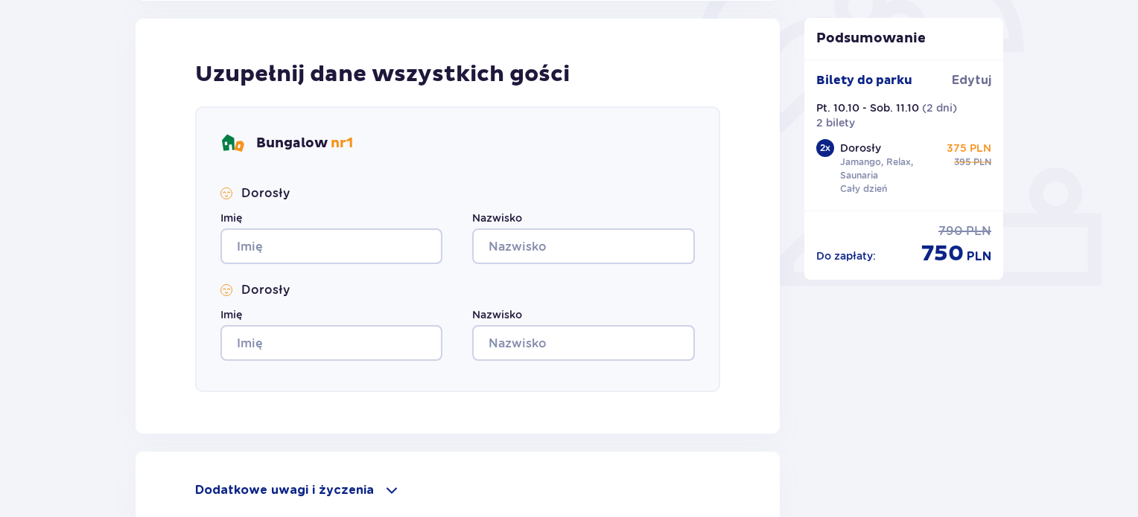
type input "692460207"
click at [394, 235] on input "Imię" at bounding box center [331, 247] width 222 height 36
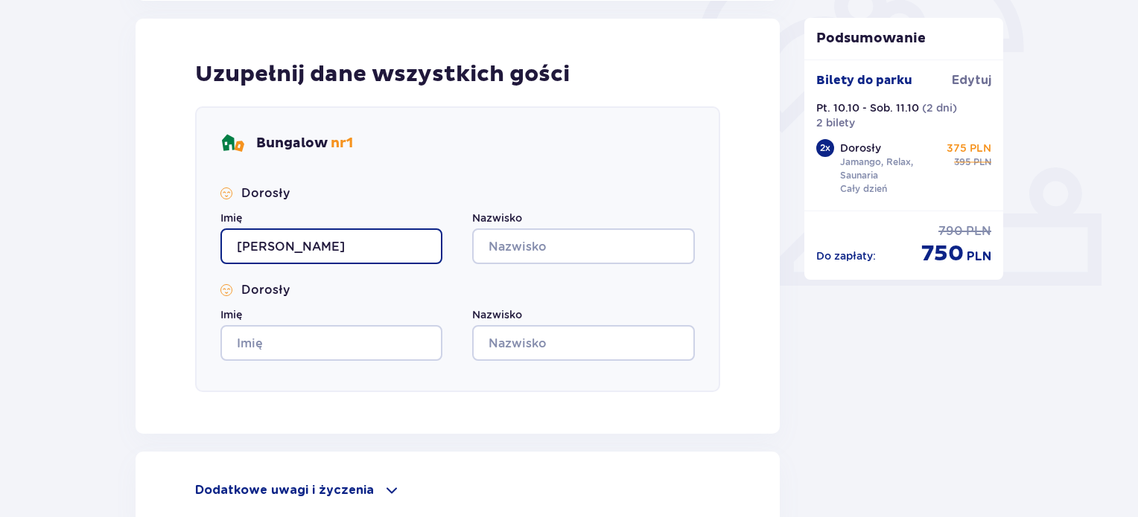
type input "PAWEŁ"
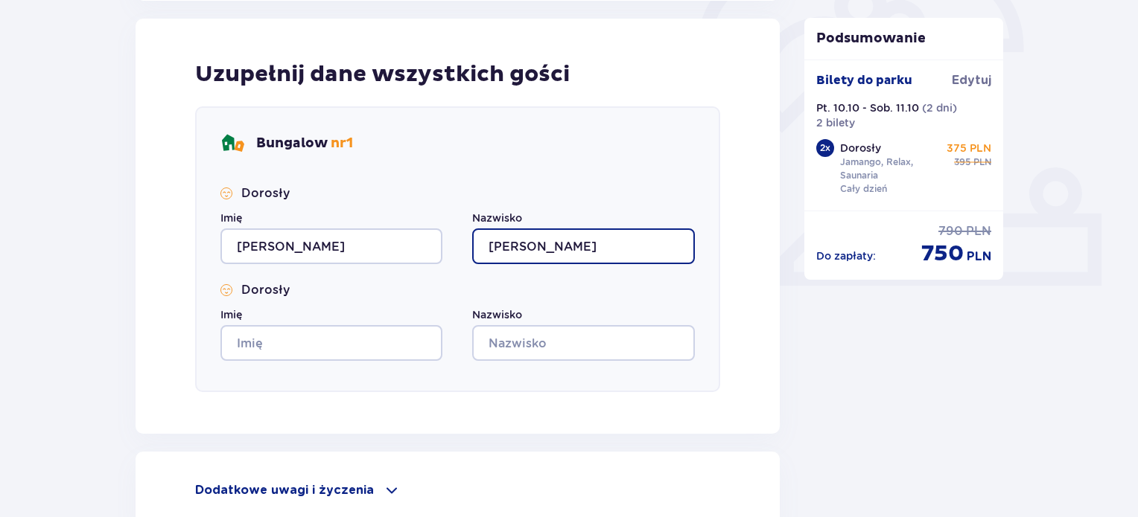
type input "GAJEWSKI"
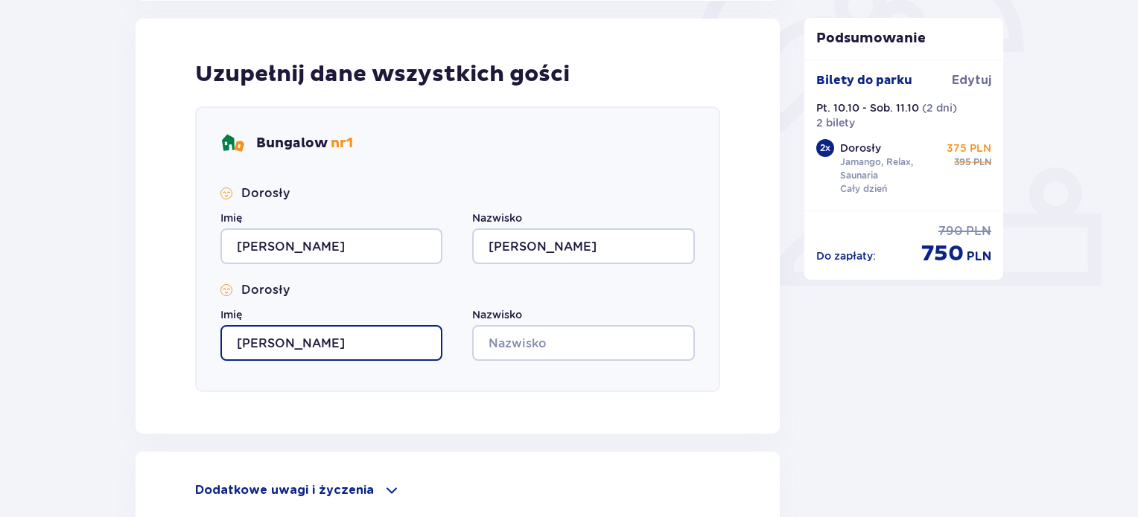
type input "KATARZYNA"
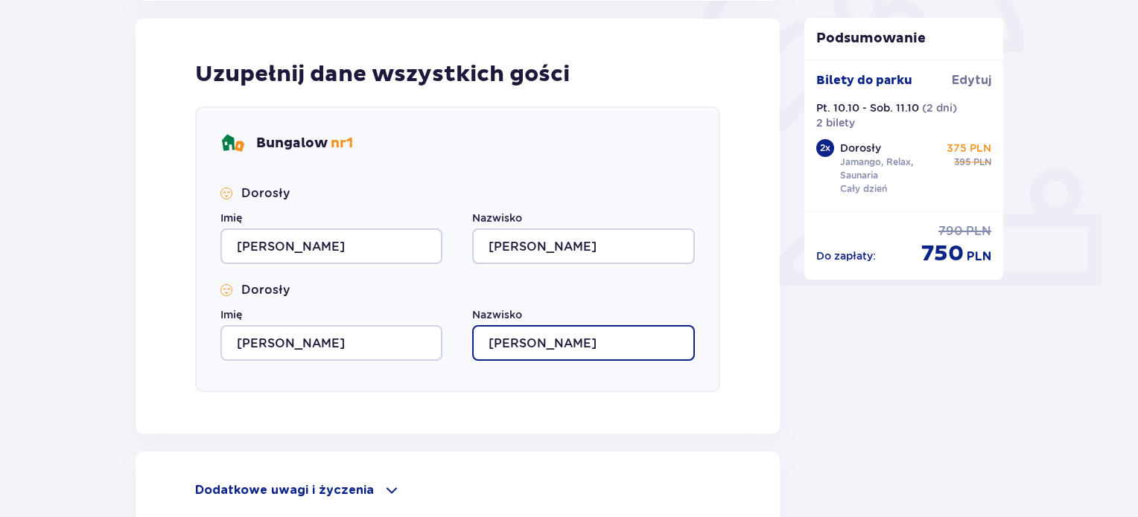
type input "GAJEWSKA"
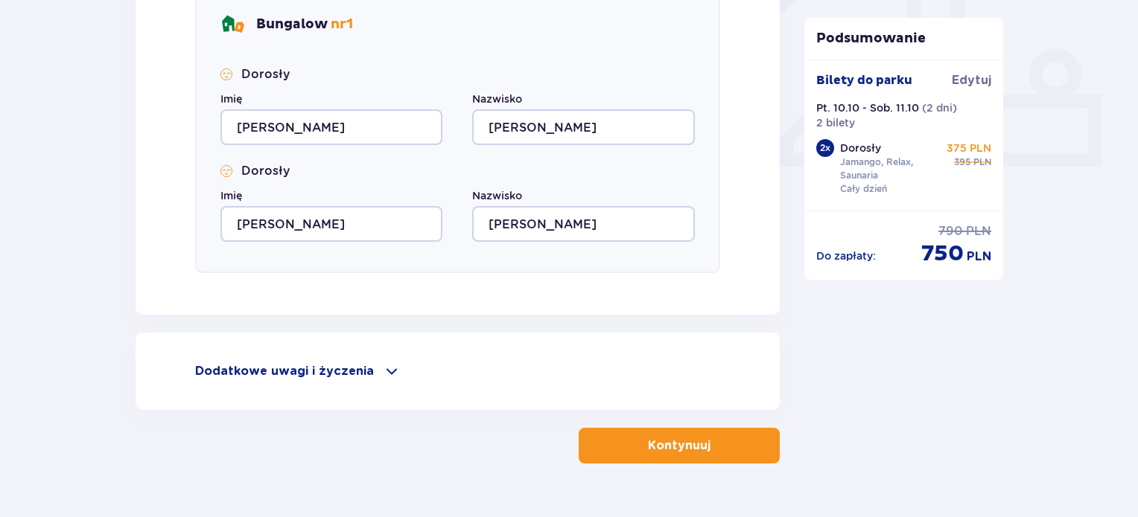
scroll to position [637, 0]
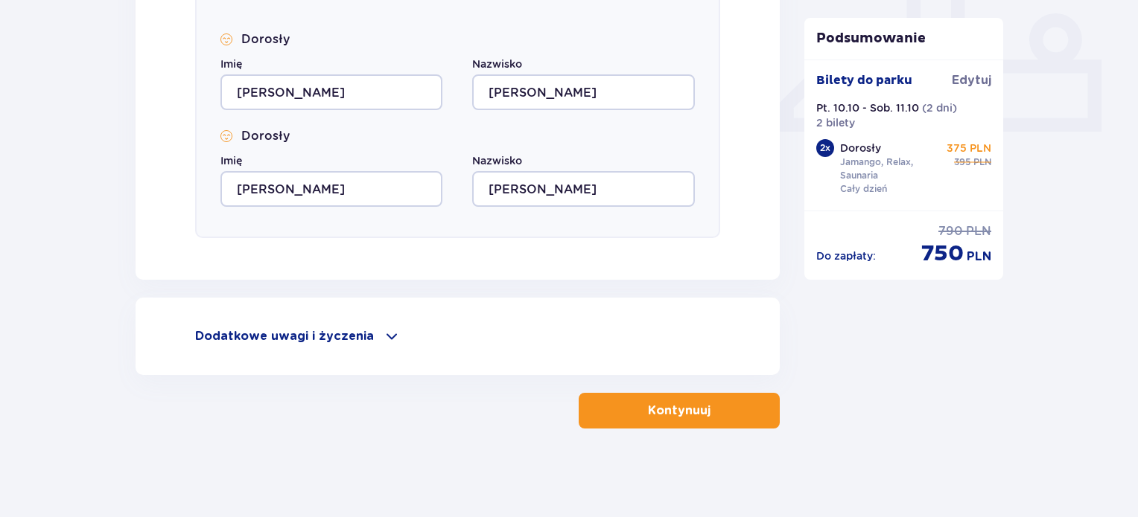
click at [667, 410] on p "Kontynuuj" at bounding box center [679, 411] width 63 height 16
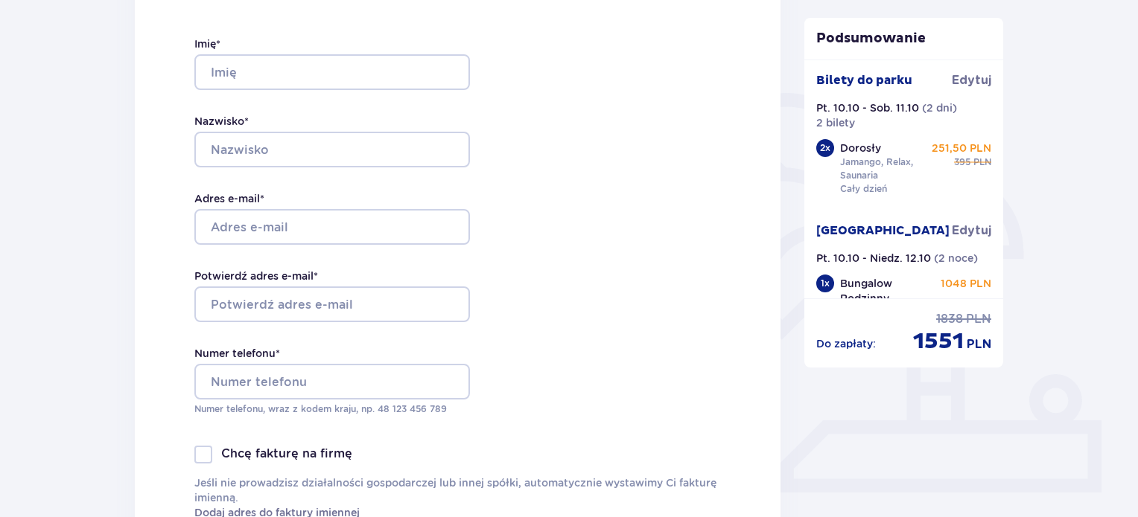
scroll to position [283, 0]
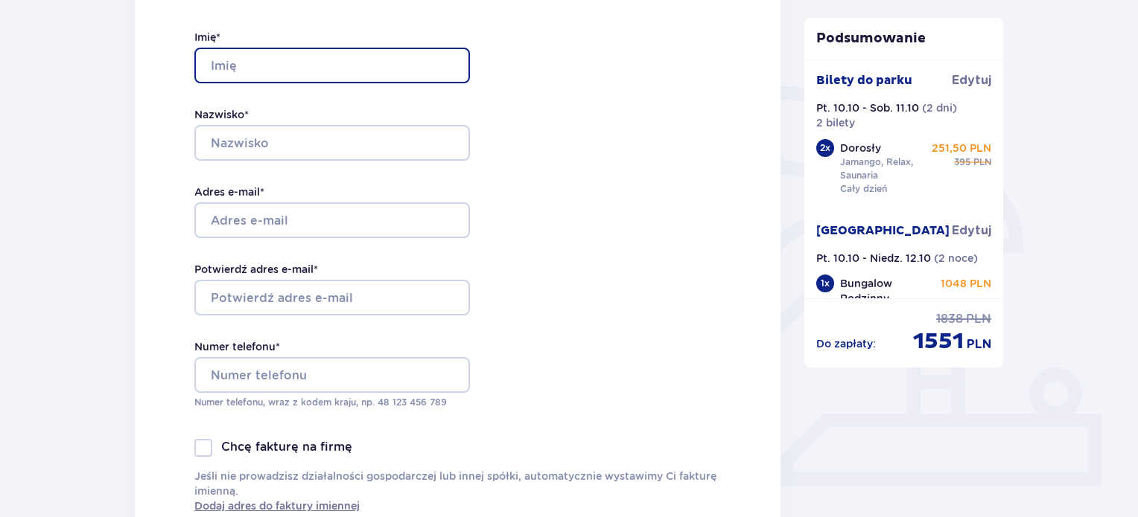
click at [349, 70] on input "Imię *" at bounding box center [331, 66] width 275 height 36
type input "PAWEŁ"
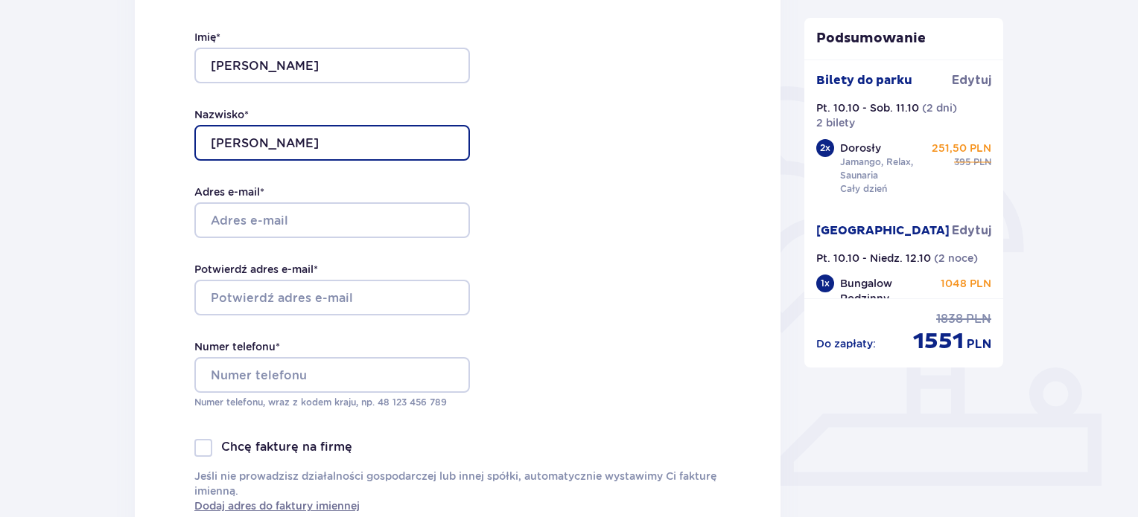
type input "GAJEWSKI"
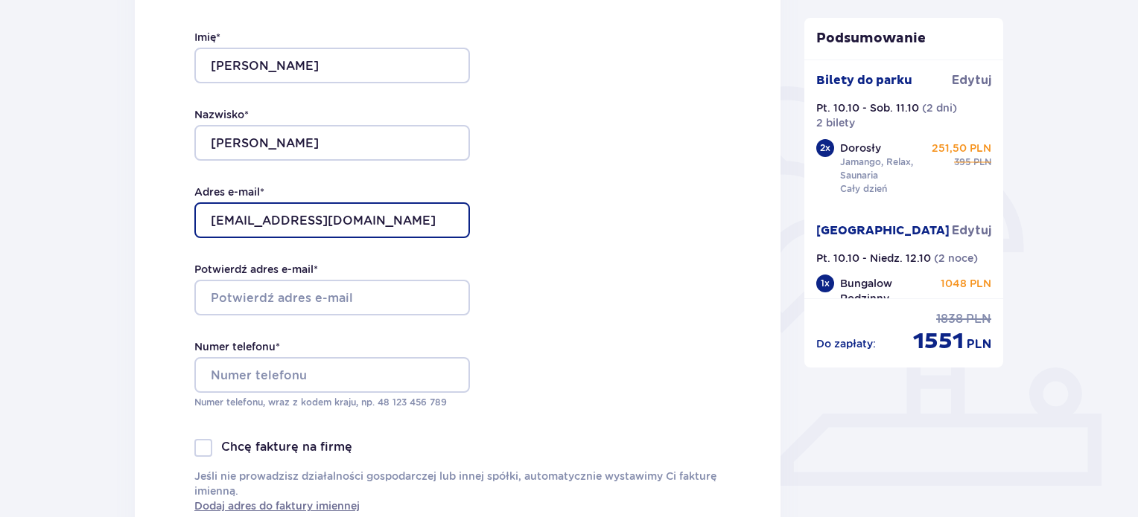
type input "misjonarz1@poczta.onet.pl"
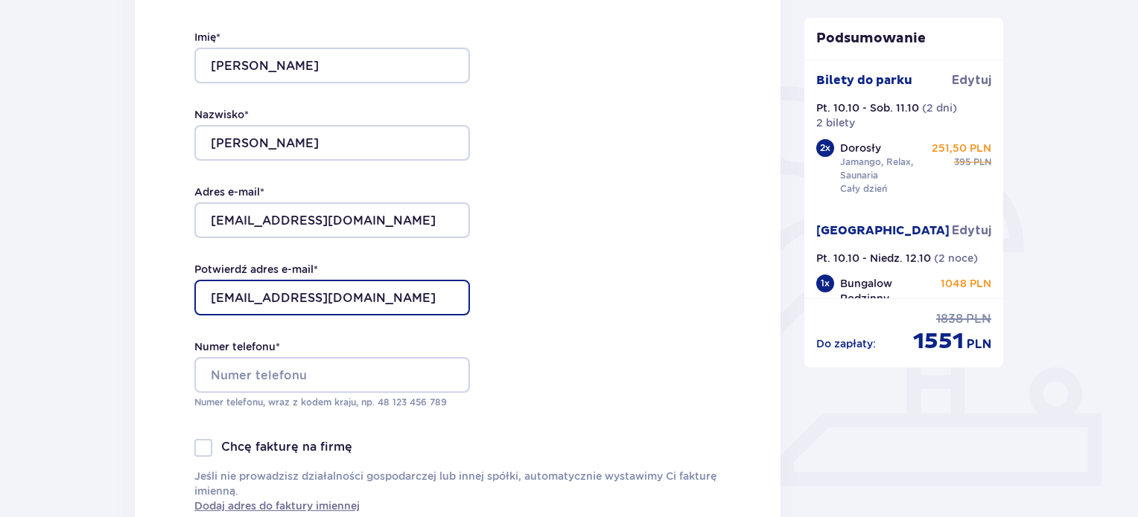
type input "misjonarz1@poczta.onet.pl"
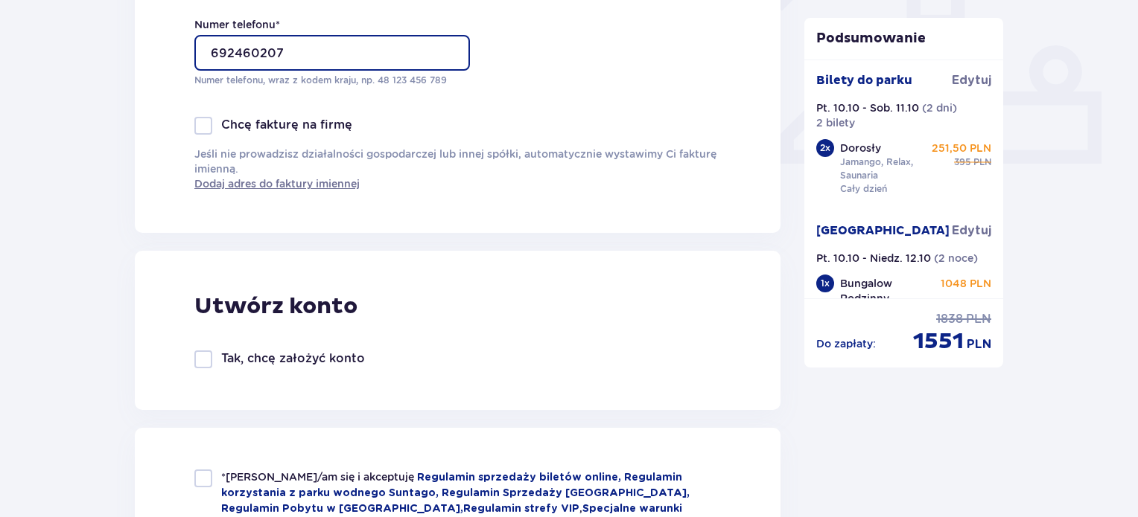
scroll to position [676, 0]
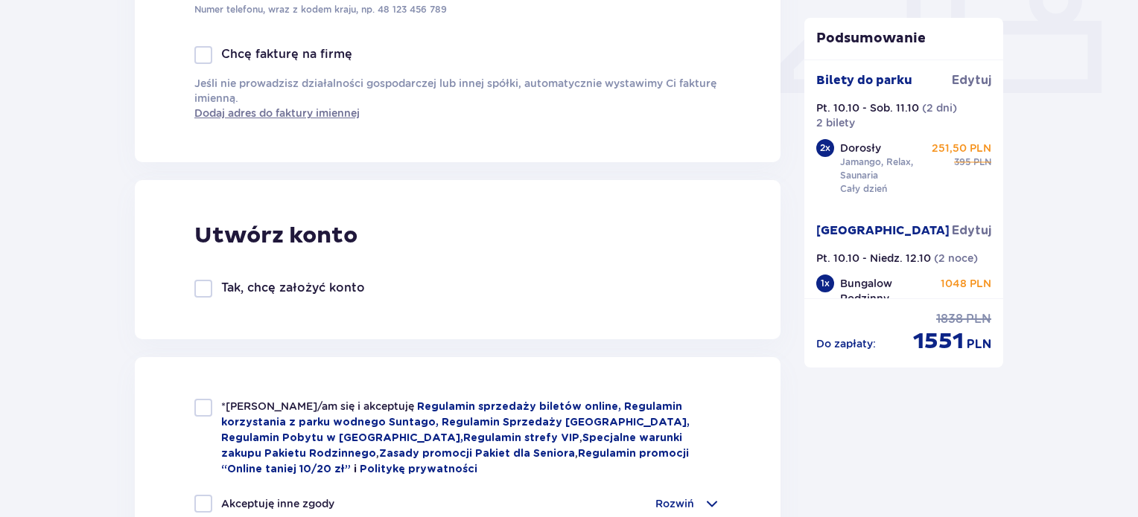
type input "692460207"
click at [204, 413] on div at bounding box center [203, 408] width 18 height 18
checkbox input "true"
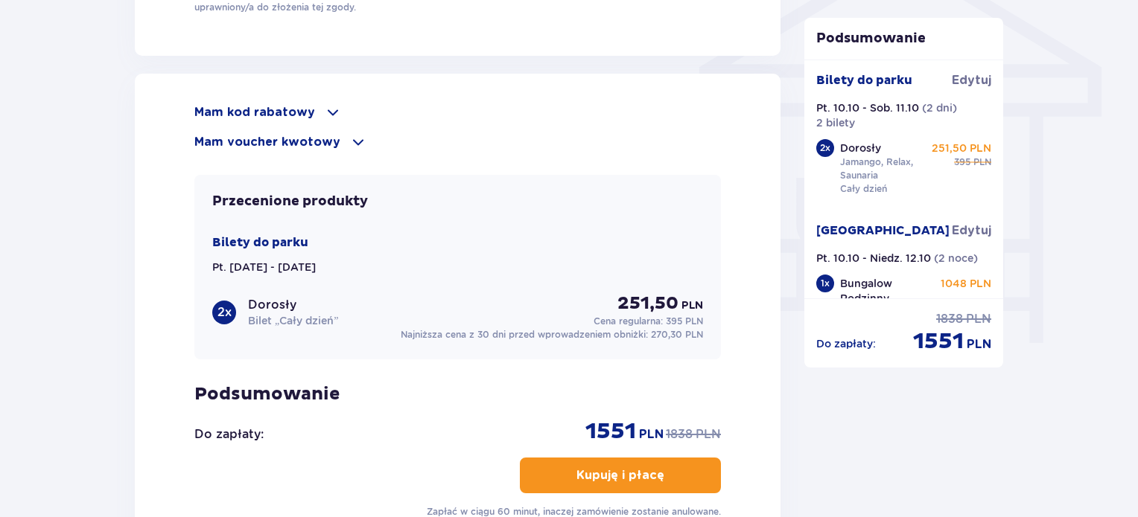
scroll to position [1229, 0]
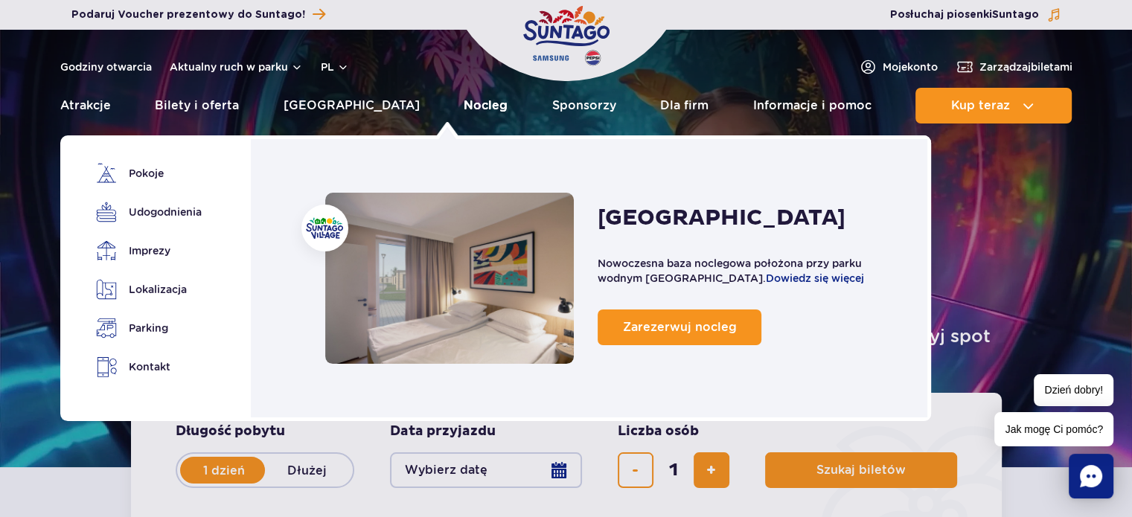
click at [464, 106] on link "Nocleg" at bounding box center [486, 106] width 44 height 36
